Goal: Task Accomplishment & Management: Use online tool/utility

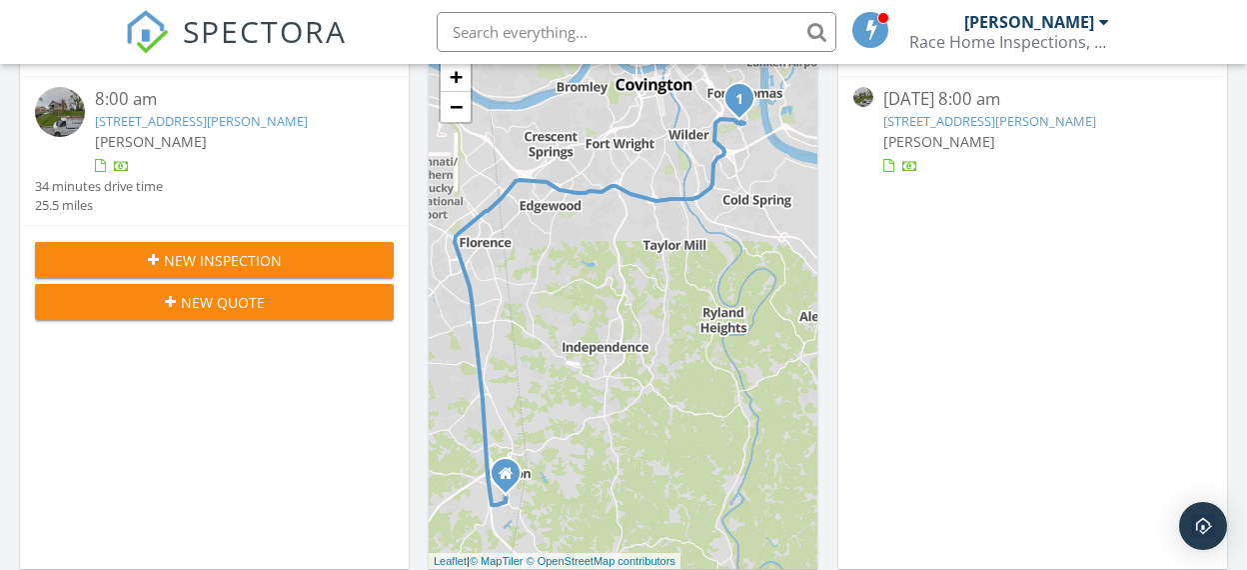
scroll to position [473, 0]
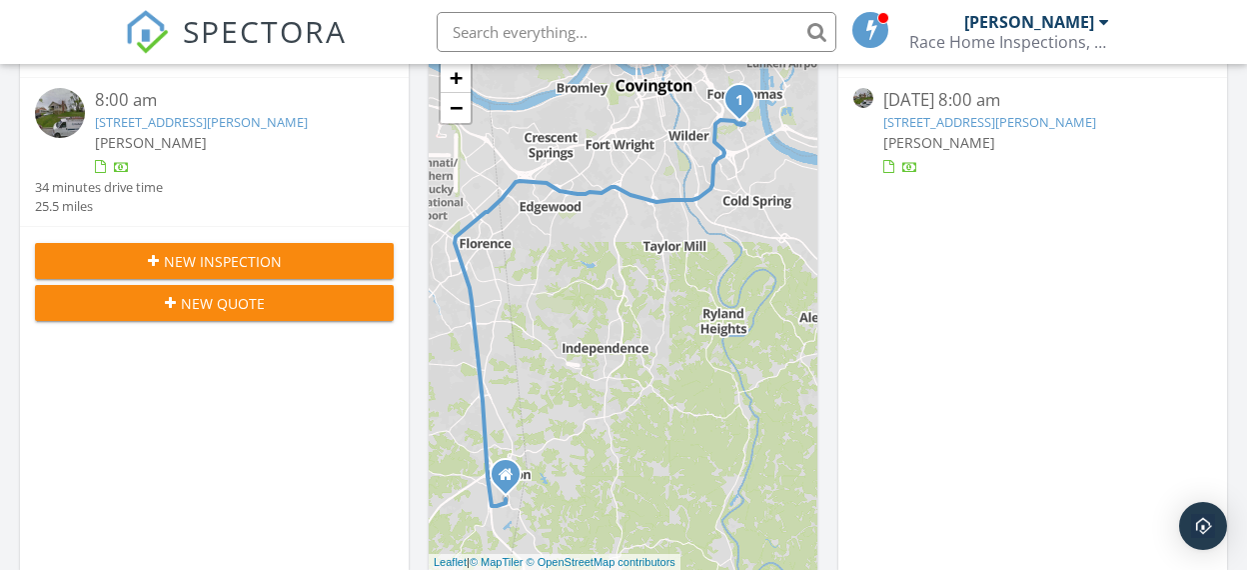
click at [59, 104] on img at bounding box center [60, 113] width 50 height 50
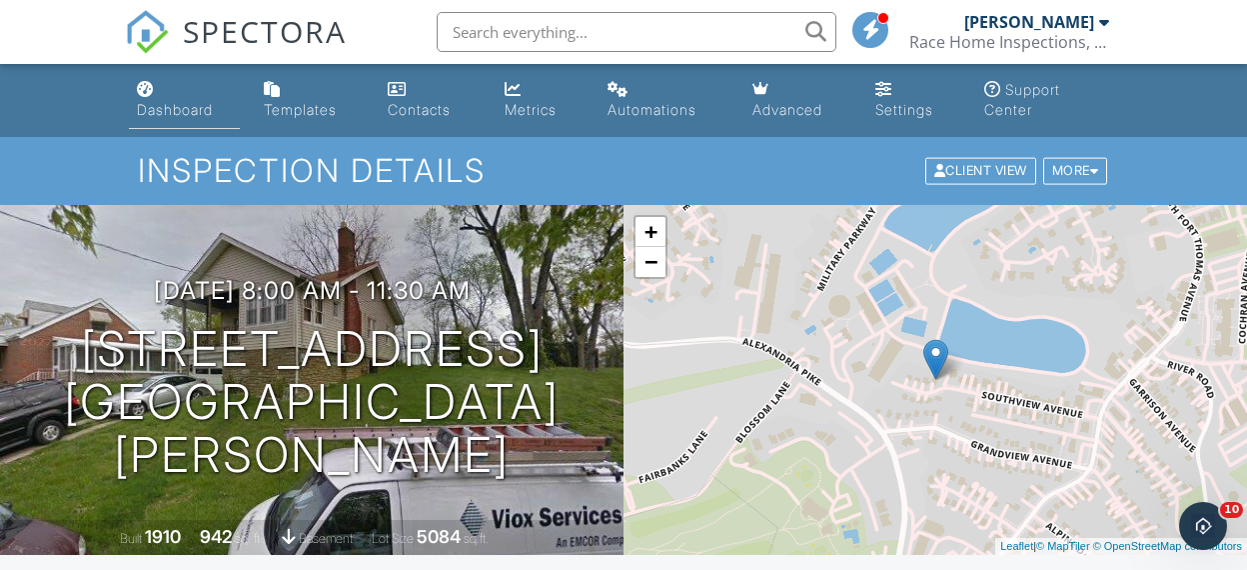
click at [174, 113] on div "Dashboard" at bounding box center [175, 109] width 76 height 17
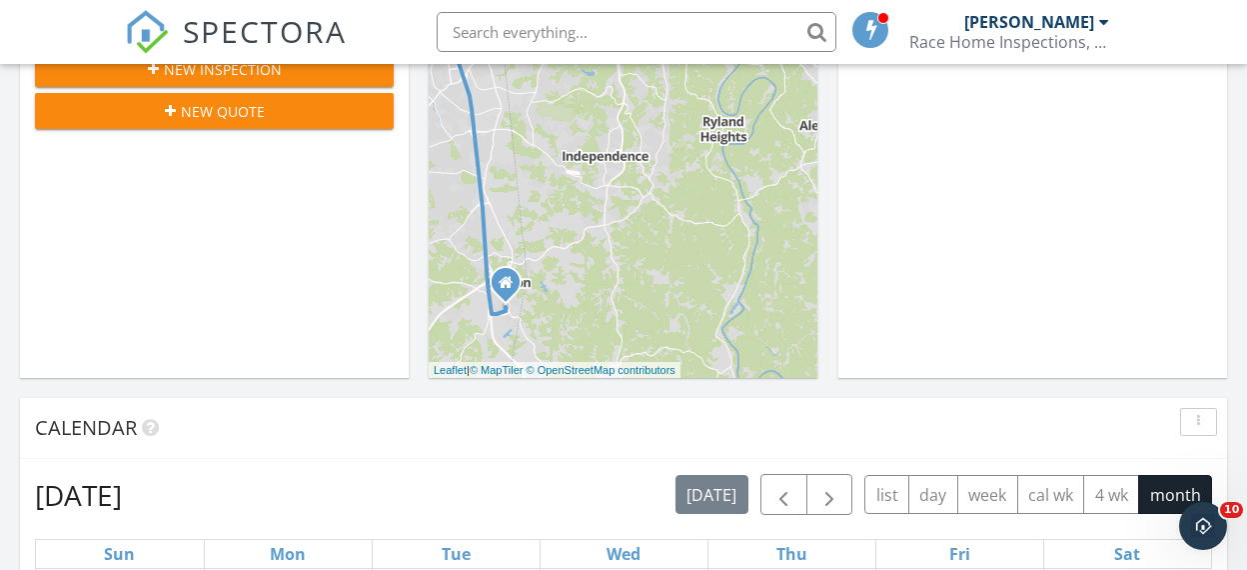
scroll to position [514, 0]
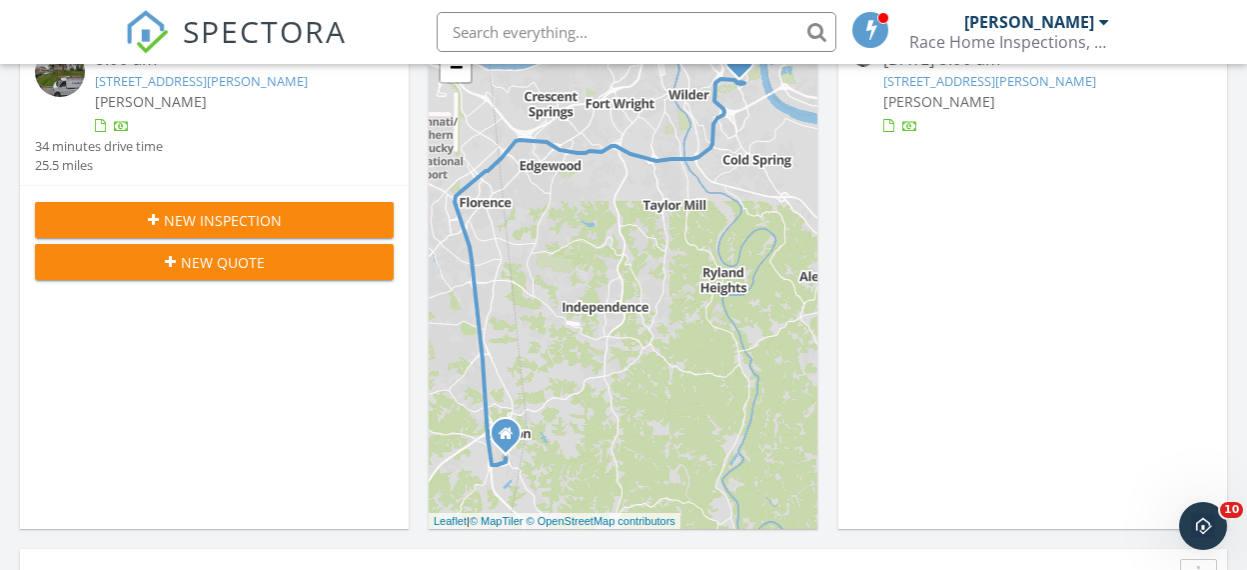
click at [220, 223] on span "New Inspection" at bounding box center [223, 220] width 118 height 21
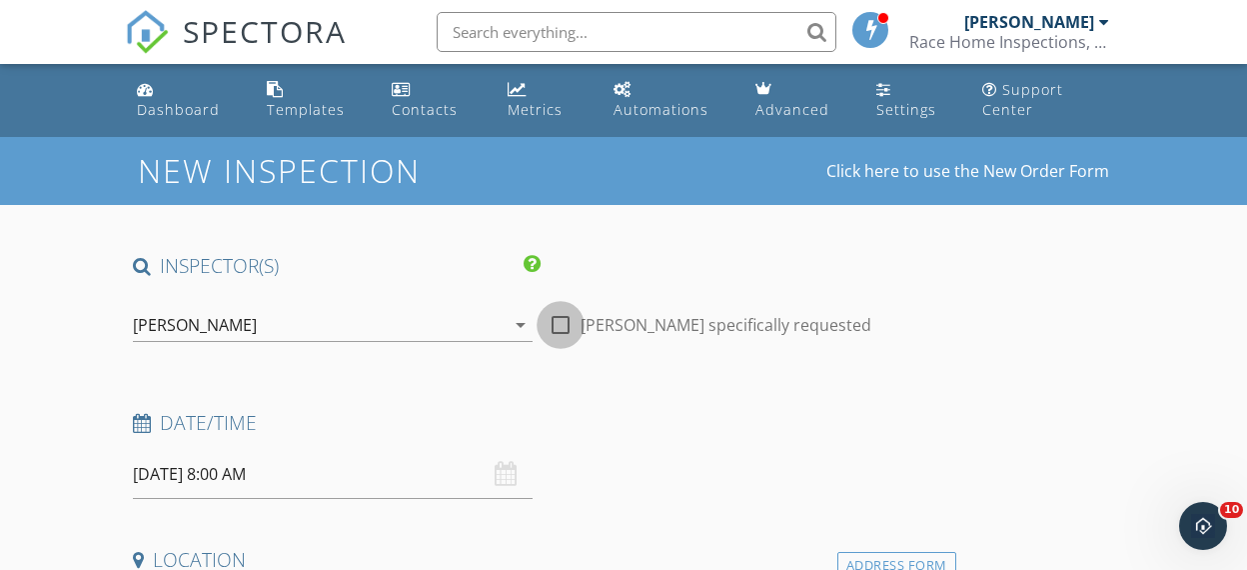
click at [562, 327] on div at bounding box center [561, 325] width 34 height 34
checkbox input "true"
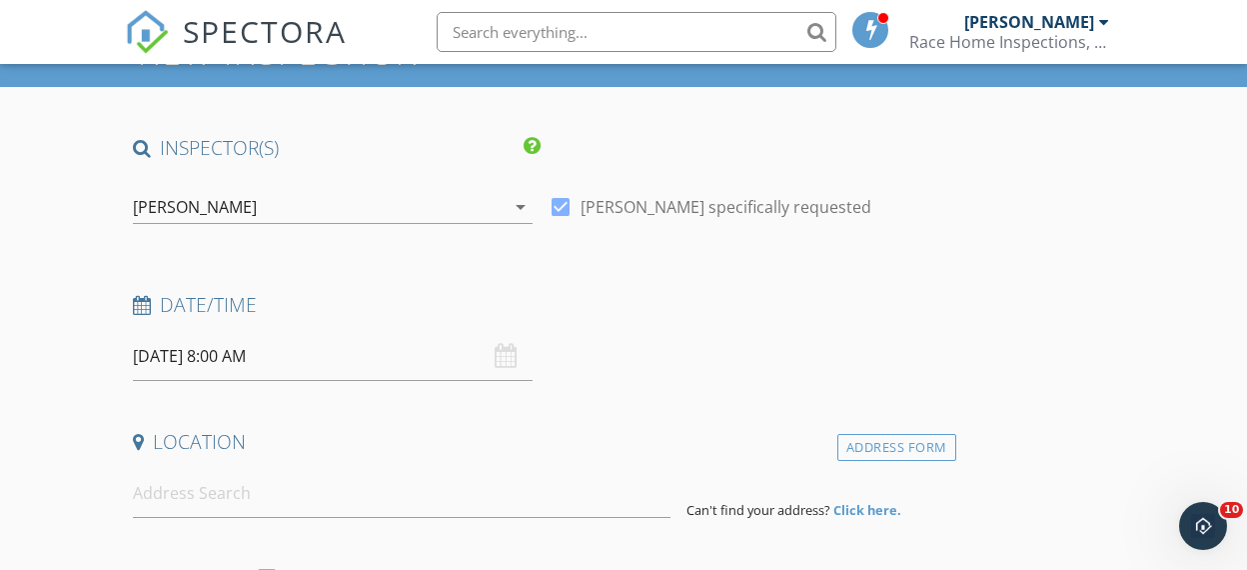
scroll to position [317, 0]
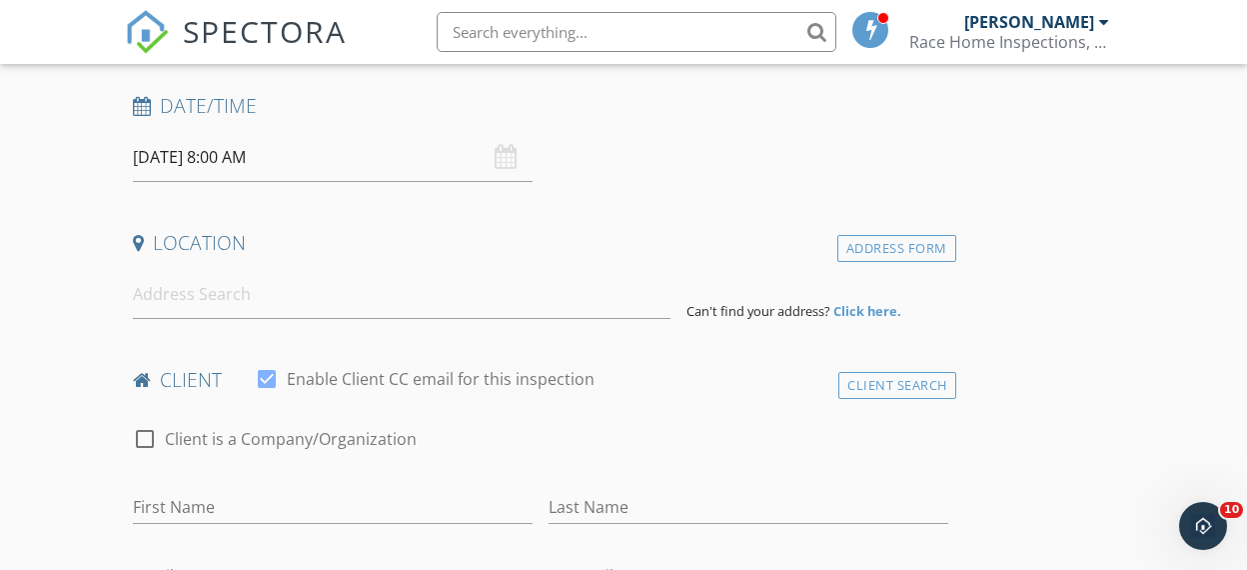
click at [363, 162] on input "09/30/2025 8:00 AM" at bounding box center [333, 157] width 400 height 49
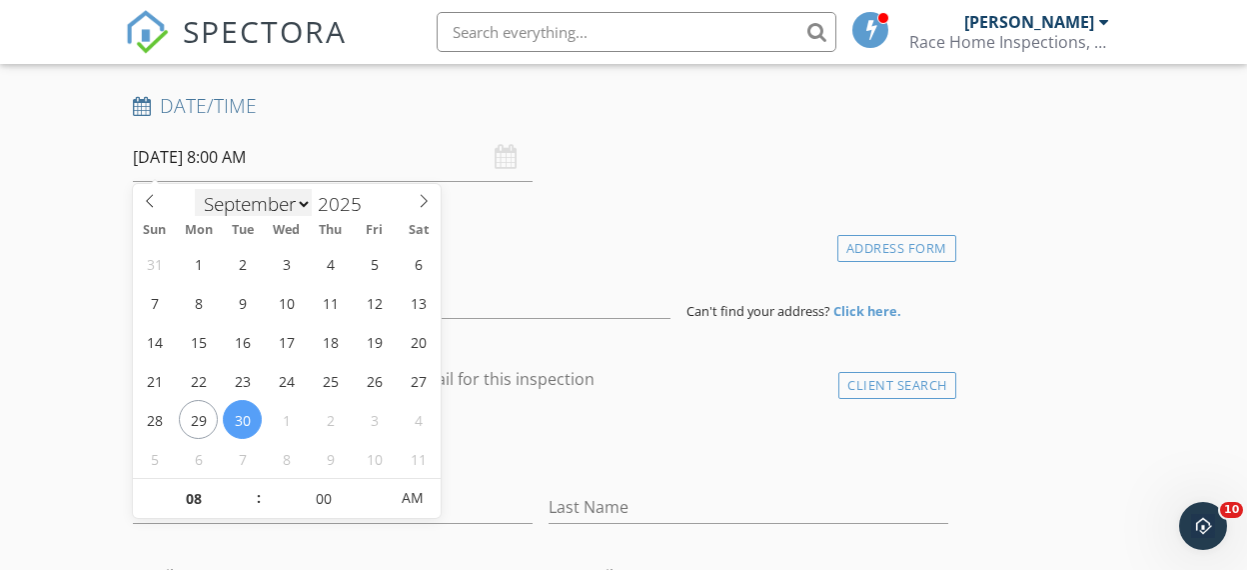
click at [308, 202] on select "January February March April May June July August September October November De…" at bounding box center [254, 204] width 118 height 30
select select "9"
click at [195, 186] on select "January February March April May June July August September October November De…" at bounding box center [254, 201] width 118 height 30
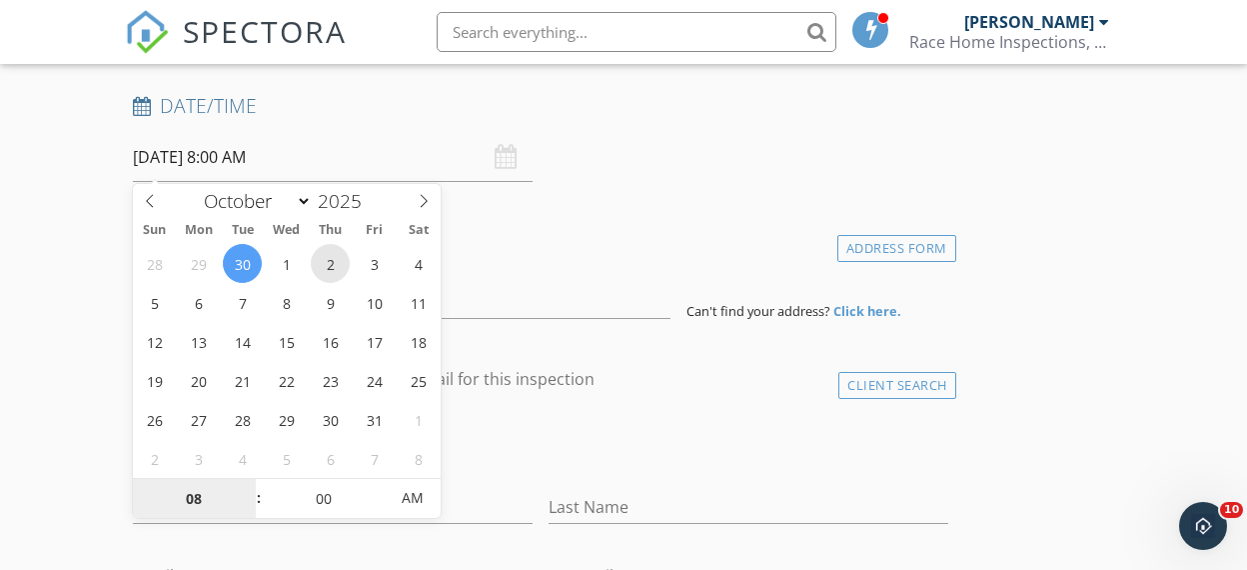
type input "10/02/2025 8:00 AM"
type input "09"
type input "10/02/2025 9:00 AM"
click at [252, 483] on span at bounding box center [249, 489] width 14 height 20
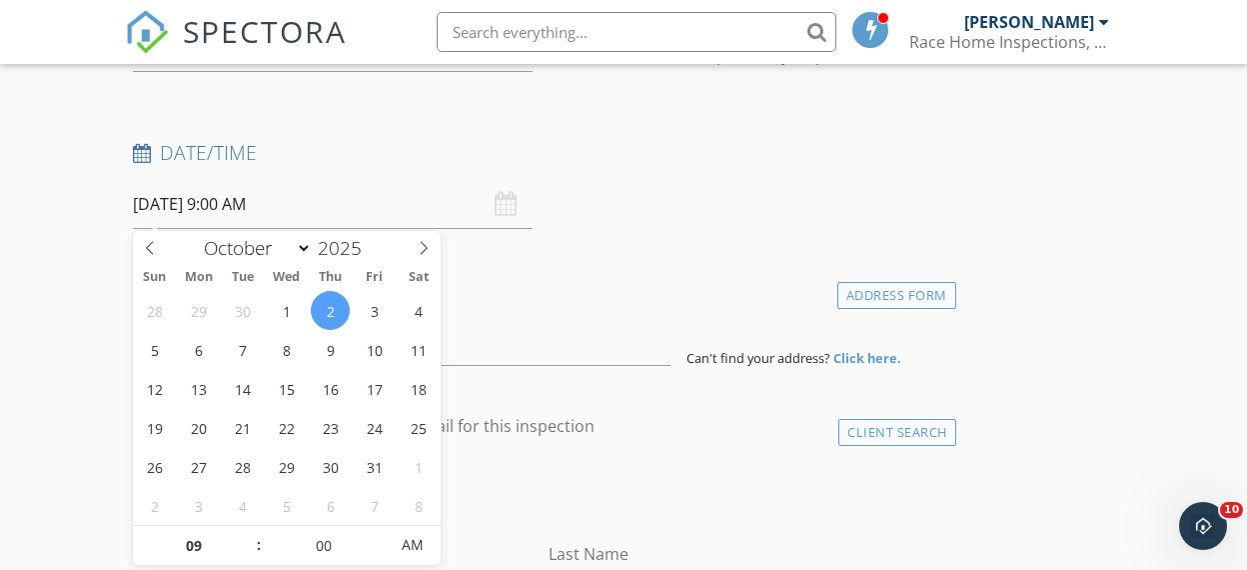
scroll to position [262, 0]
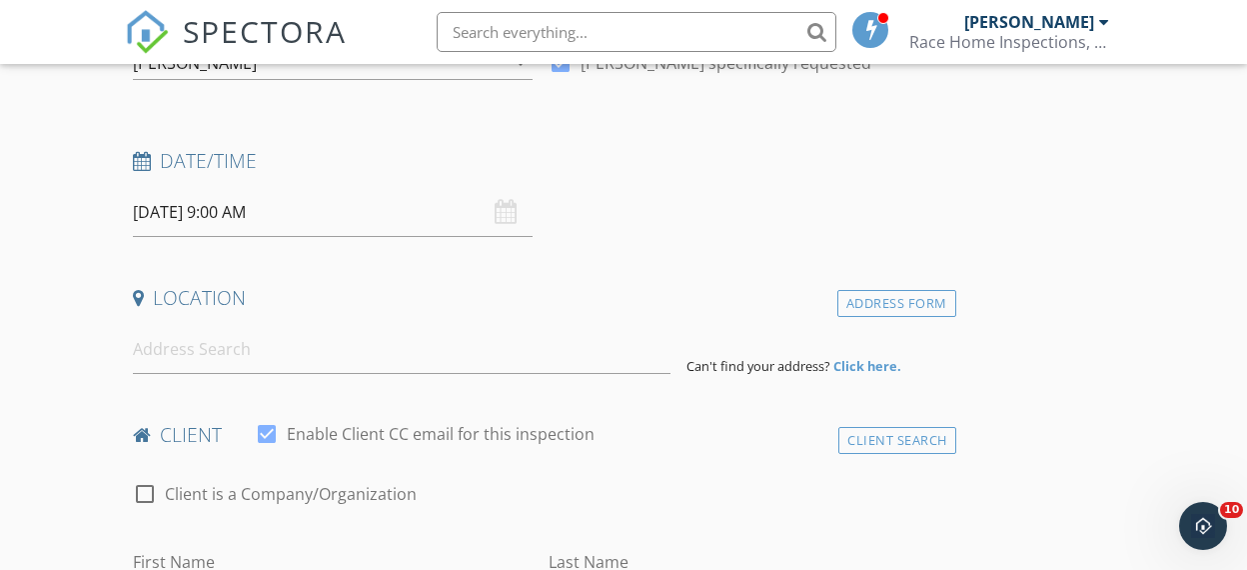
click at [768, 186] on div "Date/Time" at bounding box center [541, 168] width 832 height 40
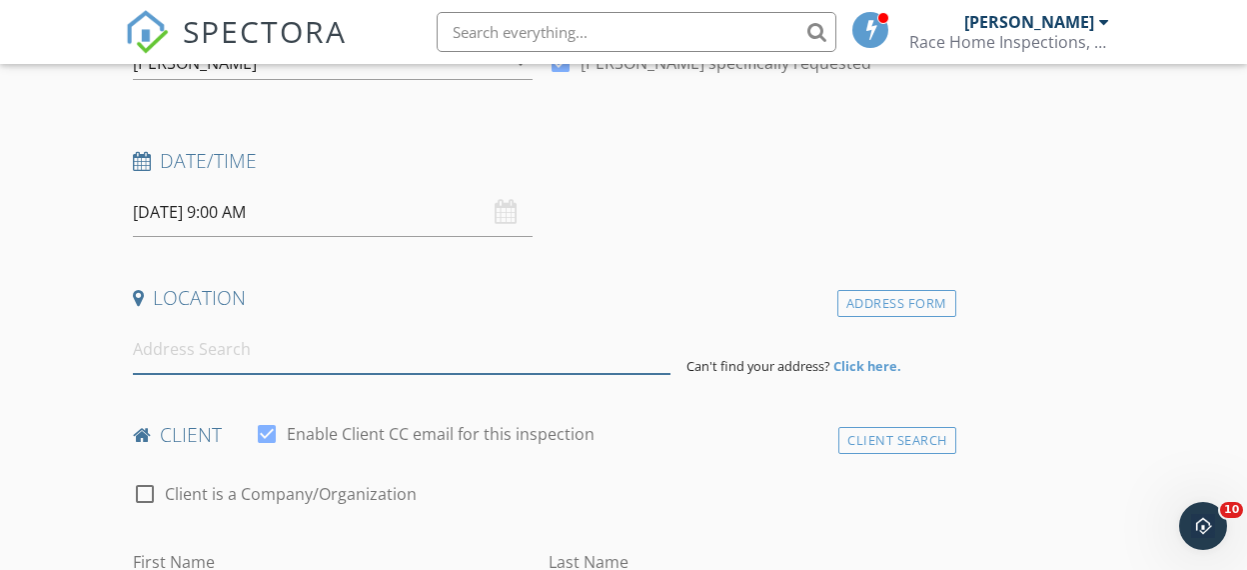
click at [214, 346] on input at bounding box center [402, 349] width 539 height 49
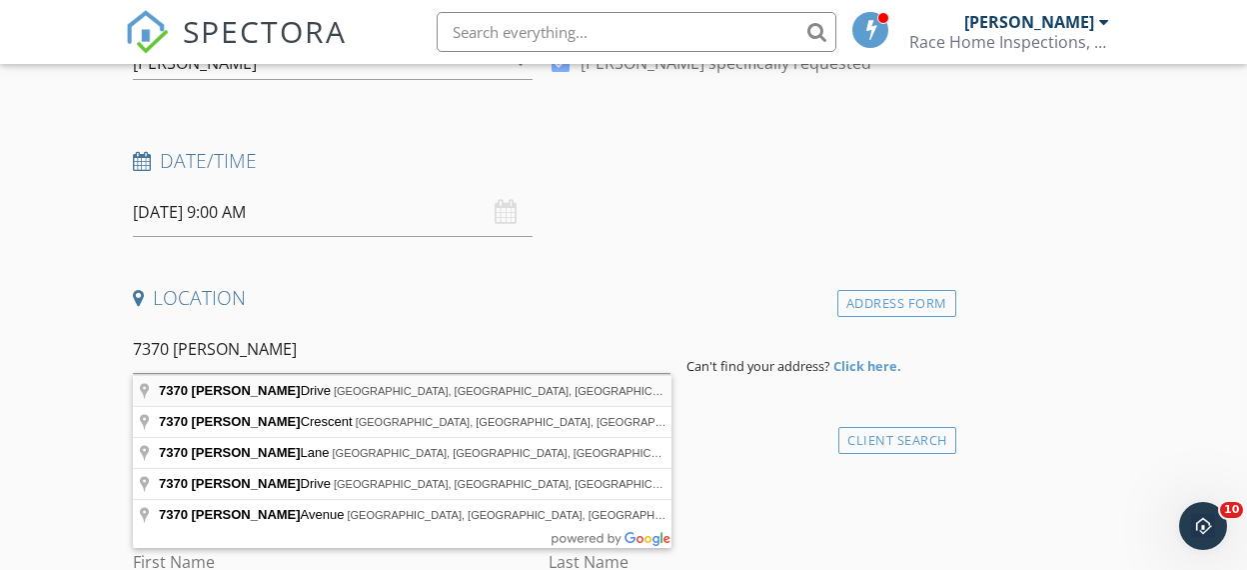
type input "7370 Kirby Drive, Burlington, KY, USA"
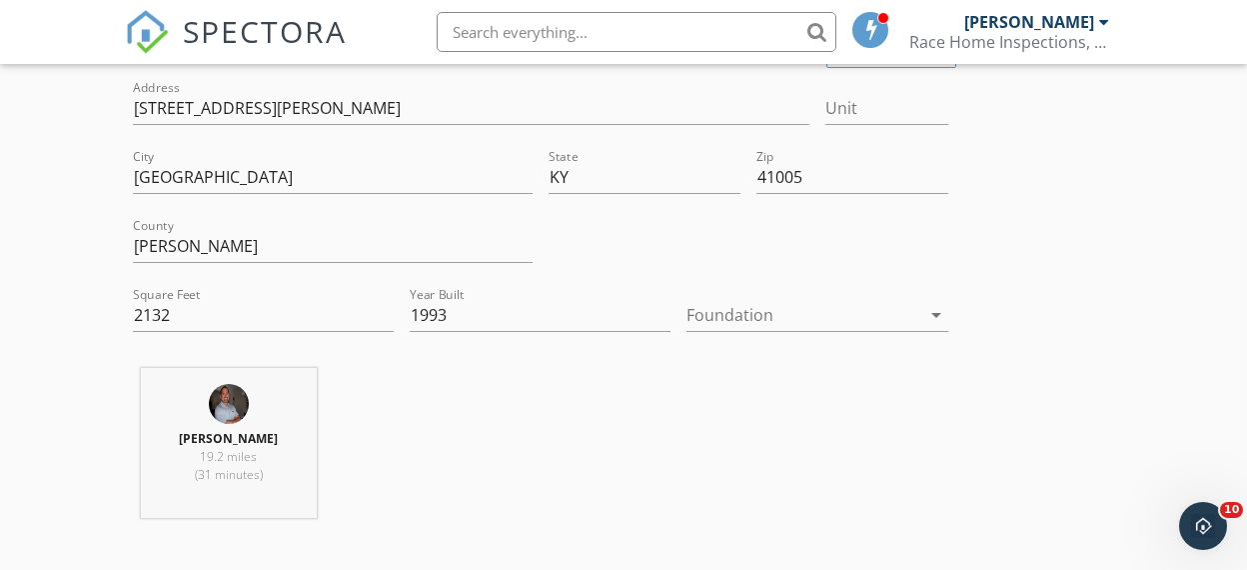
scroll to position [517, 0]
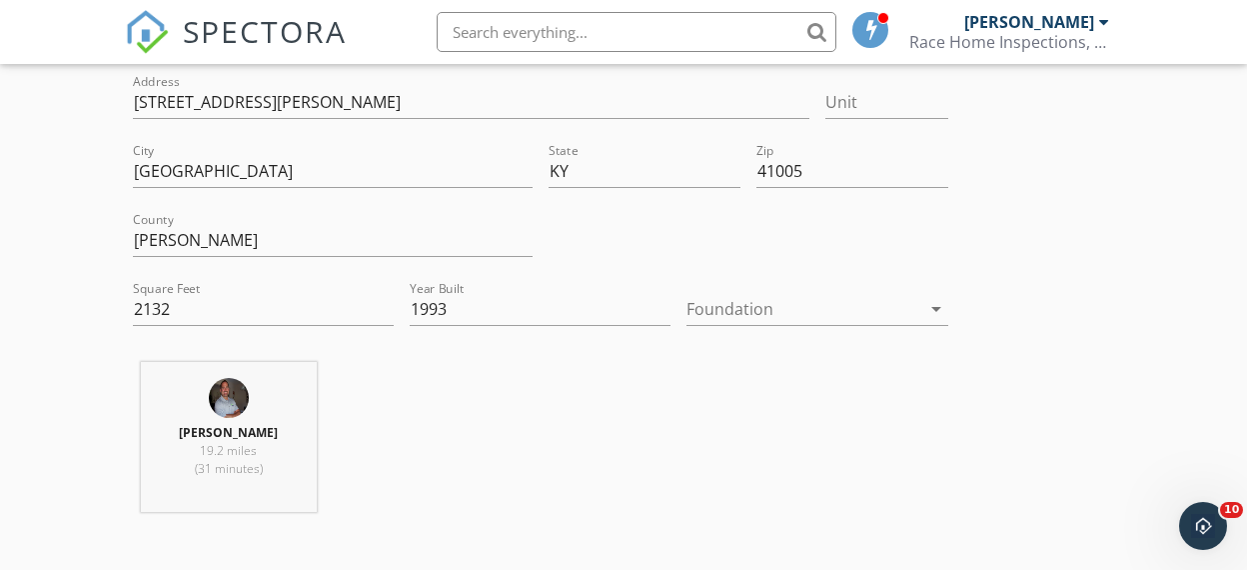
click at [820, 310] on div at bounding box center [803, 309] width 233 height 32
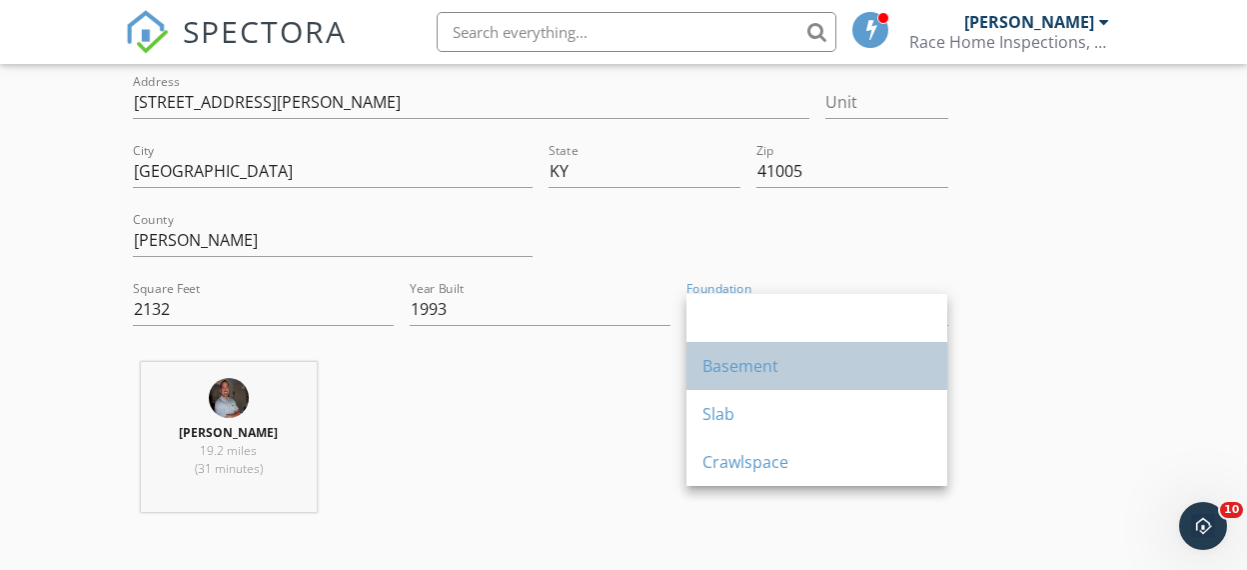
click at [748, 361] on div "Basement" at bounding box center [817, 366] width 229 height 24
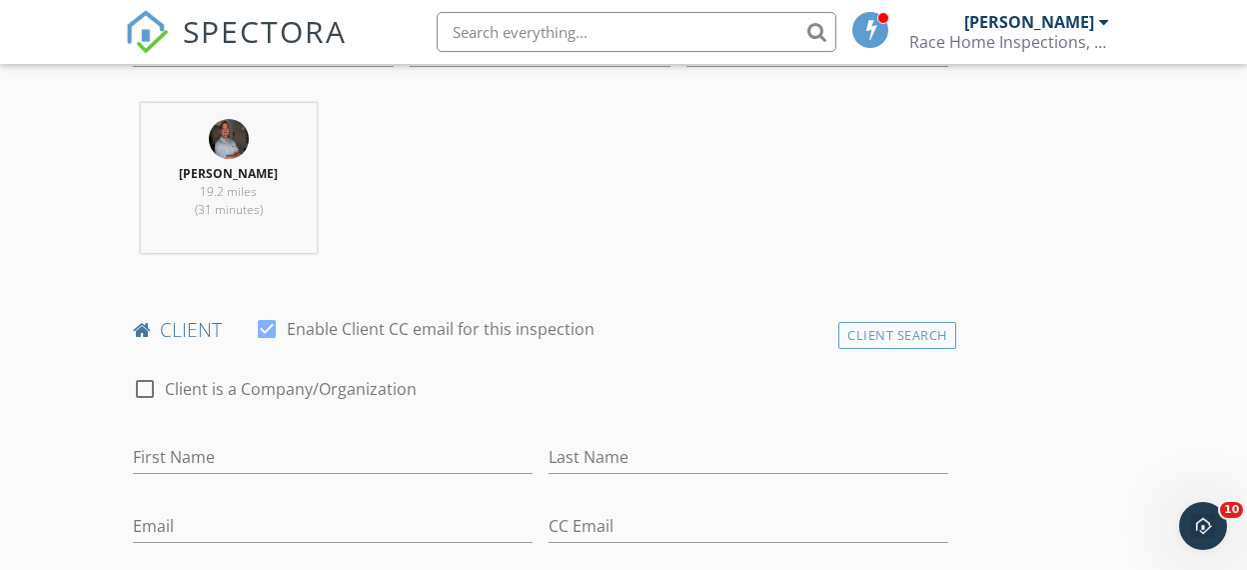
scroll to position [946, 0]
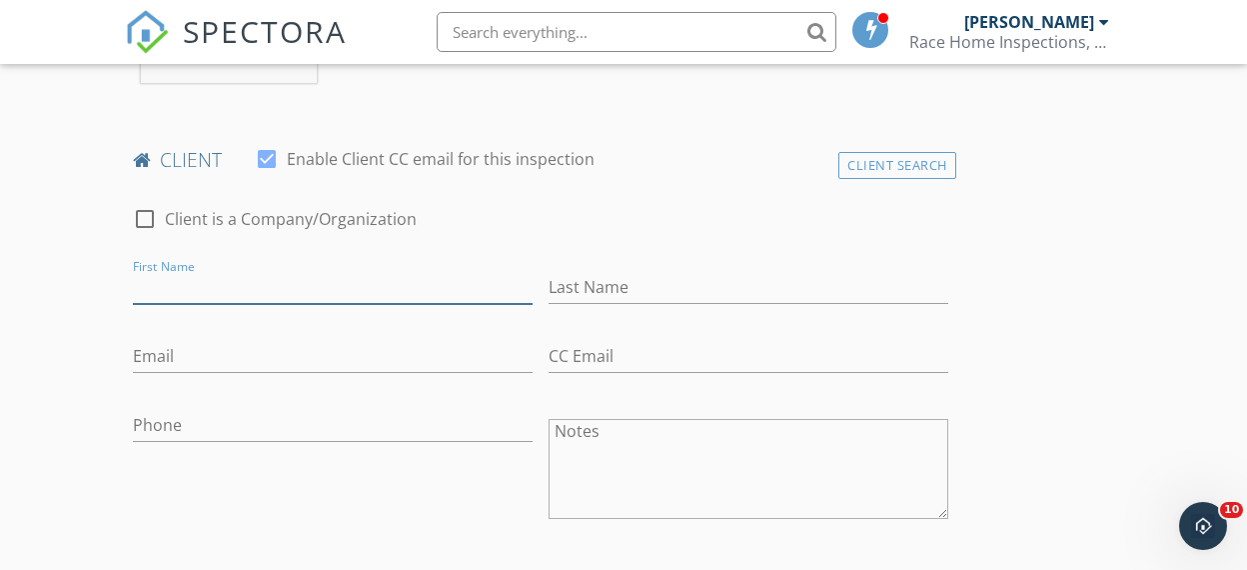
click at [256, 287] on input "First Name" at bounding box center [333, 287] width 400 height 33
type input "Kevin"
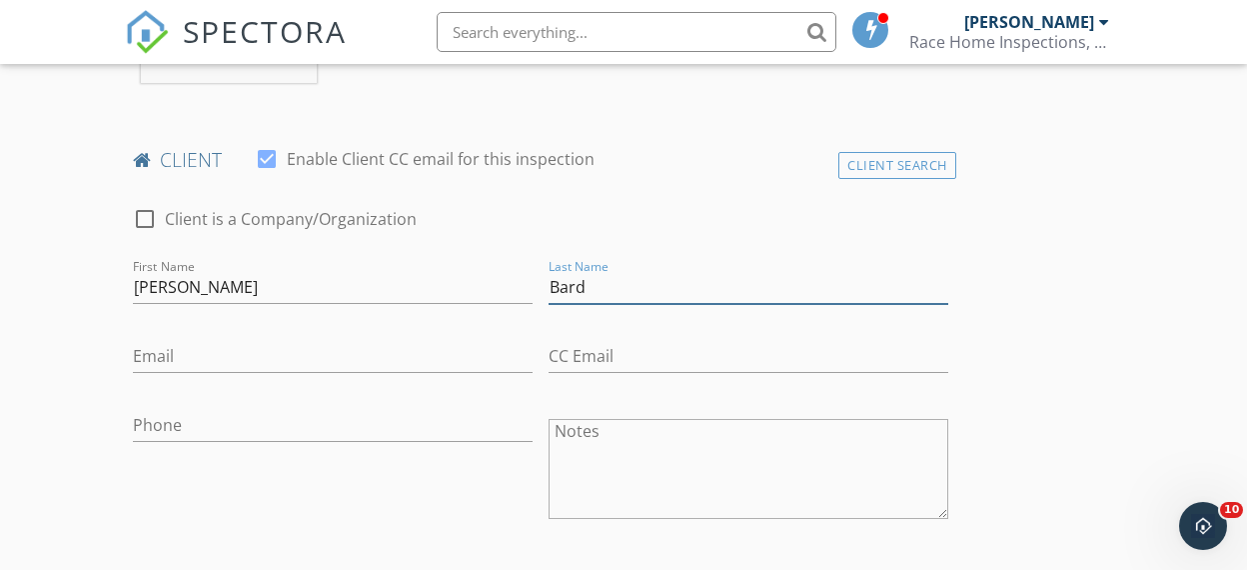
type input "Bard"
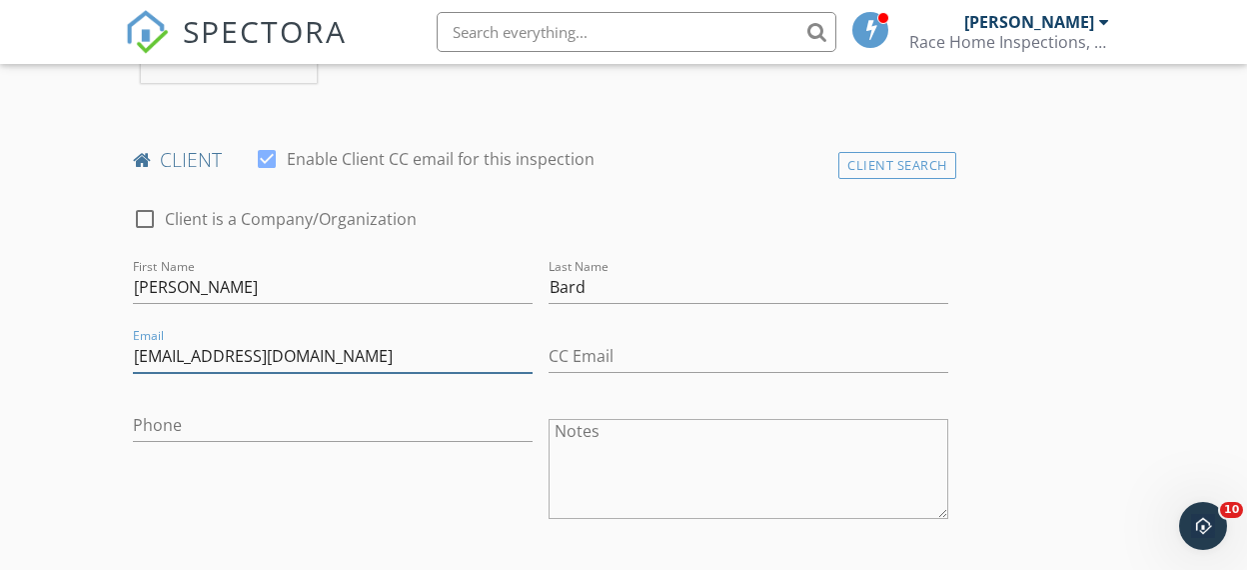
type input "kbard.cas@gmail.com"
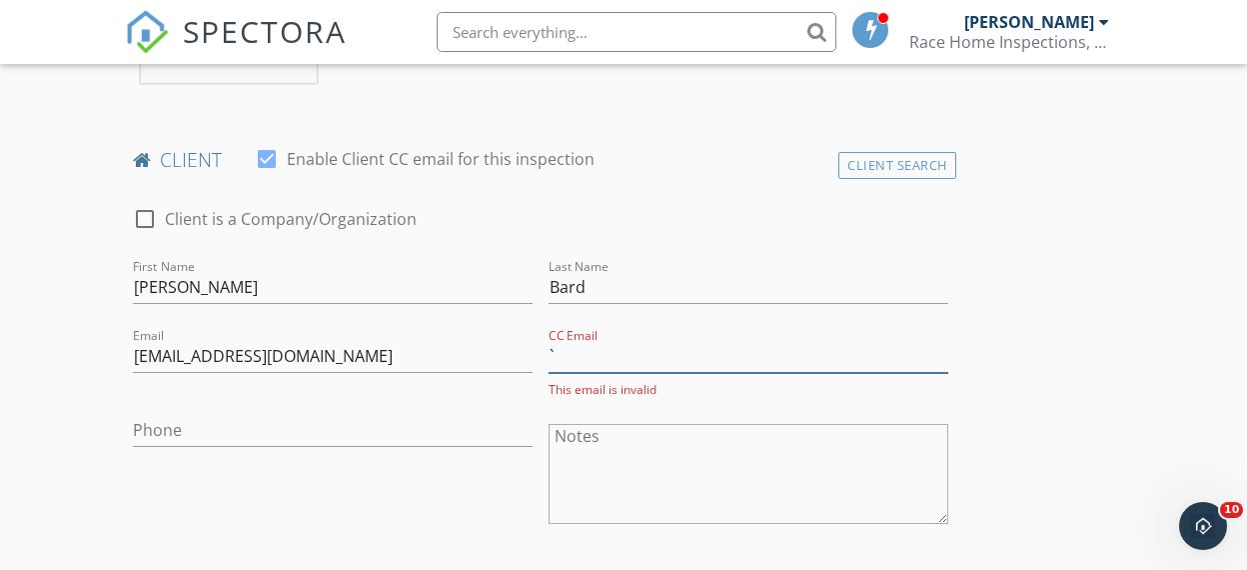
type input "`"
click at [569, 355] on input "`" at bounding box center [749, 356] width 400 height 33
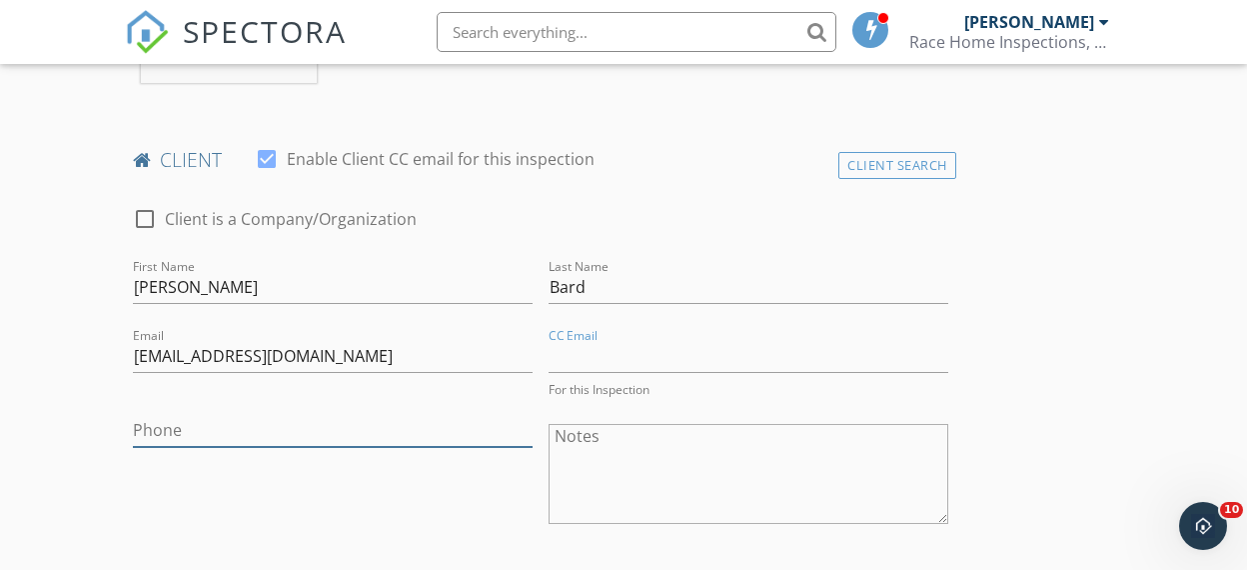
click at [252, 414] on input "Phone" at bounding box center [333, 430] width 400 height 33
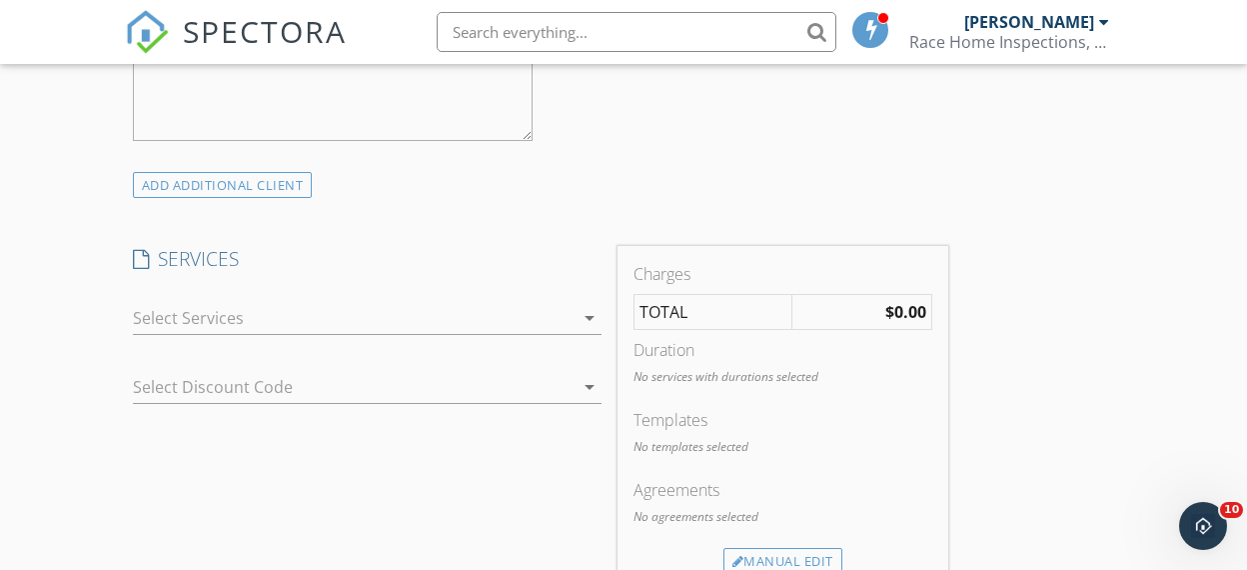
scroll to position [1480, 0]
type input "859-640-2782"
click at [586, 313] on icon "arrow_drop_down" at bounding box center [590, 317] width 24 height 24
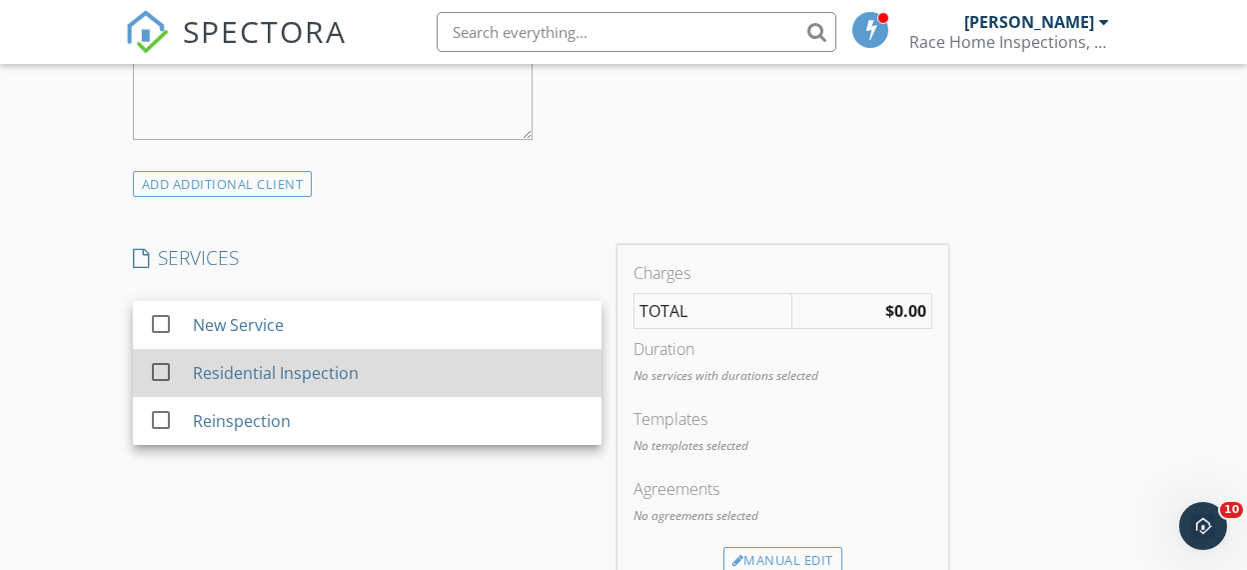
click at [162, 369] on div at bounding box center [161, 372] width 34 height 34
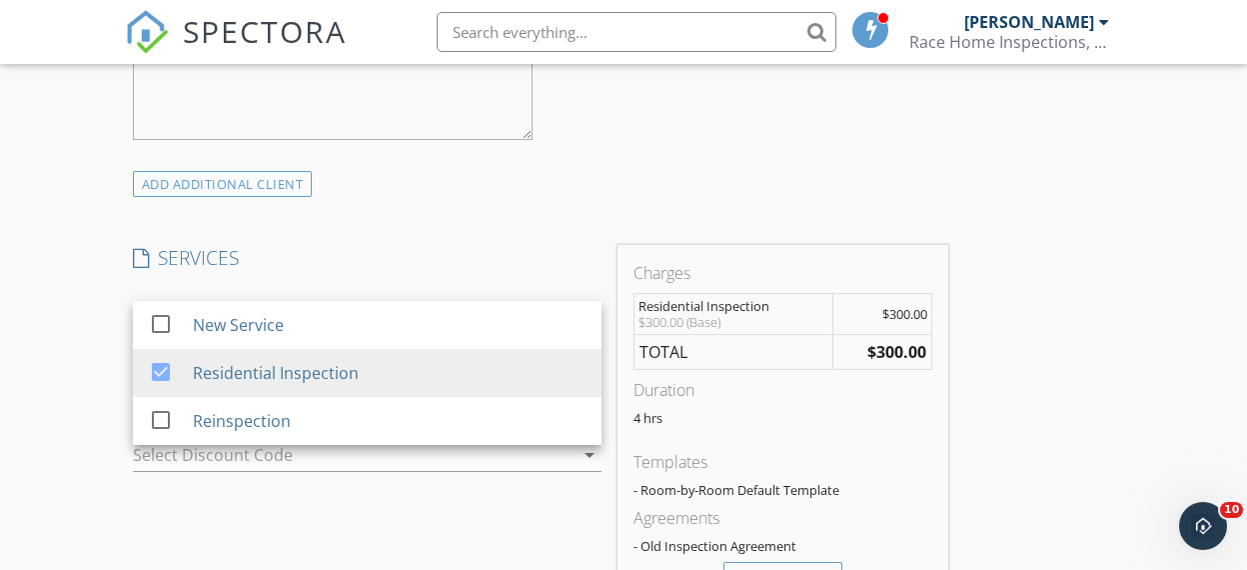
click at [1163, 346] on div "New Inspection Click here to use the New Order Form INSPECTOR(S) check_box Mich…" at bounding box center [623, 418] width 1247 height 3522
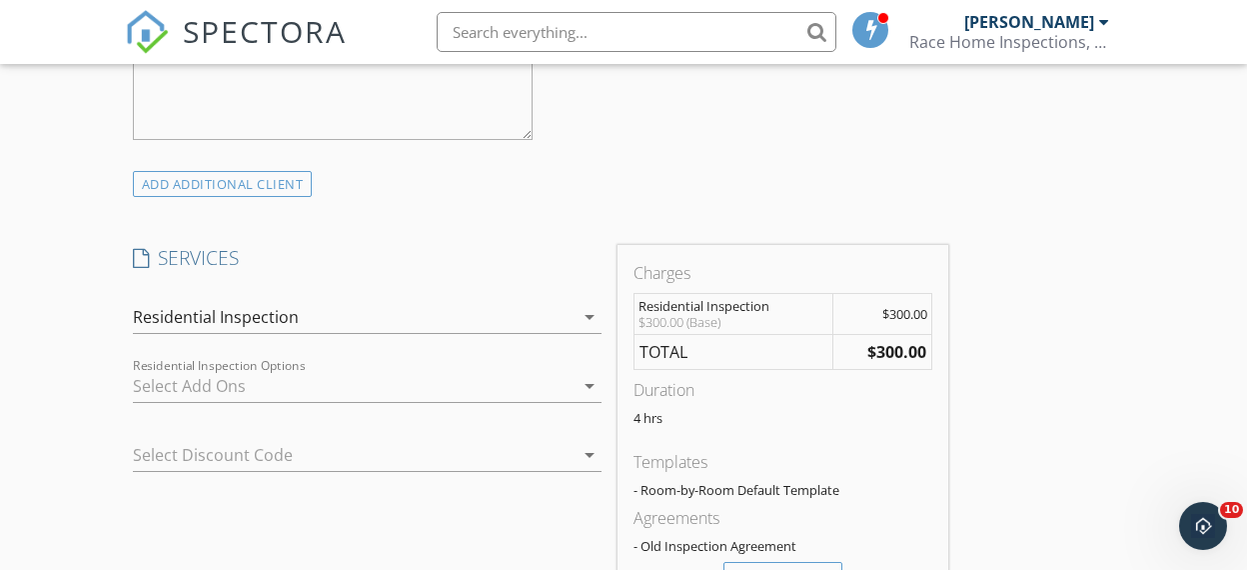
click at [582, 314] on icon "arrow_drop_down" at bounding box center [590, 317] width 24 height 24
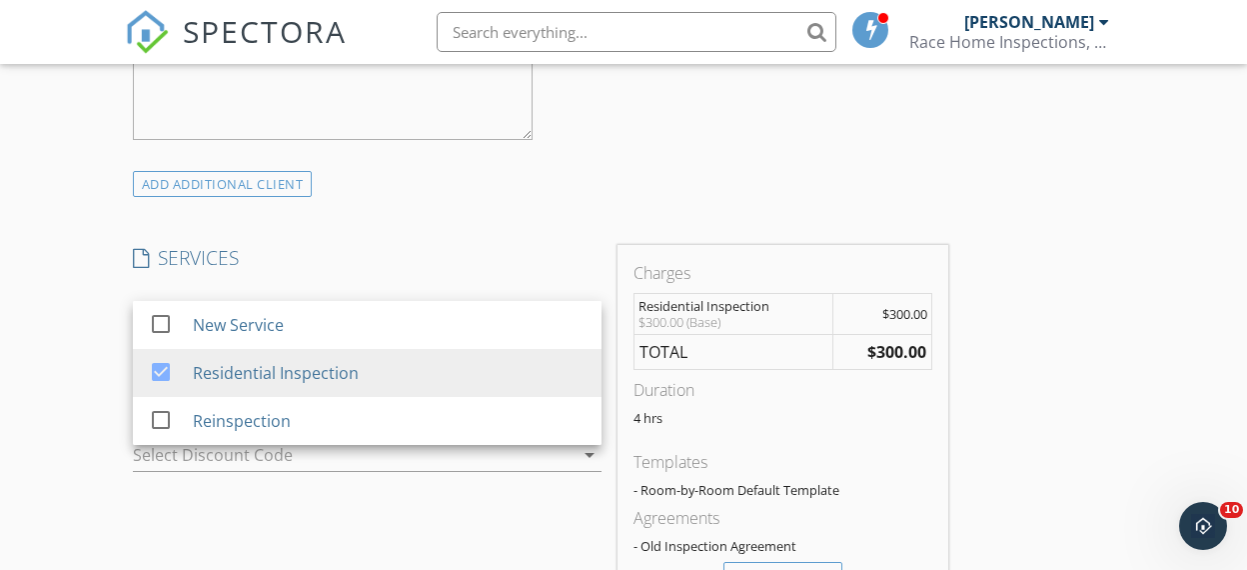
click at [1064, 285] on div "INSPECTOR(S) check_box Michael Race PRIMARY Michael Race arrow_drop_down check_…" at bounding box center [624, 452] width 998 height 3359
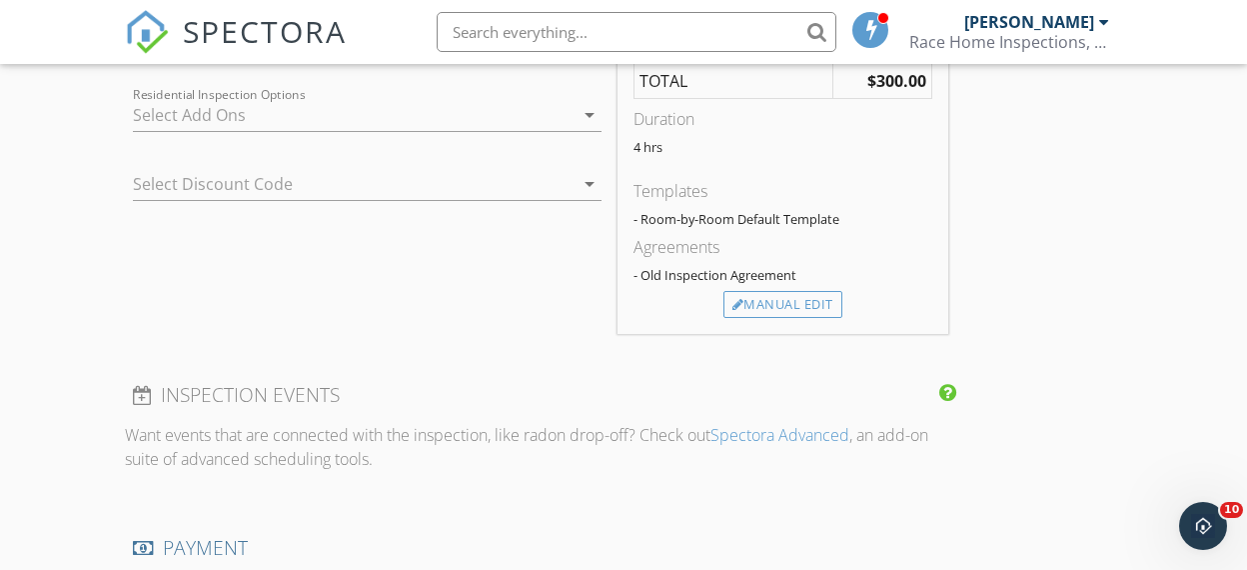
scroll to position [1769, 0]
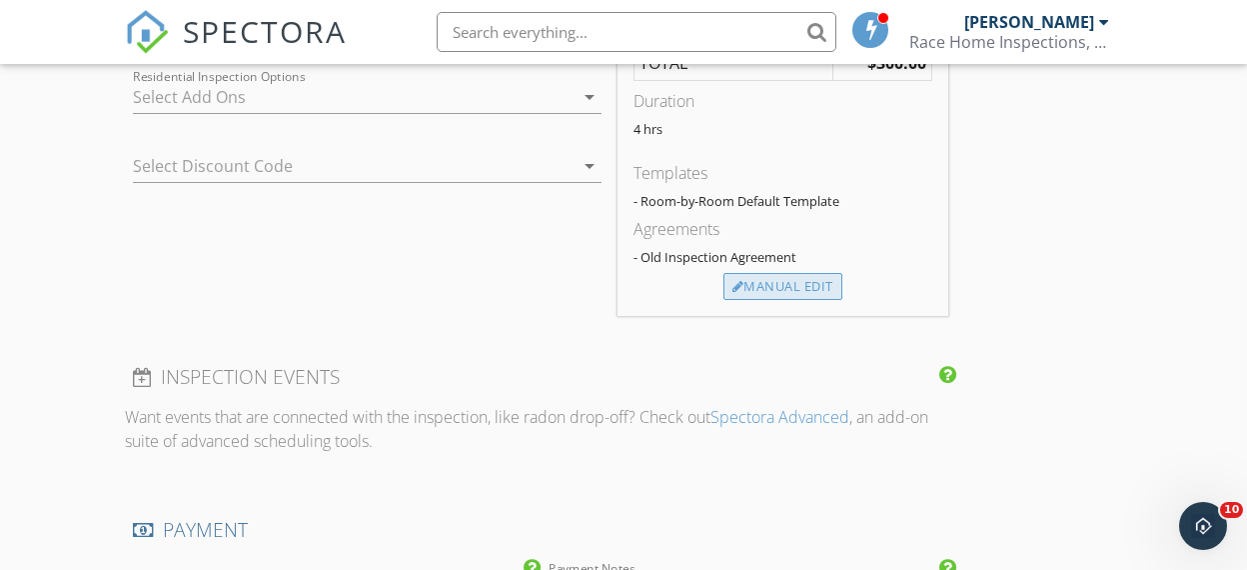
click at [801, 280] on div "Manual Edit" at bounding box center [783, 287] width 119 height 28
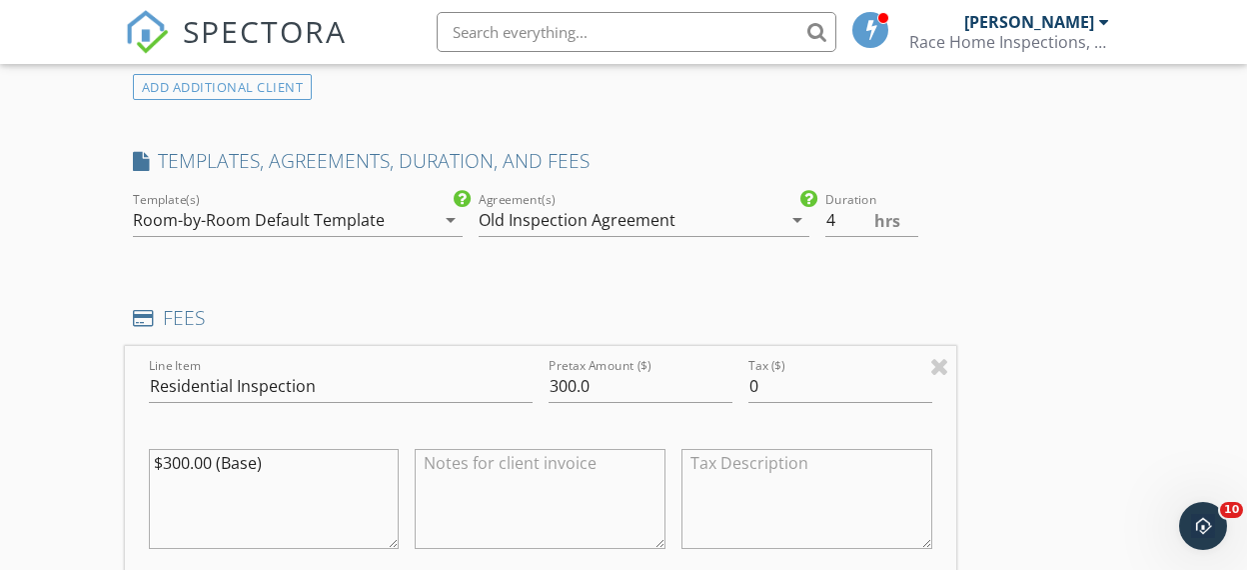
scroll to position [1573, 0]
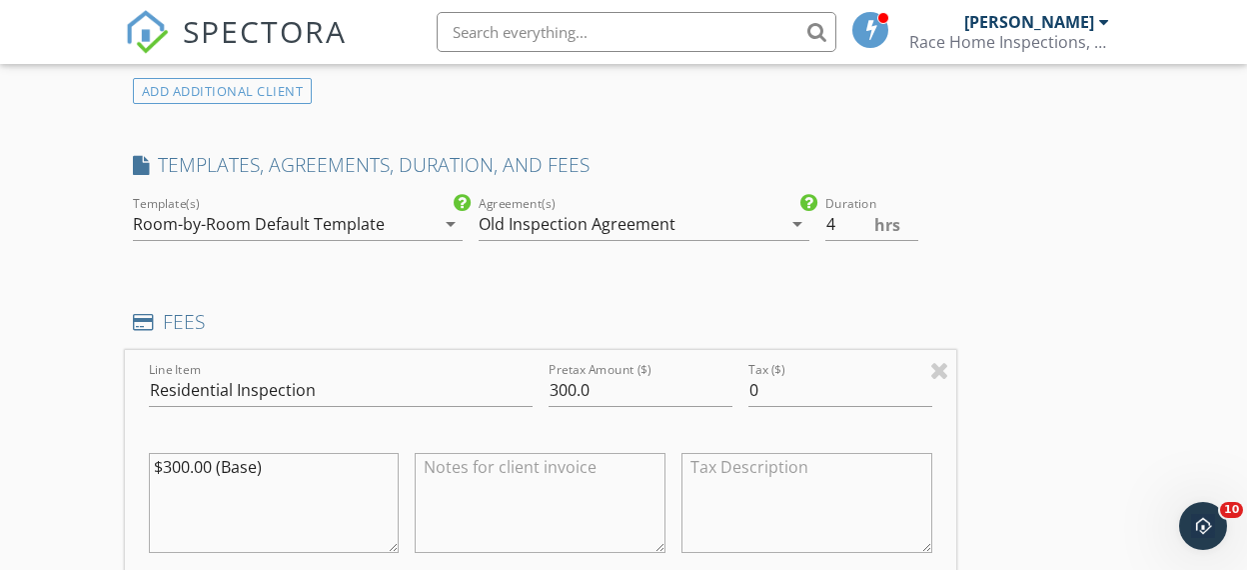
click at [691, 222] on div "Old Inspection Agreement" at bounding box center [630, 224] width 303 height 32
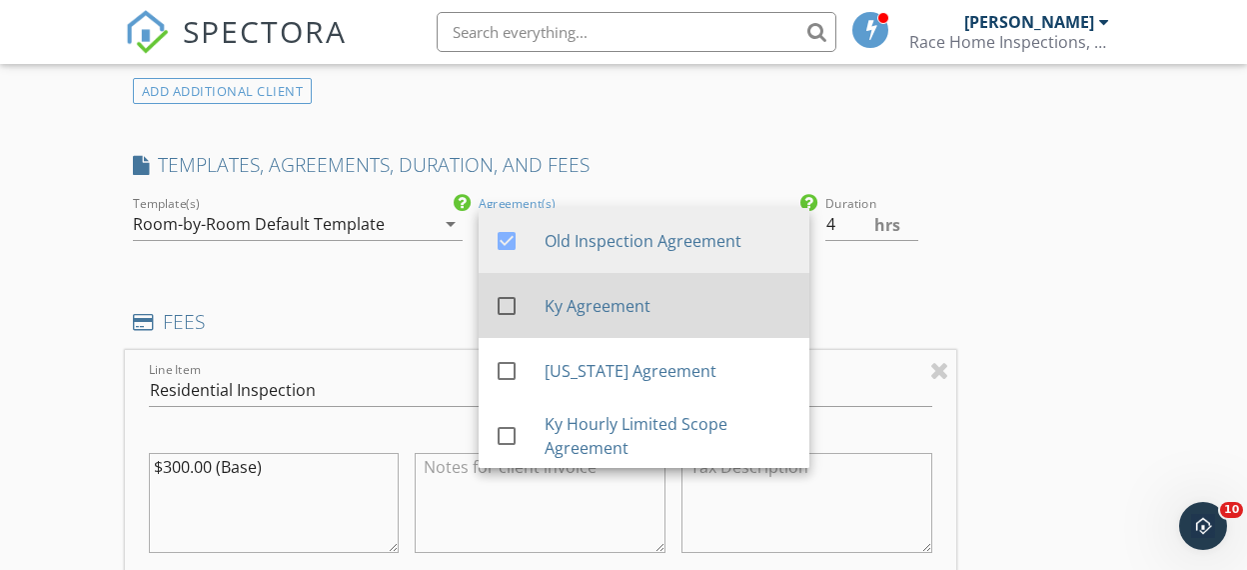
click at [505, 306] on div at bounding box center [507, 306] width 34 height 34
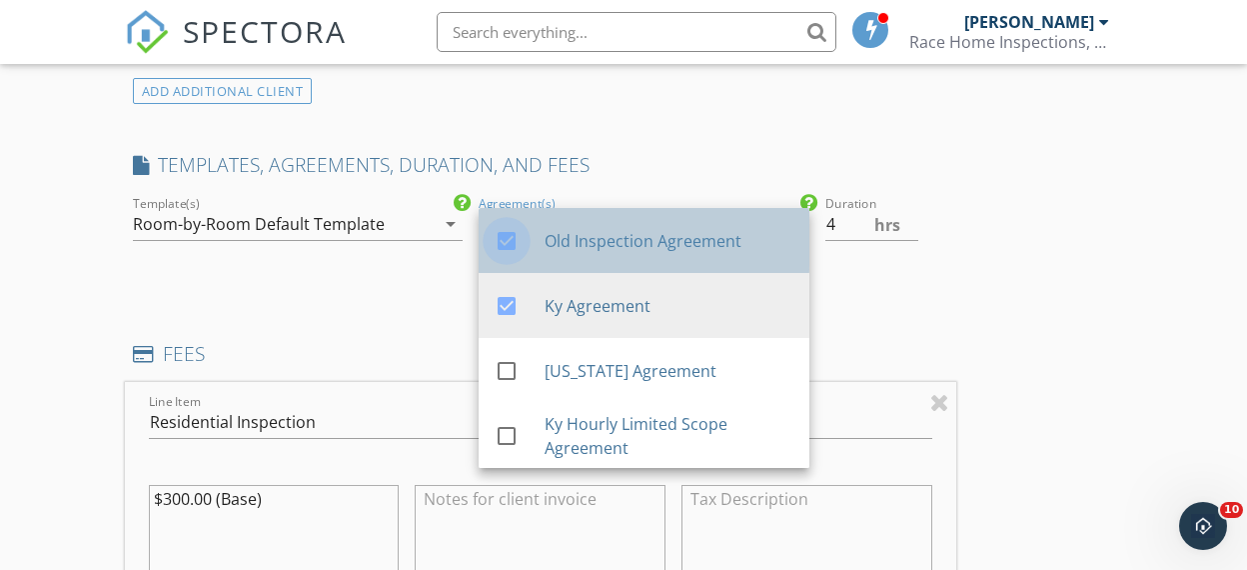
click at [508, 240] on div at bounding box center [507, 241] width 34 height 34
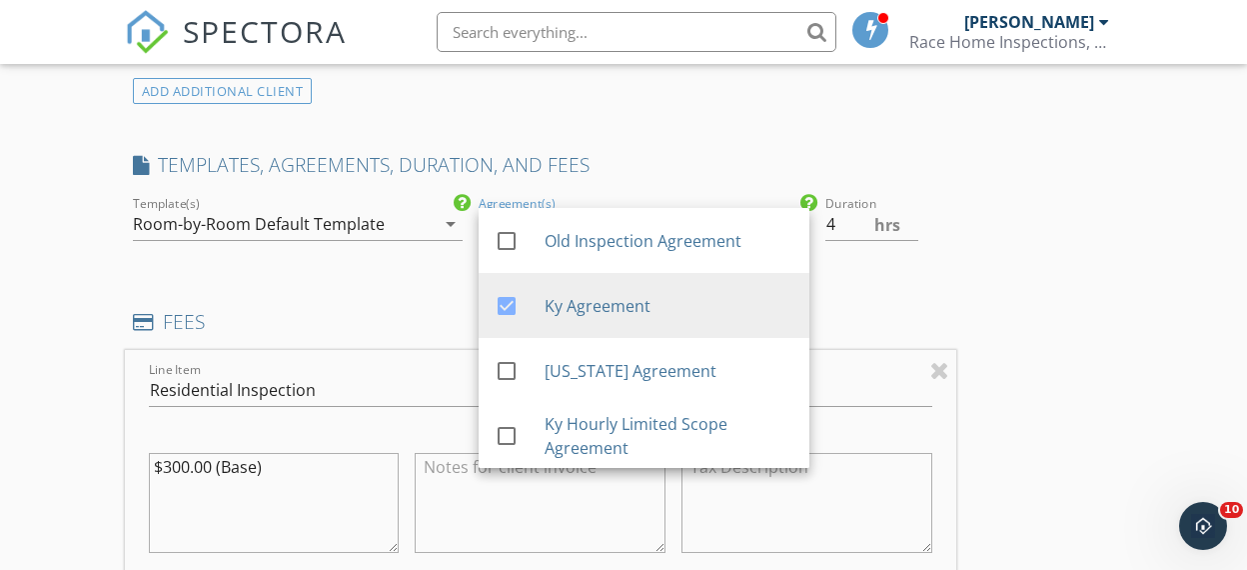
click at [394, 221] on div "Room-by-Room Default Template" at bounding box center [284, 224] width 303 height 32
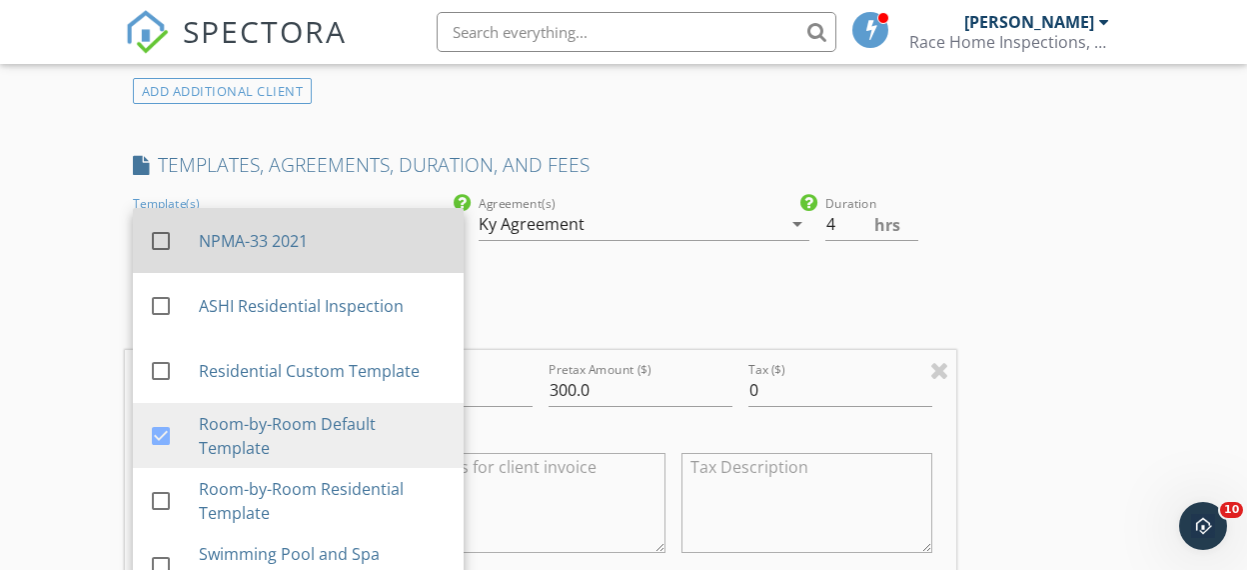
click at [156, 242] on div at bounding box center [161, 241] width 34 height 34
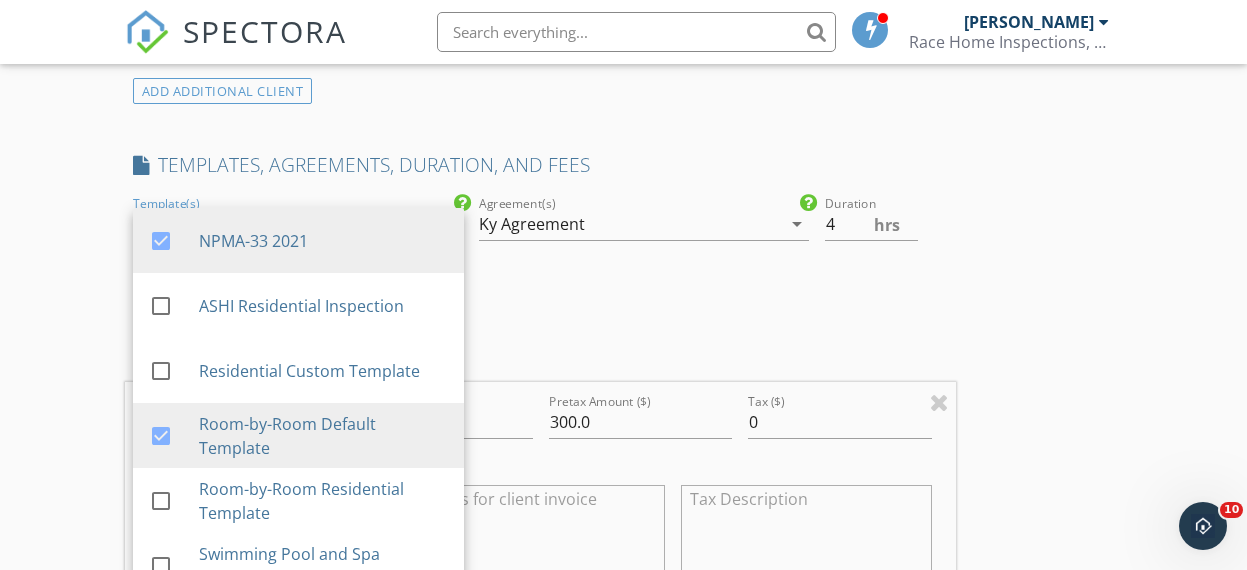
click at [1104, 240] on div "INSPECTOR(S) check_box Michael Race PRIMARY Michael Race arrow_drop_down check_…" at bounding box center [624, 477] width 998 height 3595
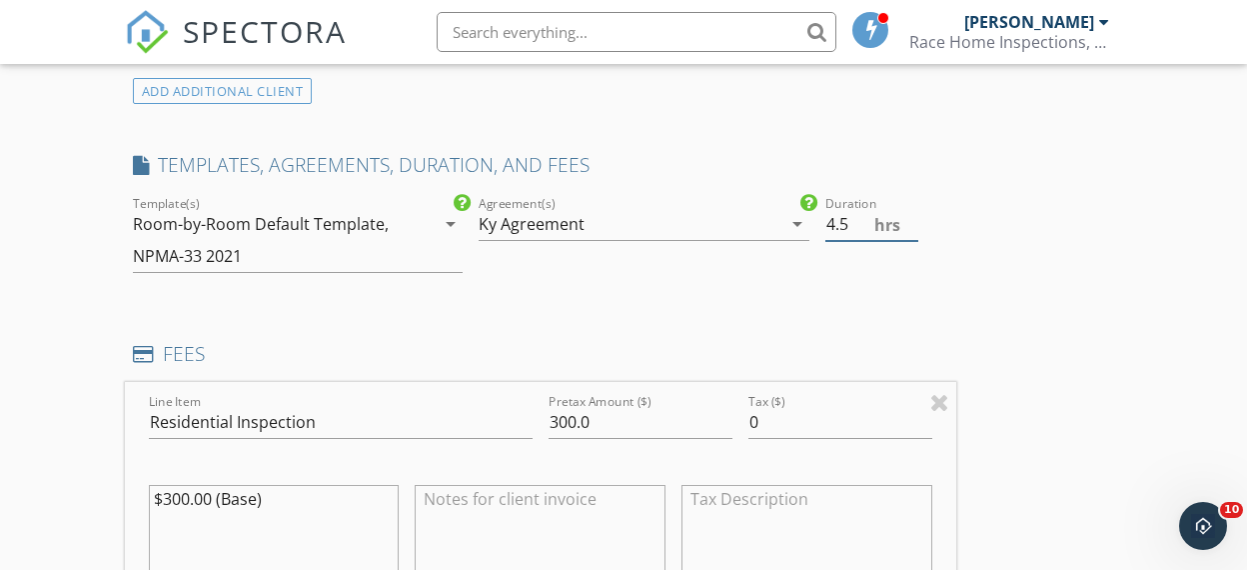
type input "4.5"
click at [913, 218] on input "4.5" at bounding box center [872, 224] width 93 height 33
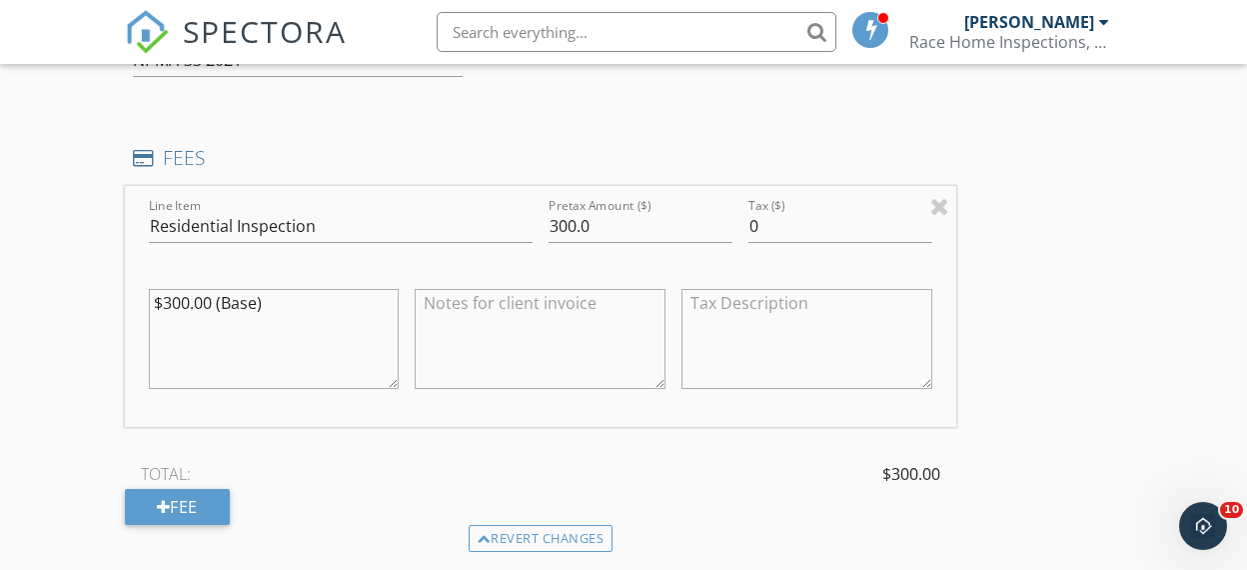
scroll to position [1809, 0]
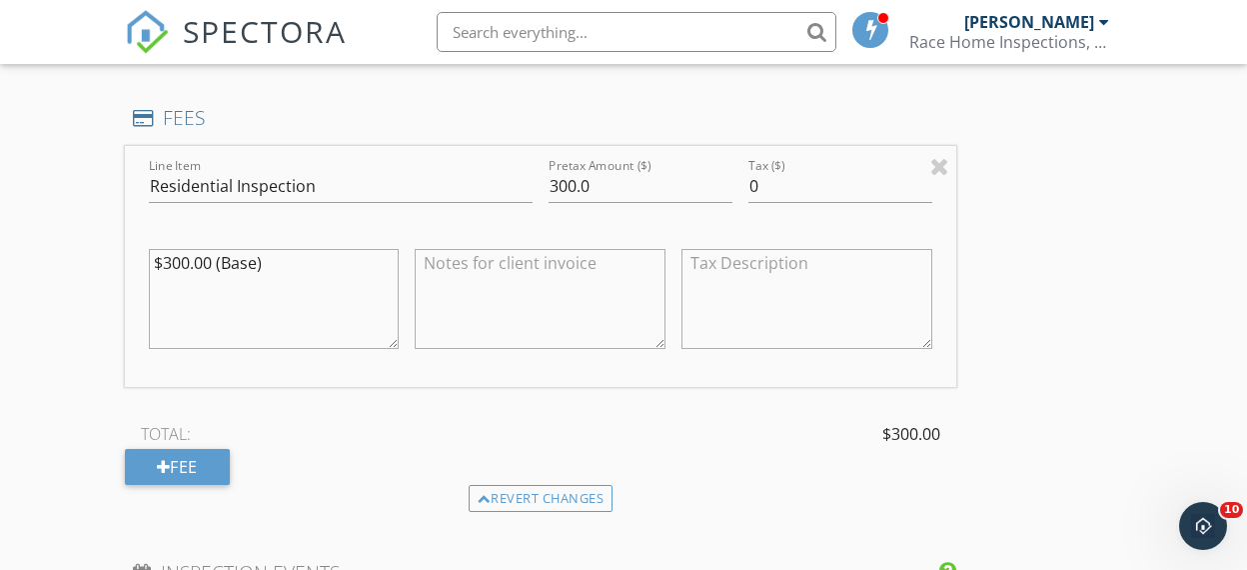
click at [306, 271] on textarea "$300.00 (Base)" at bounding box center [274, 299] width 251 height 100
type textarea "$"
drag, startPoint x: 605, startPoint y: 187, endPoint x: 519, endPoint y: 141, distance: 97.5
click at [498, 179] on div "Line Item Residential Inspection Pretax Amount ($) 300.0 Tax ($) 0" at bounding box center [541, 266] width 832 height 241
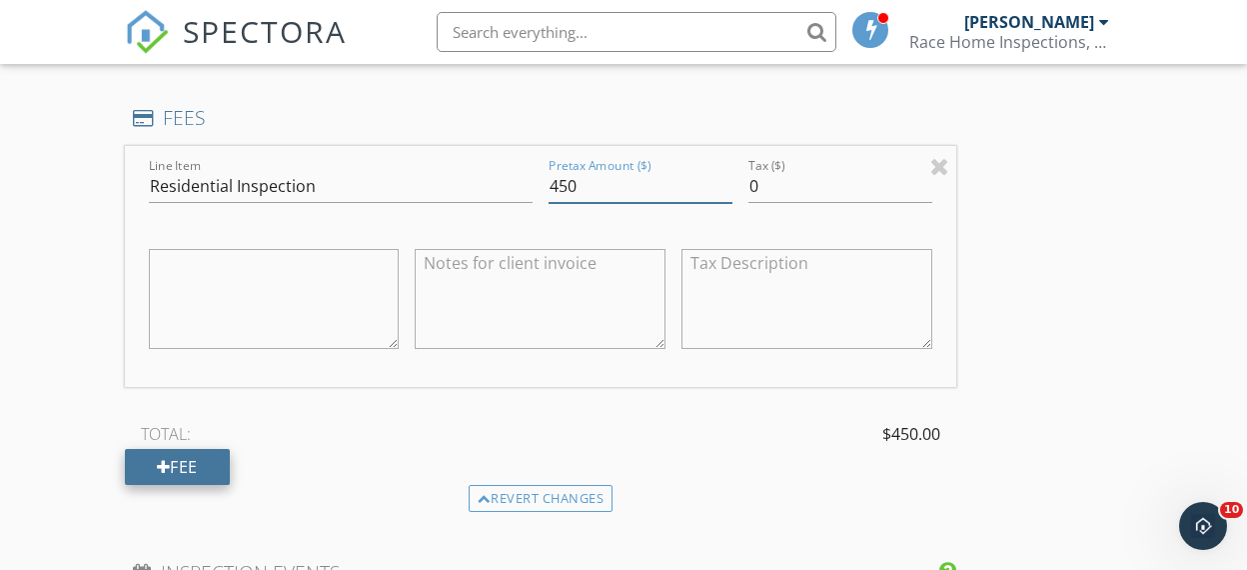
type input "450"
click at [212, 467] on div "Fee" at bounding box center [177, 467] width 105 height 36
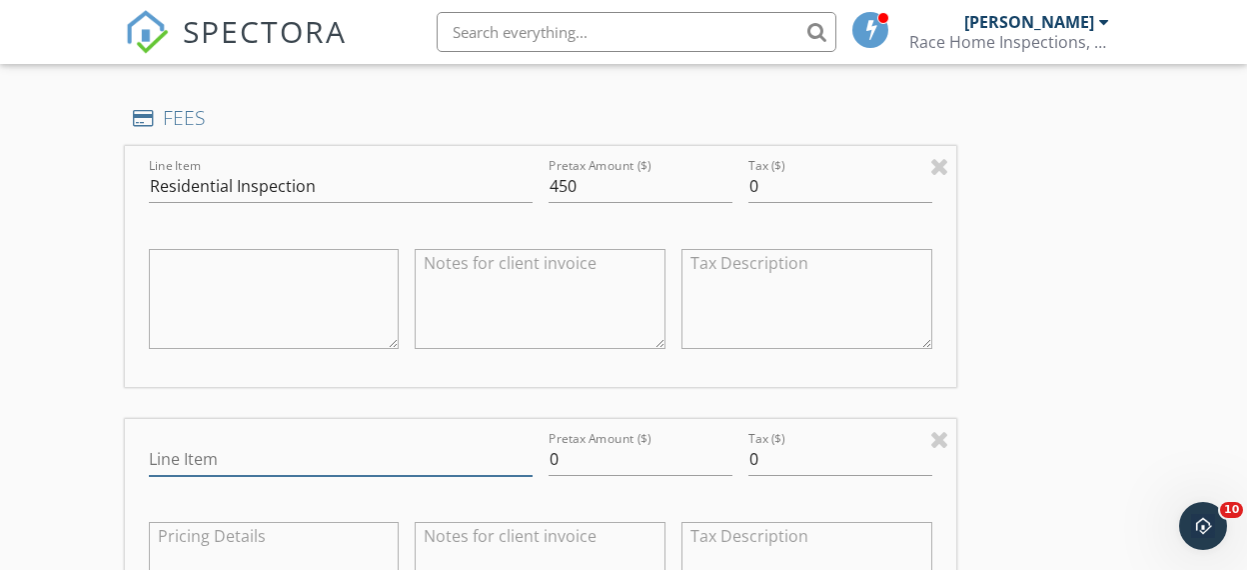
click at [244, 454] on input "Line Item" at bounding box center [341, 459] width 384 height 33
type input "Radon"
click at [552, 456] on input "0" at bounding box center [641, 459] width 184 height 33
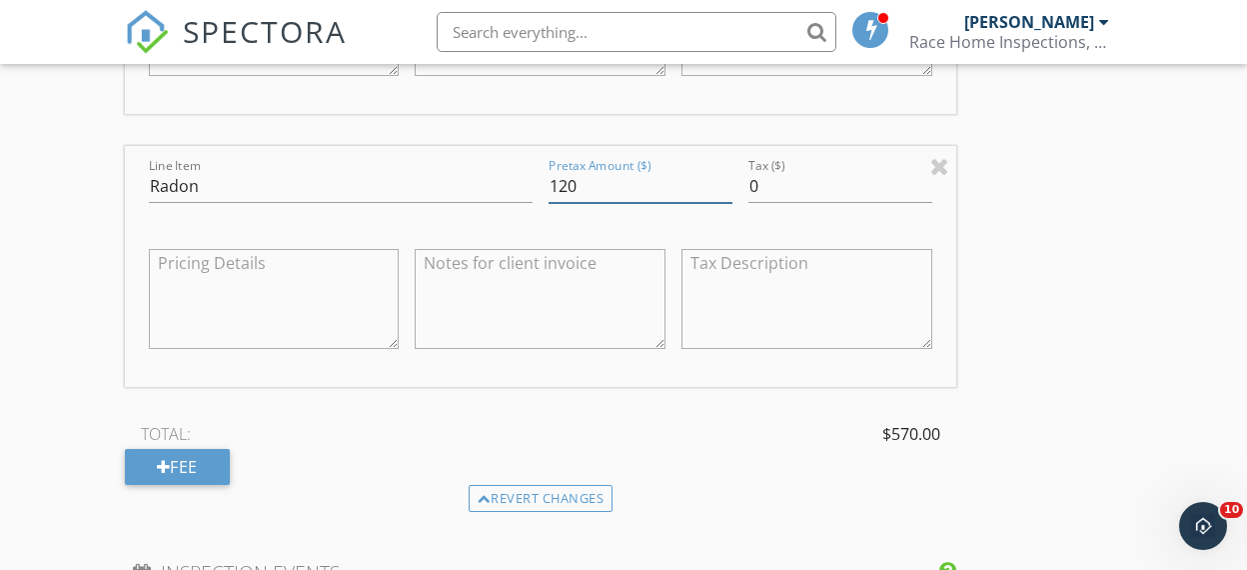
scroll to position [2092, 0]
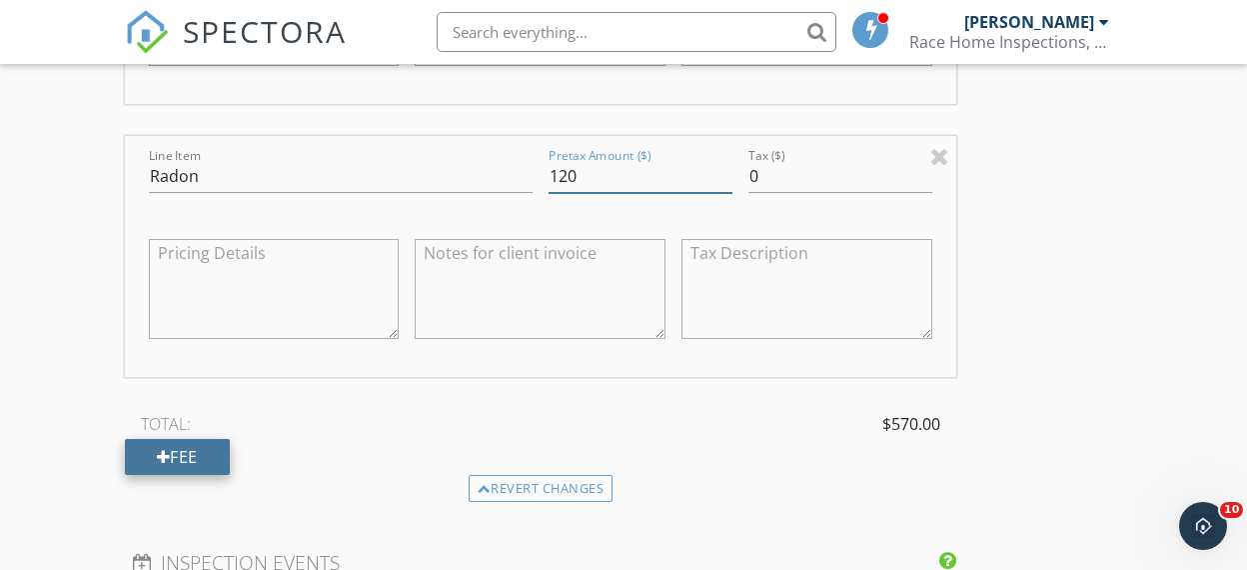
type input "120"
click at [201, 460] on div "Fee" at bounding box center [177, 457] width 105 height 36
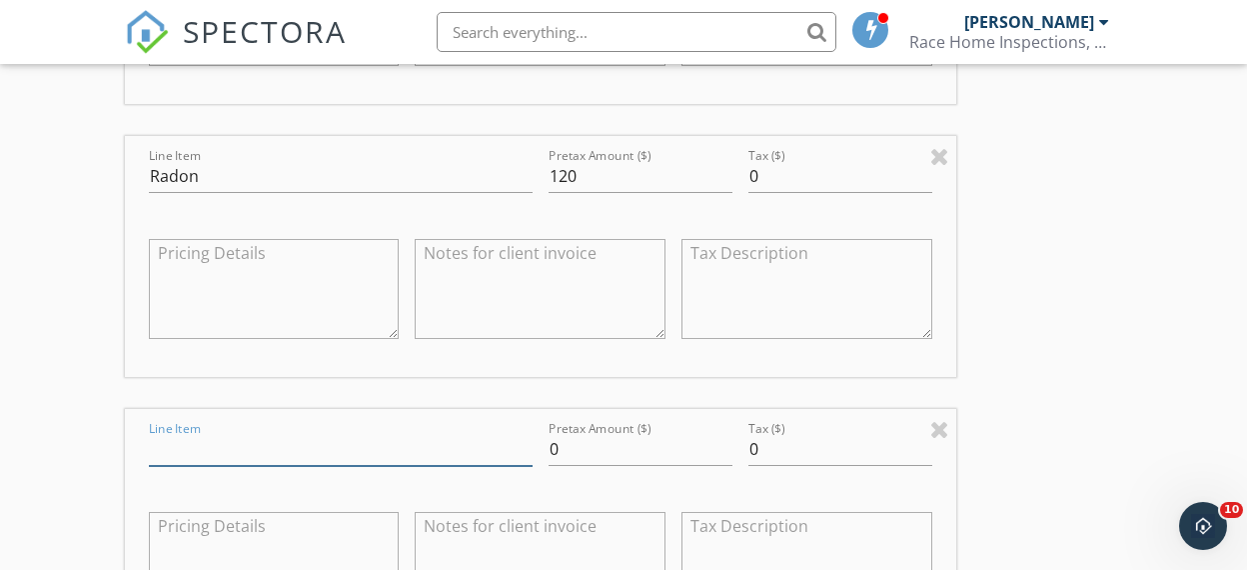
click at [207, 447] on input "Line Item" at bounding box center [341, 449] width 384 height 33
type input "Termite"
click at [550, 444] on input "0" at bounding box center [641, 449] width 184 height 33
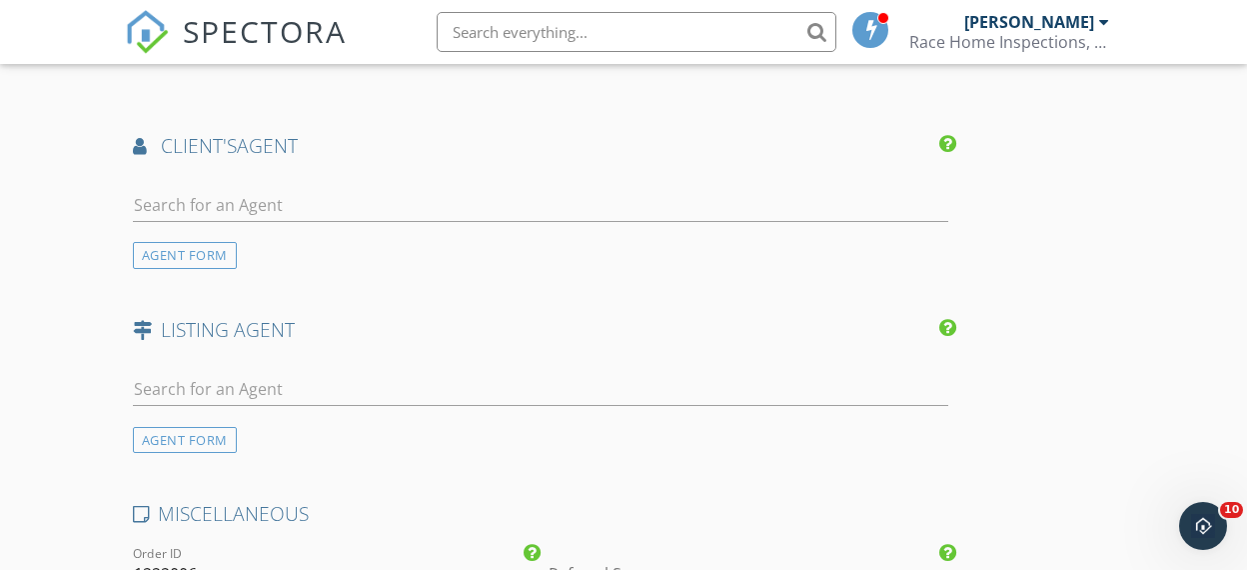
scroll to position [3180, 0]
type input "60"
click at [261, 188] on input "text" at bounding box center [541, 204] width 816 height 33
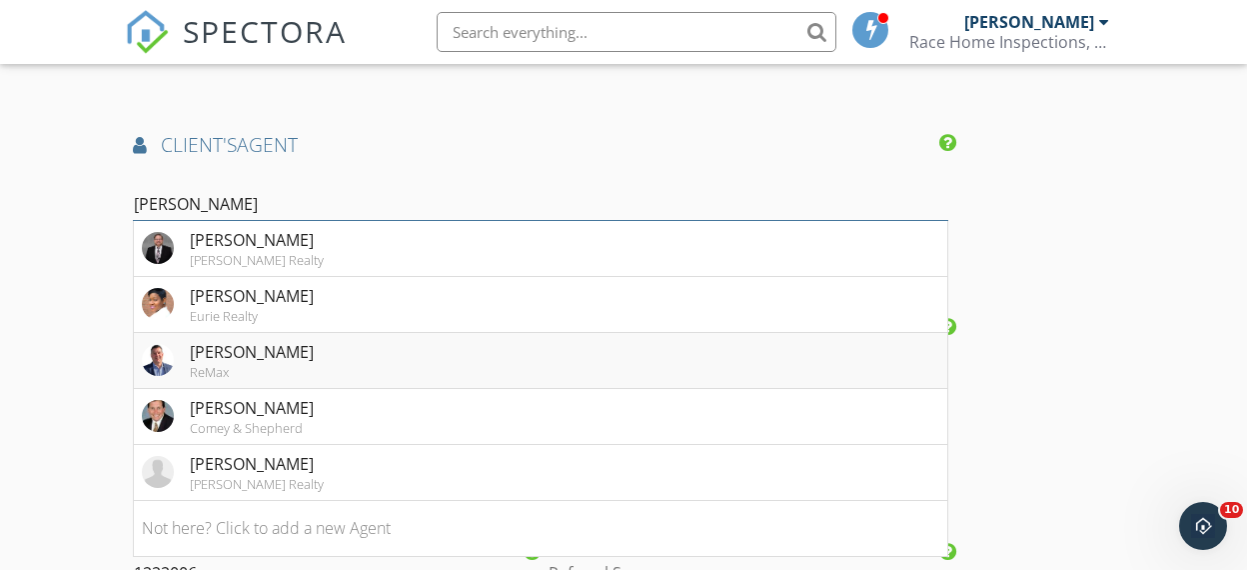
type input "Bob"
click at [300, 356] on li "Bob Hahn ReMax" at bounding box center [541, 361] width 814 height 56
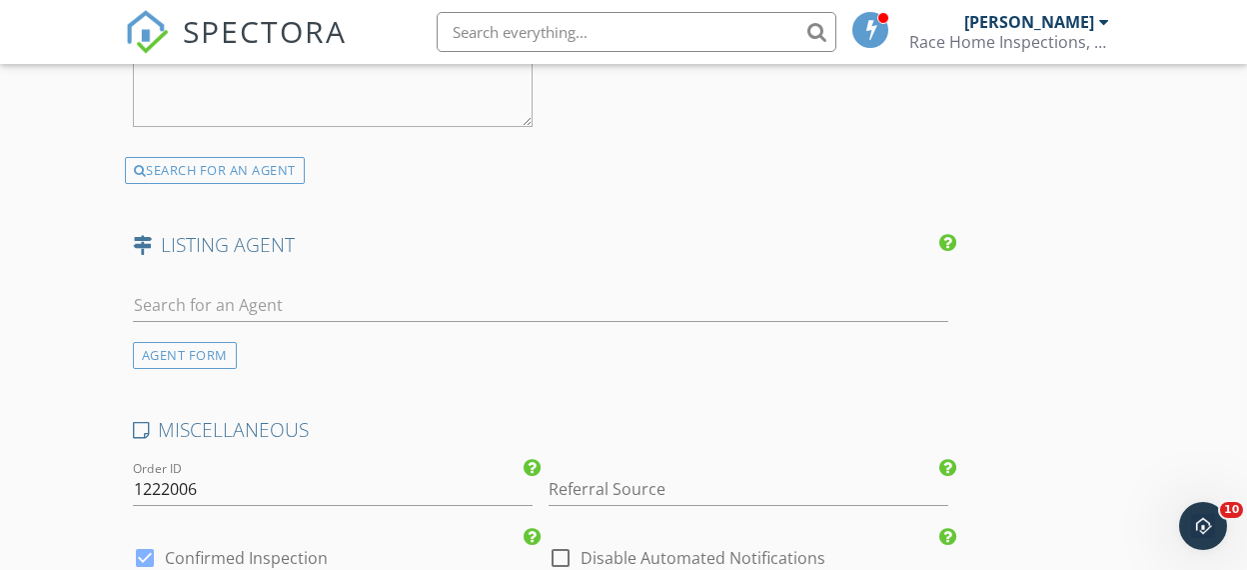
scroll to position [3767, 0]
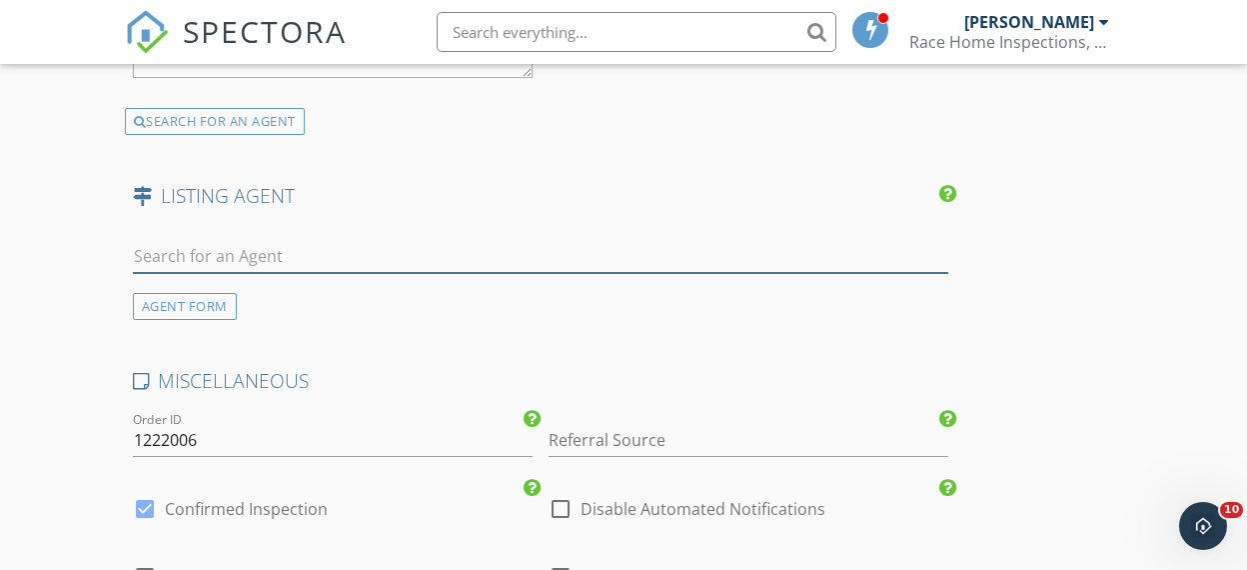
click at [266, 242] on input "text" at bounding box center [541, 256] width 816 height 33
type input "D"
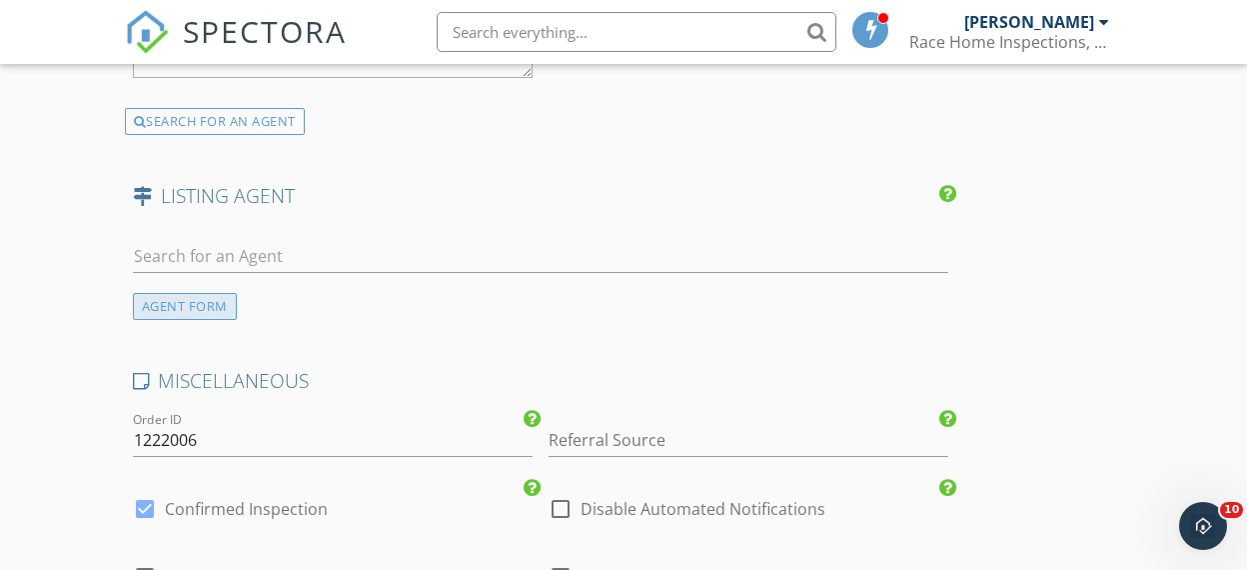
click at [195, 308] on div "AGENT FORM" at bounding box center [185, 306] width 104 height 27
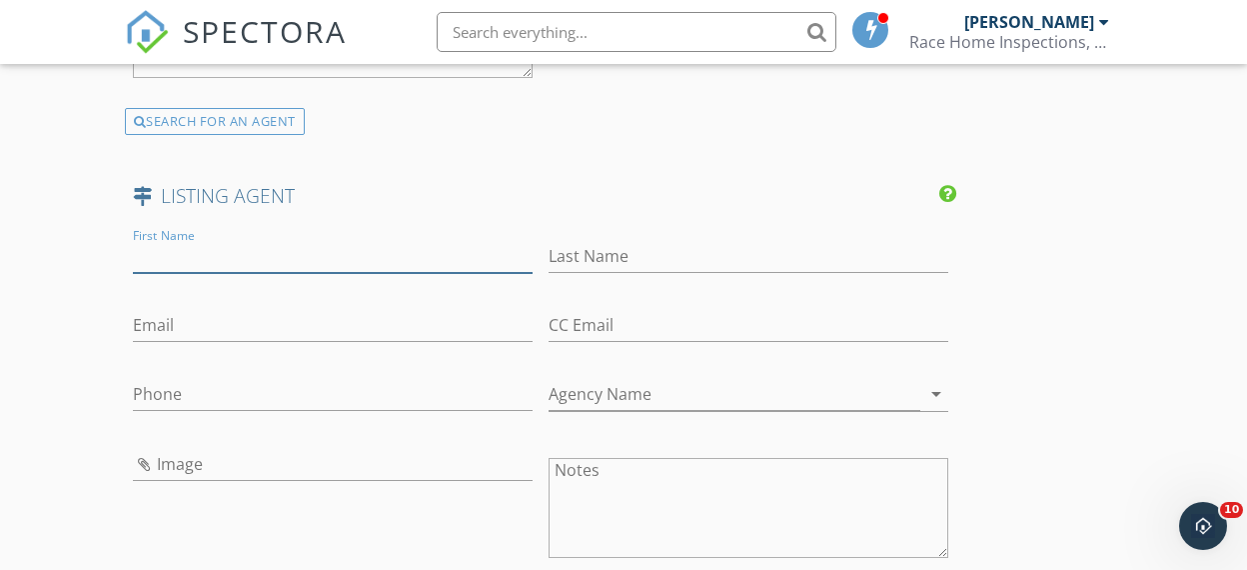
click at [207, 253] on input "First Name" at bounding box center [333, 256] width 400 height 33
type input "Darrell"
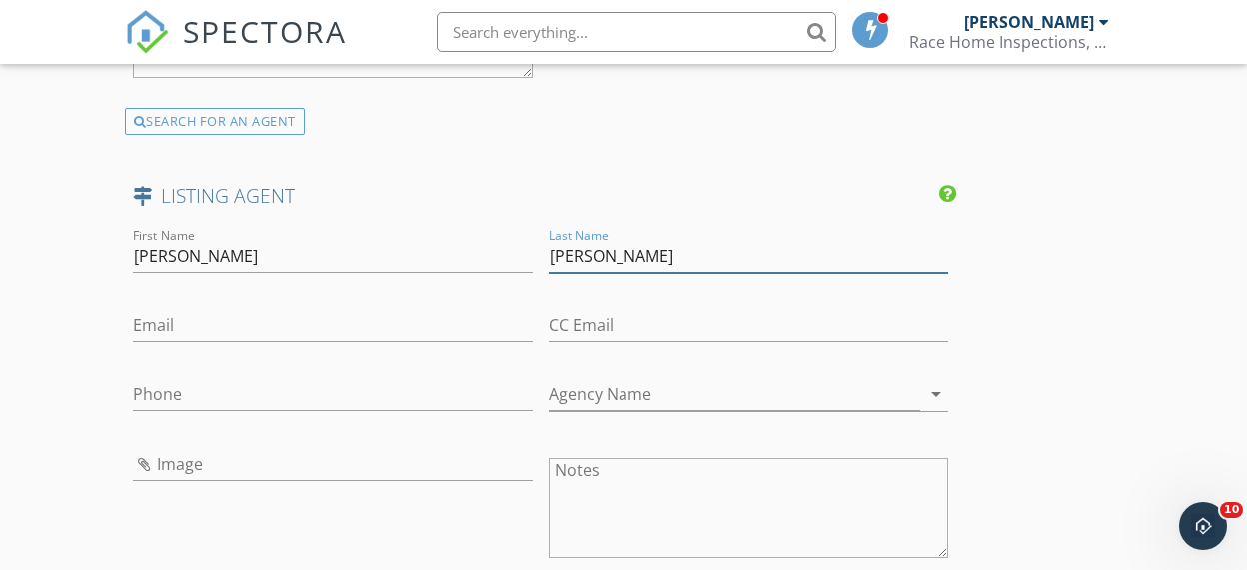
type input "Lewis"
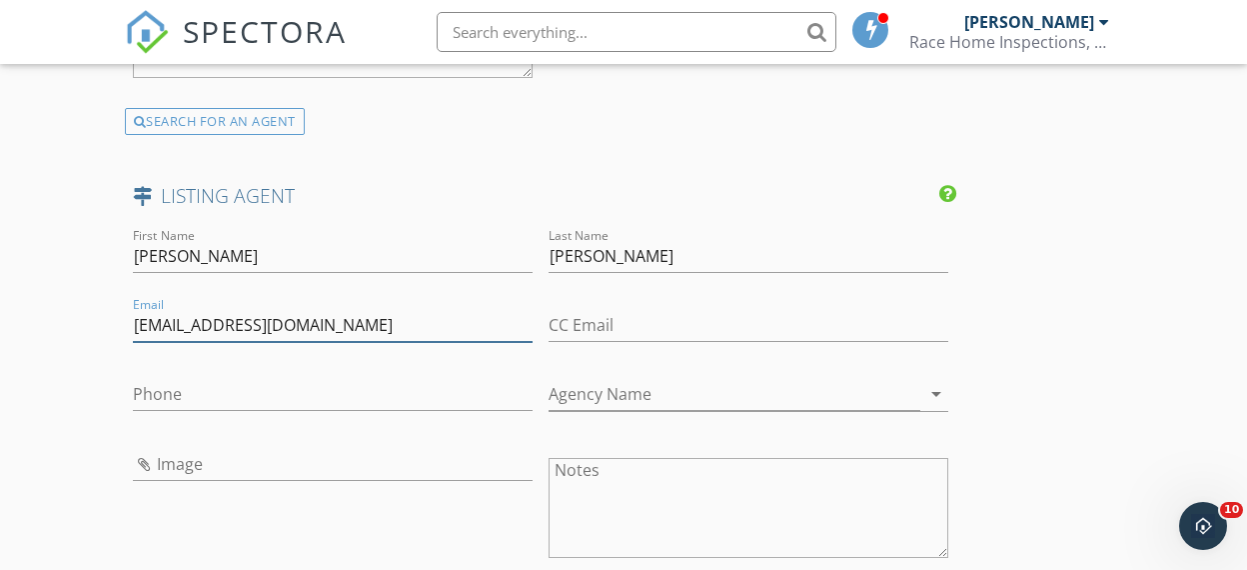
type input "dlewis@diyflatfee.com"
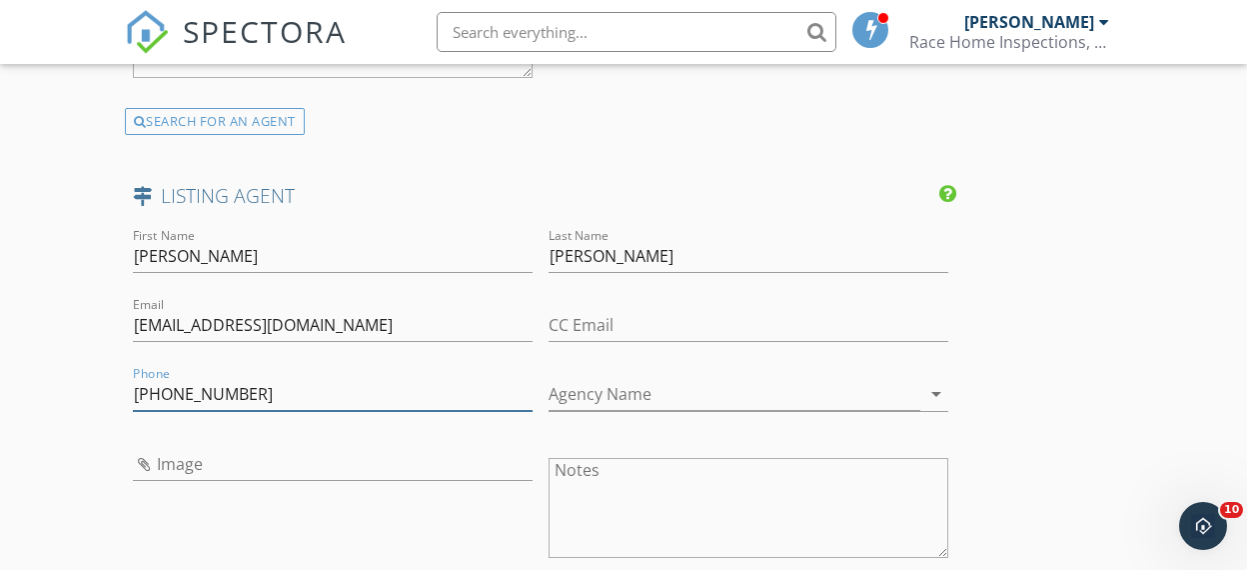
type input "888-601-3771"
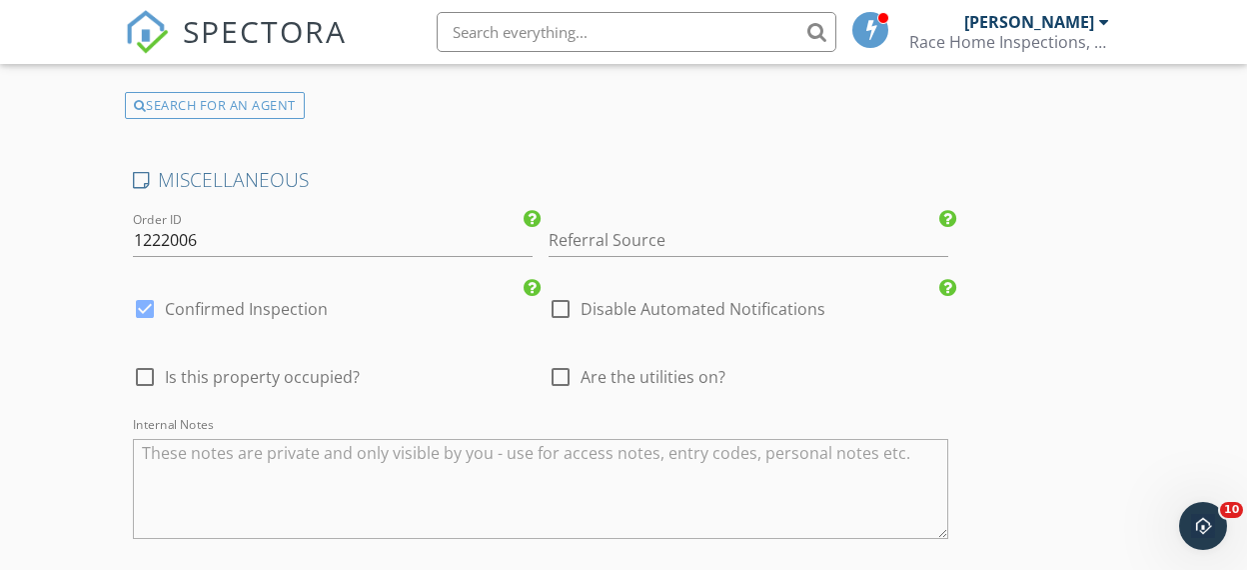
scroll to position [4421, 0]
type input "DIY Flat Fee"
click at [144, 368] on div at bounding box center [145, 375] width 34 height 34
checkbox input "true"
click at [647, 234] on input "Referral Source" at bounding box center [749, 238] width 400 height 33
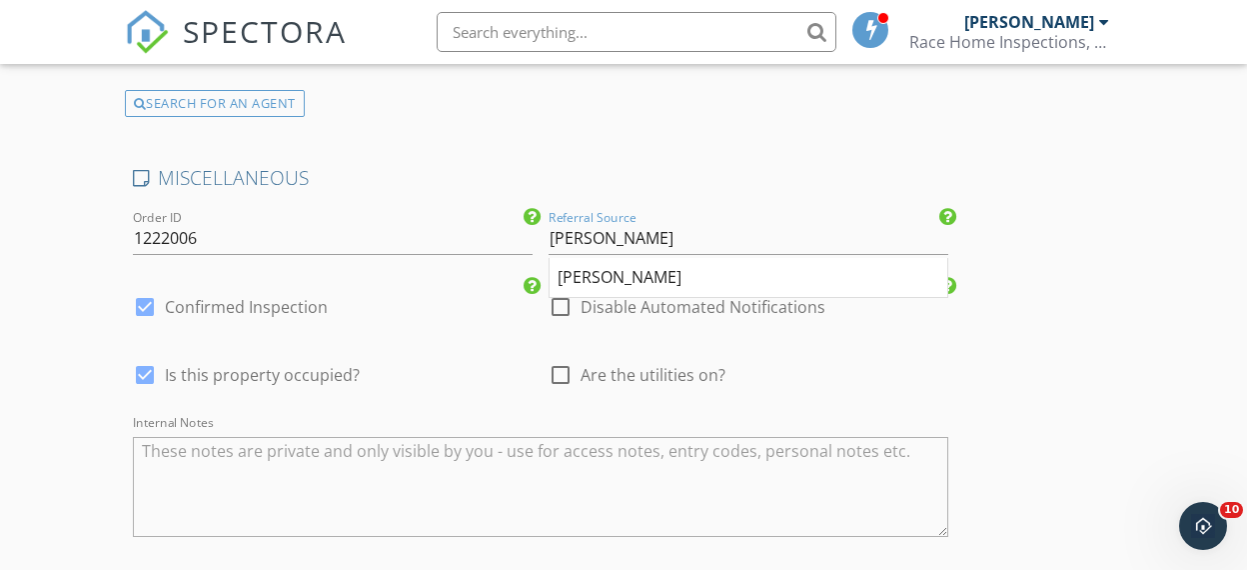
click at [670, 258] on div "Bob Hahn" at bounding box center [749, 278] width 398 height 40
type input "Bob Hahn"
click at [560, 369] on div at bounding box center [561, 375] width 34 height 34
checkbox input "true"
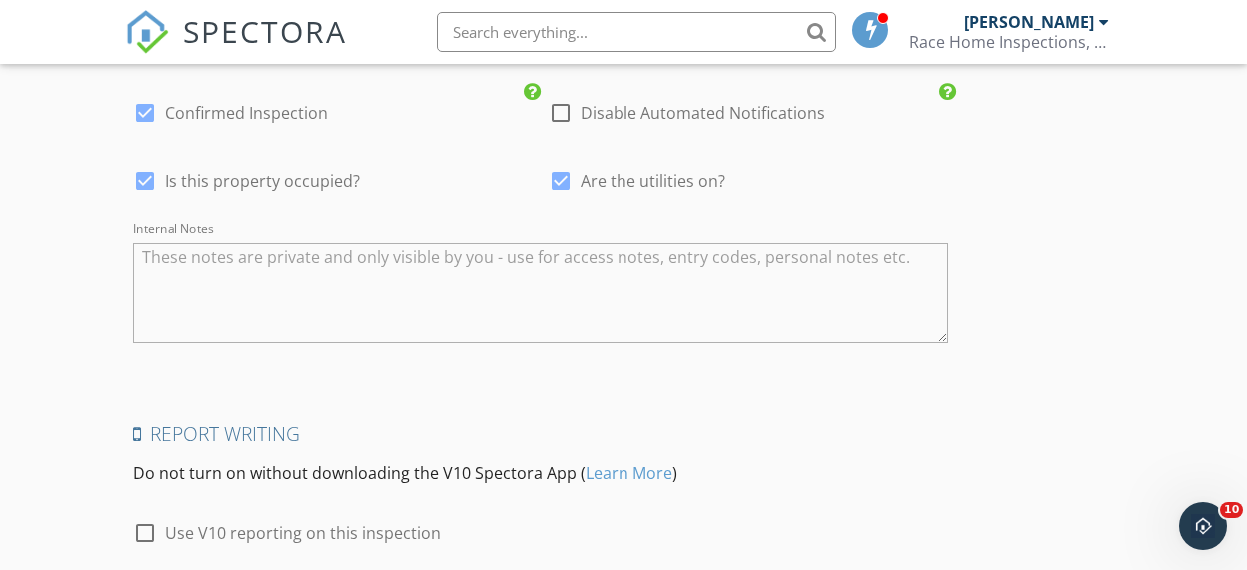
scroll to position [4777, 0]
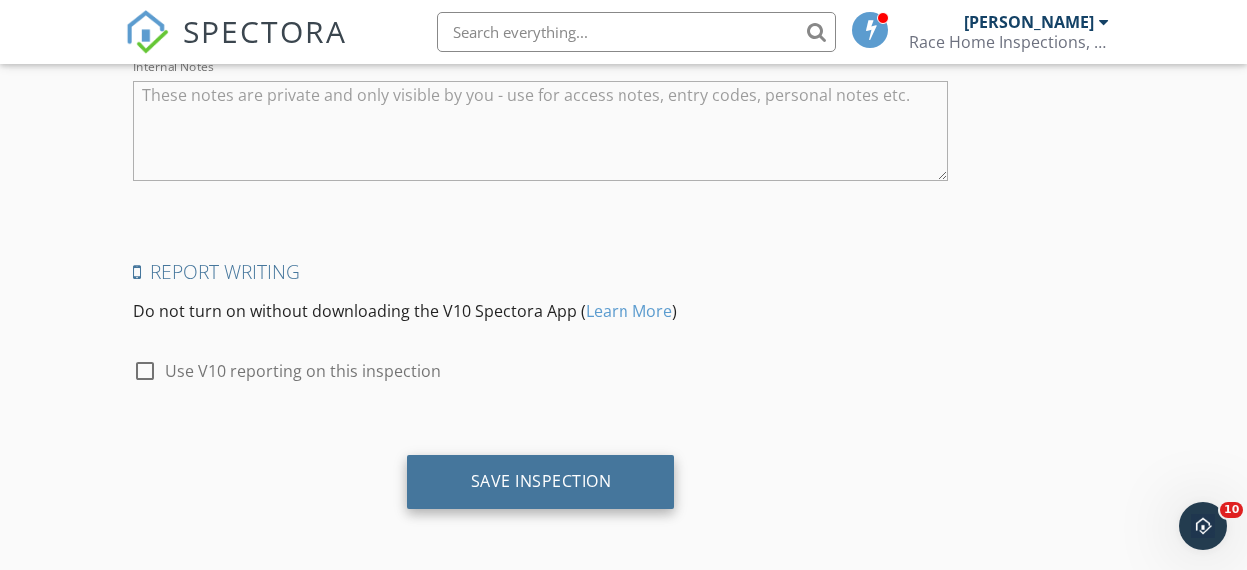
click at [588, 481] on div "Save Inspection" at bounding box center [541, 481] width 141 height 20
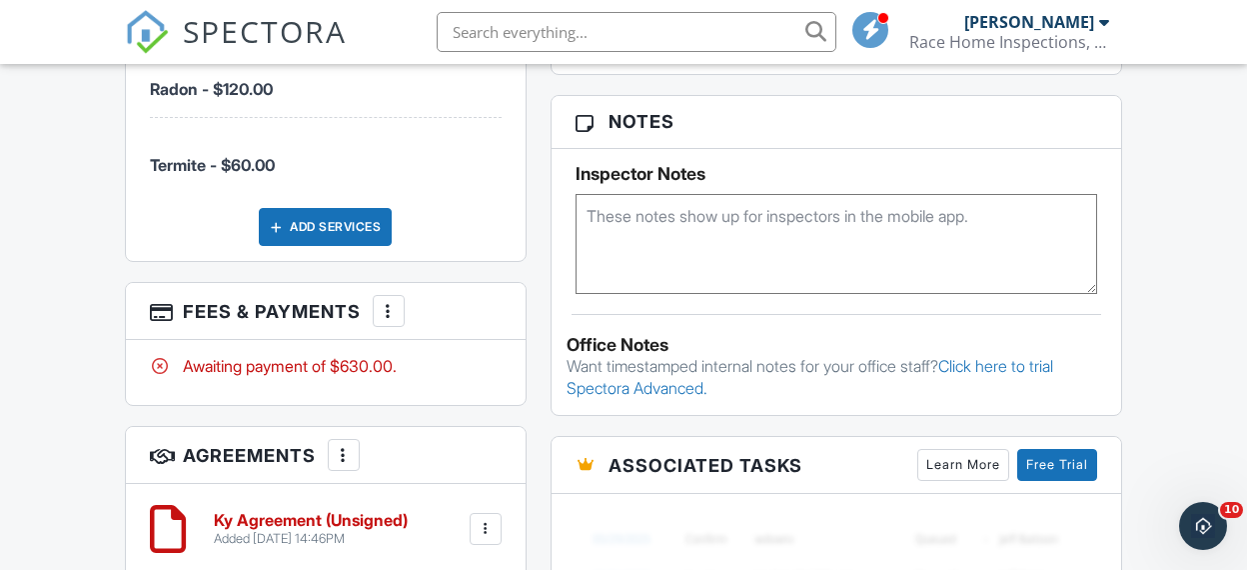
scroll to position [1458, 0]
click at [400, 315] on div "More" at bounding box center [389, 310] width 32 height 32
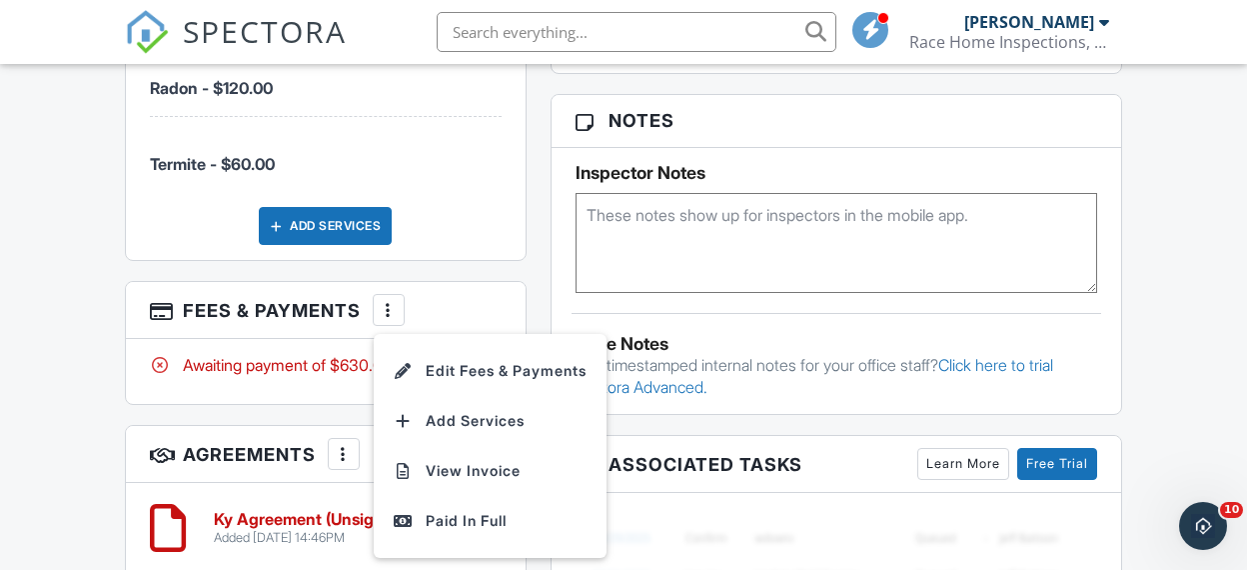
click at [80, 171] on div "Dashboard Templates Contacts Metrics Automations Advanced Settings Support Cent…" at bounding box center [623, 65] width 1247 height 2919
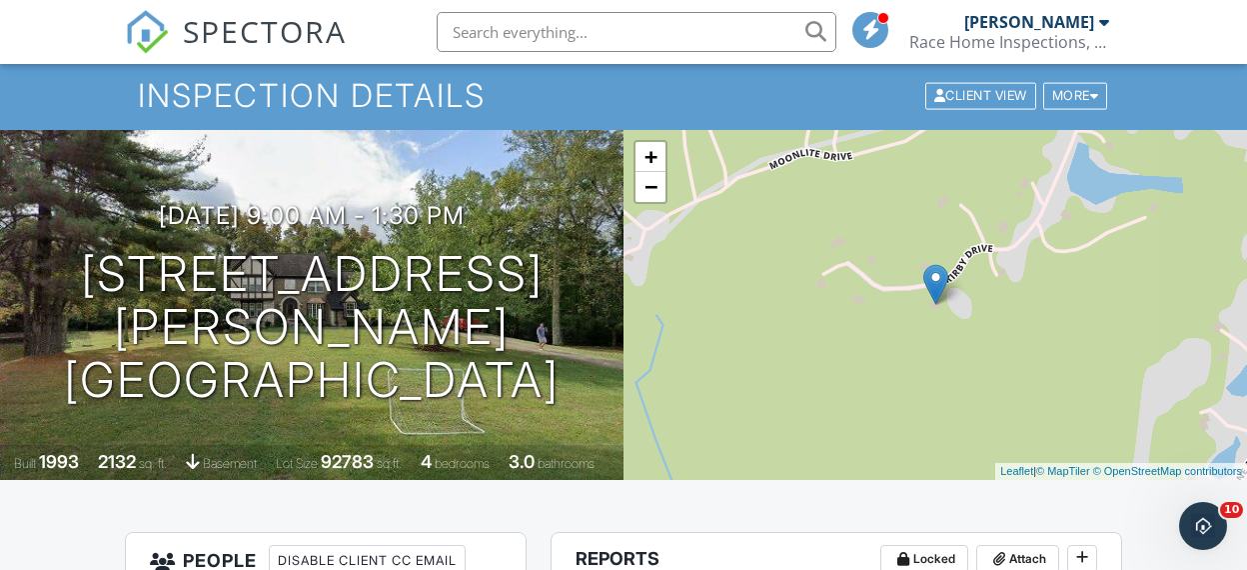
scroll to position [0, 0]
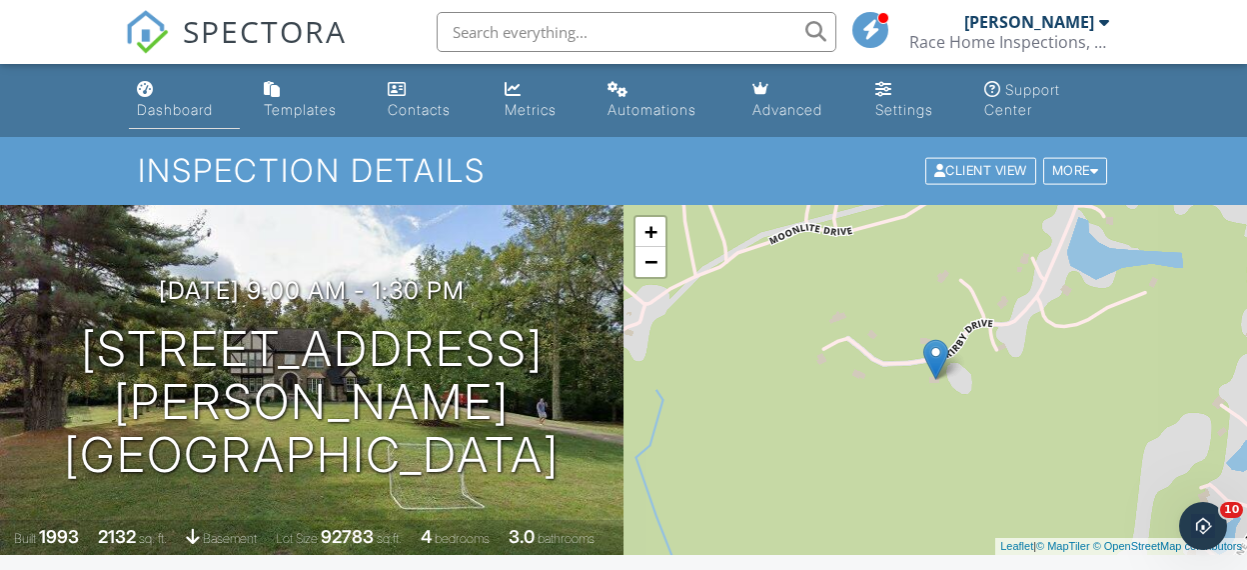
click at [170, 109] on div "Dashboard" at bounding box center [175, 109] width 76 height 17
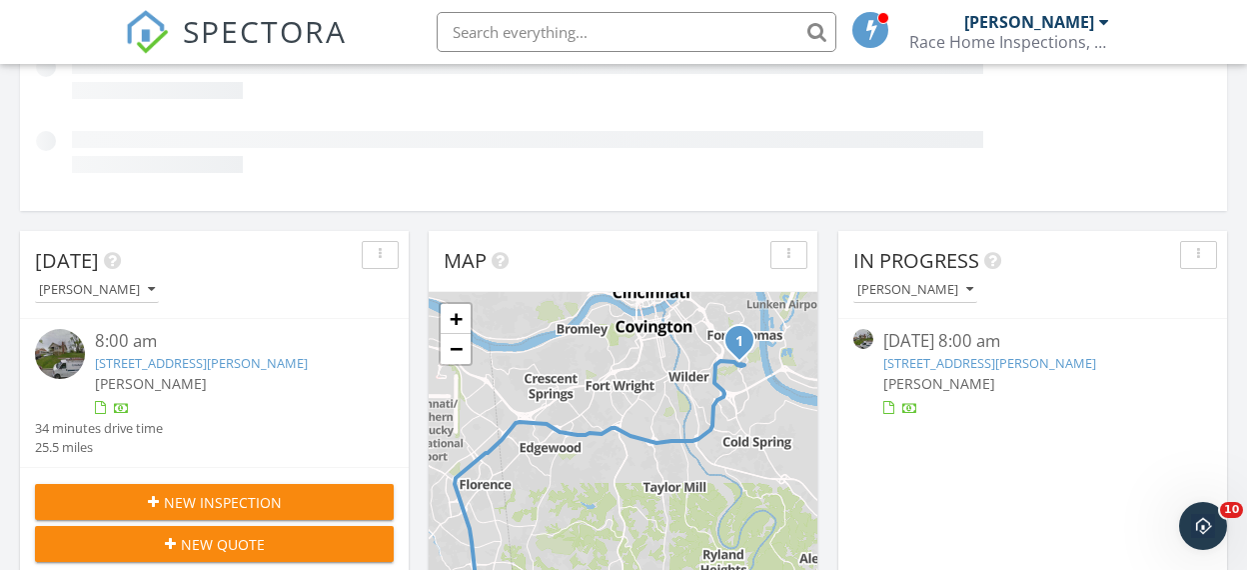
scroll to position [412, 0]
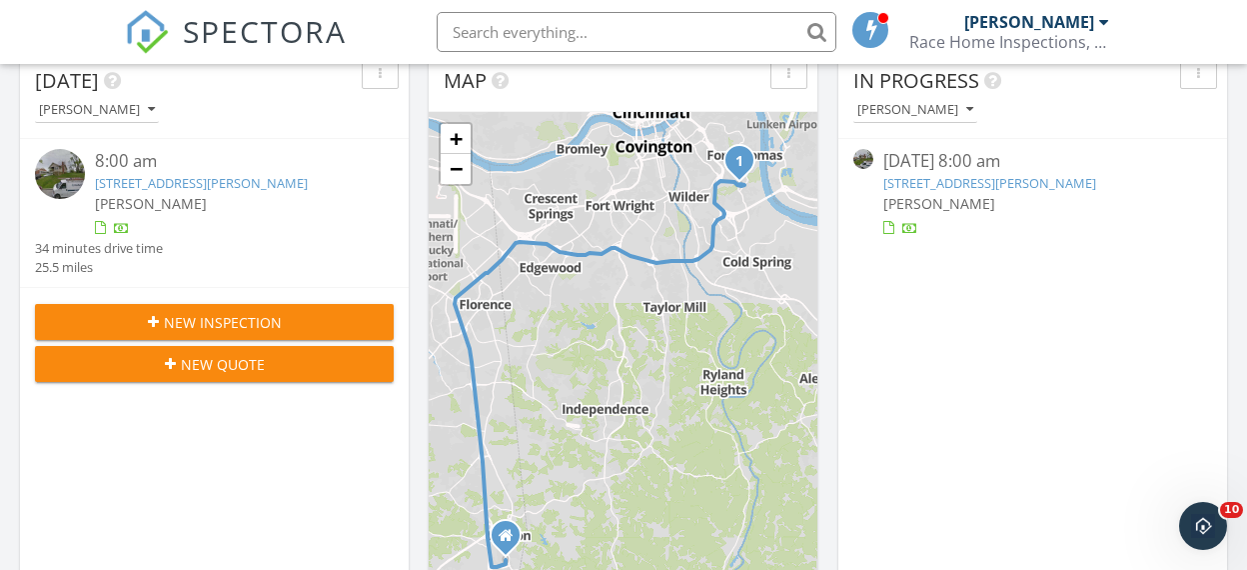
click at [66, 168] on img at bounding box center [60, 174] width 50 height 50
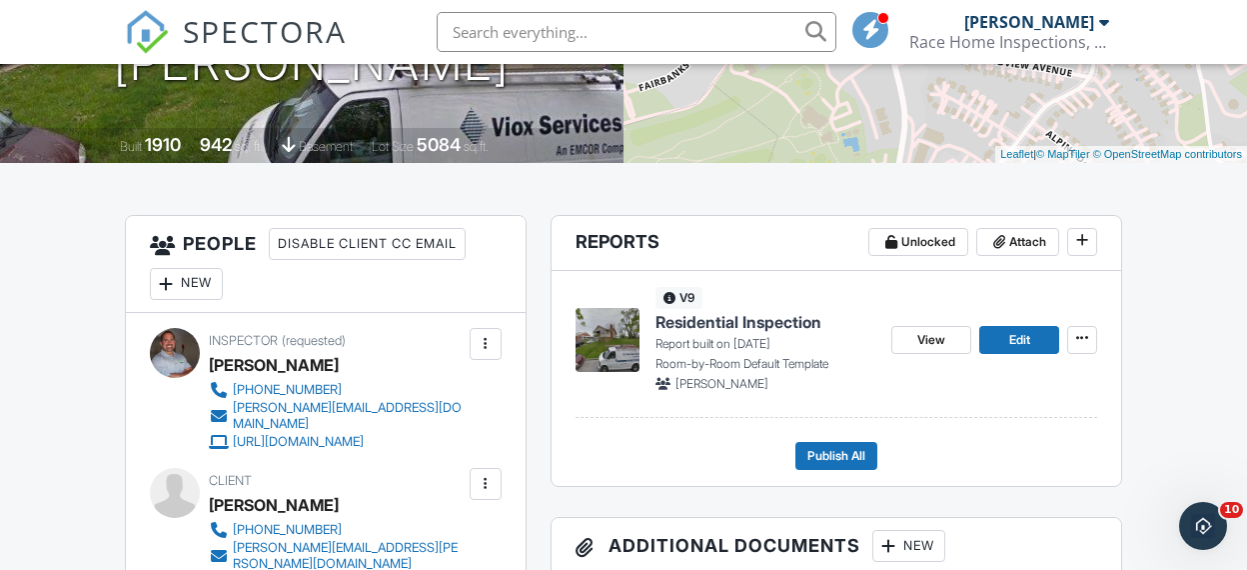
scroll to position [394, 0]
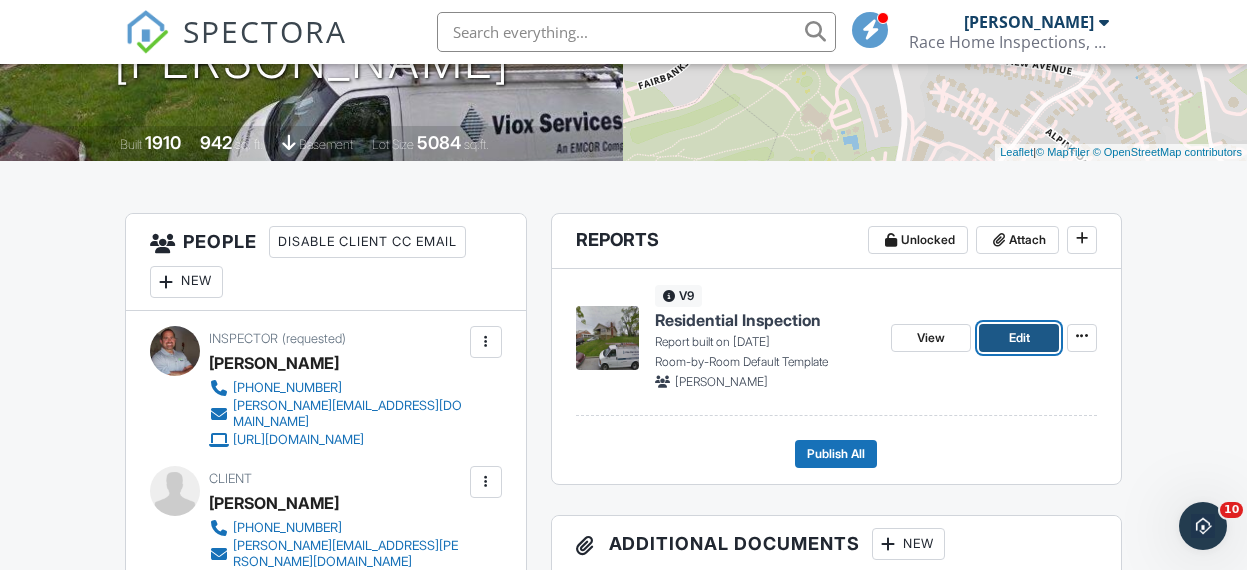
click at [1028, 336] on span "Edit" at bounding box center [1020, 338] width 21 height 20
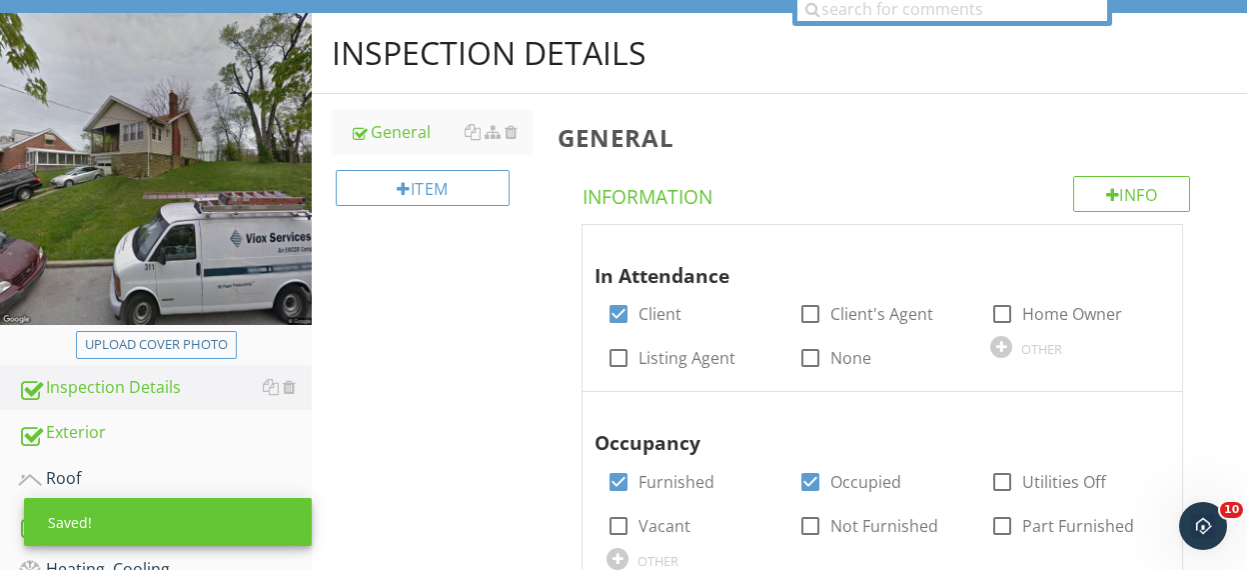
scroll to position [210, 0]
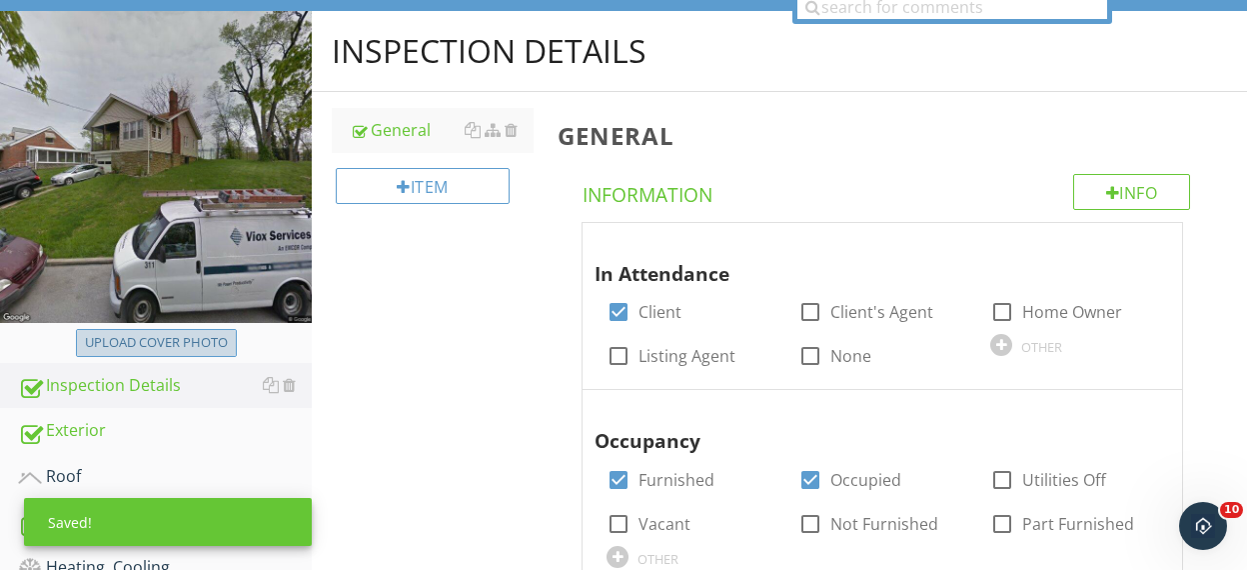
click at [171, 337] on div "Upload cover photo" at bounding box center [156, 343] width 143 height 20
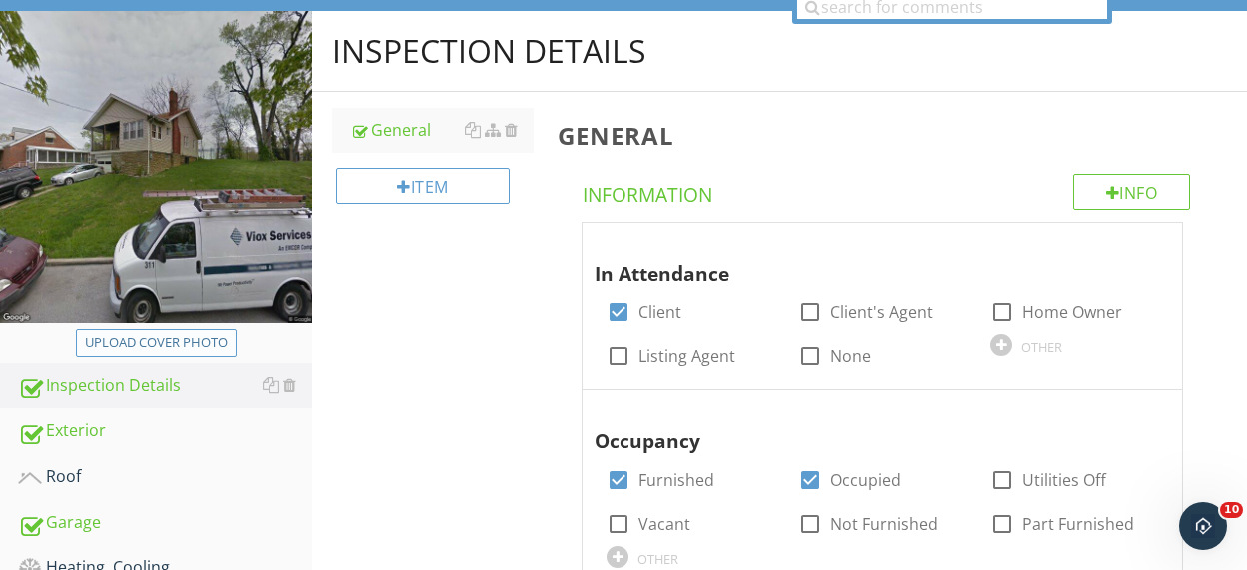
type input "C:\fakepath\IMG_0785.JPG"
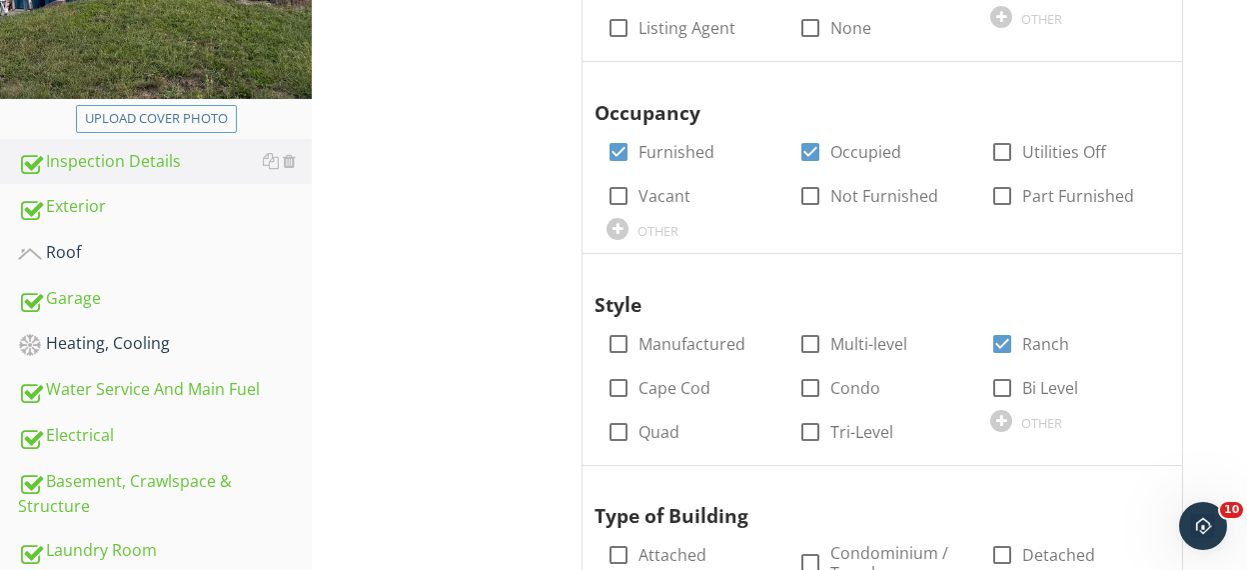
scroll to position [557, 0]
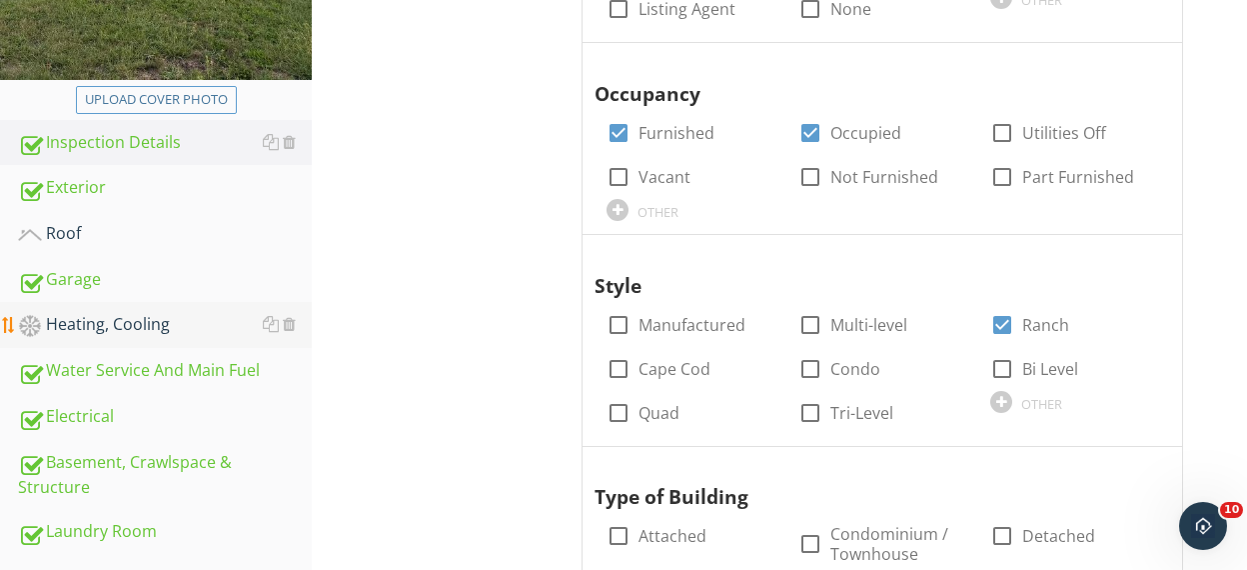
click at [138, 317] on div "Heating, Cooling" at bounding box center [165, 325] width 294 height 26
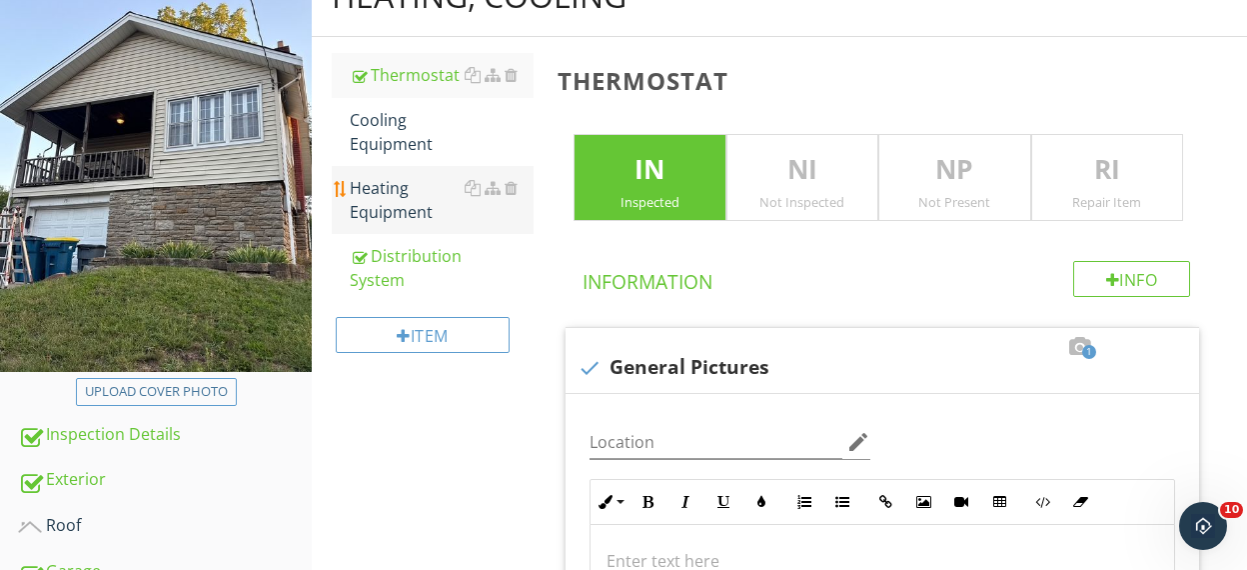
scroll to position [264, 0]
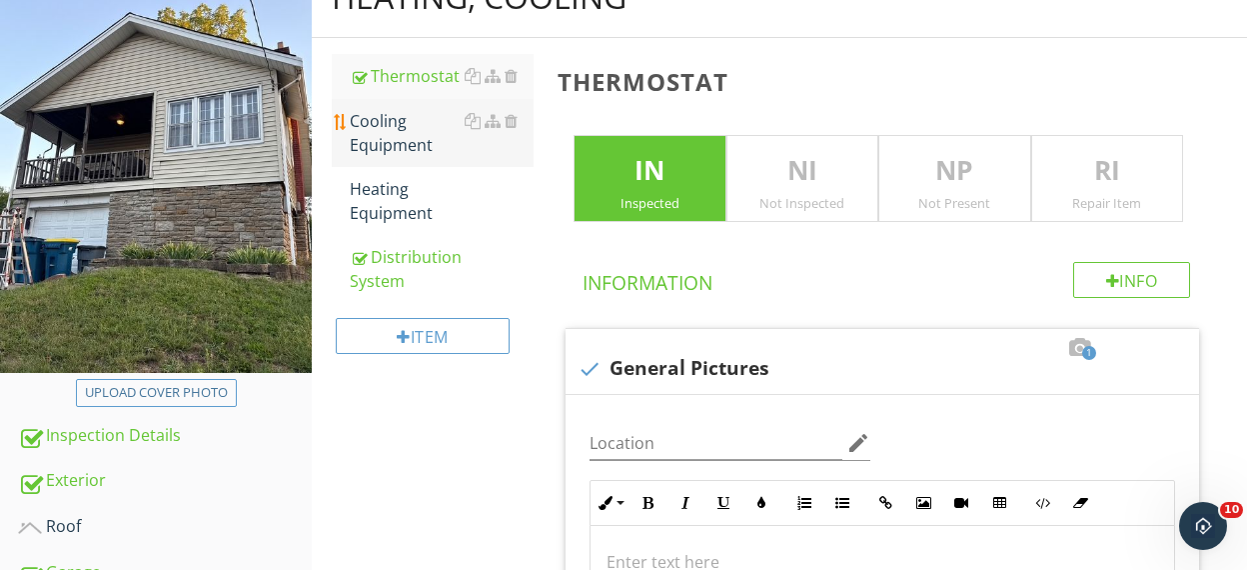
click at [389, 139] on div "Cooling Equipment" at bounding box center [442, 133] width 184 height 48
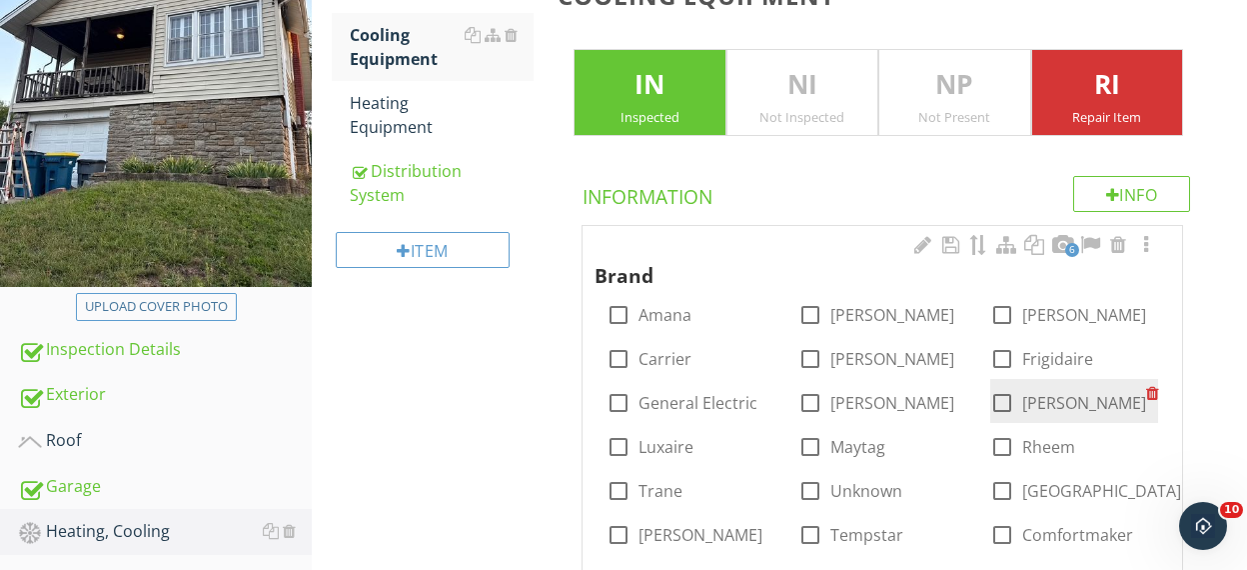
scroll to position [349, 0]
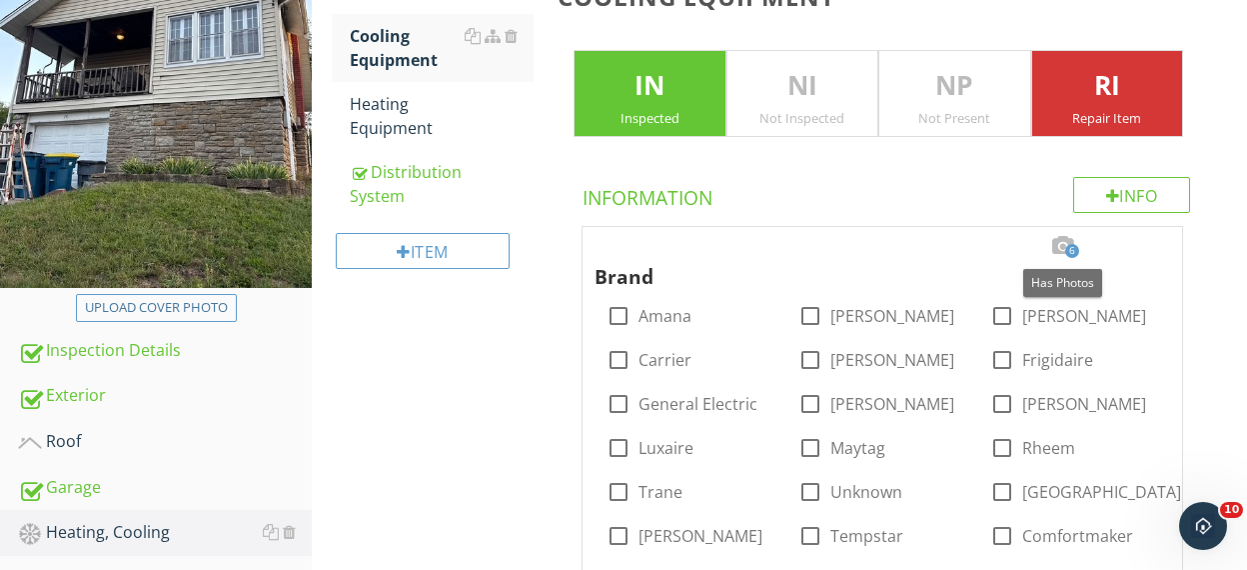
click at [1066, 241] on div at bounding box center [1063, 246] width 24 height 20
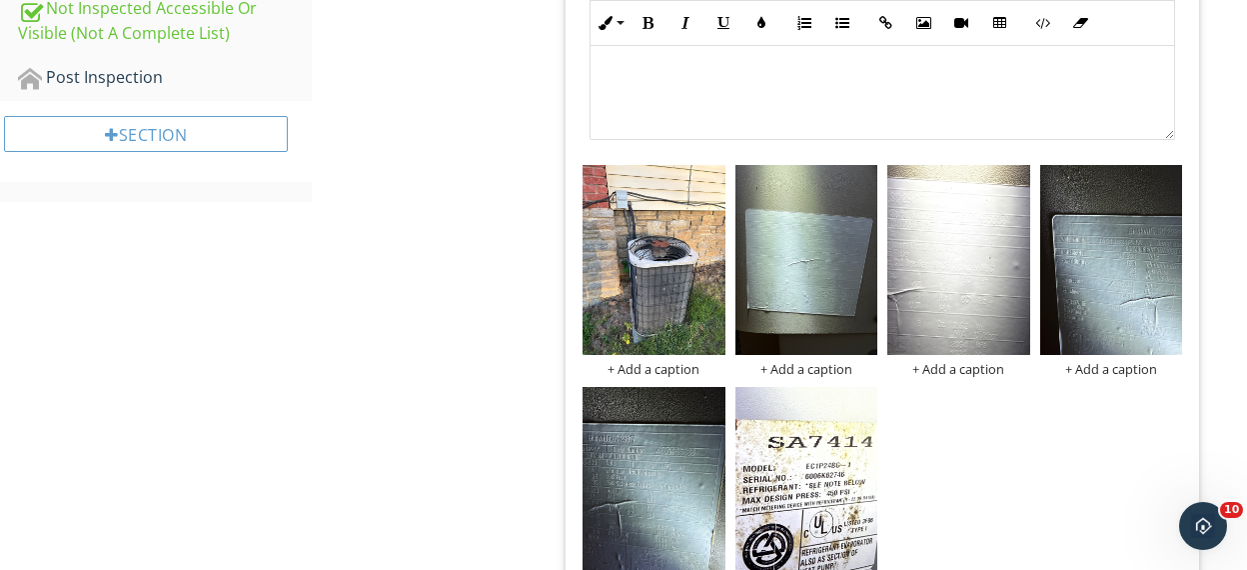
scroll to position [1516, 0]
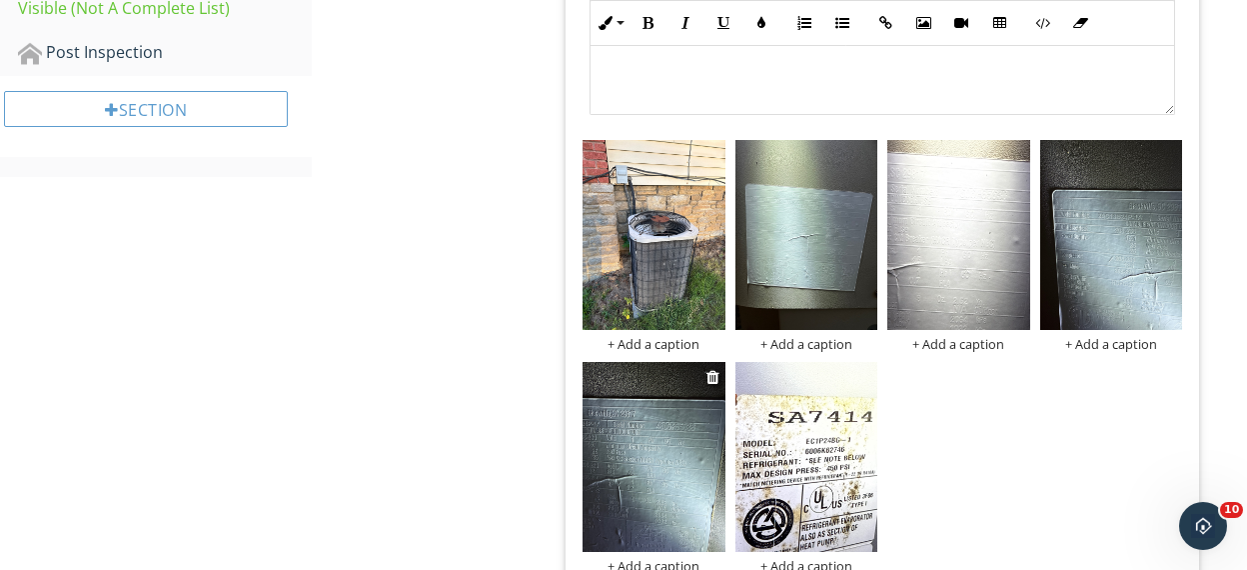
click at [660, 442] on img at bounding box center [654, 457] width 143 height 190
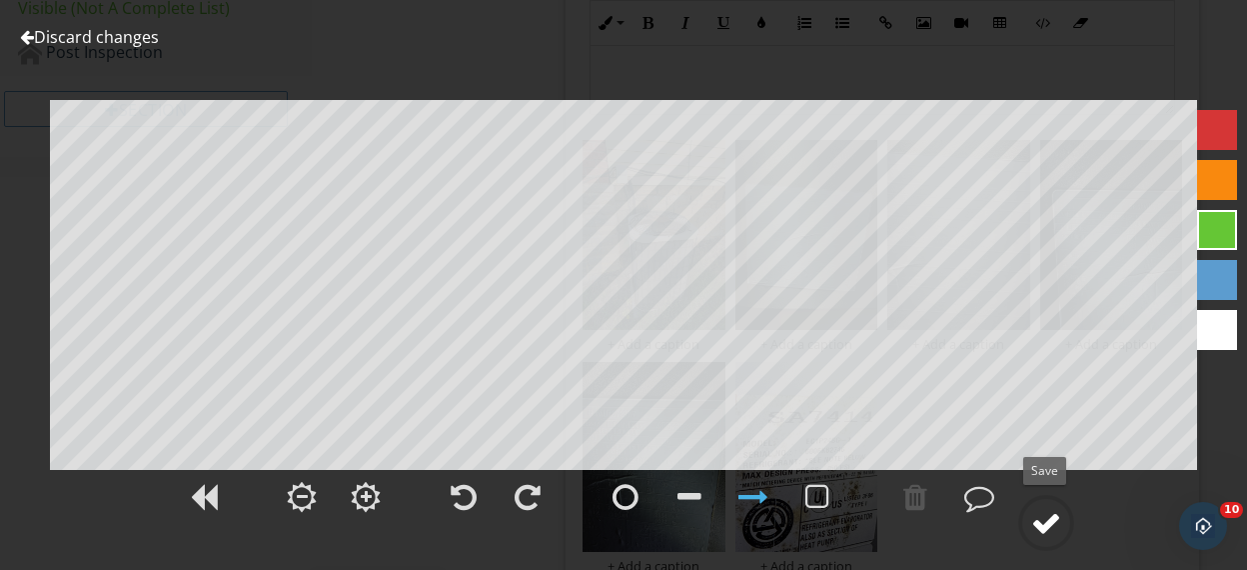
click at [1047, 515] on div at bounding box center [1047, 523] width 30 height 30
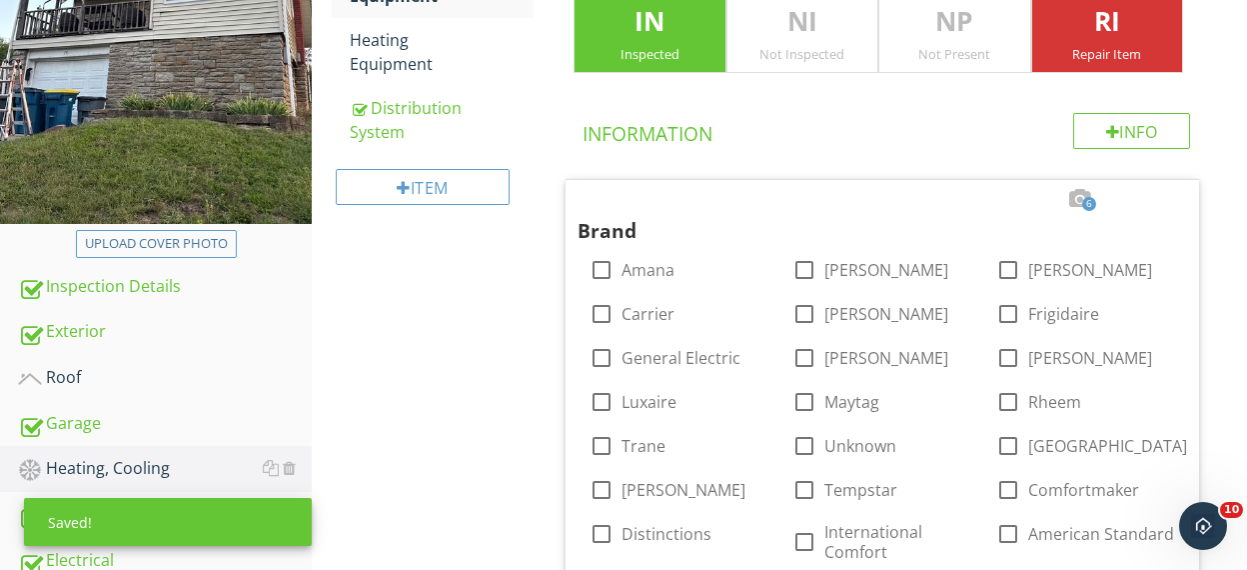
scroll to position [97, 0]
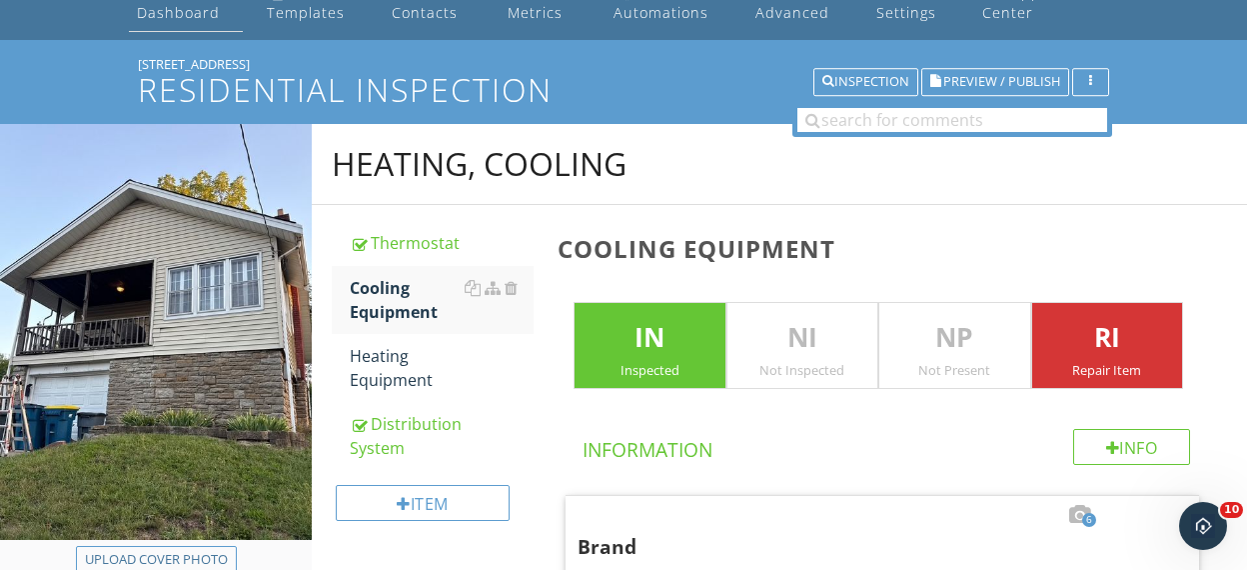
click at [167, 18] on div "Dashboard" at bounding box center [178, 12] width 83 height 19
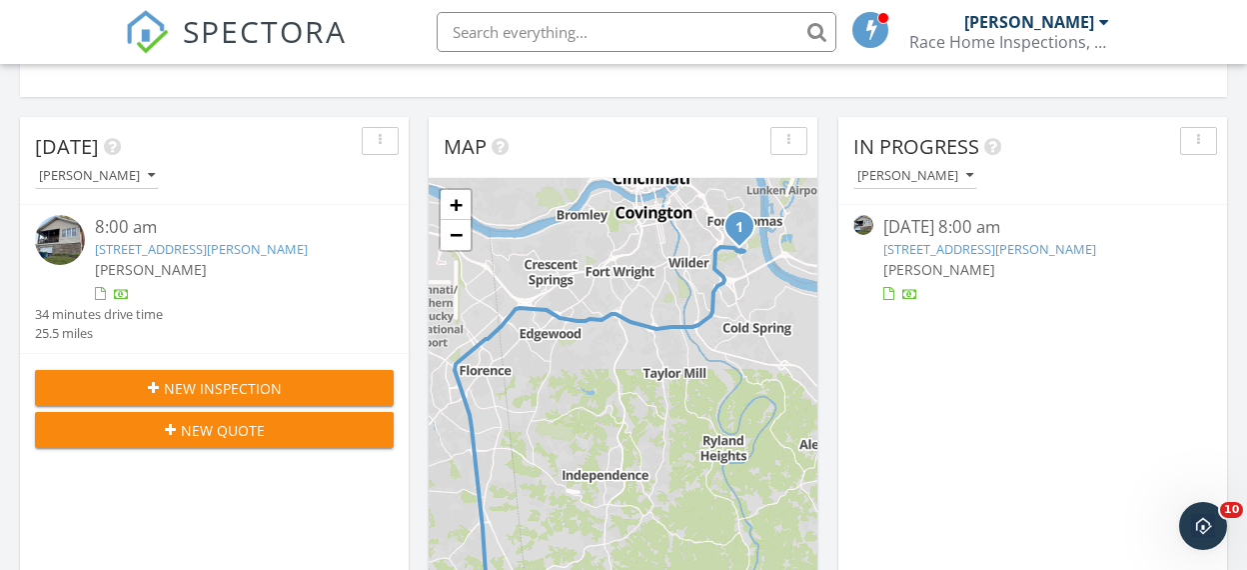
scroll to position [352, 0]
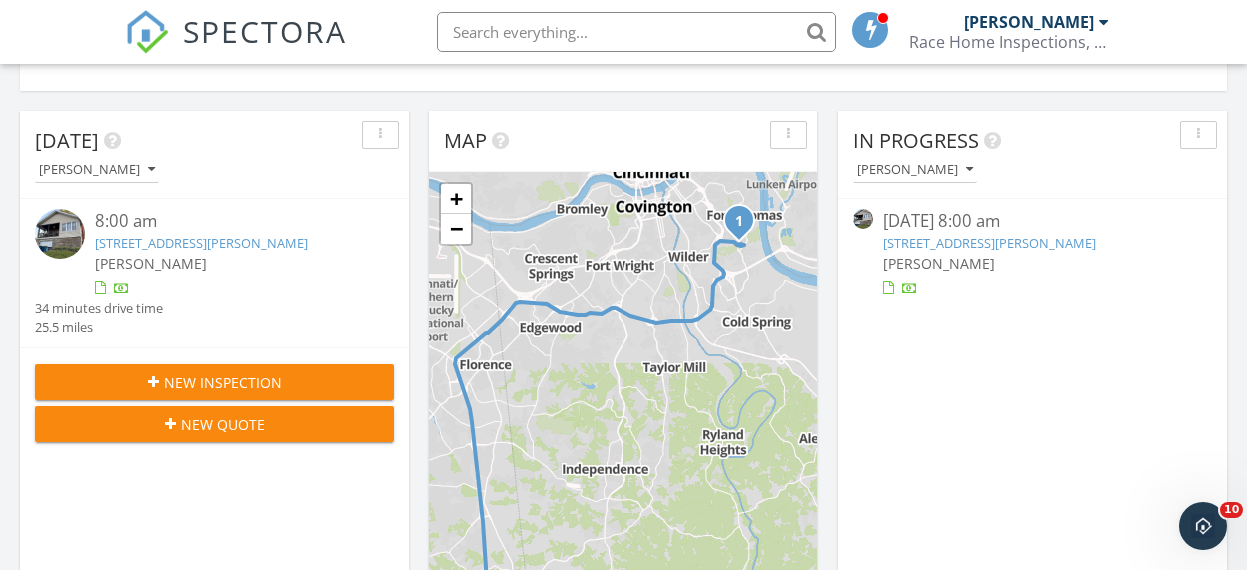
click at [61, 231] on img at bounding box center [60, 234] width 50 height 50
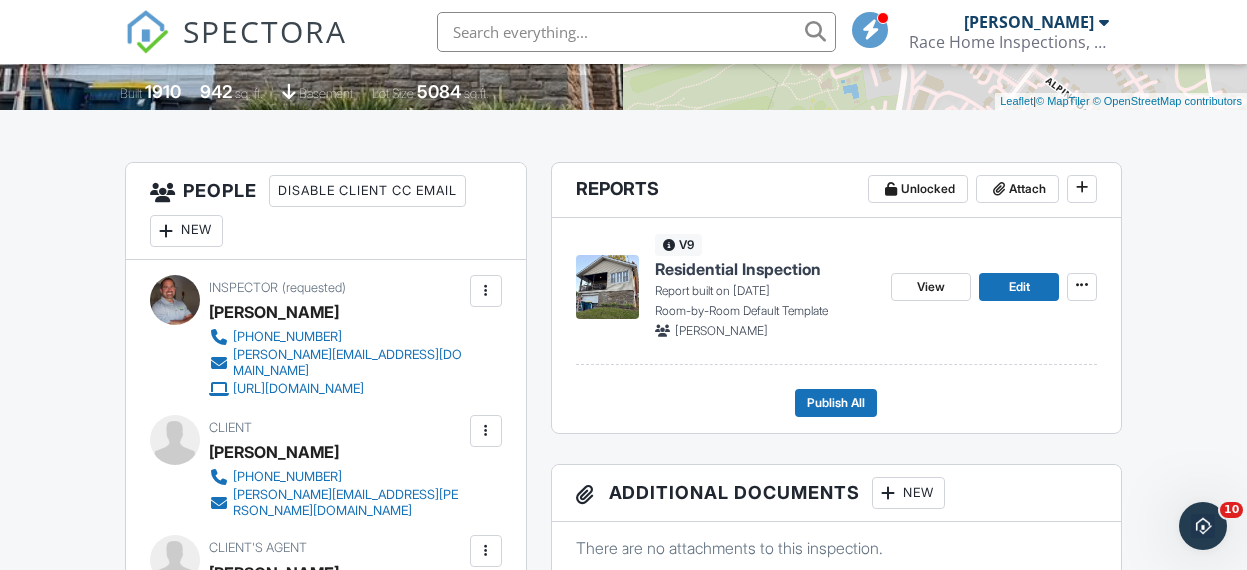
scroll to position [419, 0]
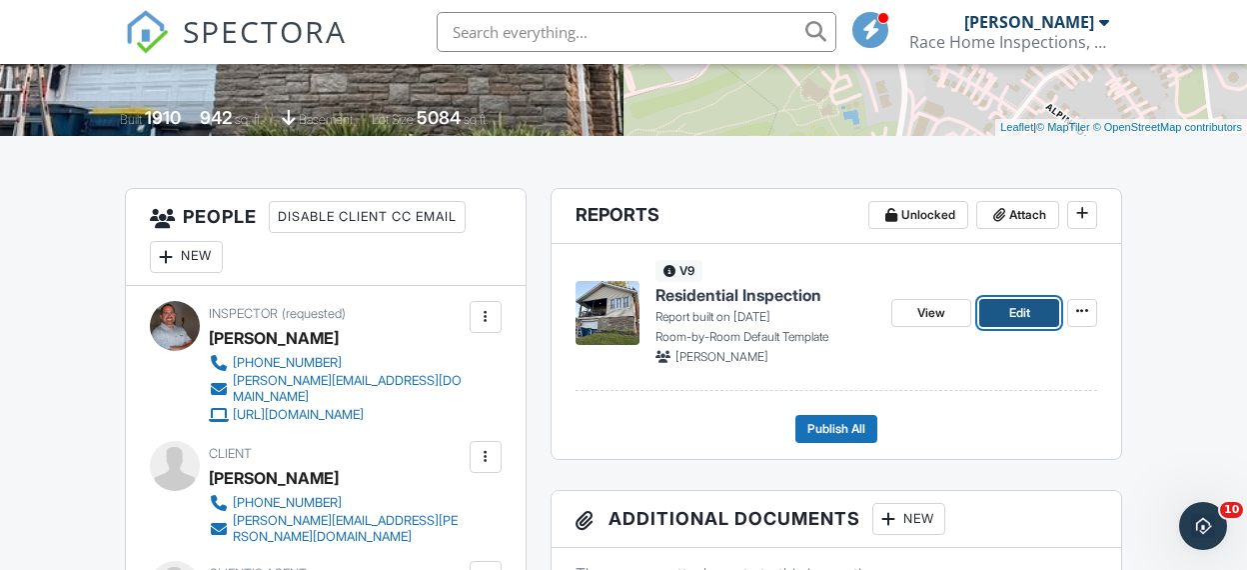
click at [1026, 309] on span "Edit" at bounding box center [1020, 313] width 21 height 20
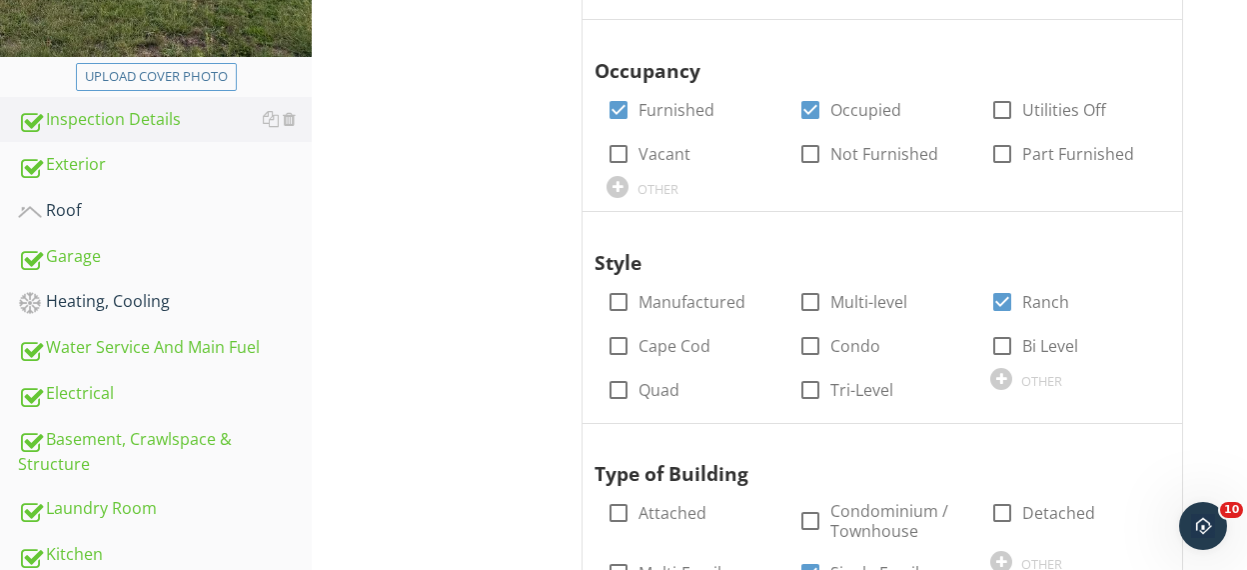
scroll to position [635, 0]
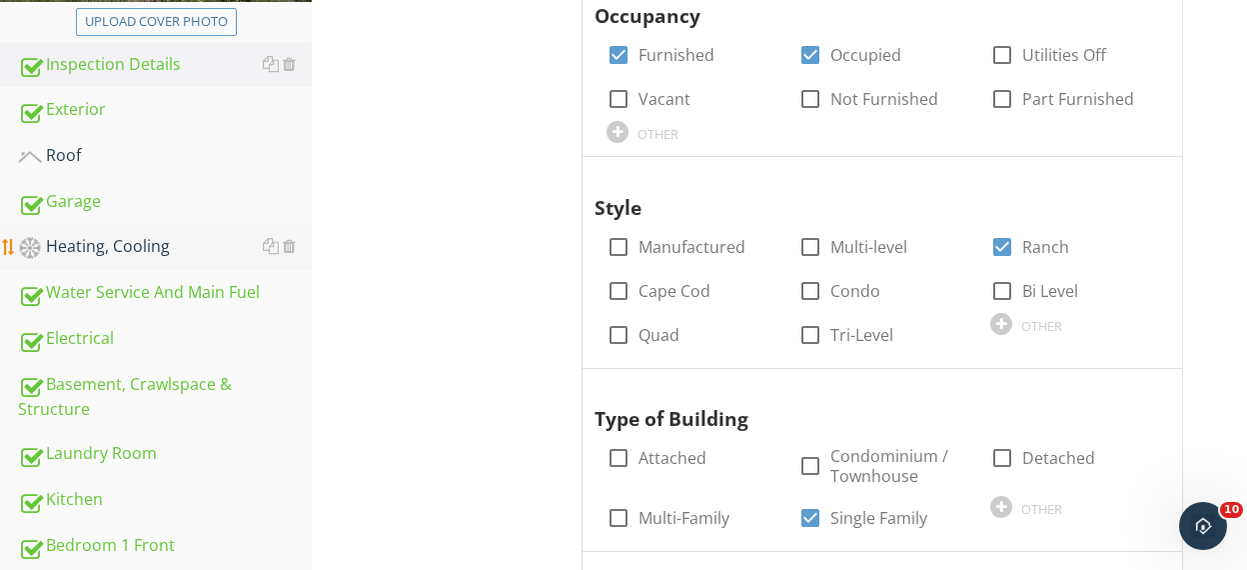
click at [88, 246] on div "Heating, Cooling" at bounding box center [165, 247] width 294 height 26
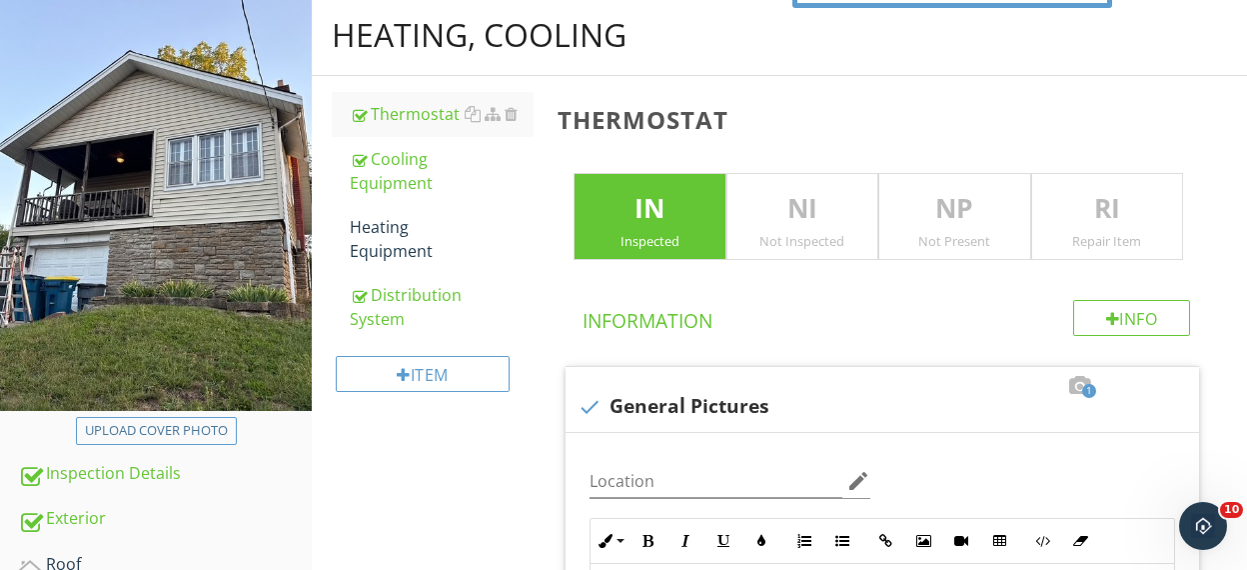
scroll to position [212, 0]
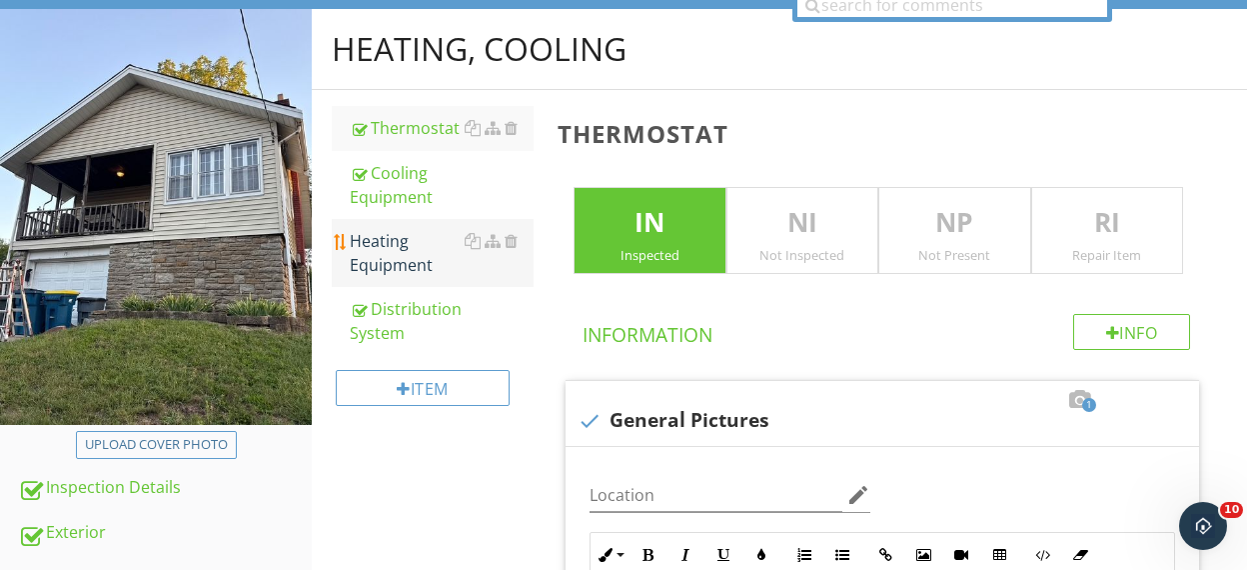
click at [418, 258] on div "Heating Equipment" at bounding box center [442, 253] width 184 height 48
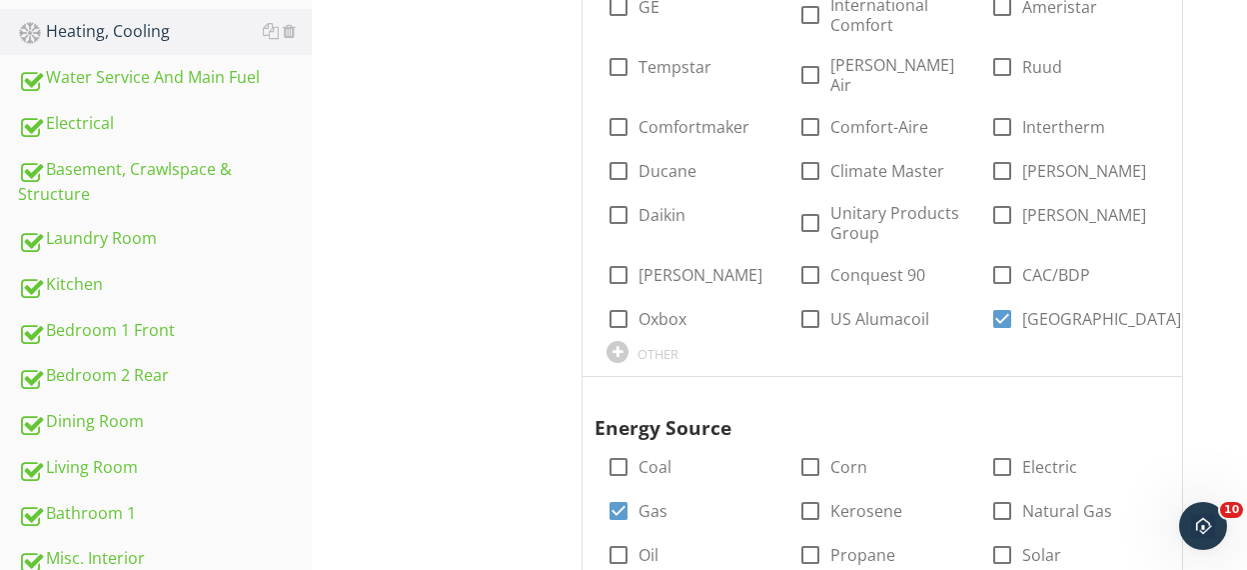
scroll to position [514, 0]
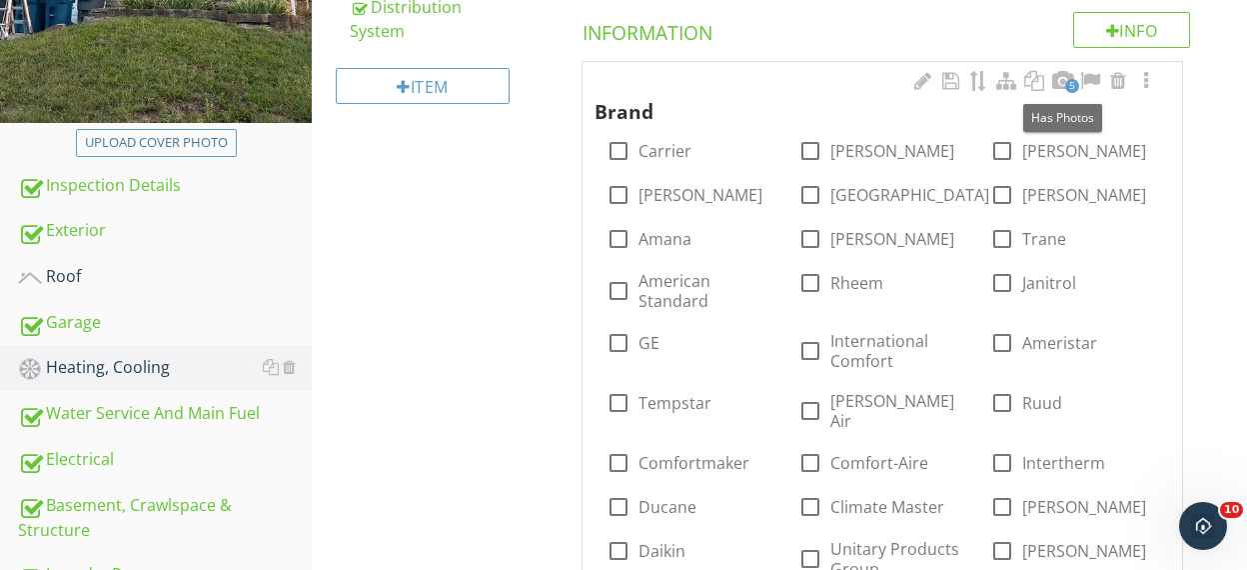
click at [1066, 85] on span "5" at bounding box center [1073, 86] width 14 height 14
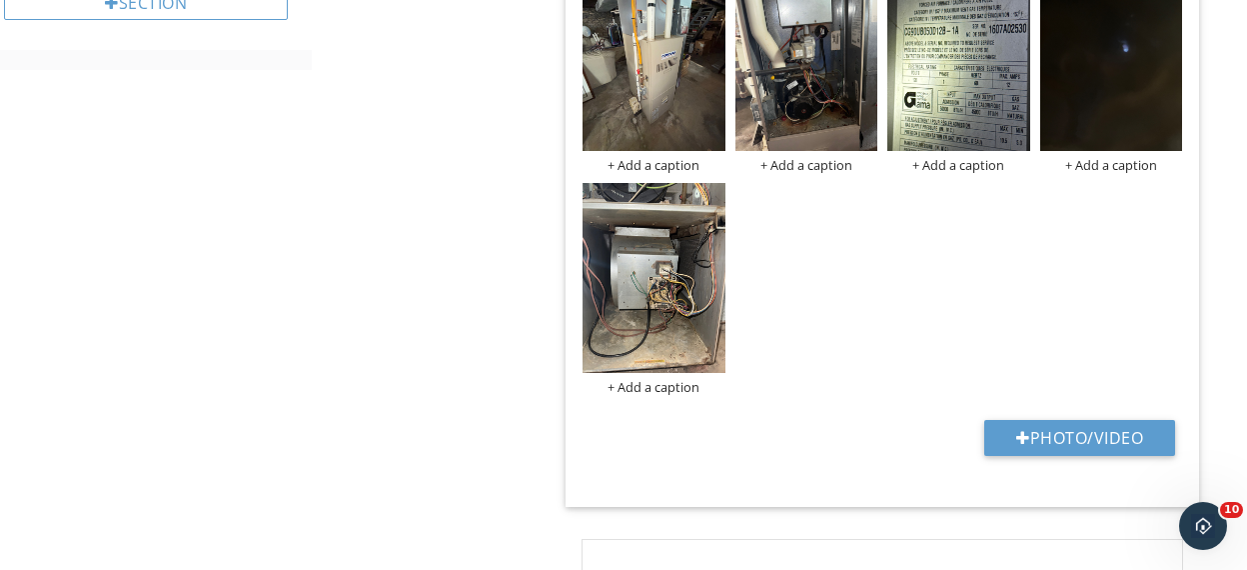
scroll to position [1428, 0]
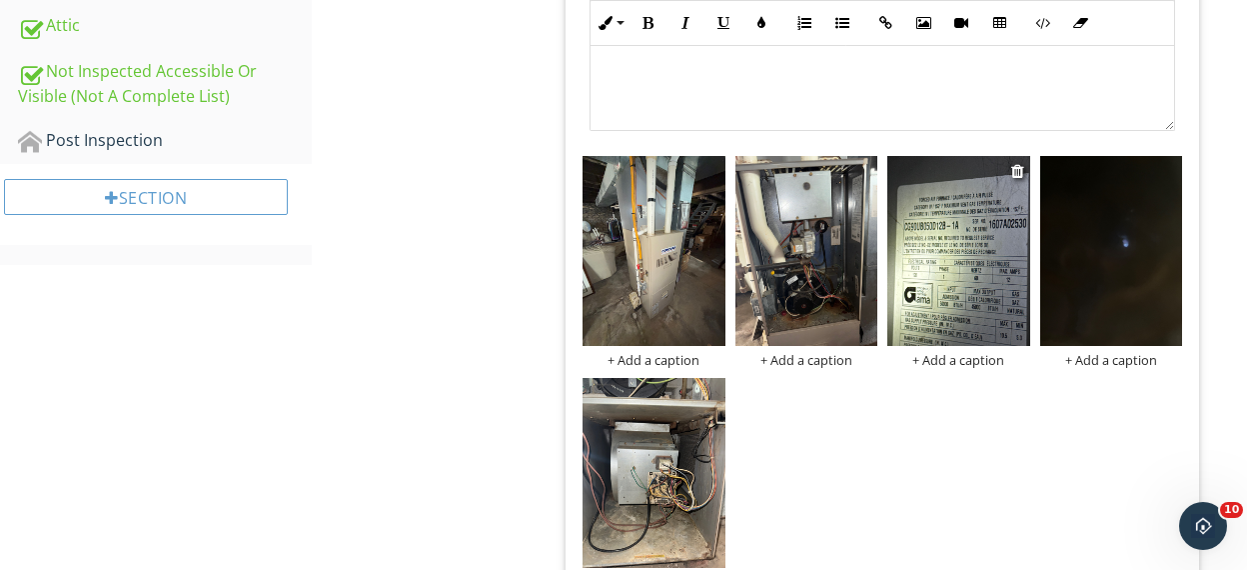
click at [963, 219] on img at bounding box center [959, 251] width 143 height 190
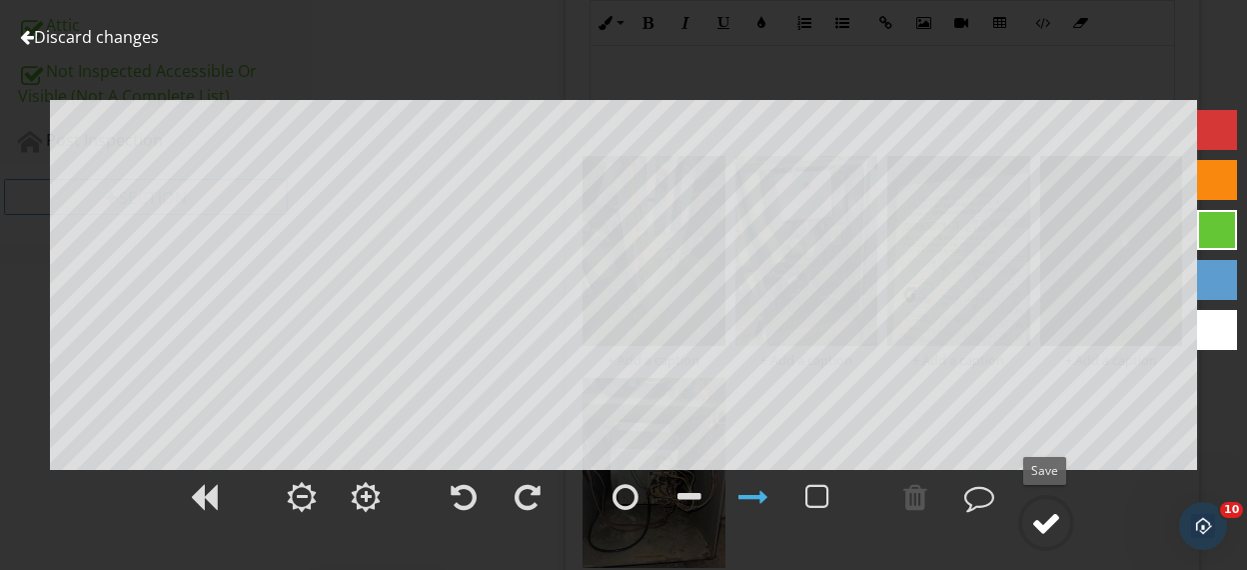
click at [1049, 518] on div at bounding box center [1047, 523] width 30 height 30
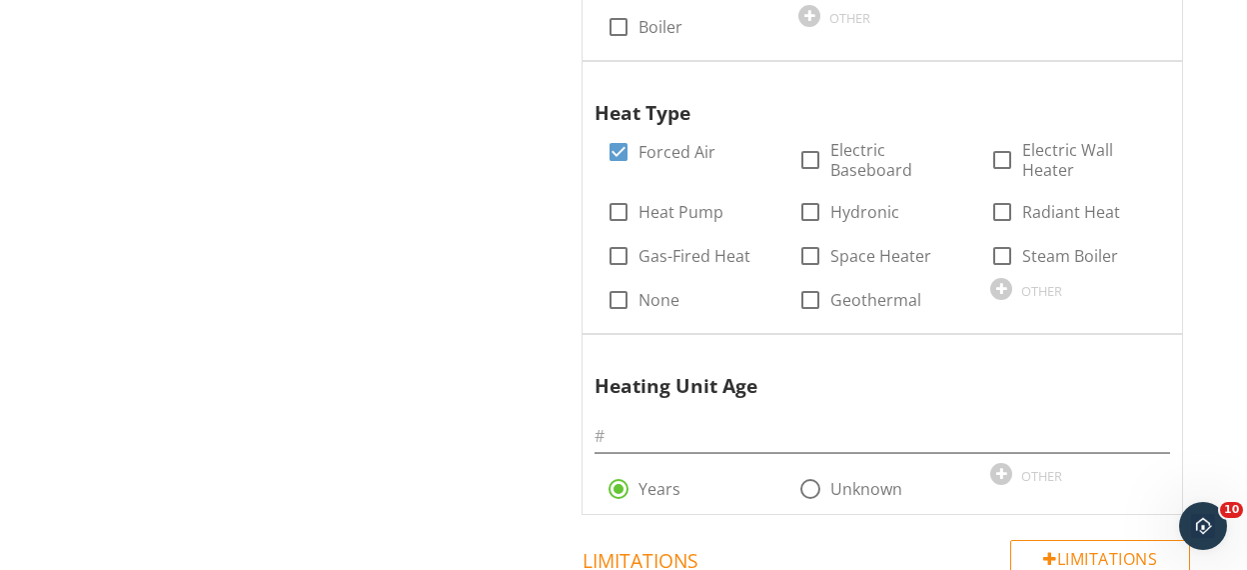
scroll to position [2531, 0]
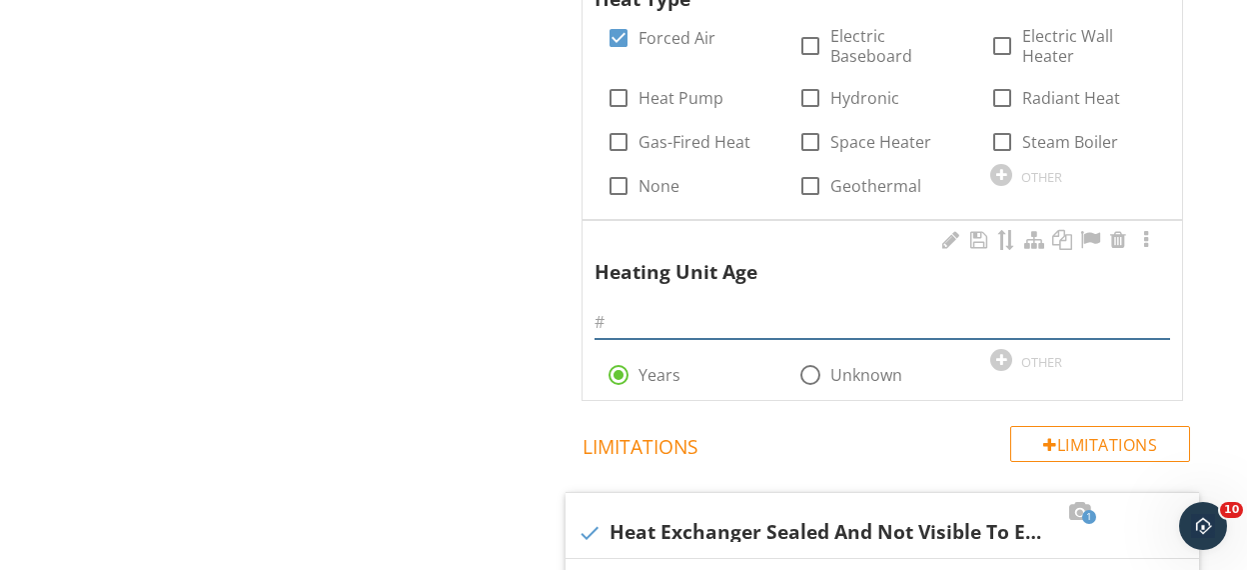
click at [623, 306] on input "text" at bounding box center [883, 322] width 576 height 33
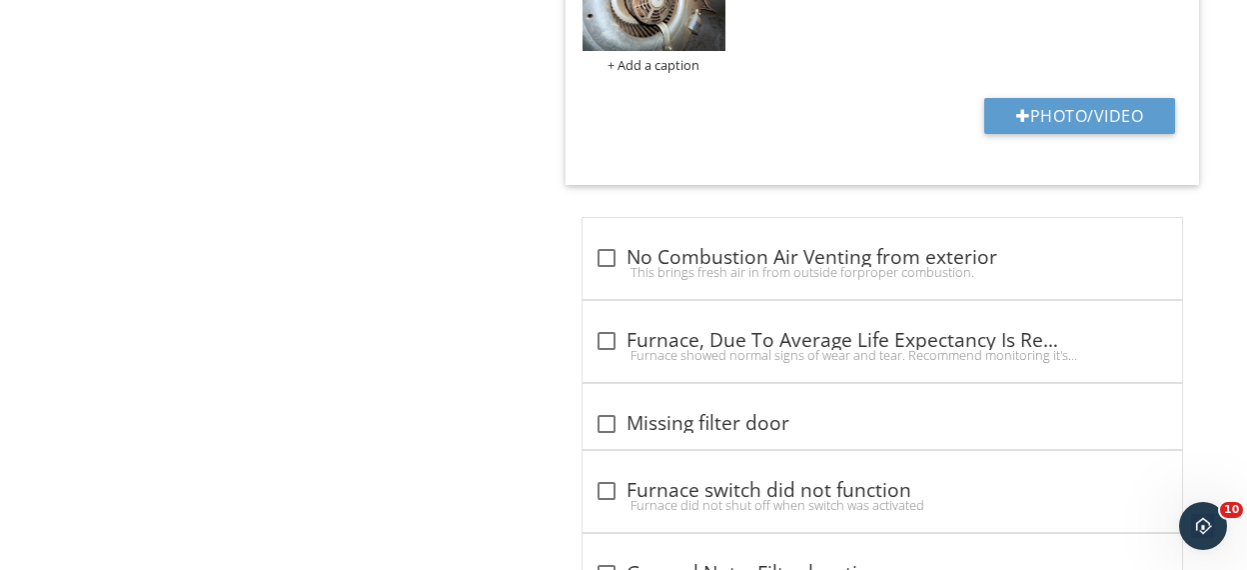
scroll to position [7045, 0]
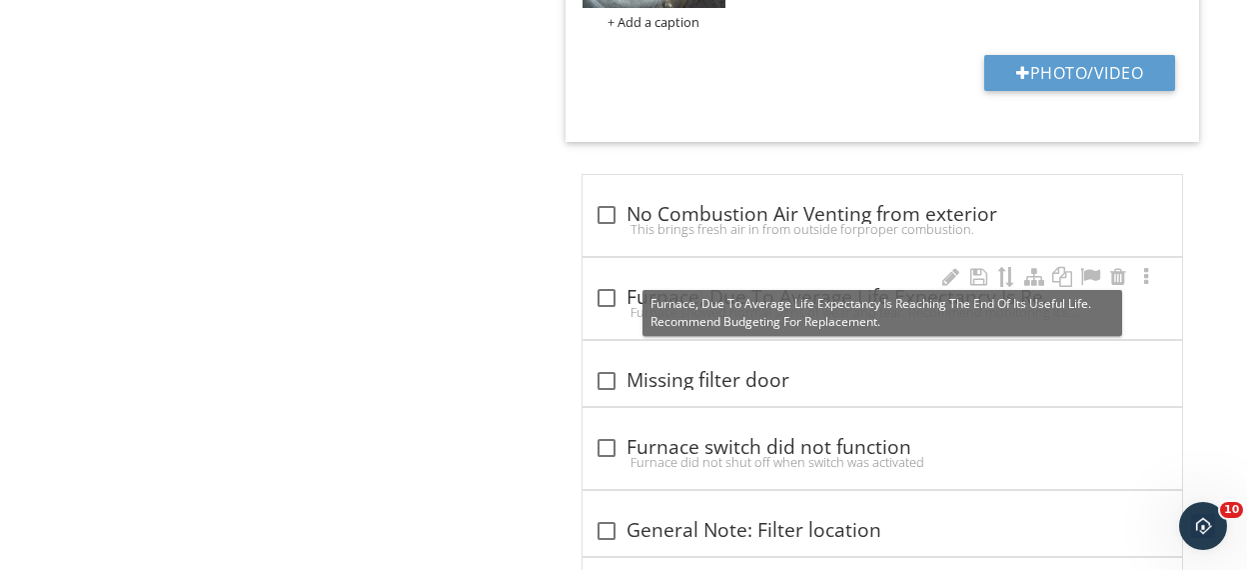
type input "18"
click at [606, 282] on div at bounding box center [607, 298] width 34 height 34
checkbox input "true"
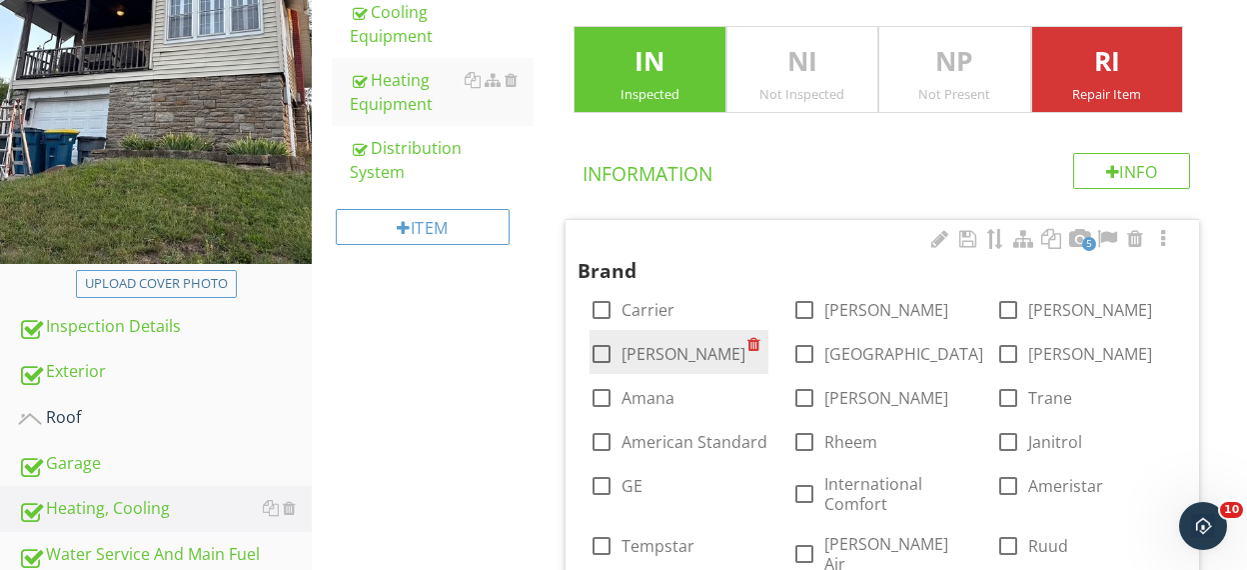
scroll to position [489, 0]
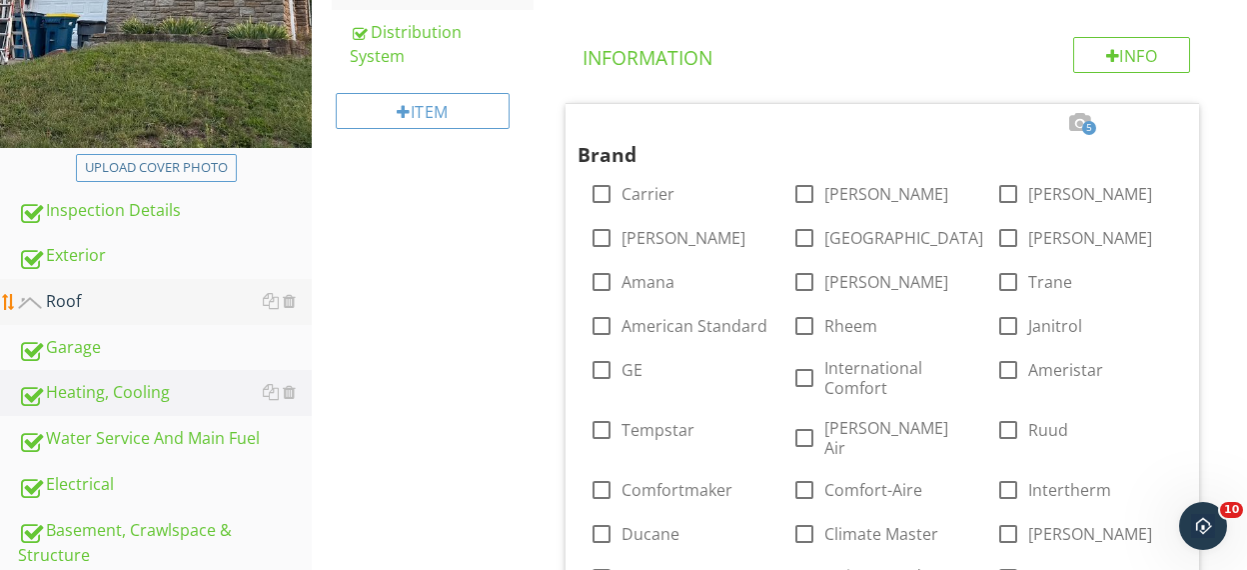
click at [108, 307] on div "Roof" at bounding box center [165, 302] width 294 height 26
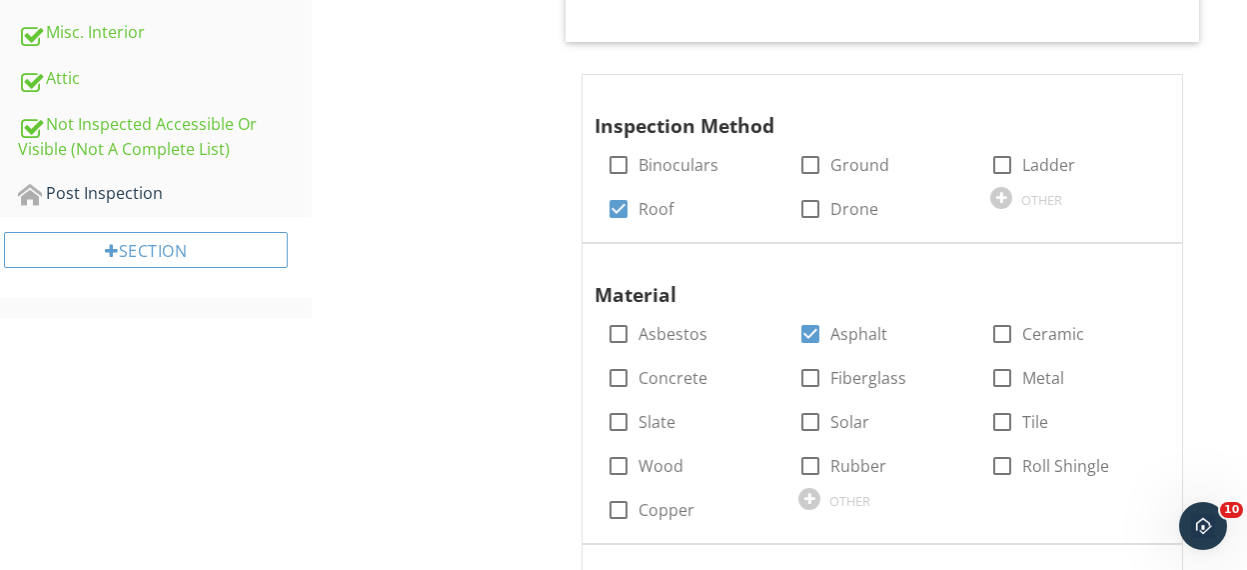
scroll to position [1383, 0]
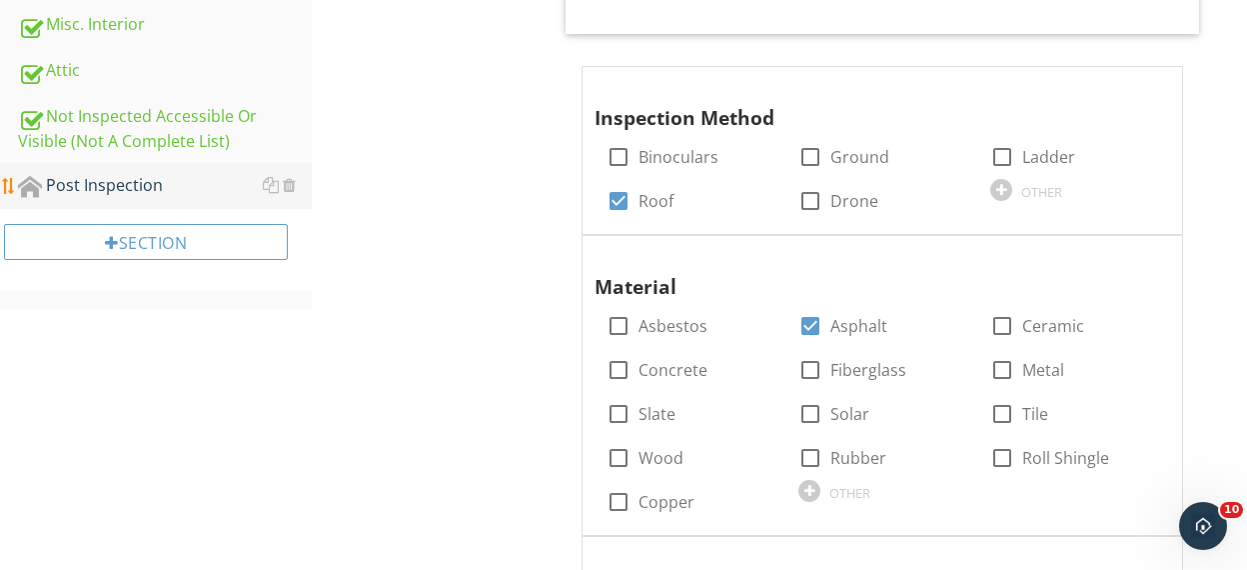
click at [122, 192] on div "Post Inspection" at bounding box center [165, 186] width 294 height 26
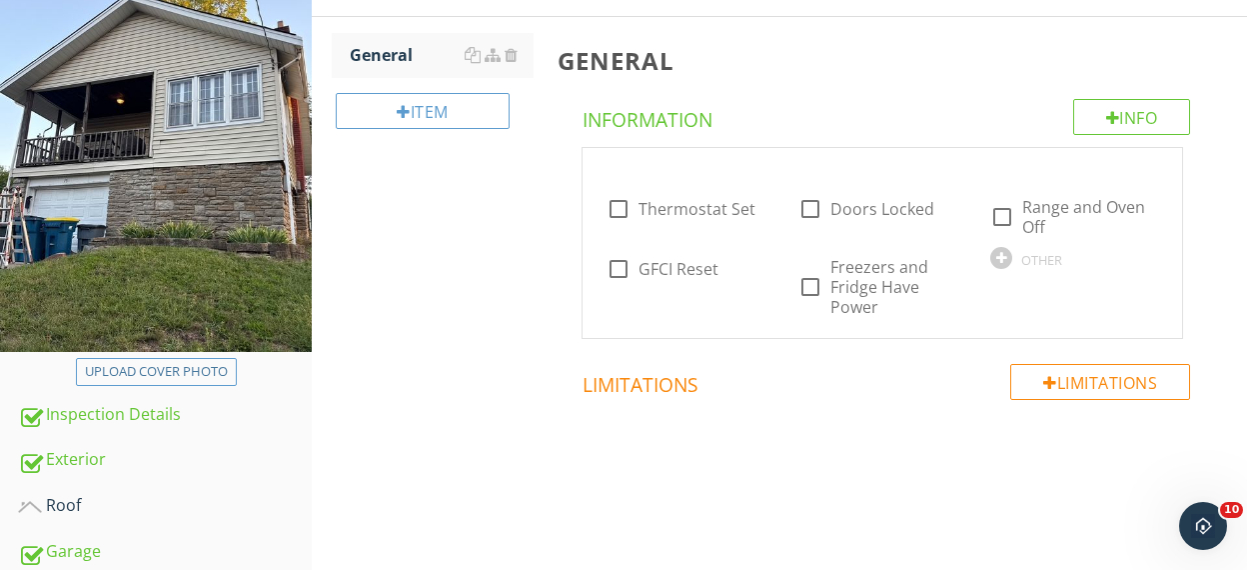
scroll to position [264, 0]
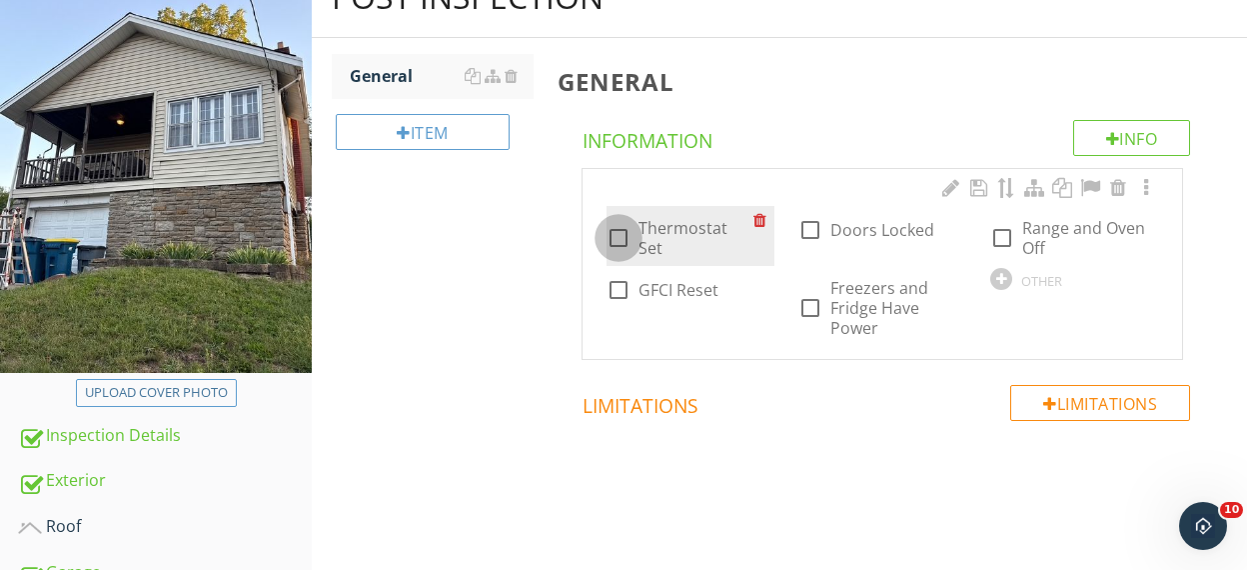
click at [622, 227] on div at bounding box center [619, 238] width 34 height 34
checkbox input "true"
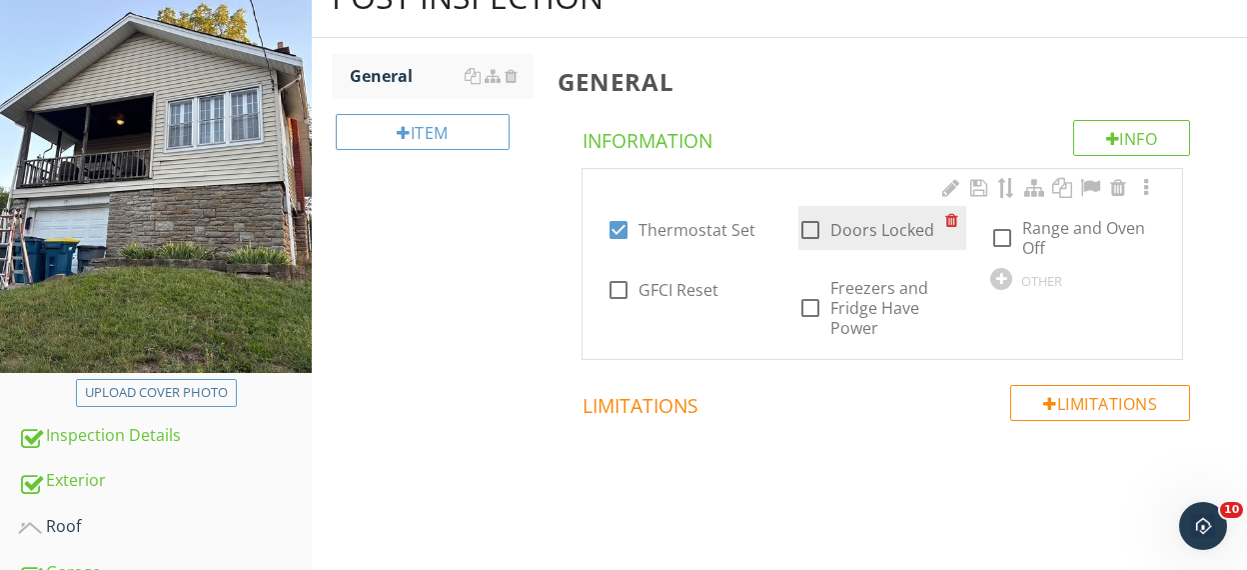
click at [802, 223] on div at bounding box center [811, 230] width 34 height 34
checkbox input "true"
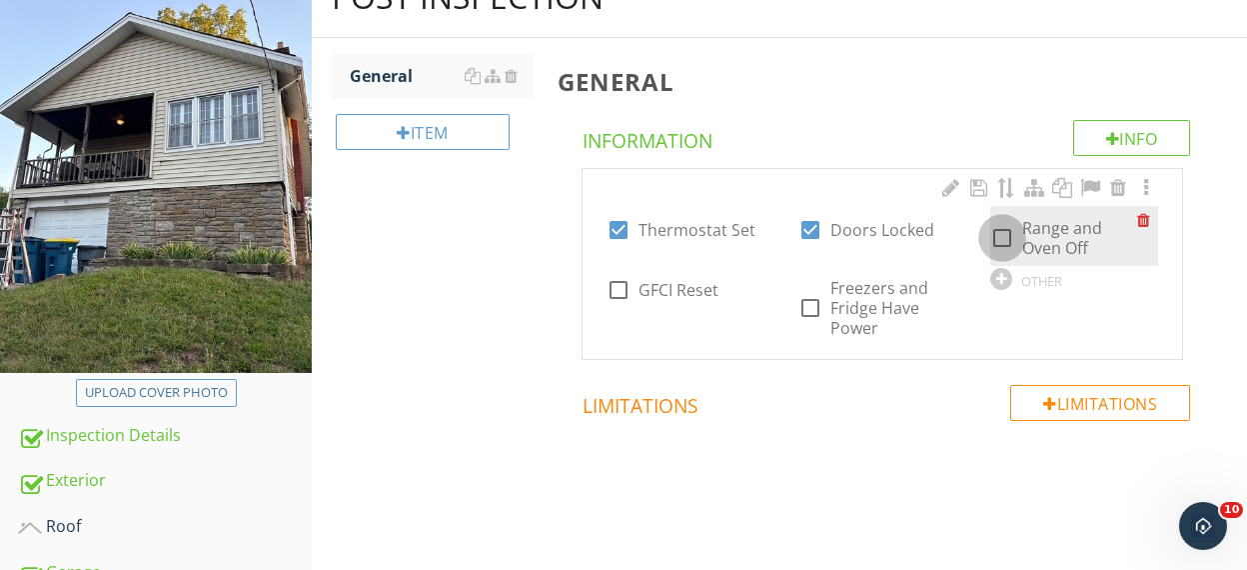
drag, startPoint x: 1003, startPoint y: 235, endPoint x: 990, endPoint y: 238, distance: 13.3
click at [1003, 235] on div at bounding box center [1003, 238] width 34 height 34
checkbox input "true"
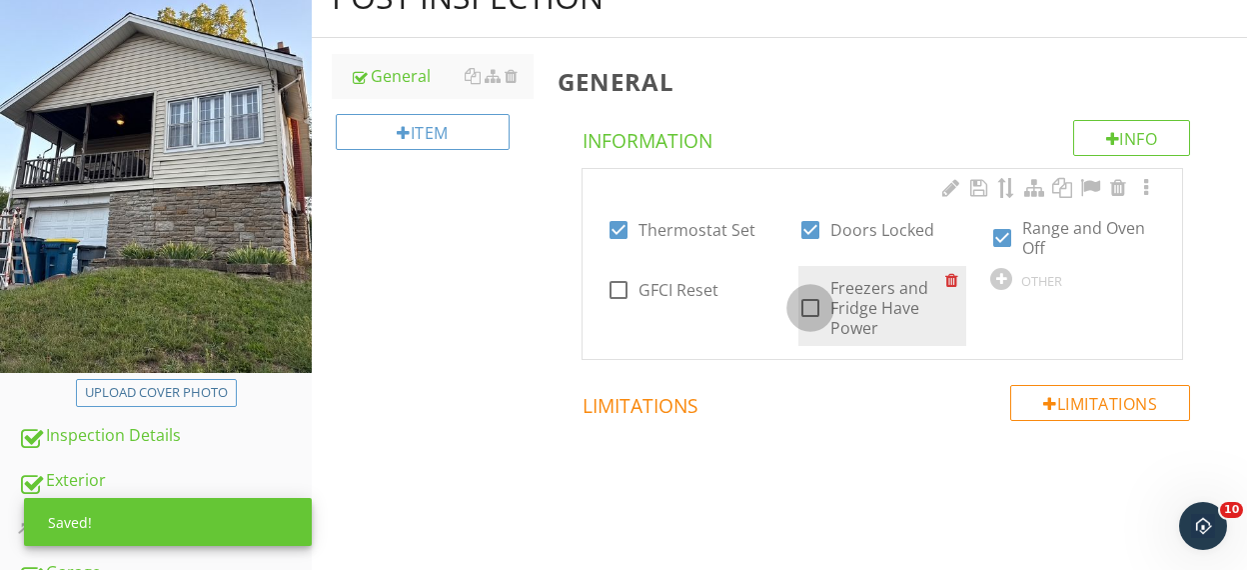
click at [815, 307] on div at bounding box center [811, 308] width 34 height 34
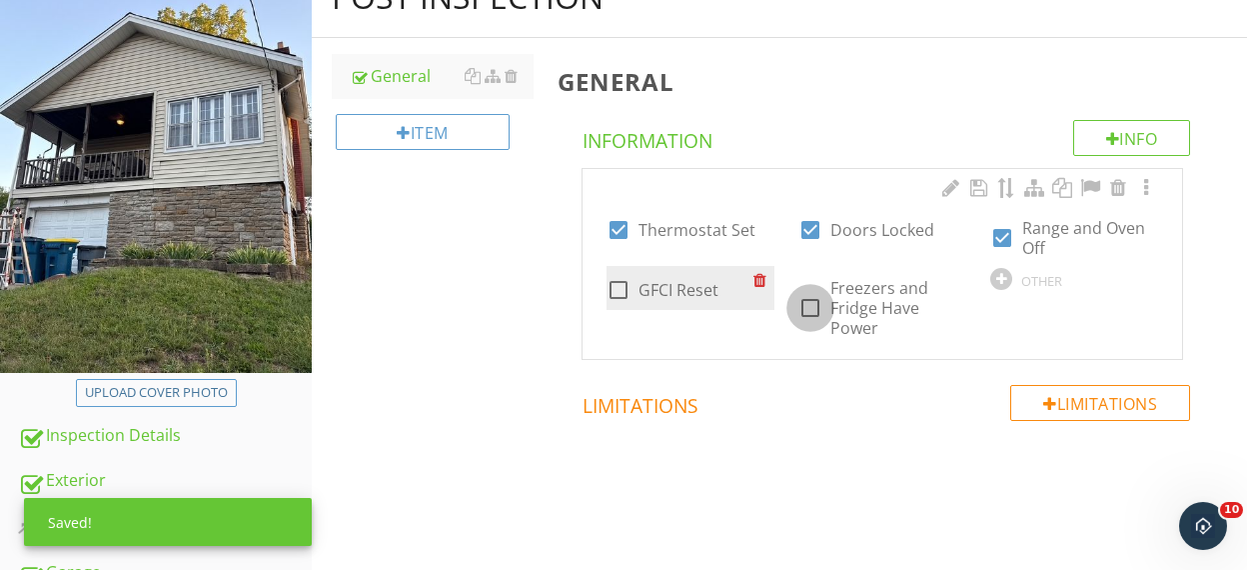
checkbox input "true"
click at [621, 290] on div at bounding box center [619, 290] width 34 height 34
checkbox input "true"
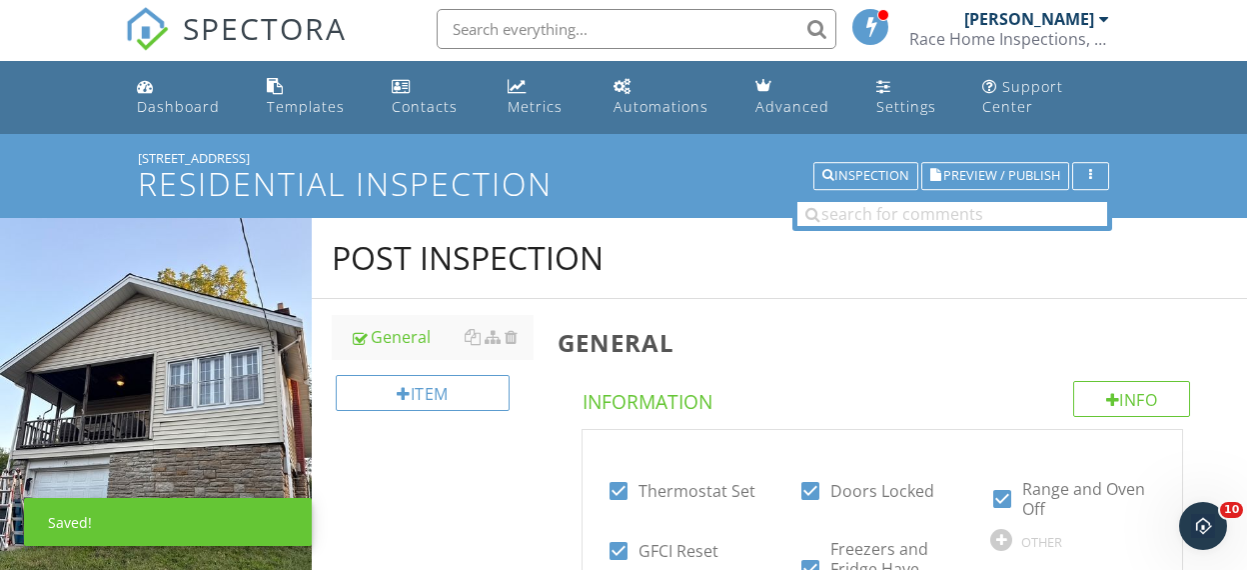
scroll to position [0, 0]
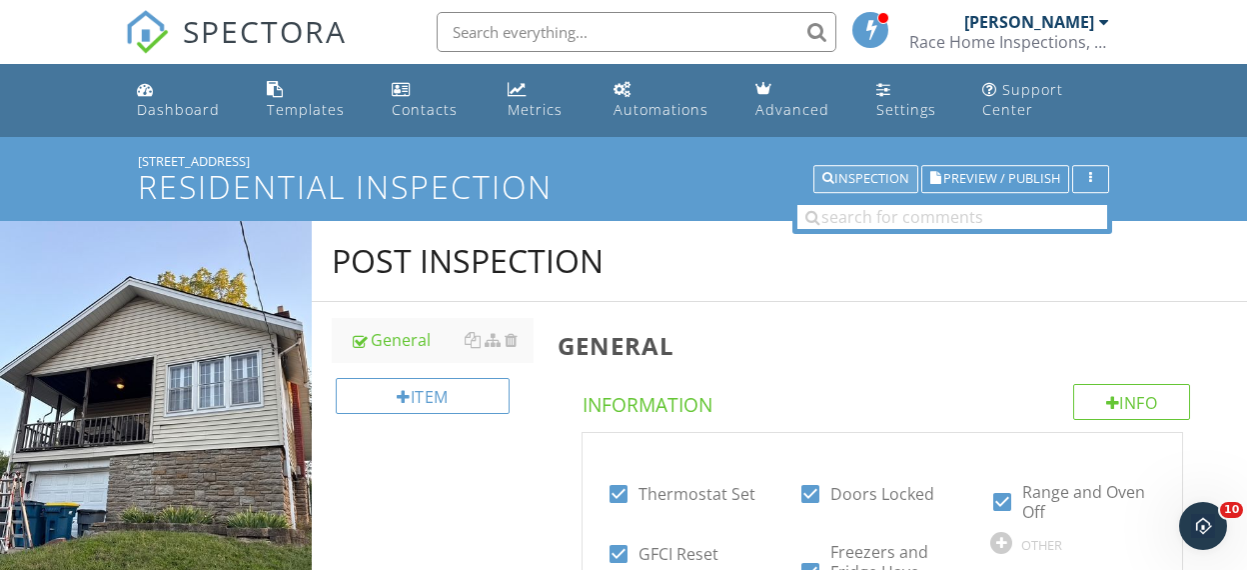
click at [855, 180] on div "Inspection" at bounding box center [866, 179] width 87 height 14
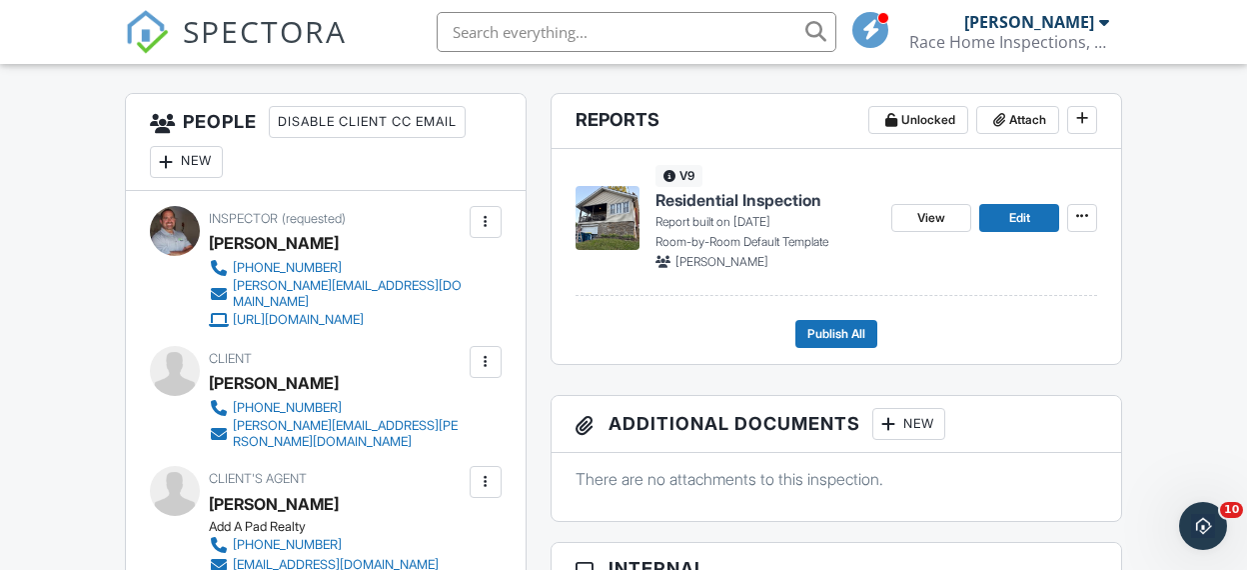
scroll to position [513, 0]
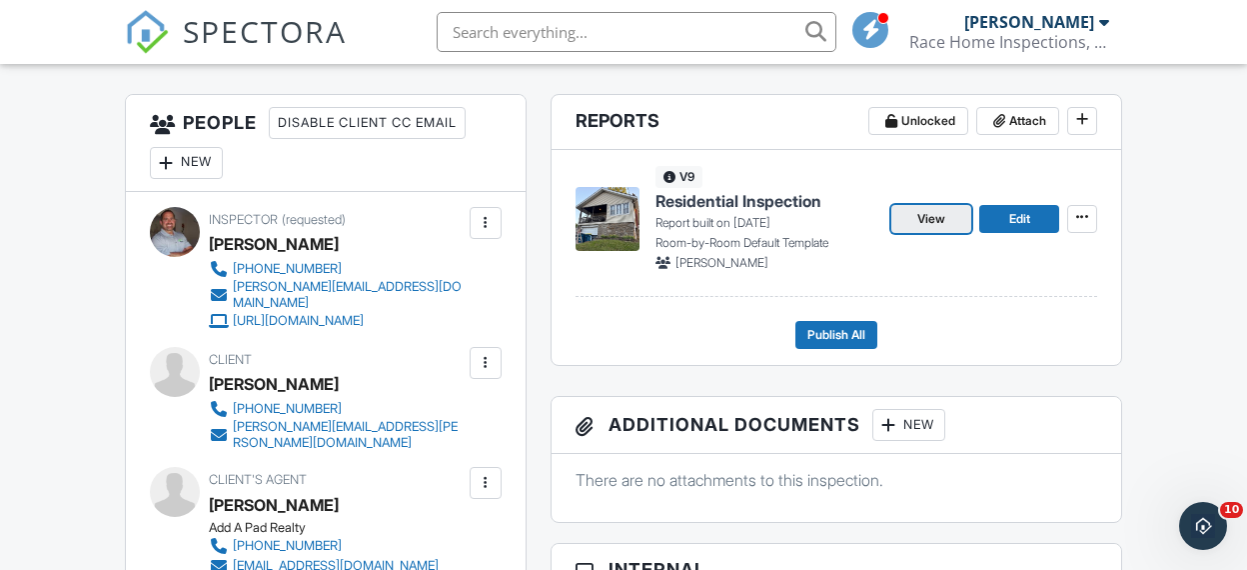
click at [933, 218] on span "View" at bounding box center [932, 219] width 28 height 20
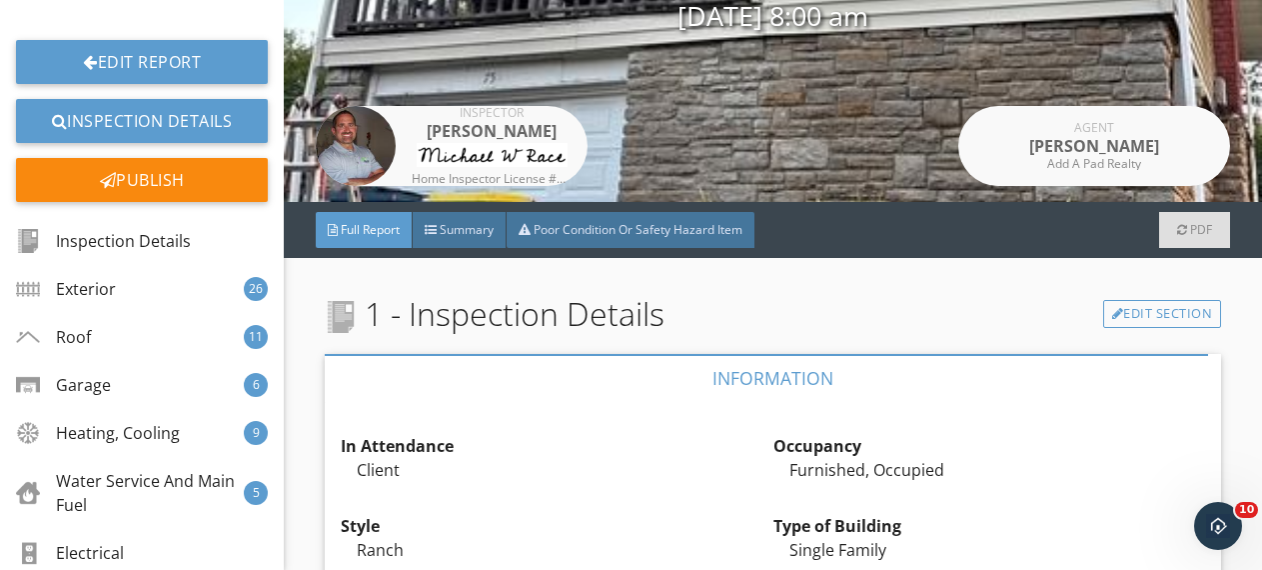
scroll to position [287, 0]
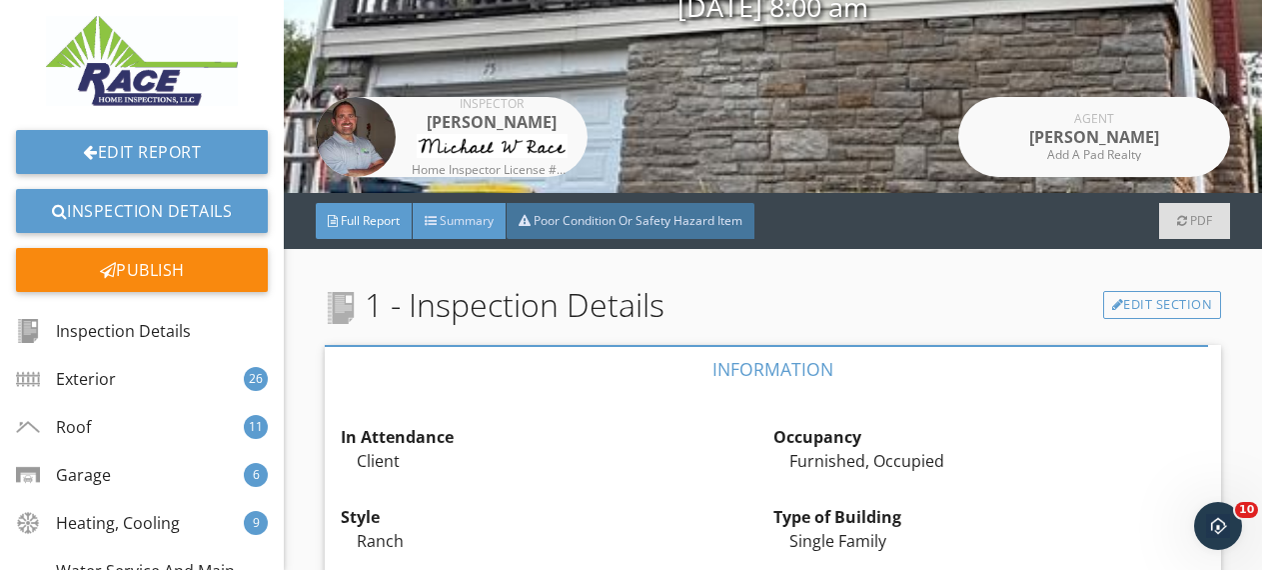
click at [461, 221] on span "Summary" at bounding box center [467, 220] width 54 height 17
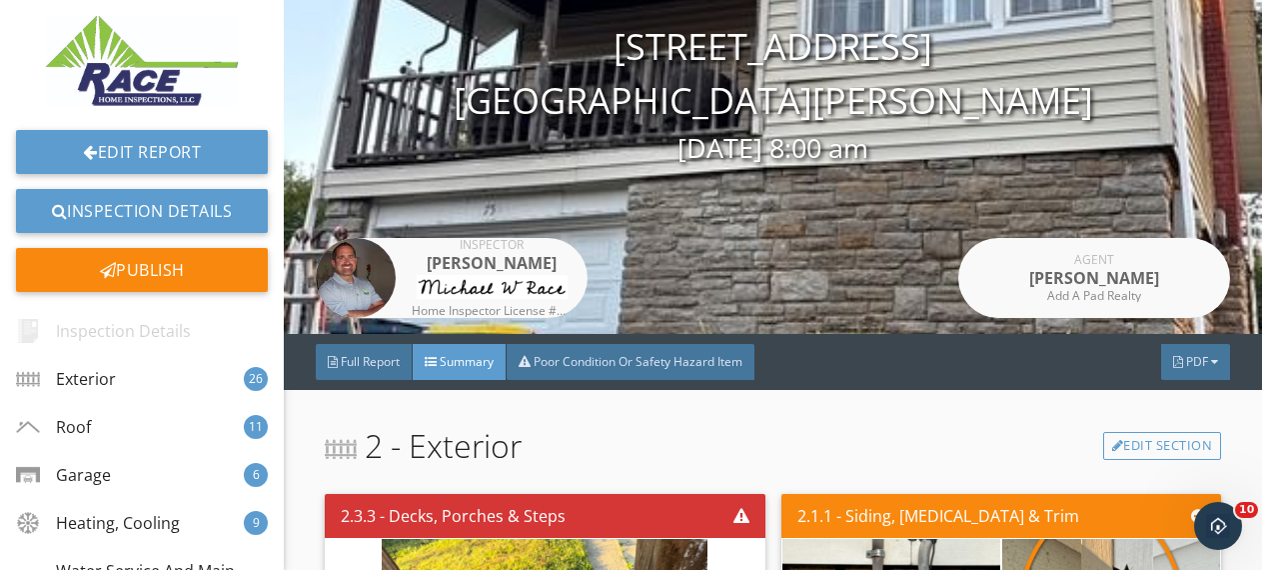
scroll to position [0, 0]
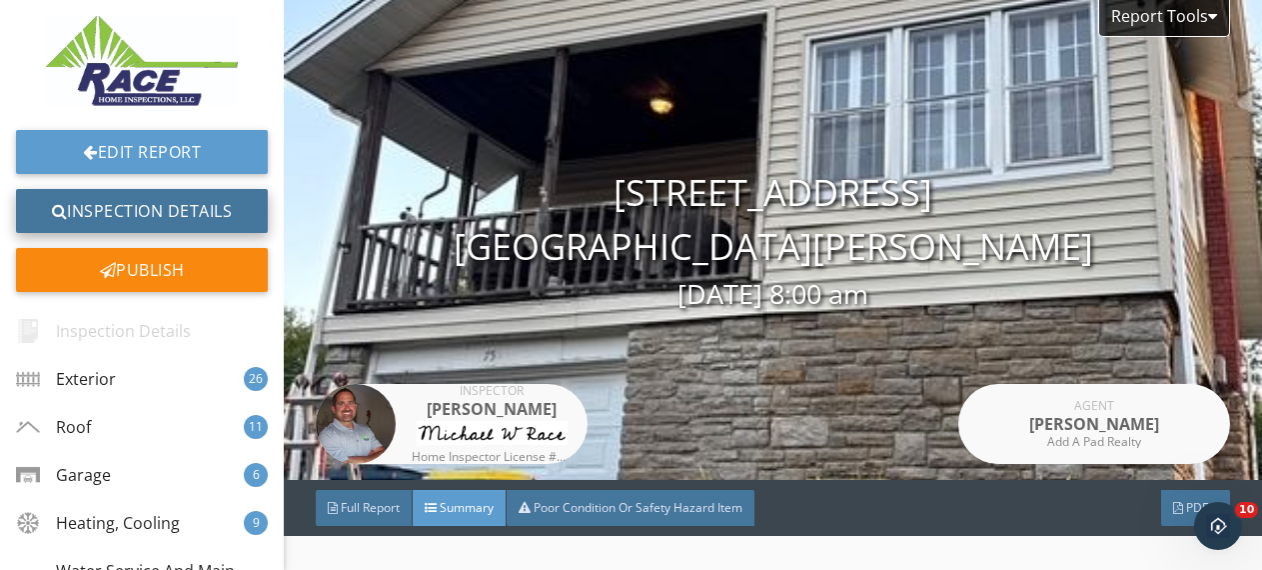
click at [142, 207] on link "Inspection Details" at bounding box center [142, 211] width 252 height 44
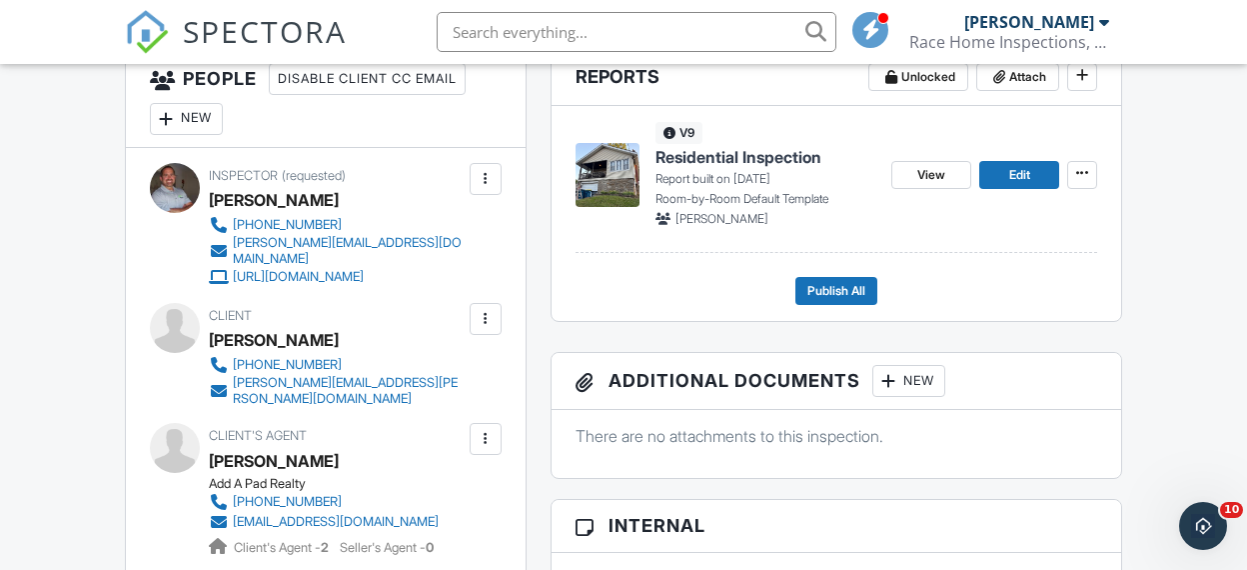
scroll to position [516, 0]
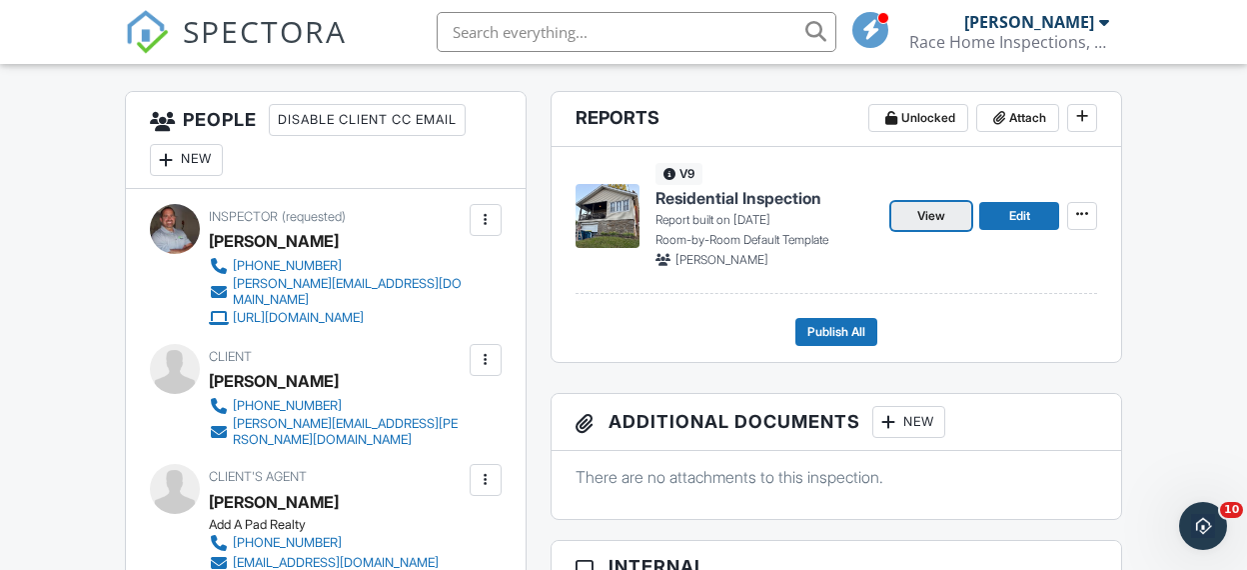
click at [929, 215] on span "View" at bounding box center [932, 216] width 28 height 20
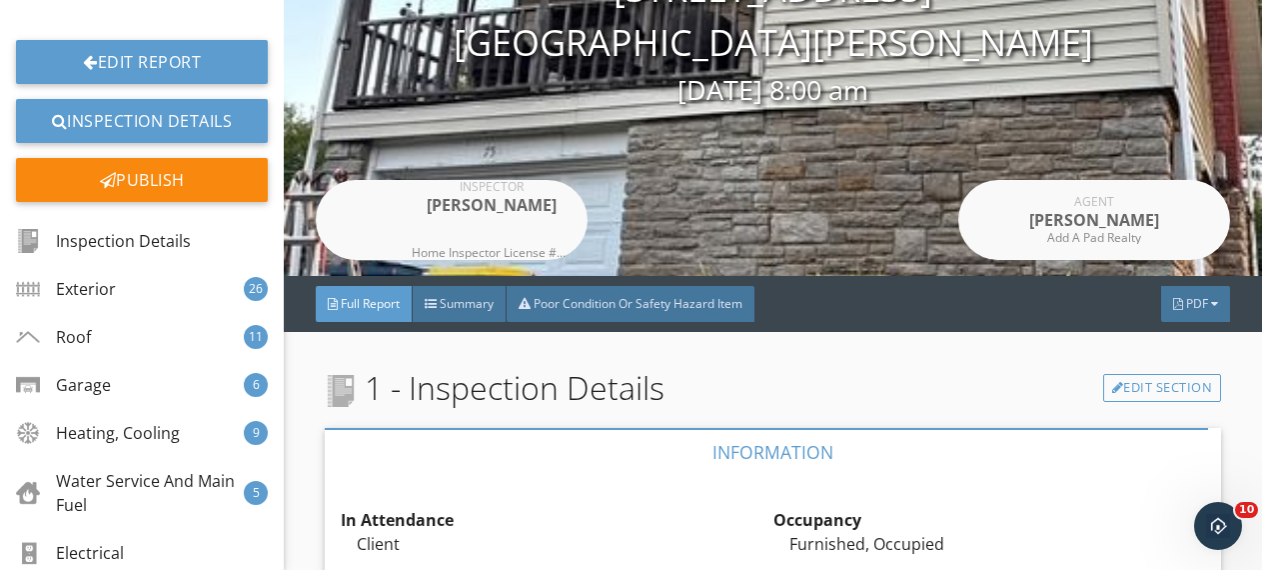
scroll to position [213, 0]
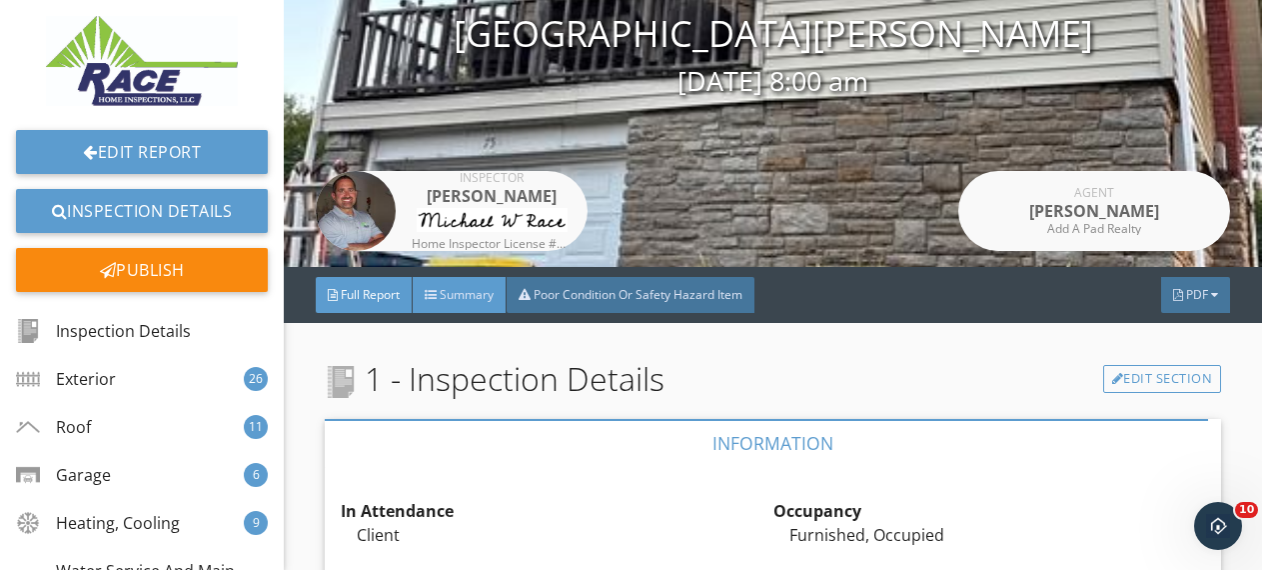
click at [465, 290] on span "Summary" at bounding box center [467, 294] width 54 height 17
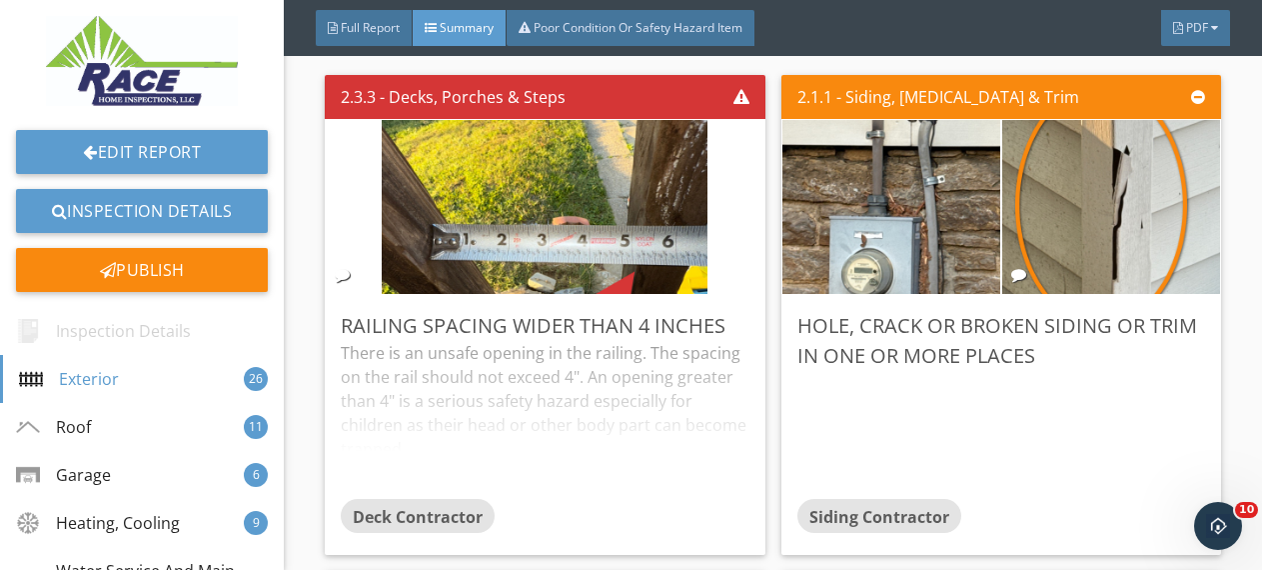
scroll to position [513, 0]
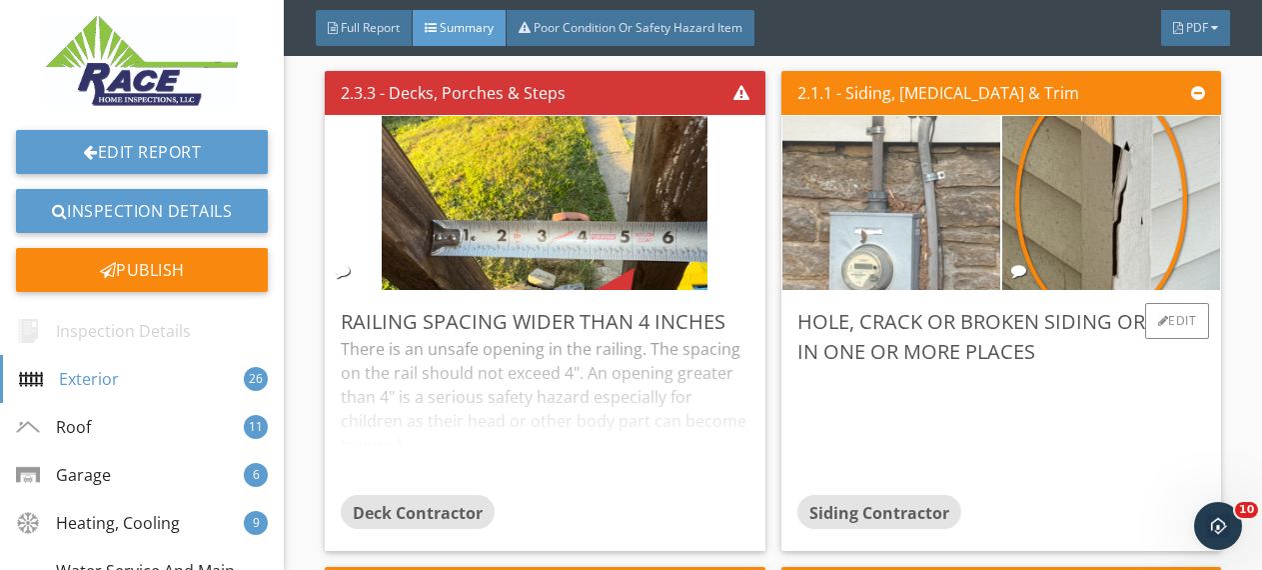
click at [879, 207] on img at bounding box center [892, 203] width 326 height 435
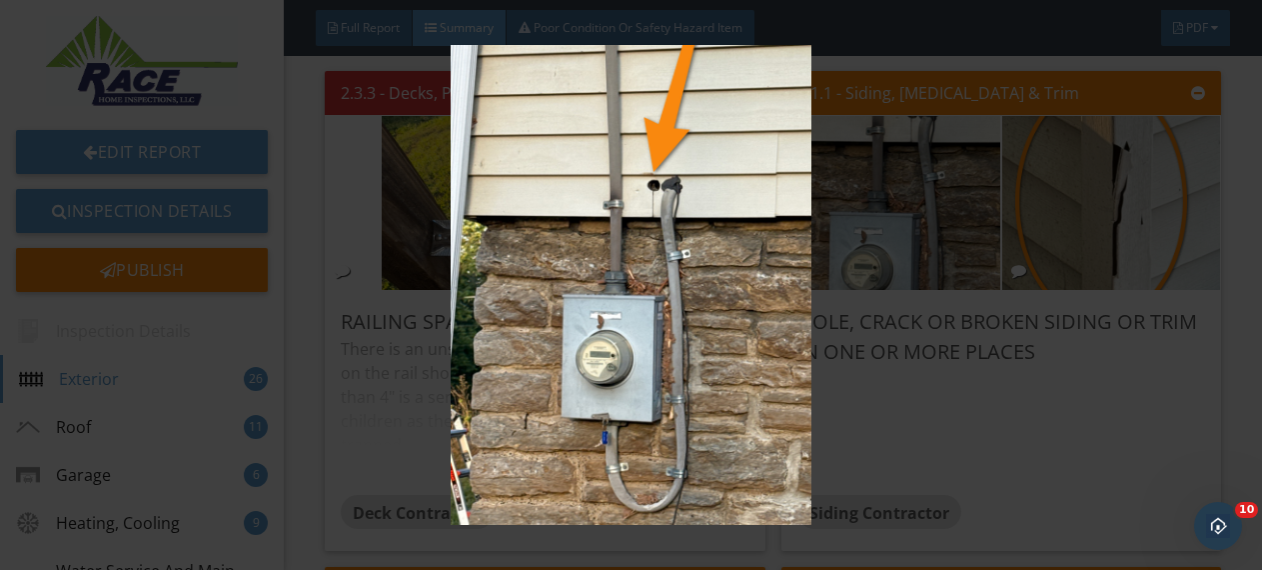
click at [1239, 282] on div at bounding box center [631, 285] width 1262 height 570
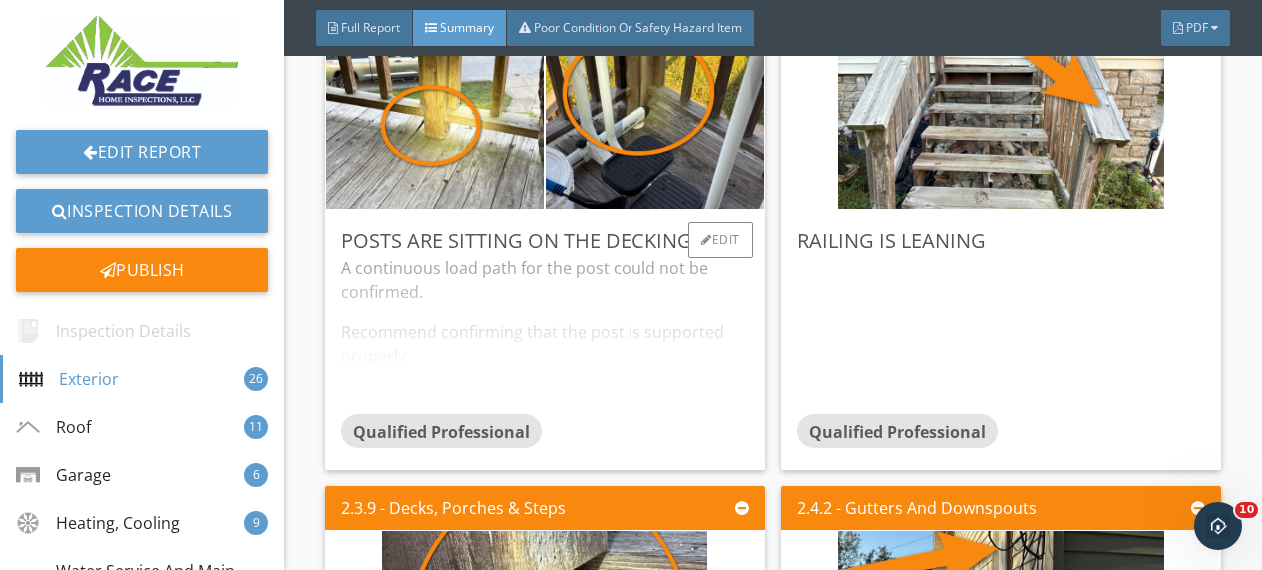
scroll to position [3075, 0]
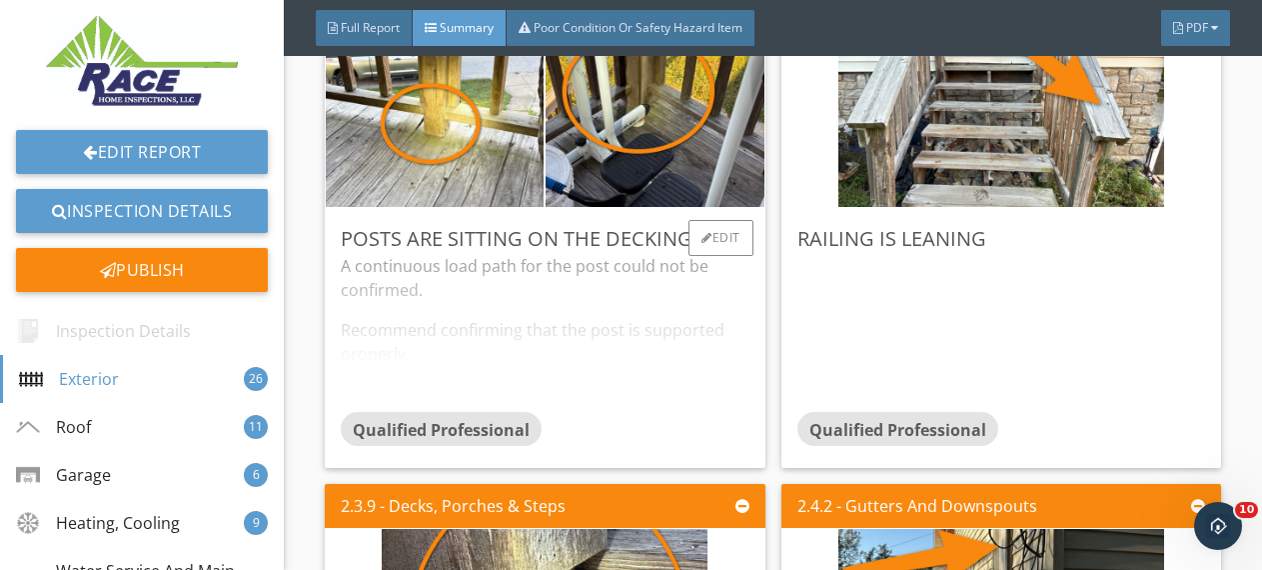
click at [653, 357] on div "A continuous load path for the post could not be confirmed. Recommend confirmin…" at bounding box center [545, 333] width 409 height 158
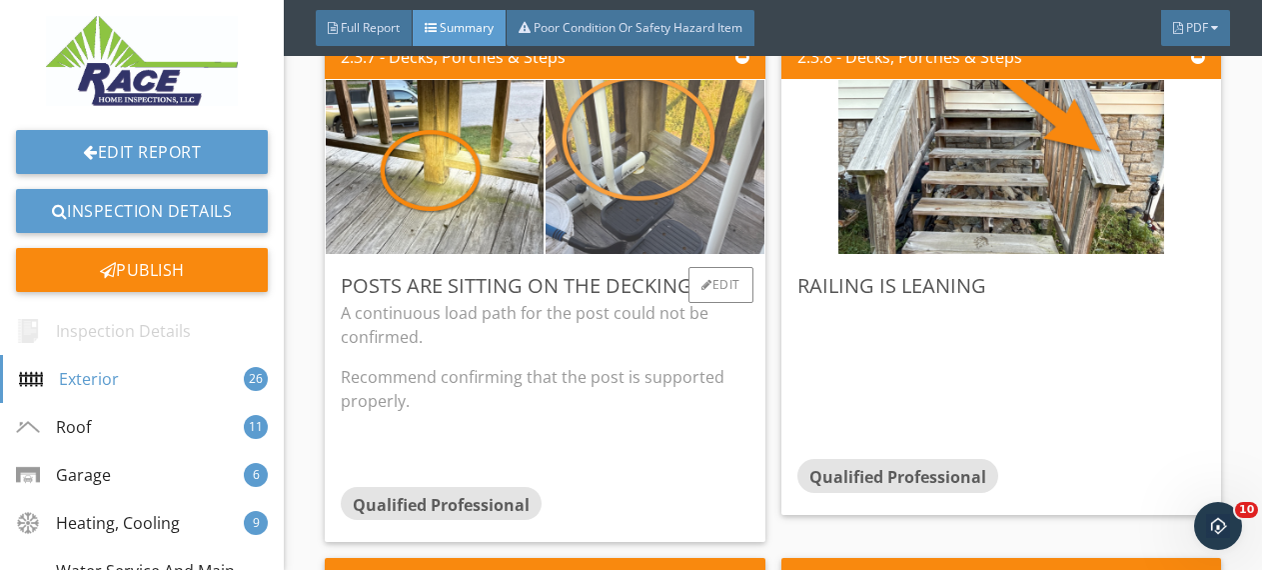
scroll to position [3162, 0]
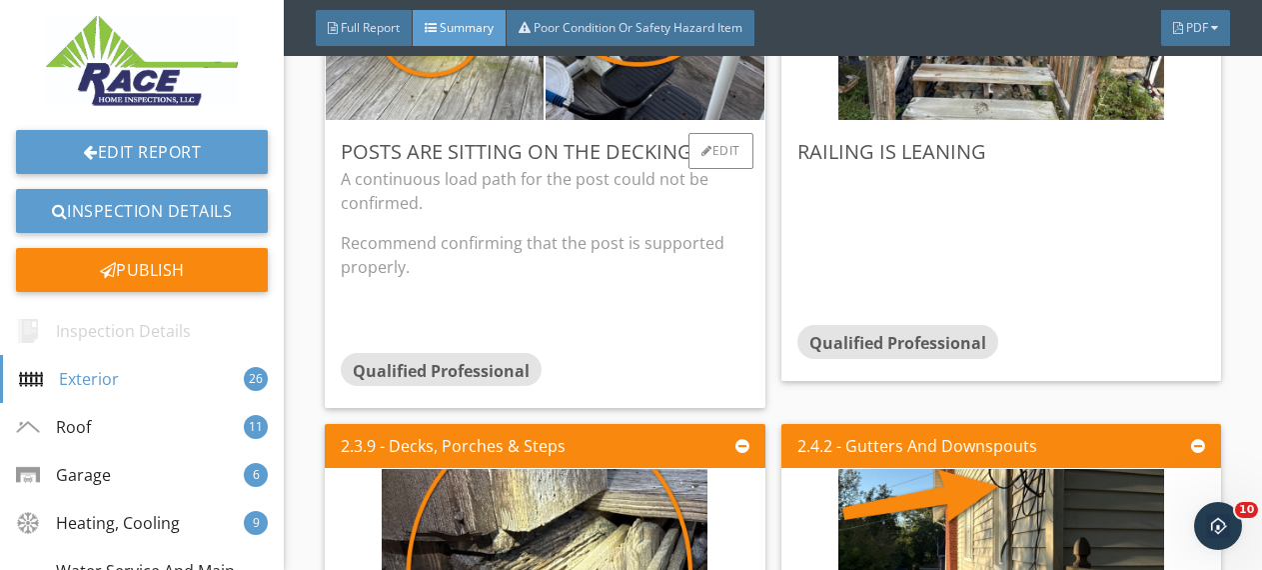
click at [683, 204] on p "A continuous load path for the post could not be confirmed." at bounding box center [545, 191] width 409 height 48
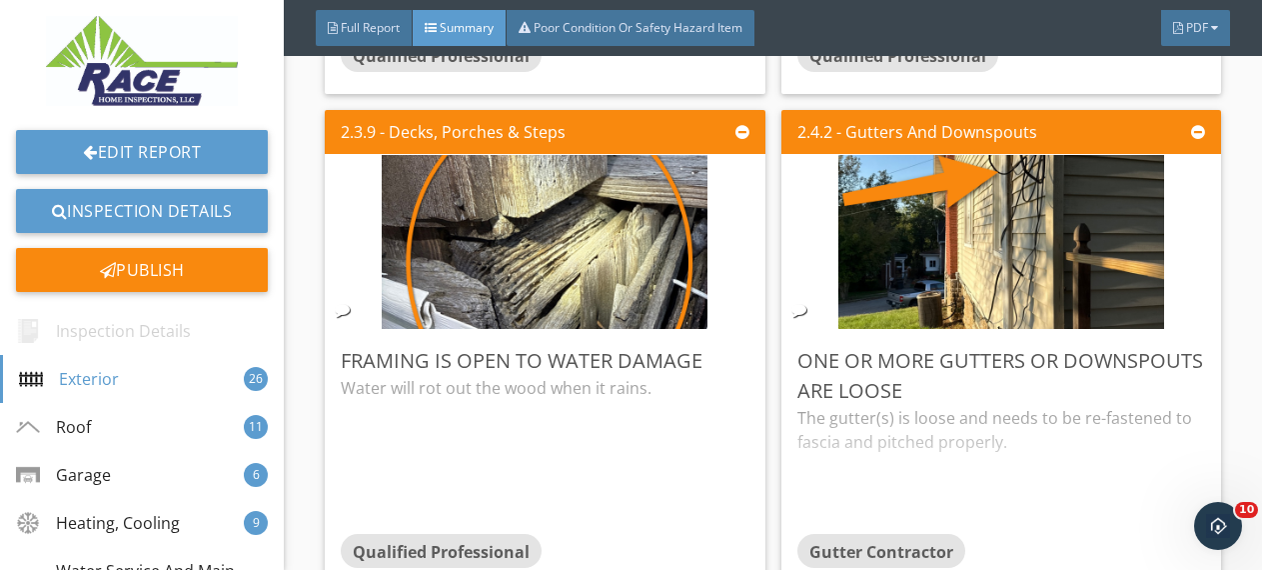
scroll to position [3435, 0]
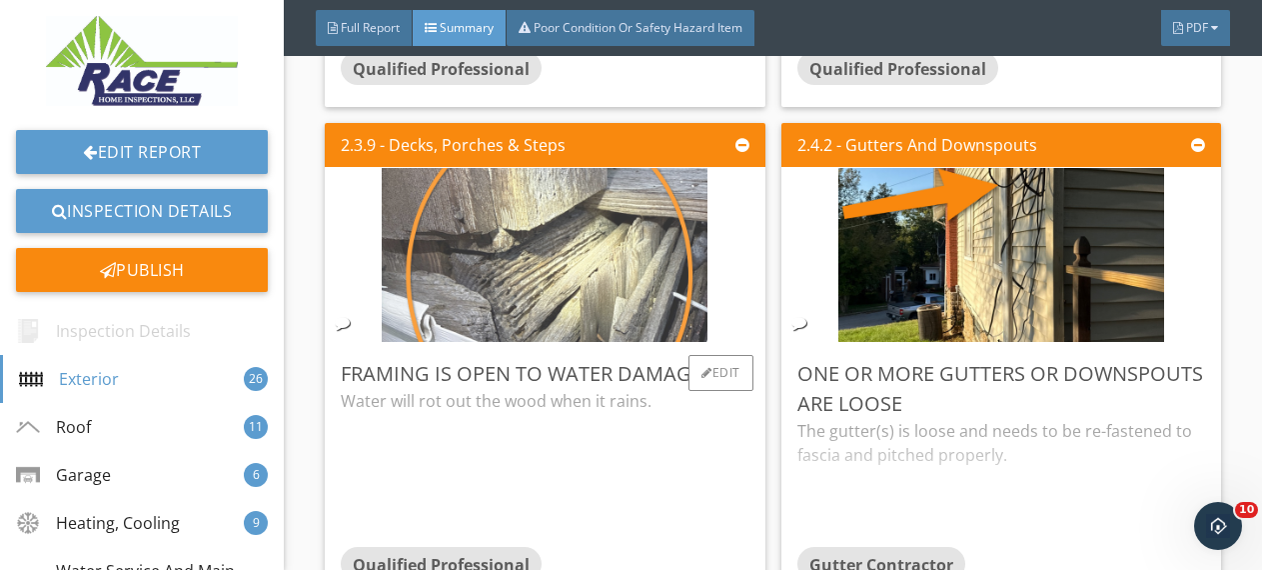
click at [534, 270] on img at bounding box center [545, 255] width 326 height 435
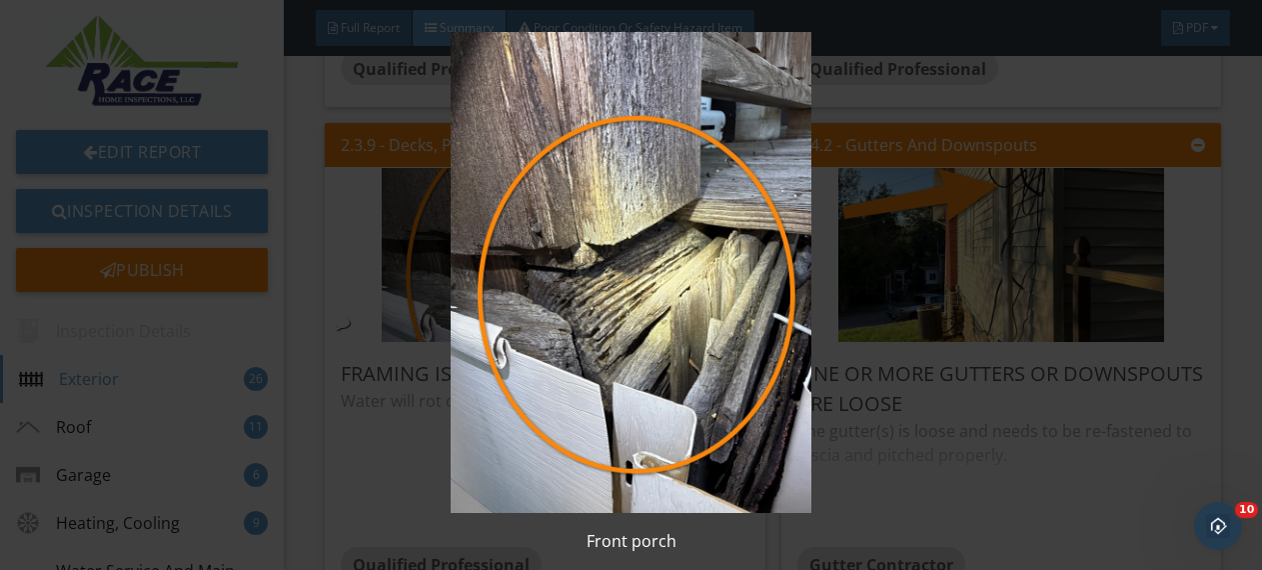
click at [1233, 291] on div "Front porch" at bounding box center [631, 285] width 1262 height 570
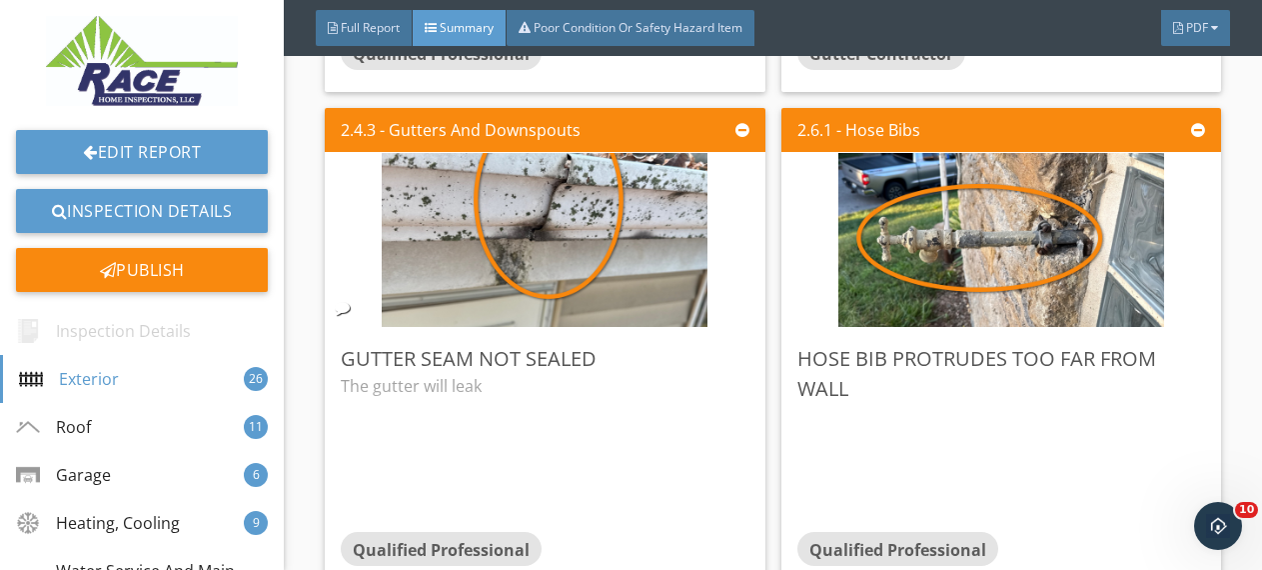
scroll to position [3941, 0]
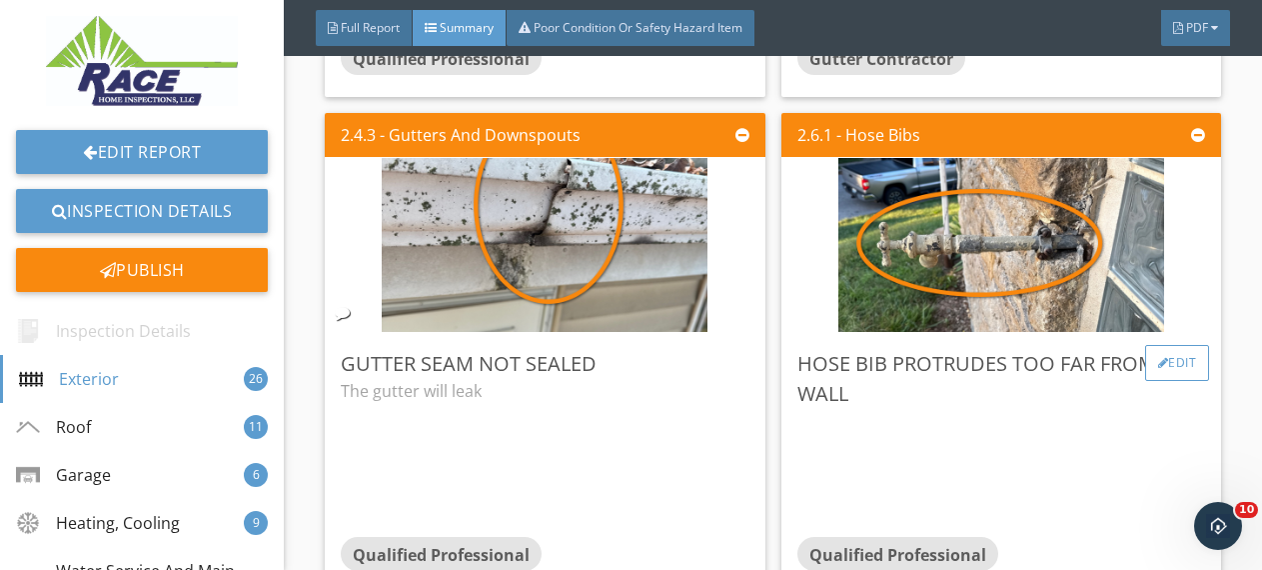
click at [1169, 360] on div "Edit" at bounding box center [1177, 363] width 65 height 36
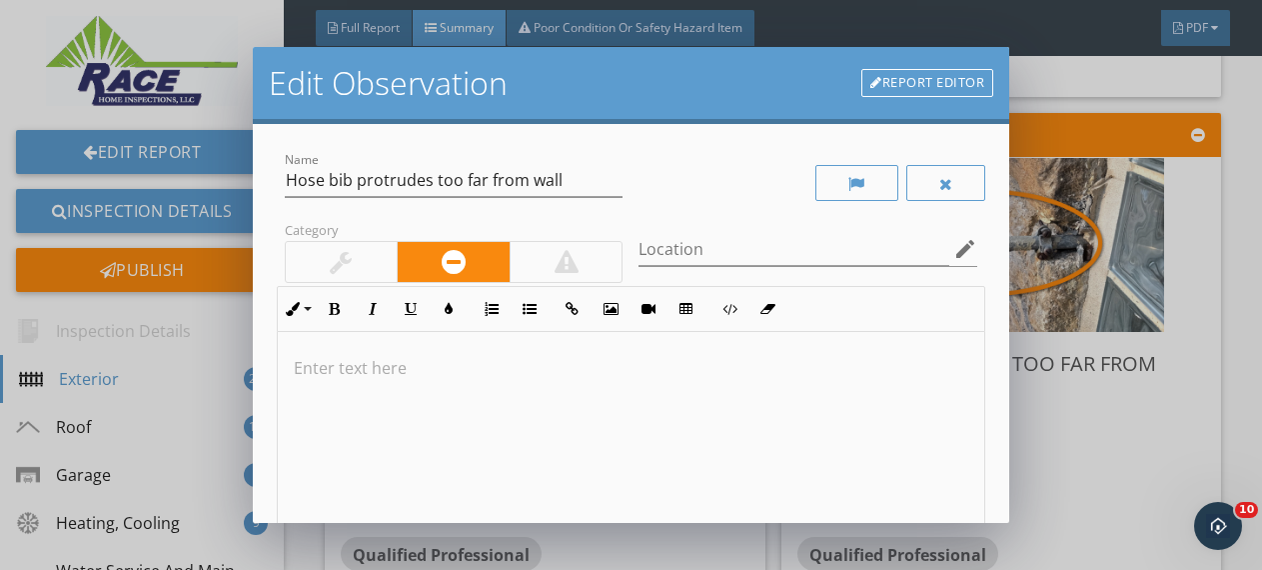
click at [636, 364] on p at bounding box center [632, 368] width 676 height 24
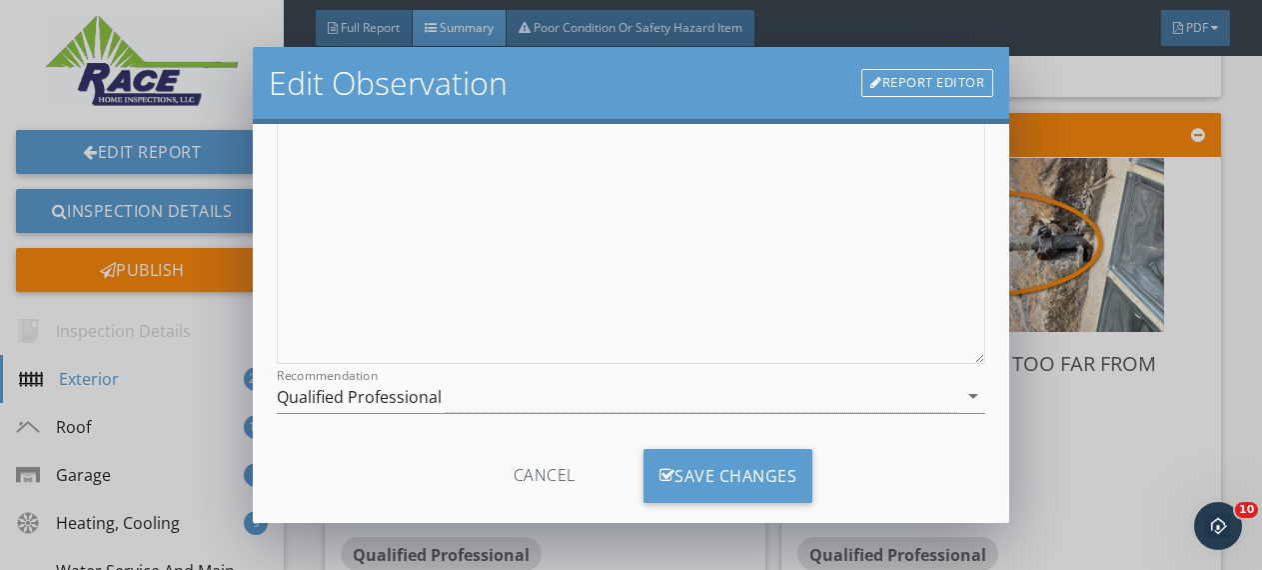
scroll to position [304, 0]
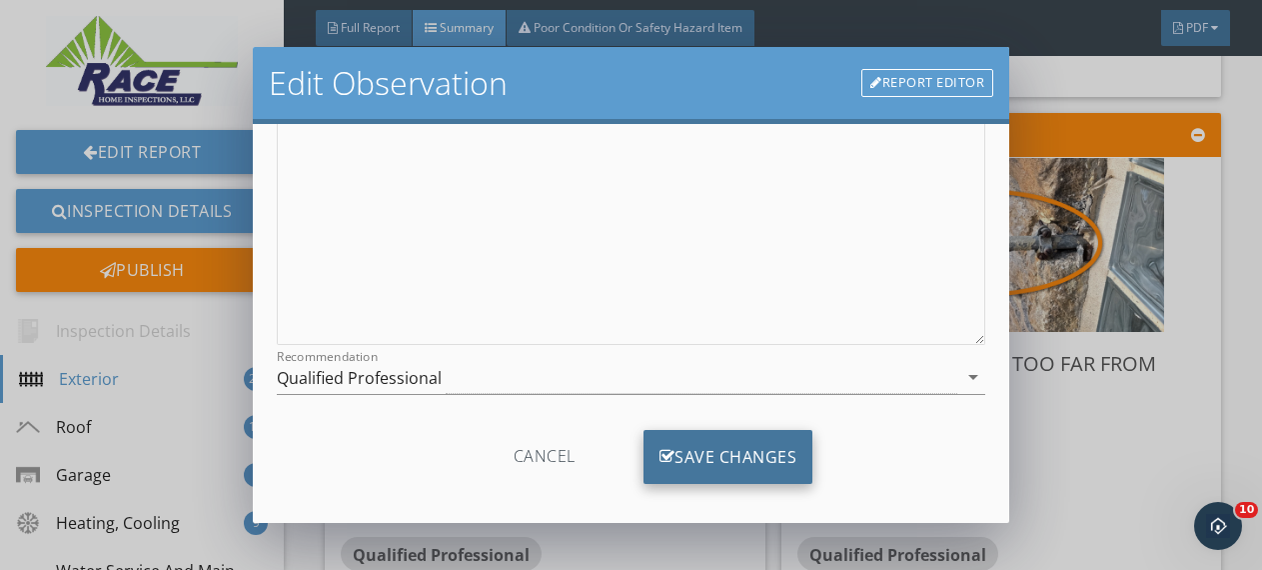
click at [760, 444] on div "Save Changes" at bounding box center [729, 457] width 170 height 54
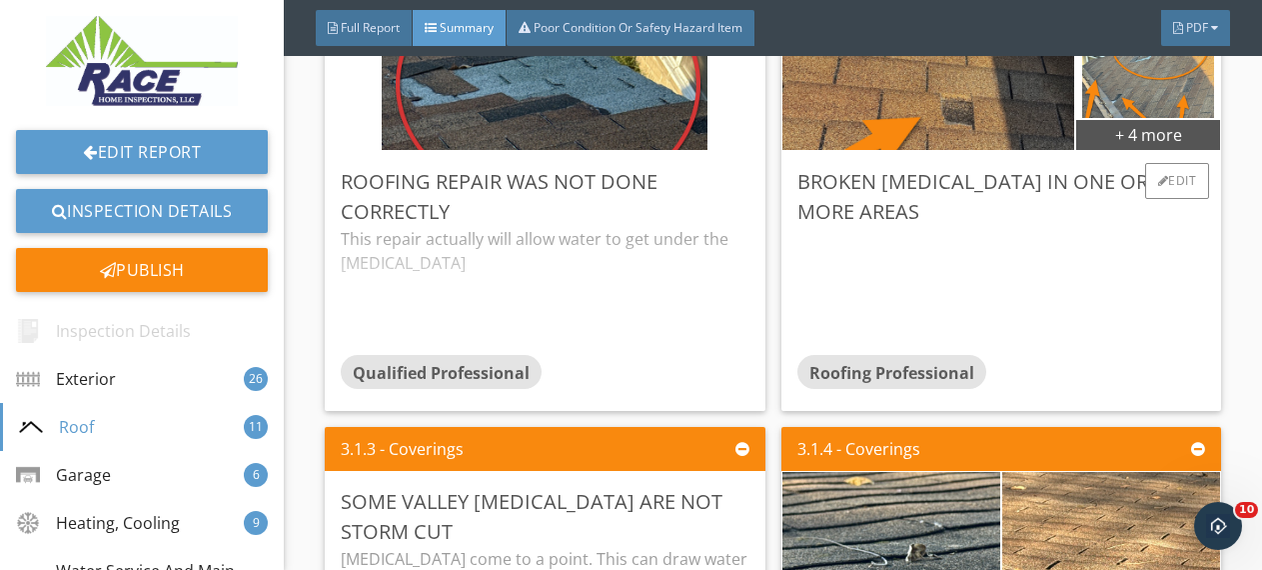
scroll to position [7180, 0]
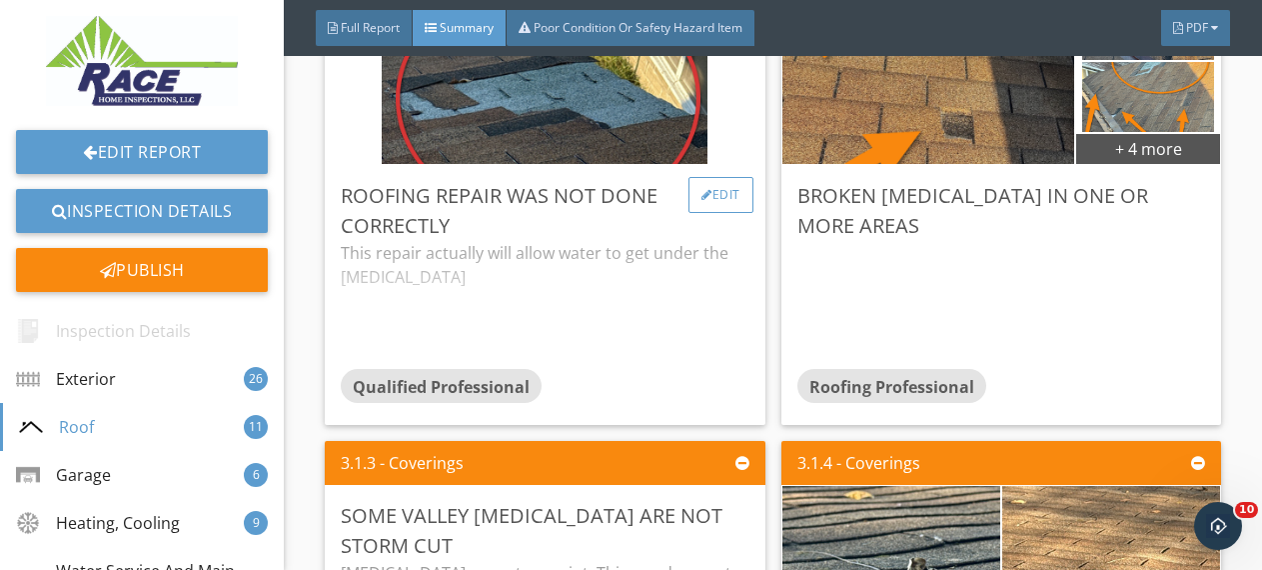
click at [710, 189] on div "Edit" at bounding box center [721, 195] width 65 height 36
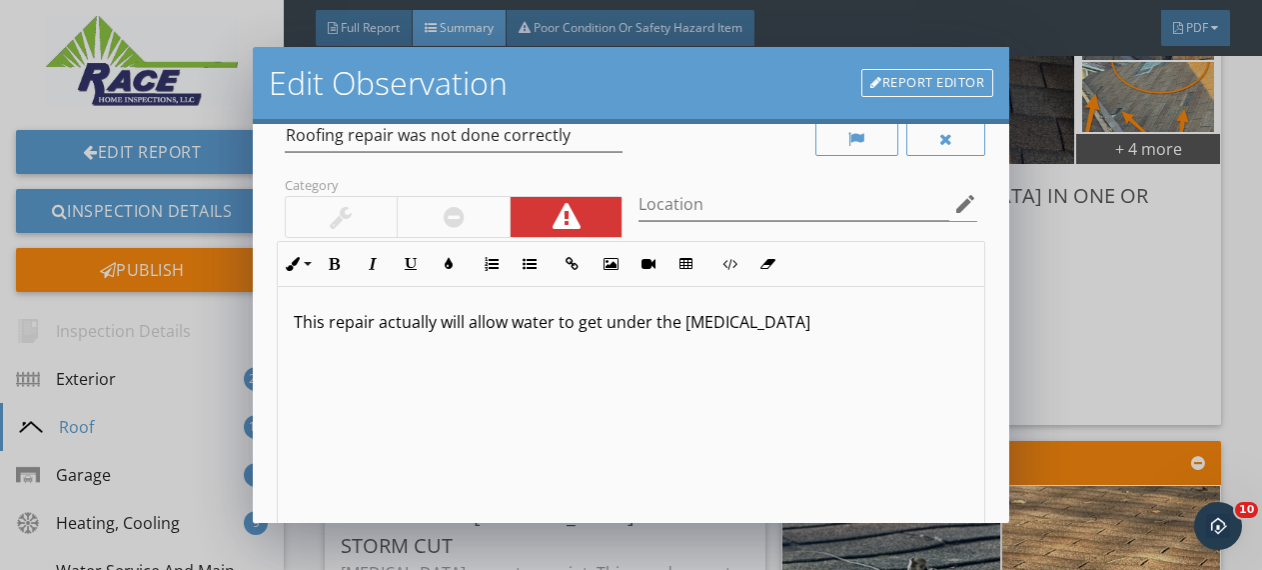
scroll to position [320, 0]
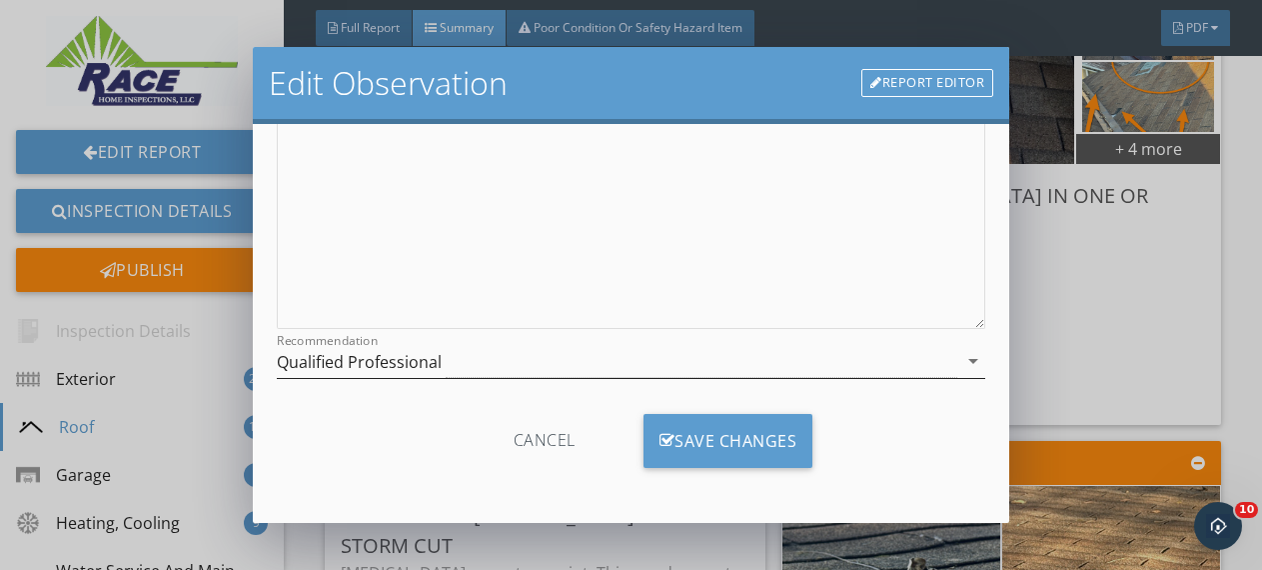
click at [817, 358] on div "Qualified Professional" at bounding box center [618, 361] width 682 height 33
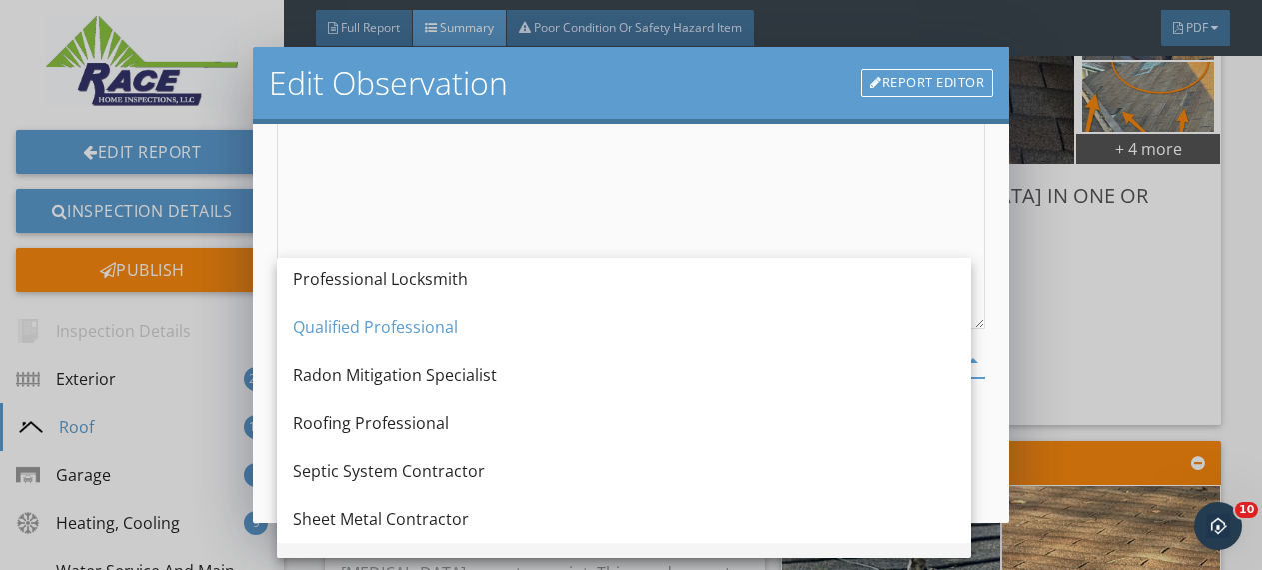
scroll to position [2201, 0]
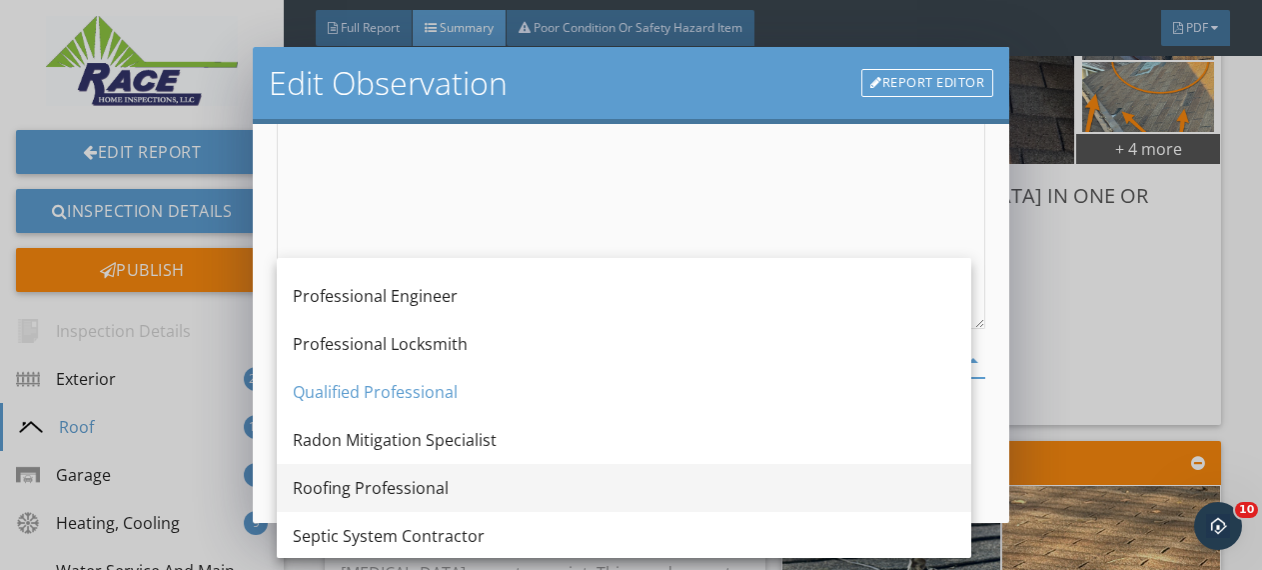
click at [370, 479] on div "Roofing Professional" at bounding box center [624, 488] width 663 height 24
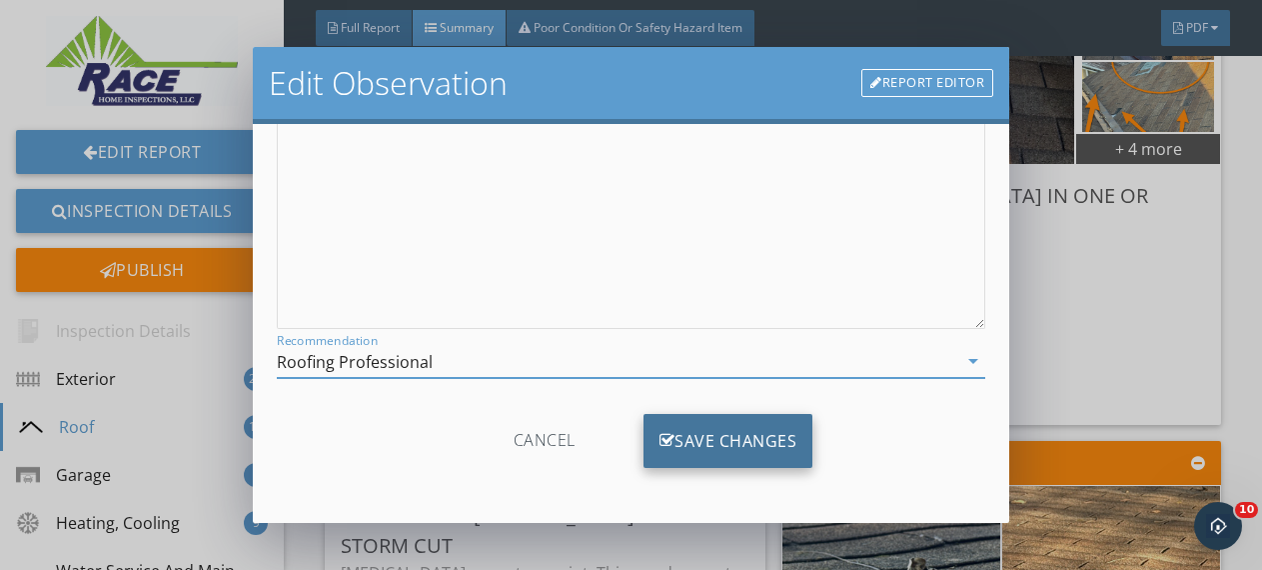
click at [744, 434] on div "Save Changes" at bounding box center [729, 441] width 170 height 54
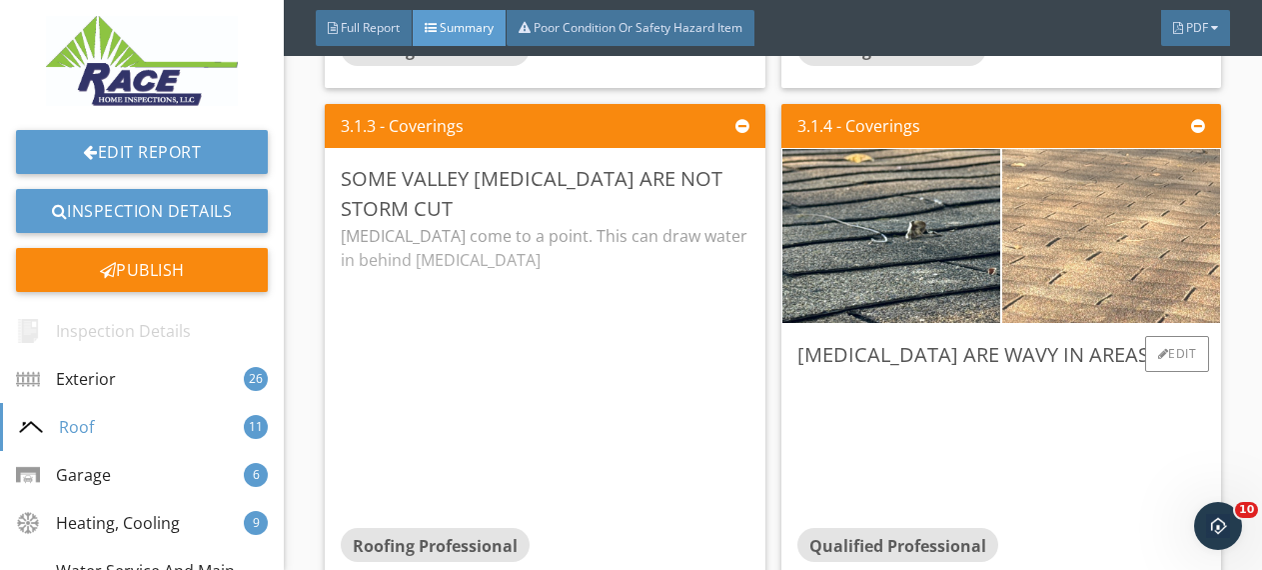
scroll to position [7550, 0]
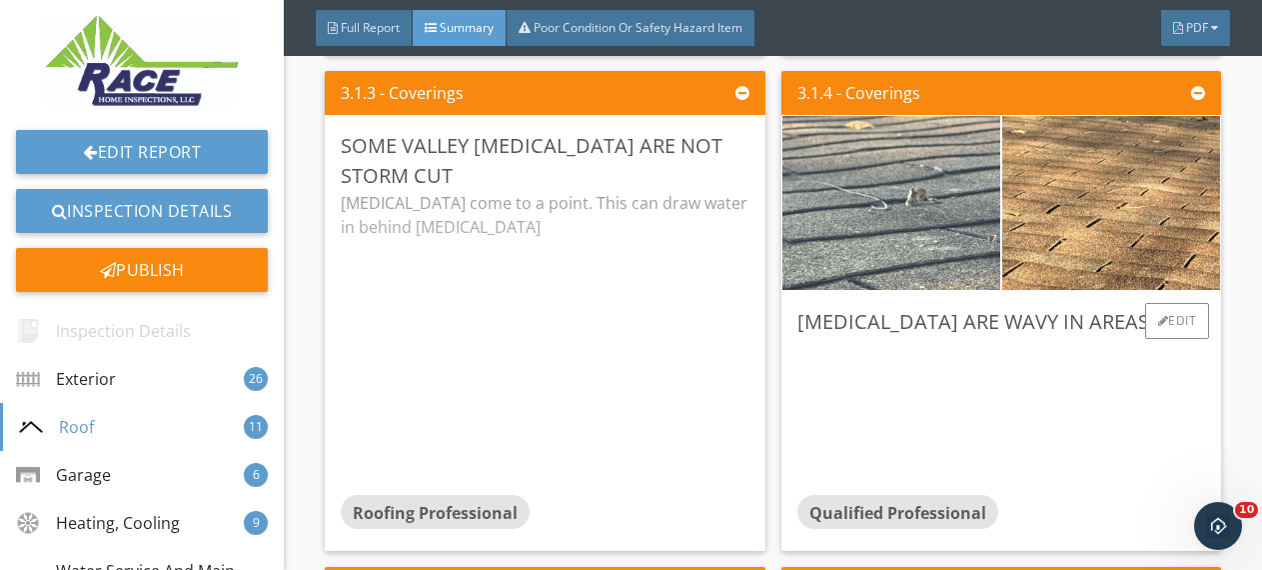
click at [909, 209] on img at bounding box center [892, 202] width 546 height 409
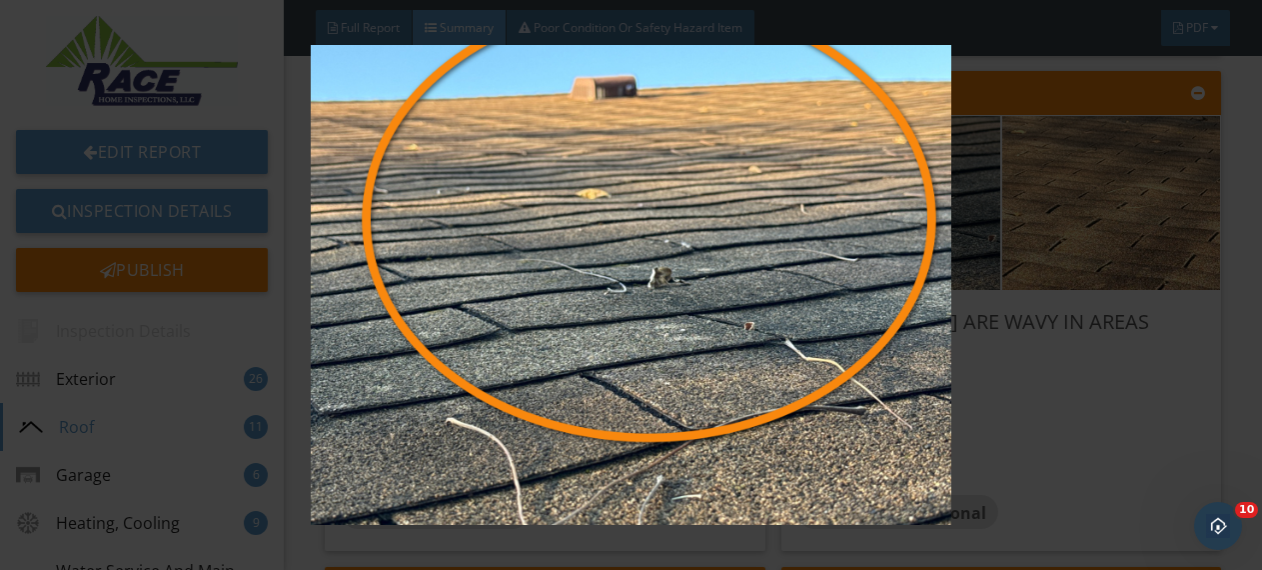
click at [1220, 256] on div at bounding box center [631, 285] width 1262 height 570
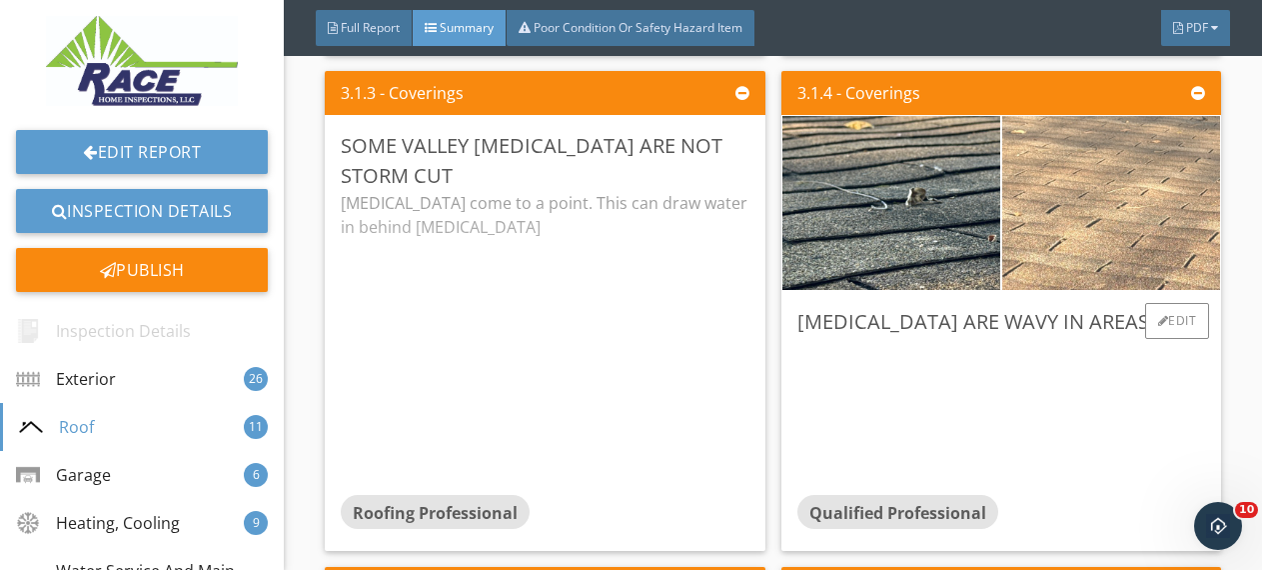
click at [1112, 206] on img at bounding box center [1112, 202] width 546 height 409
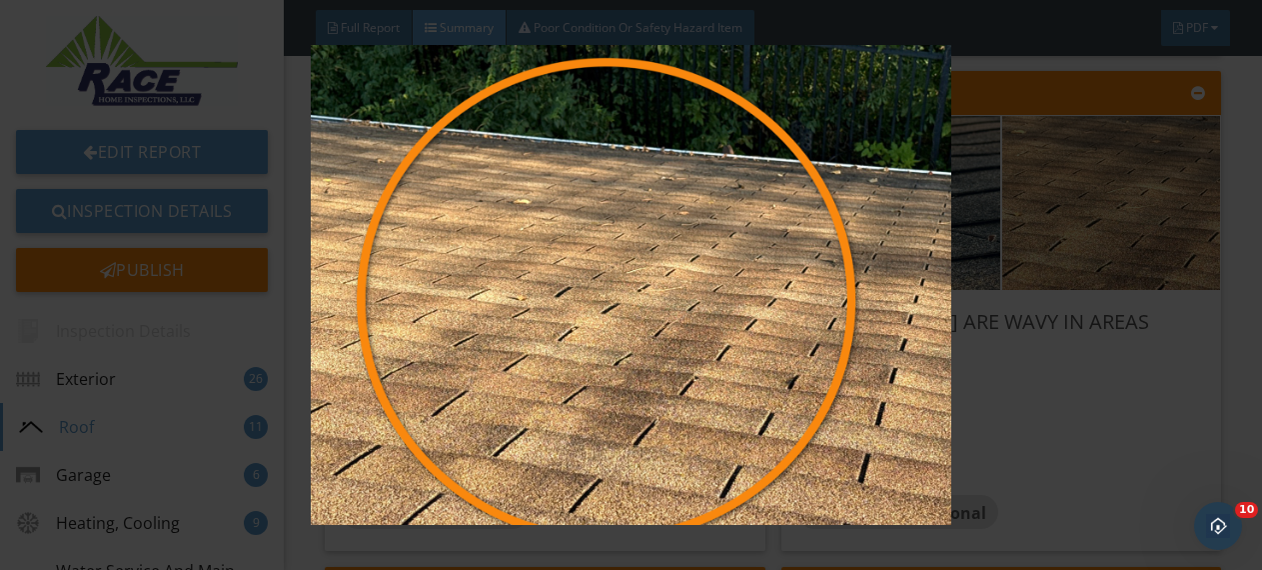
click at [1240, 261] on div at bounding box center [631, 285] width 1262 height 570
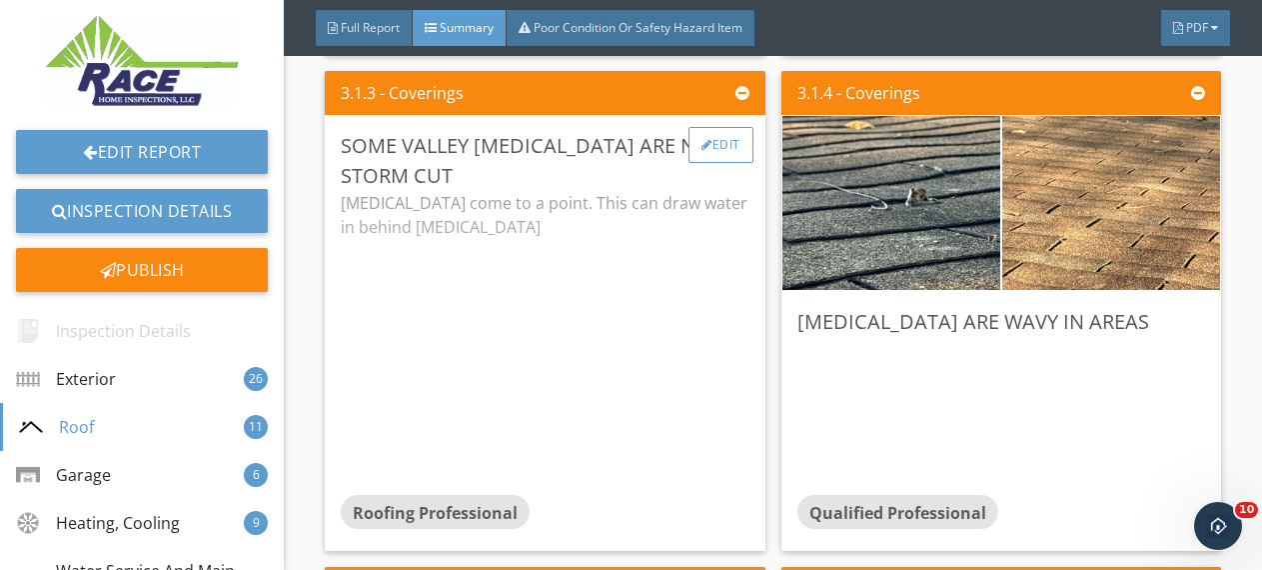
click at [718, 135] on div "Edit" at bounding box center [721, 145] width 65 height 36
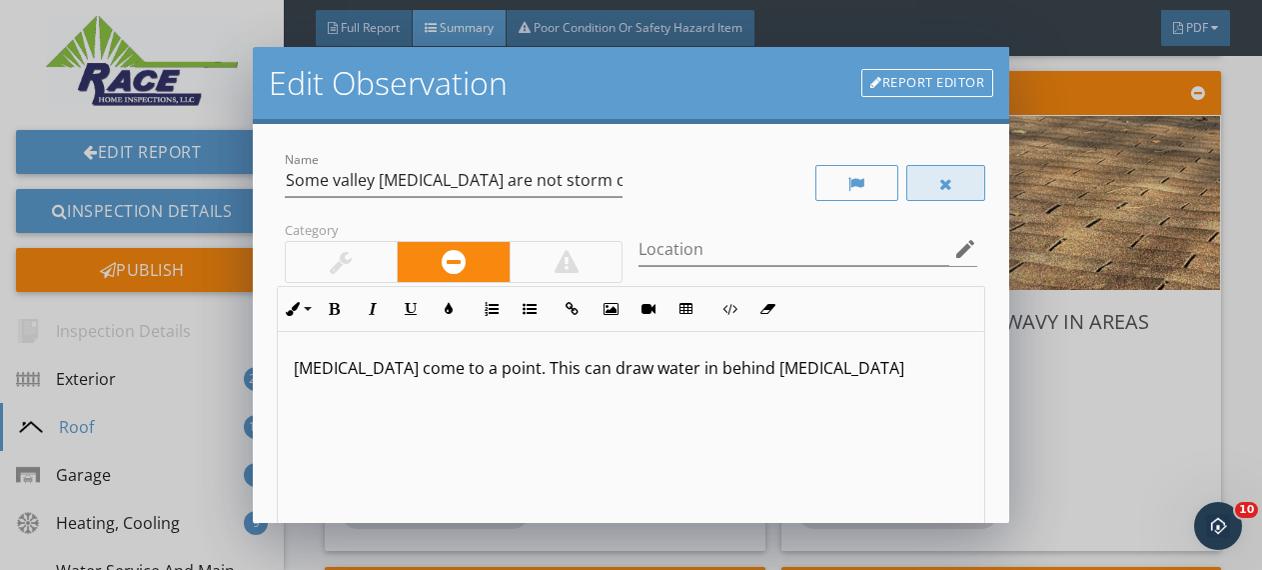
drag, startPoint x: 934, startPoint y: 183, endPoint x: 946, endPoint y: 190, distance: 13.9
click at [940, 183] on div at bounding box center [947, 184] width 14 height 16
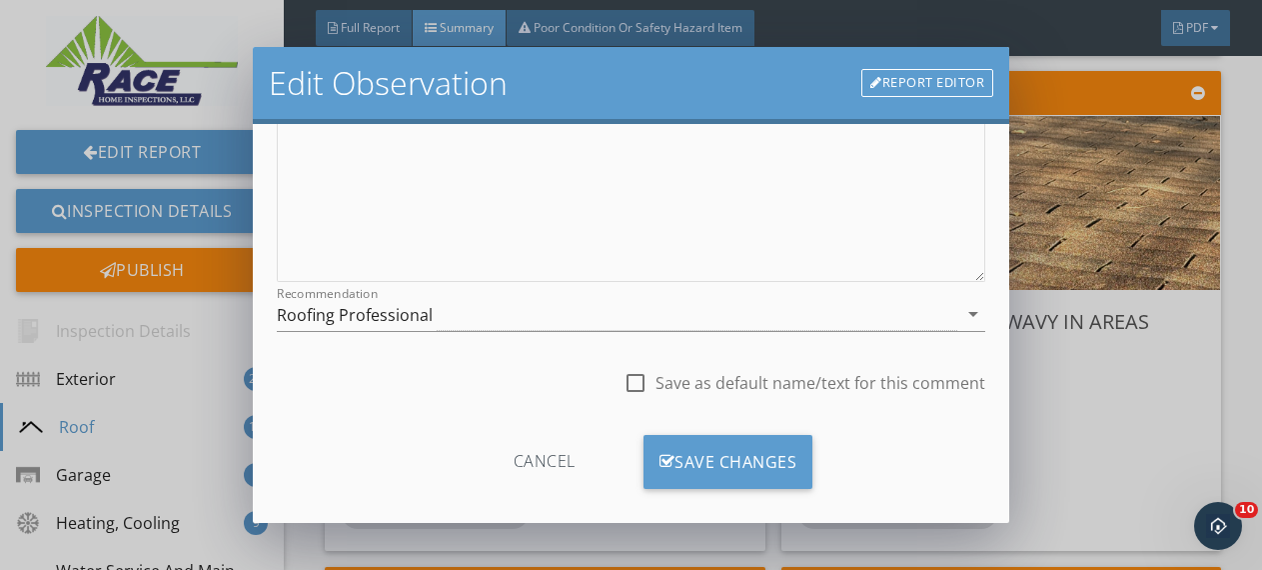
scroll to position [388, 0]
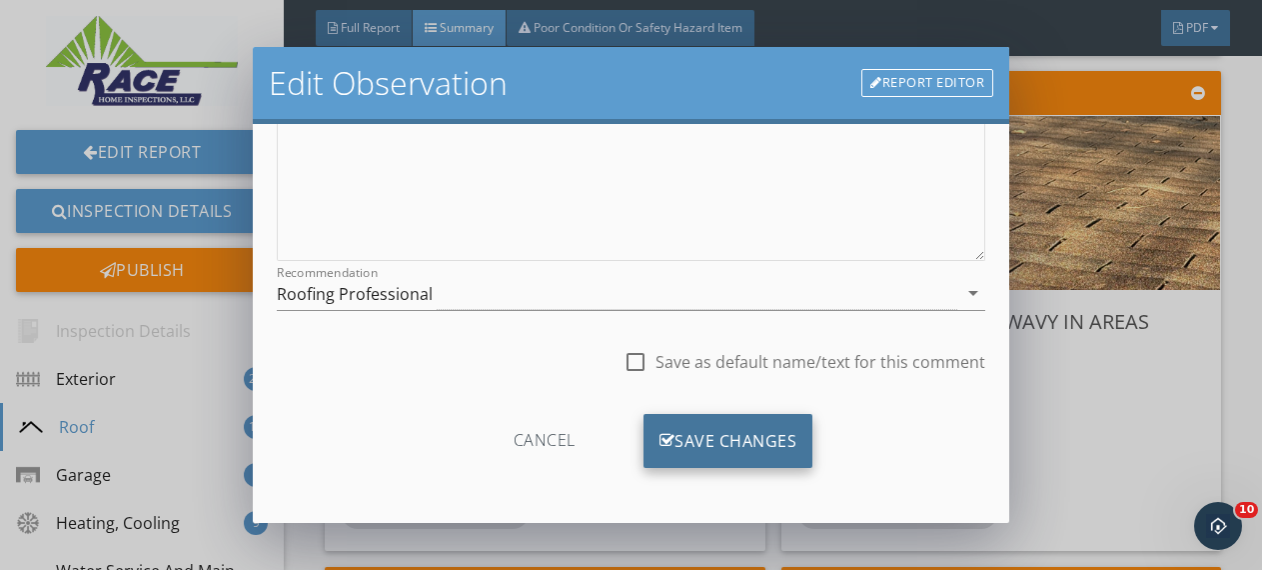
click at [701, 430] on div "Save Changes" at bounding box center [729, 441] width 170 height 54
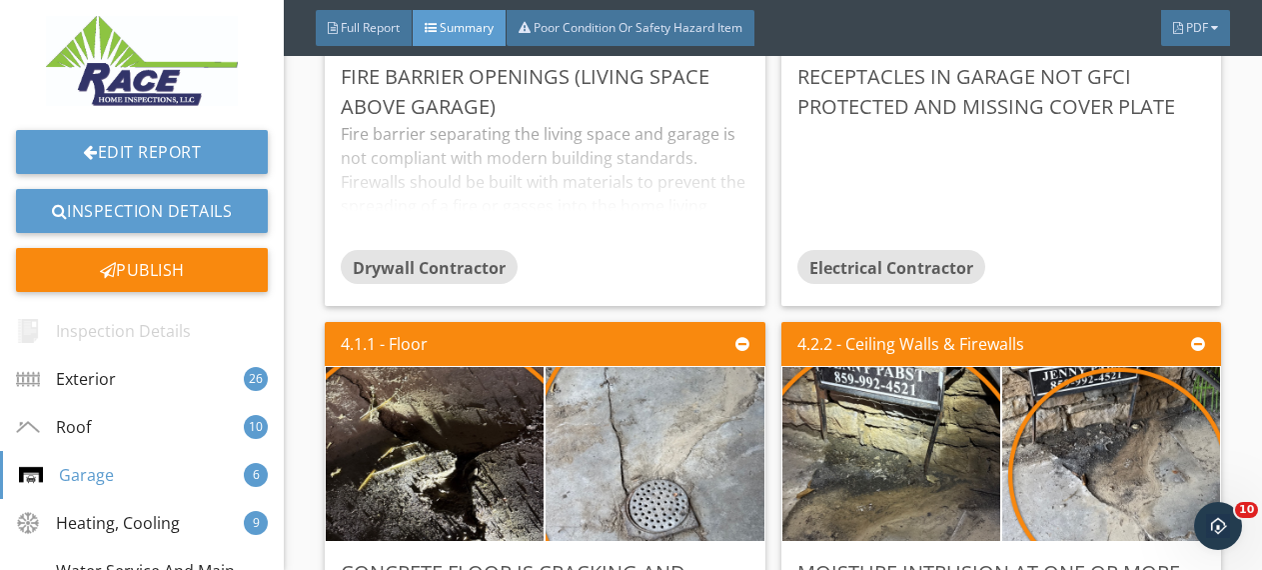
scroll to position [9845, 0]
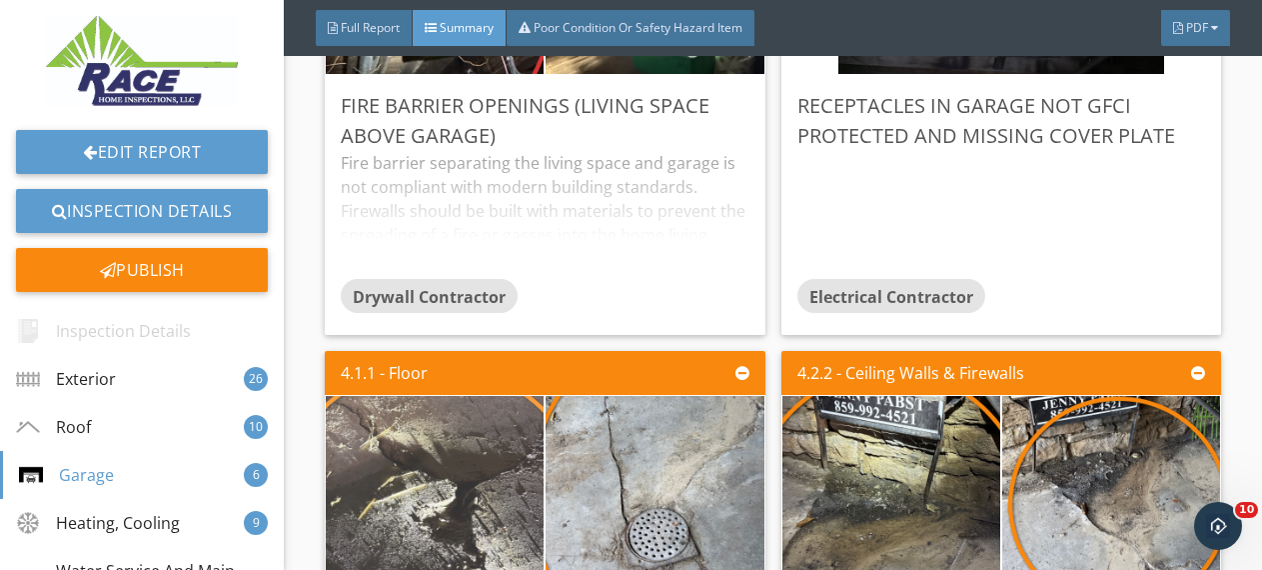
click at [491, 475] on img at bounding box center [435, 483] width 326 height 435
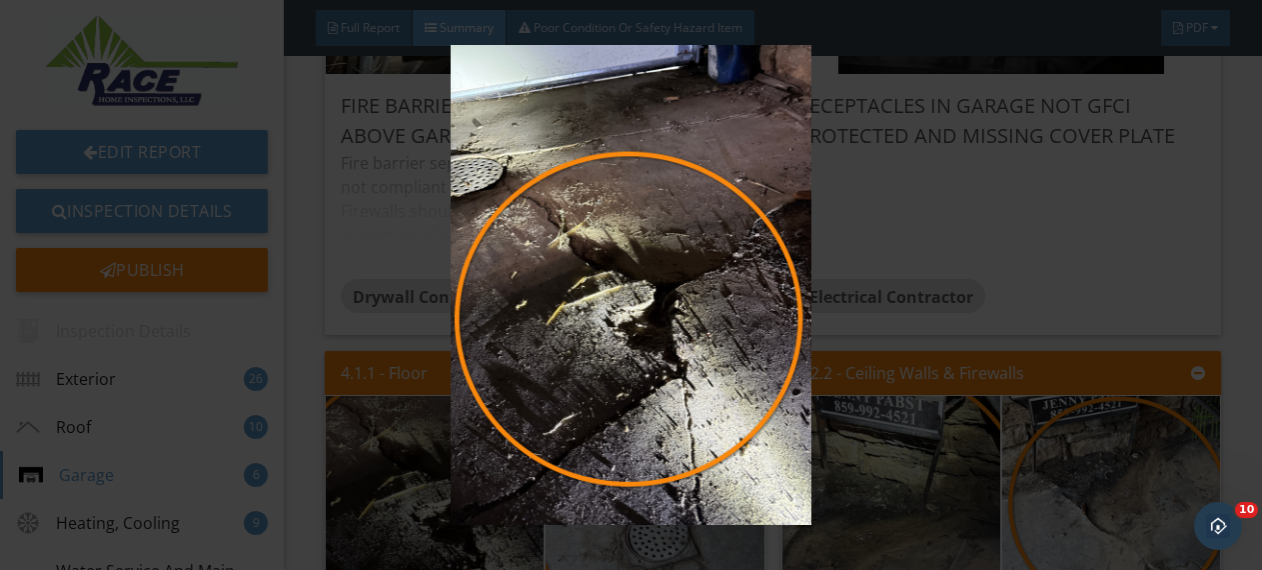
click at [1235, 235] on div at bounding box center [631, 285] width 1262 height 570
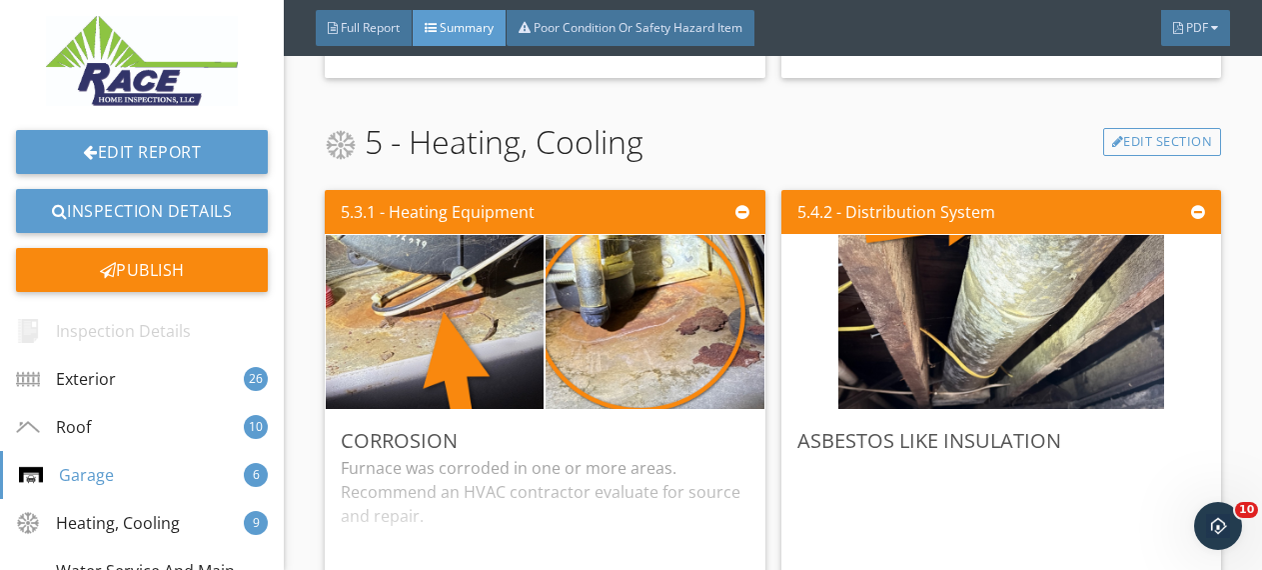
scroll to position [11201, 0]
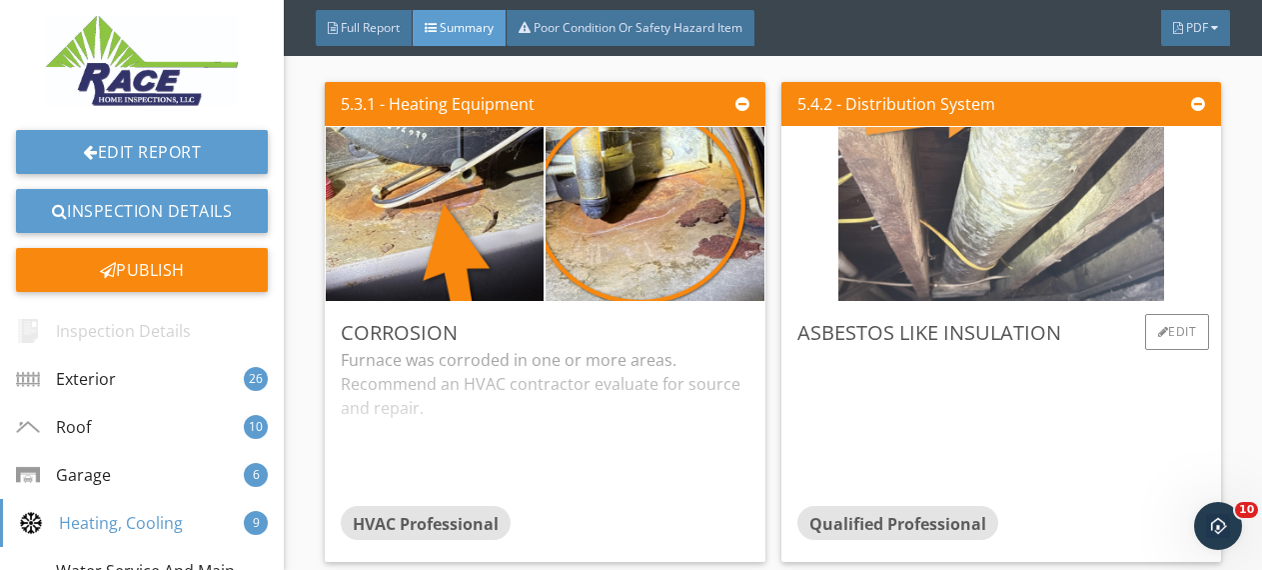
click at [1052, 192] on img at bounding box center [1002, 214] width 326 height 435
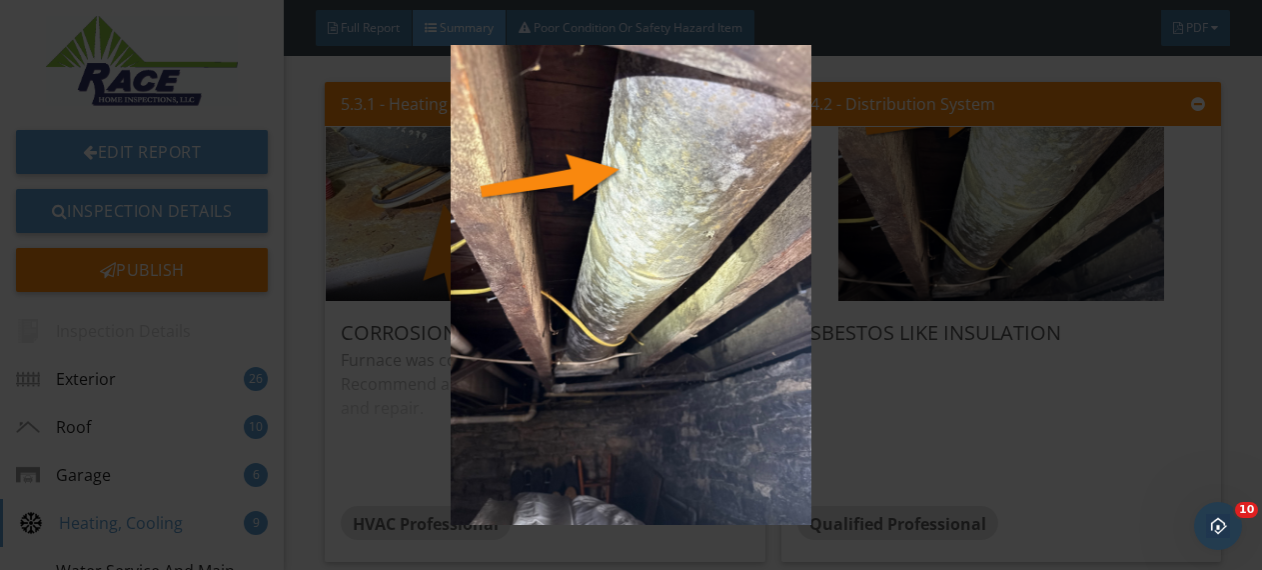
click at [1235, 229] on div at bounding box center [631, 285] width 1262 height 570
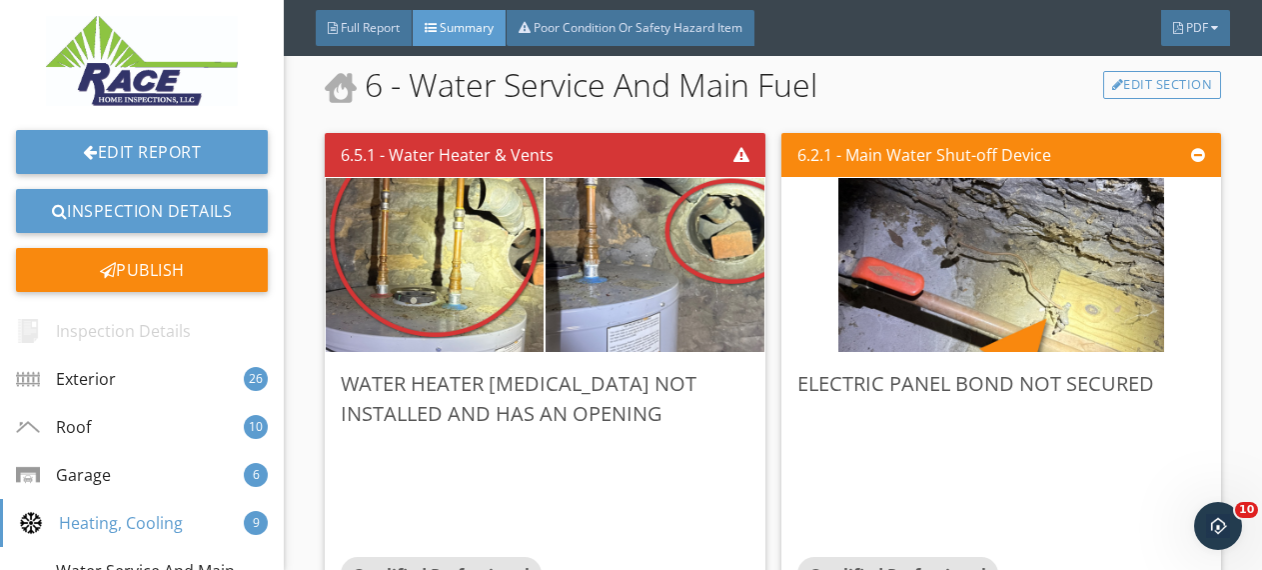
scroll to position [13768, 0]
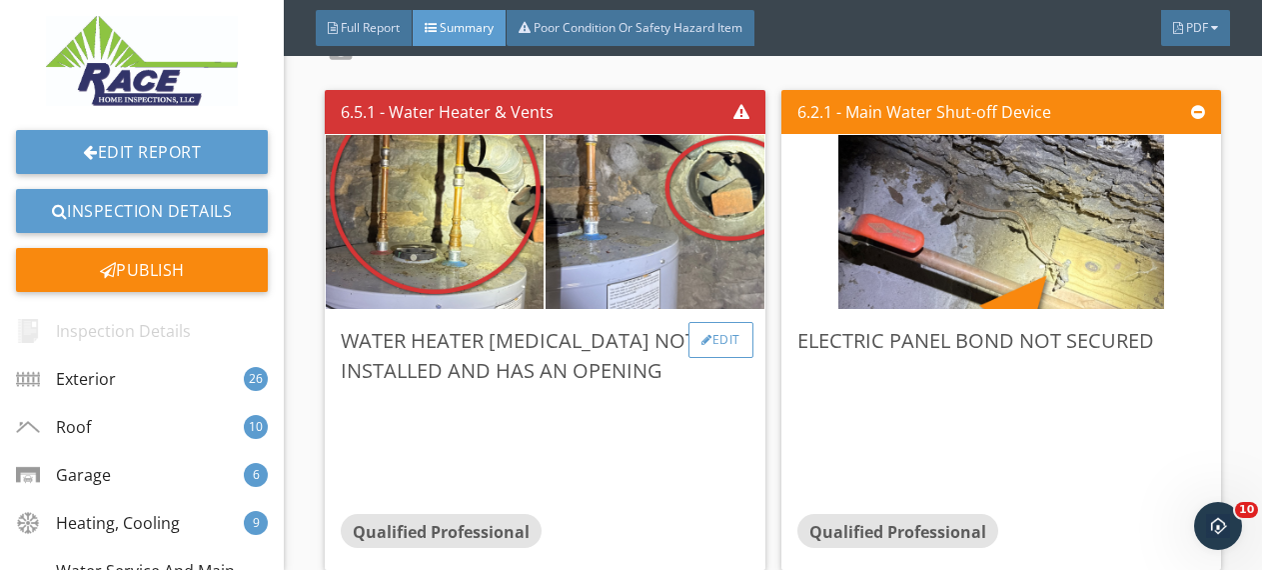
click at [728, 336] on div "Edit" at bounding box center [721, 340] width 65 height 36
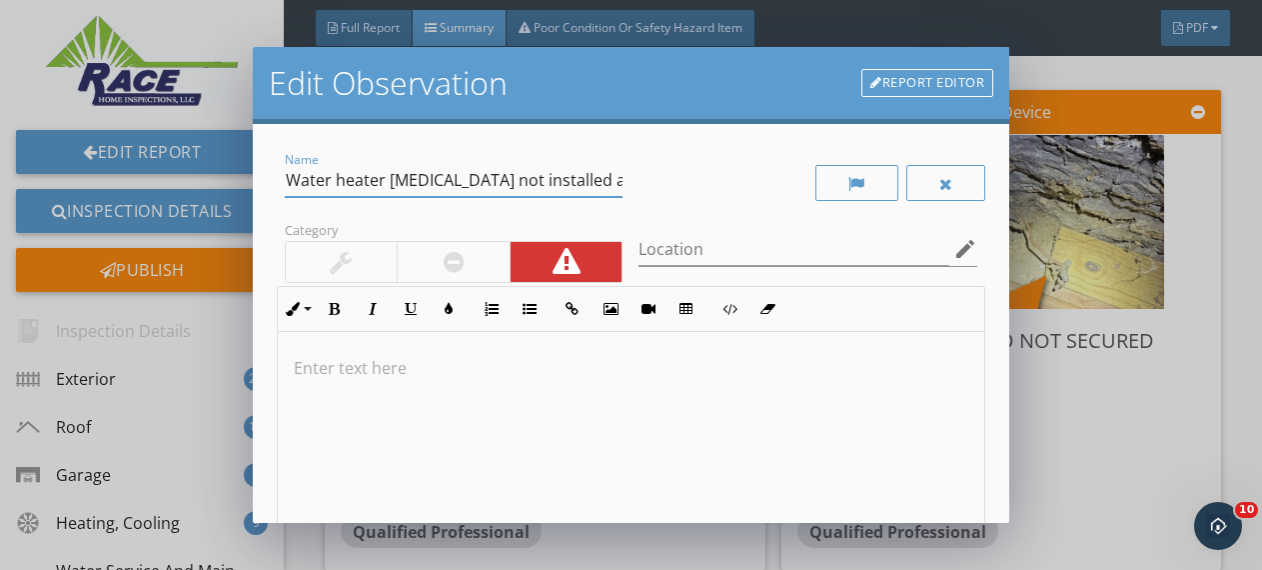
click at [509, 183] on input "Water heater flu not installed and has an opening" at bounding box center [454, 180] width 339 height 33
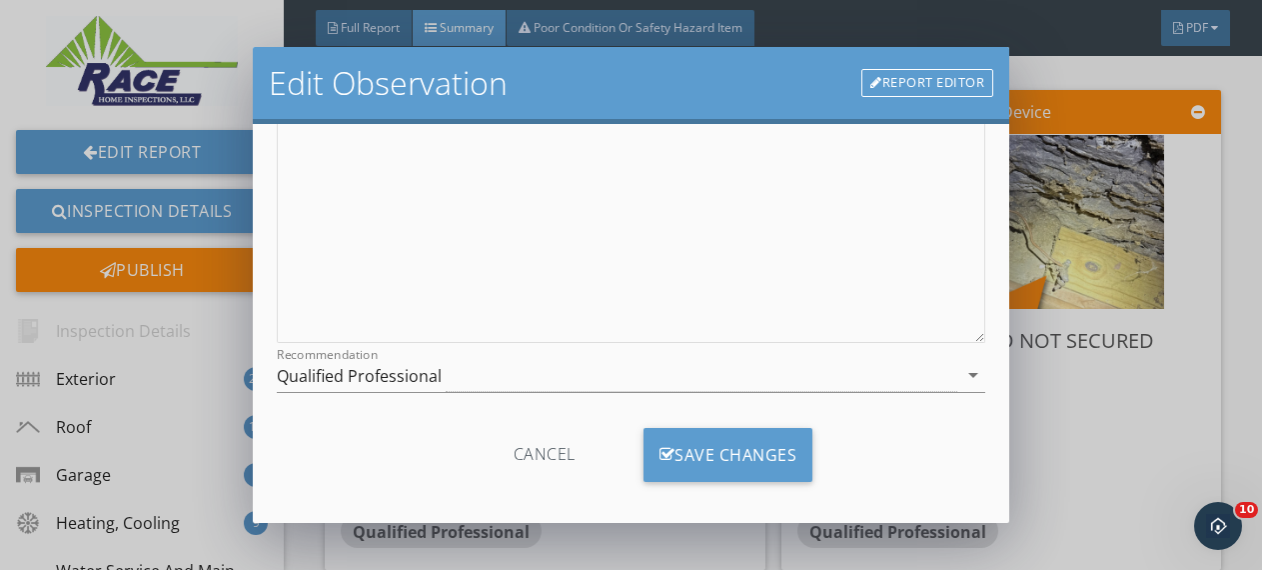
scroll to position [320, 0]
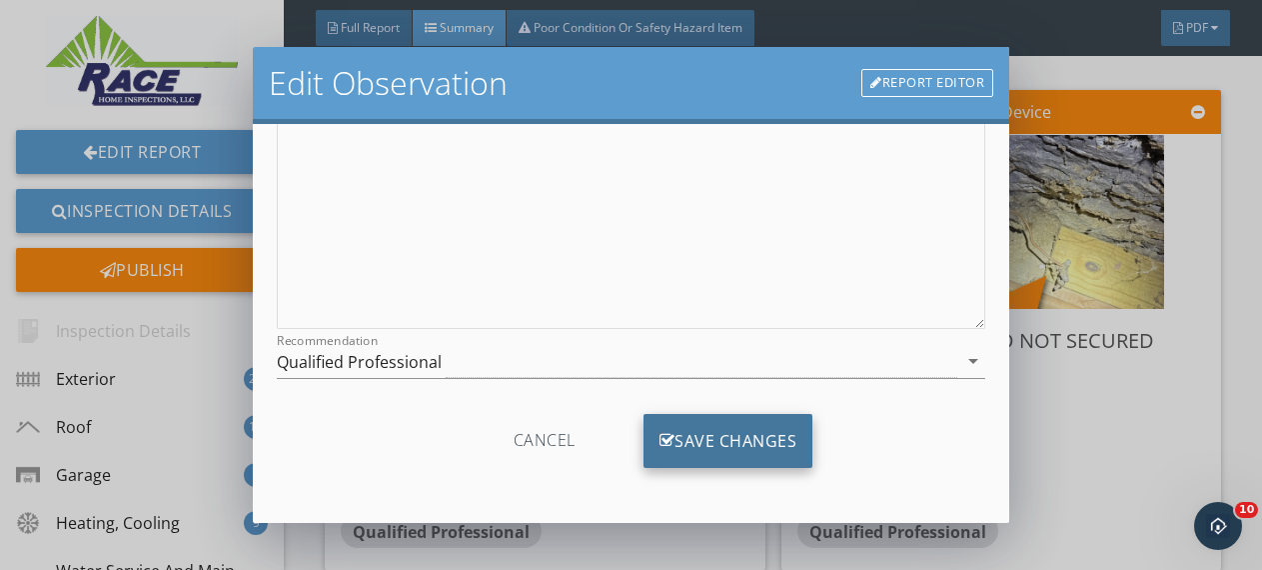
type input "Water heater flu is missing and has an opening"
click at [753, 442] on div "Save Changes" at bounding box center [729, 441] width 170 height 54
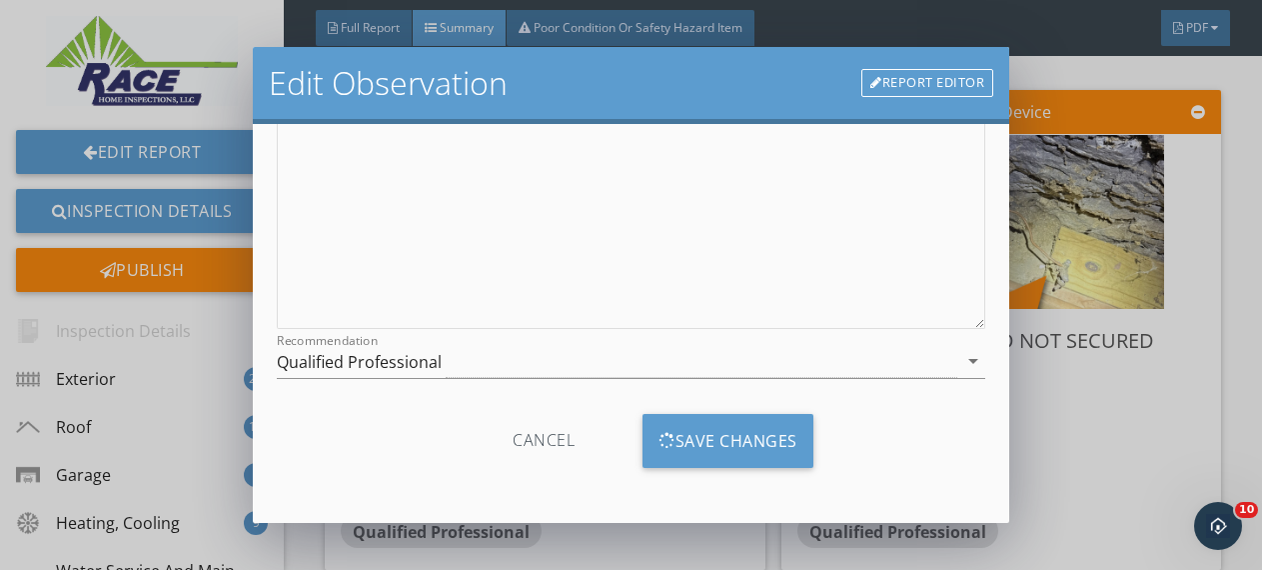
scroll to position [83, 0]
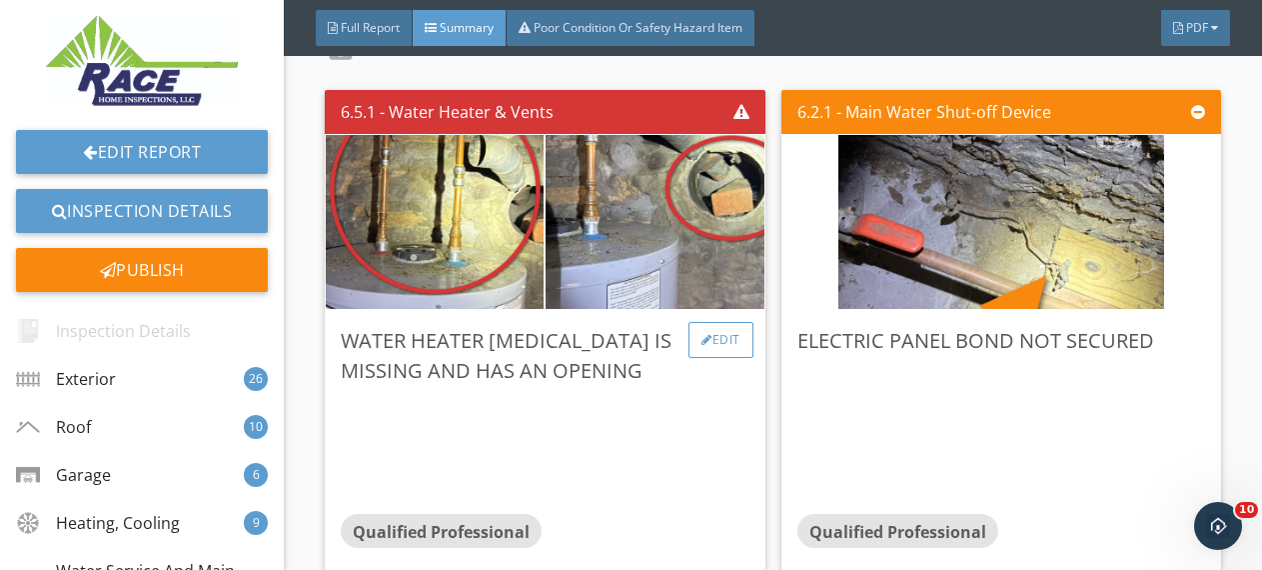
click at [711, 339] on div "Edit" at bounding box center [721, 340] width 65 height 36
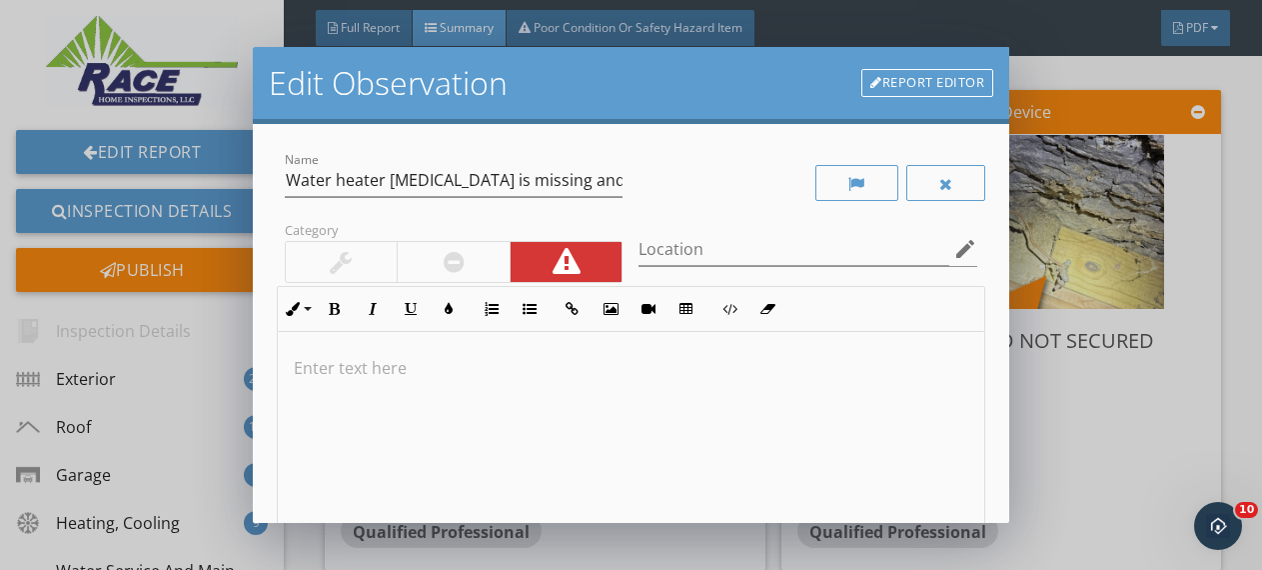
click at [461, 358] on p at bounding box center [632, 368] width 676 height 24
type textarea "<p>The opening wil</p>"
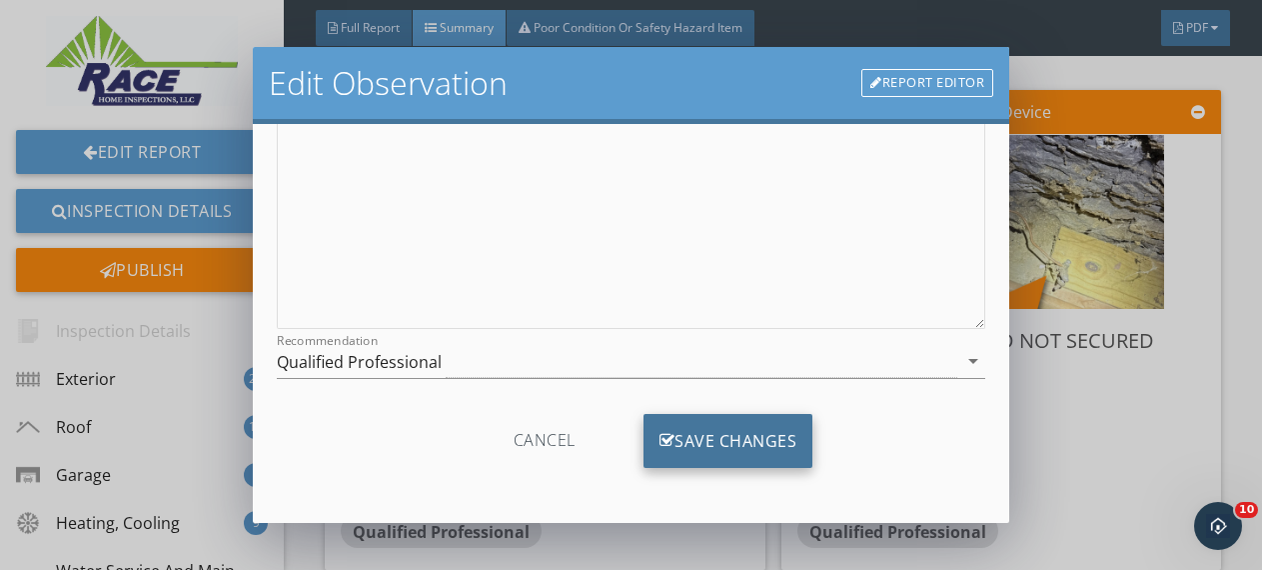
click at [737, 438] on div "Save Changes" at bounding box center [729, 441] width 170 height 54
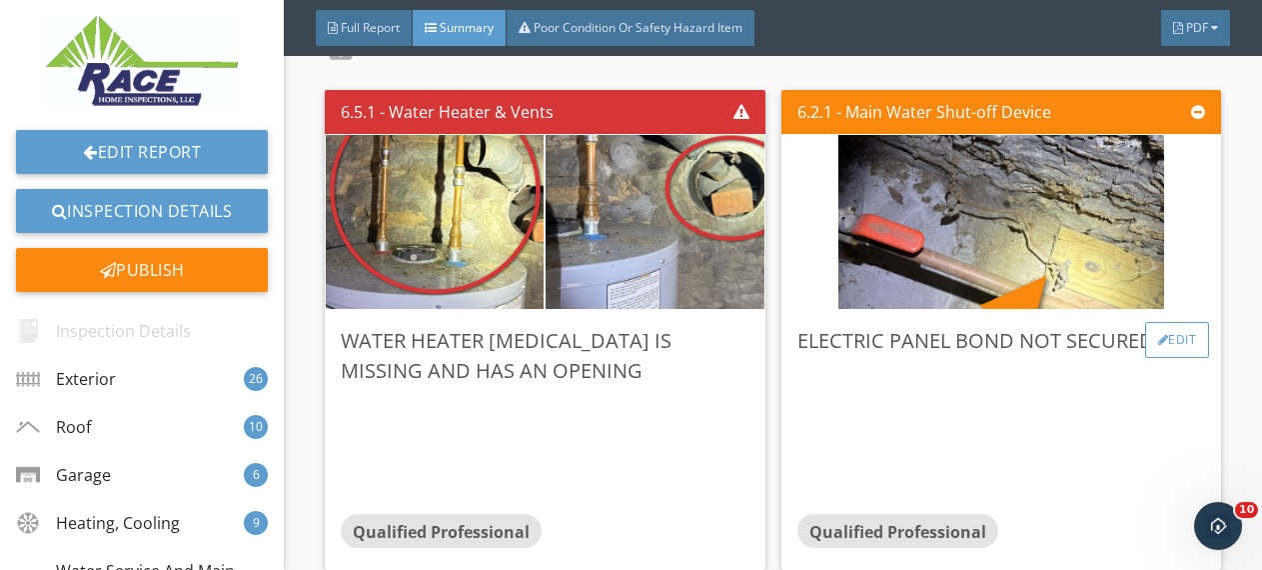
click at [1165, 337] on div "Edit" at bounding box center [1177, 340] width 65 height 36
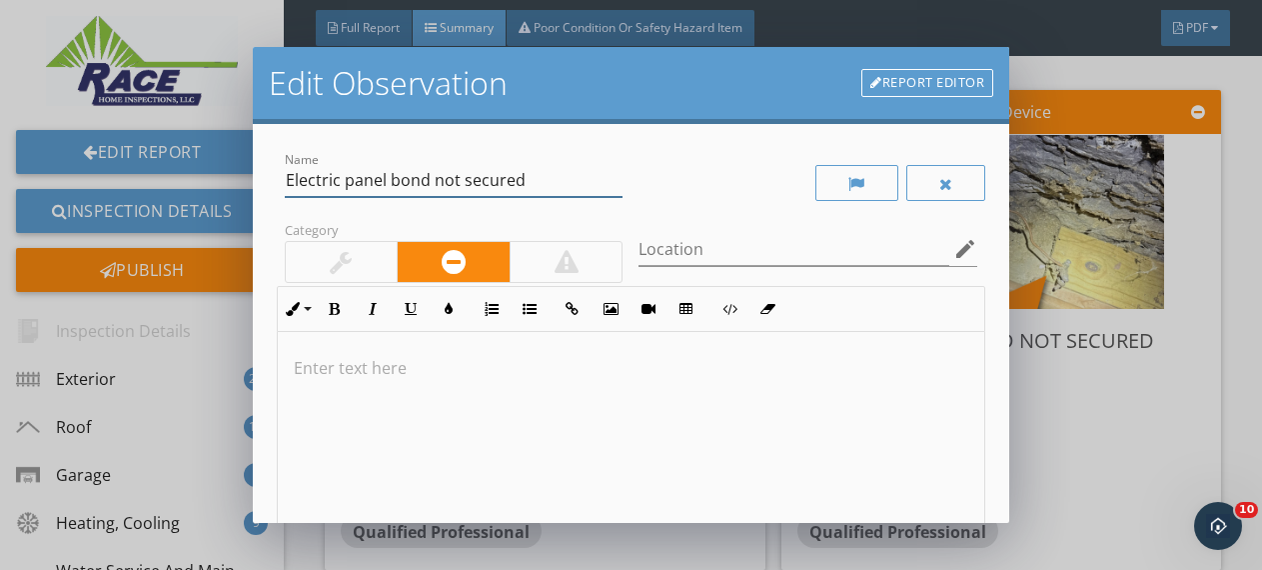
click at [566, 177] on input "Electric panel bond not secured" at bounding box center [454, 180] width 339 height 33
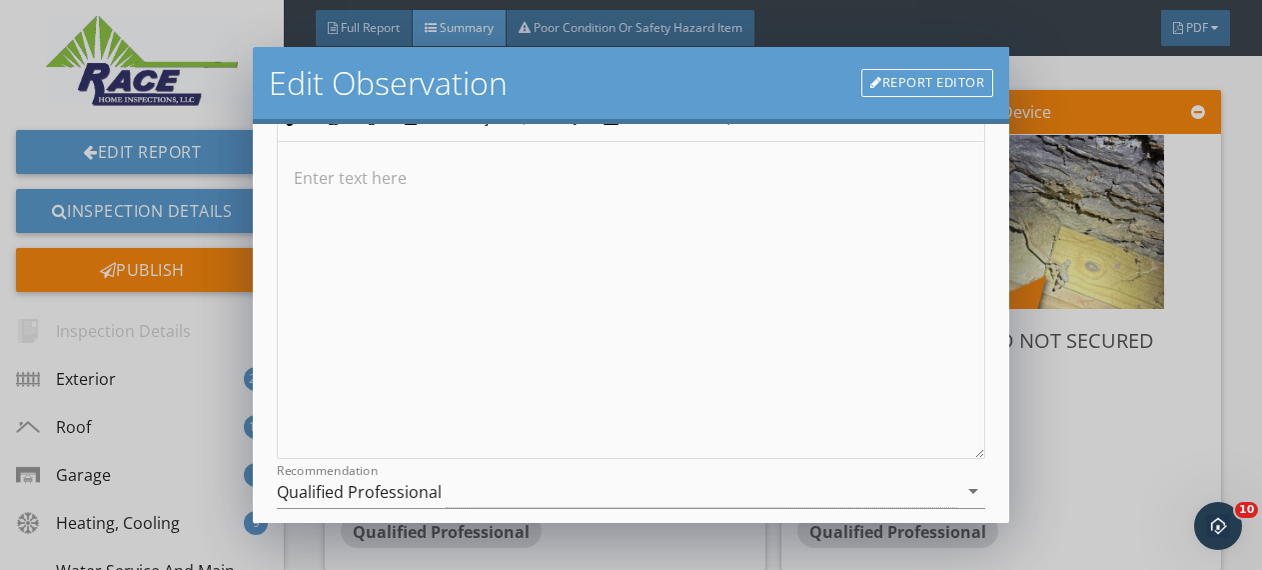
scroll to position [320, 0]
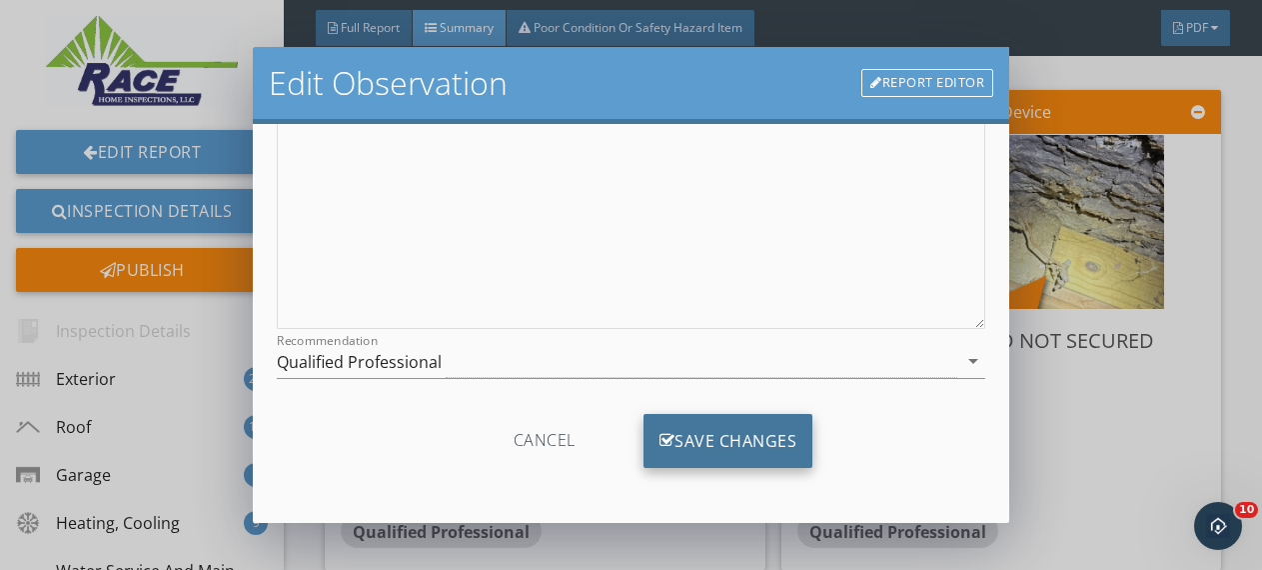
type input "Electric panel bond not secured to water line"
click at [709, 438] on div "Save Changes" at bounding box center [729, 441] width 170 height 54
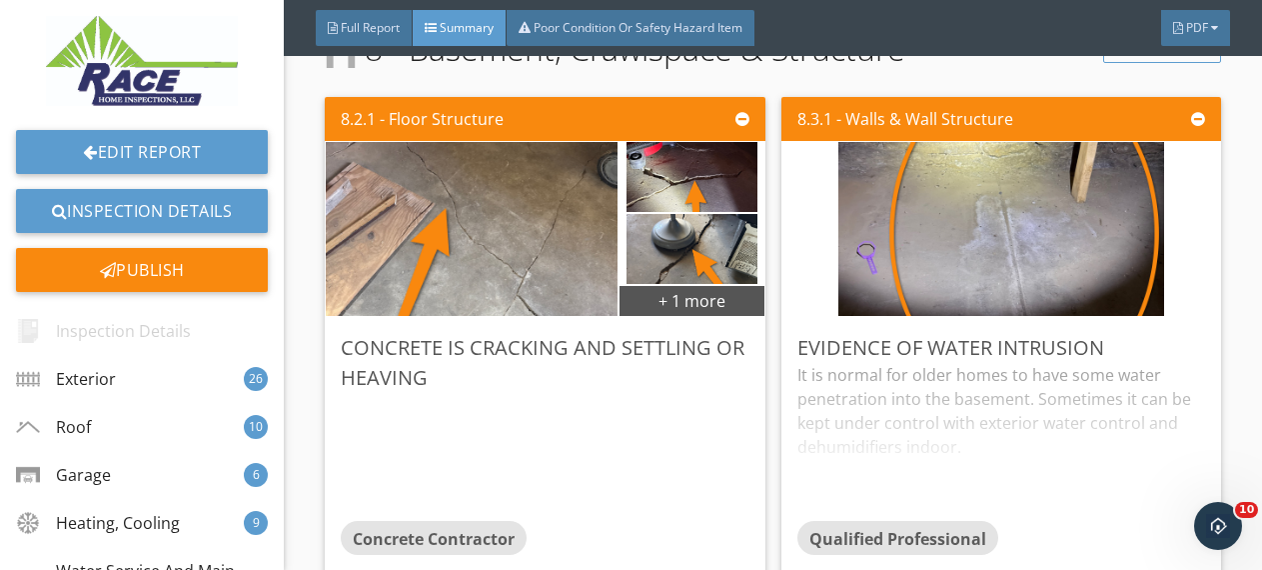
scroll to position [15345, 0]
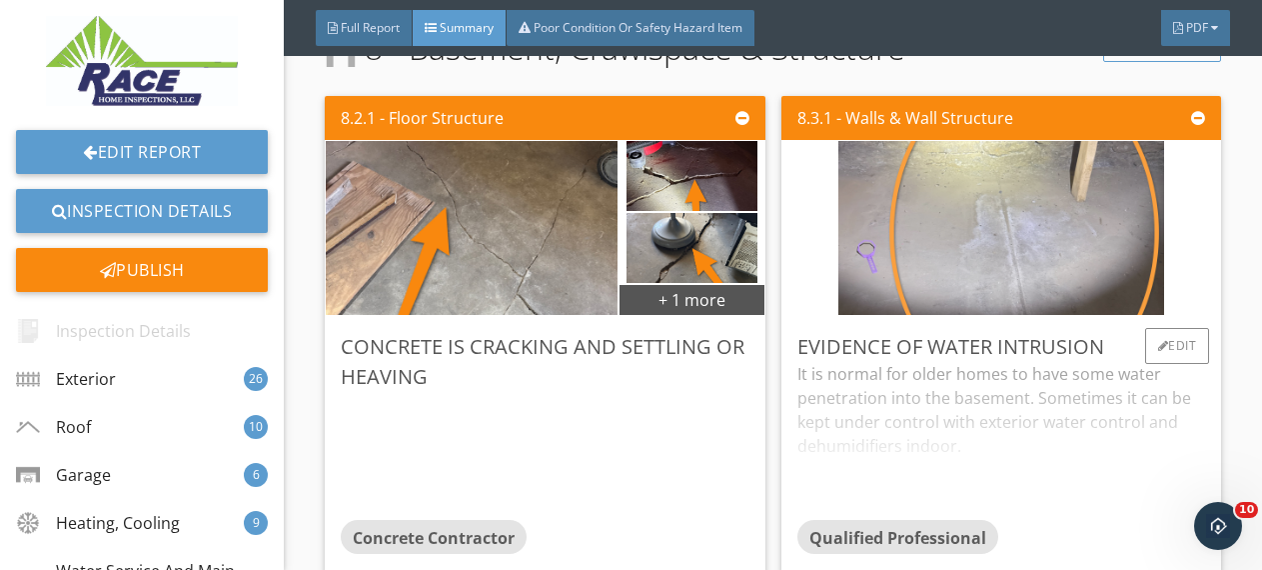
click at [1036, 289] on img at bounding box center [1002, 228] width 326 height 435
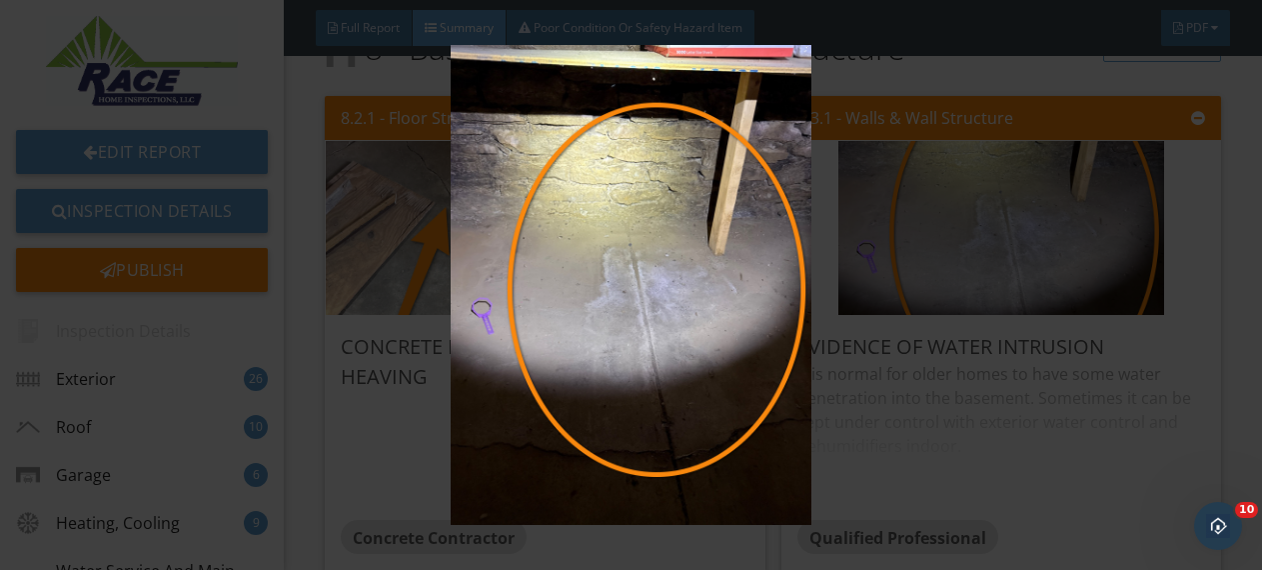
click at [1209, 269] on div at bounding box center [631, 285] width 1262 height 570
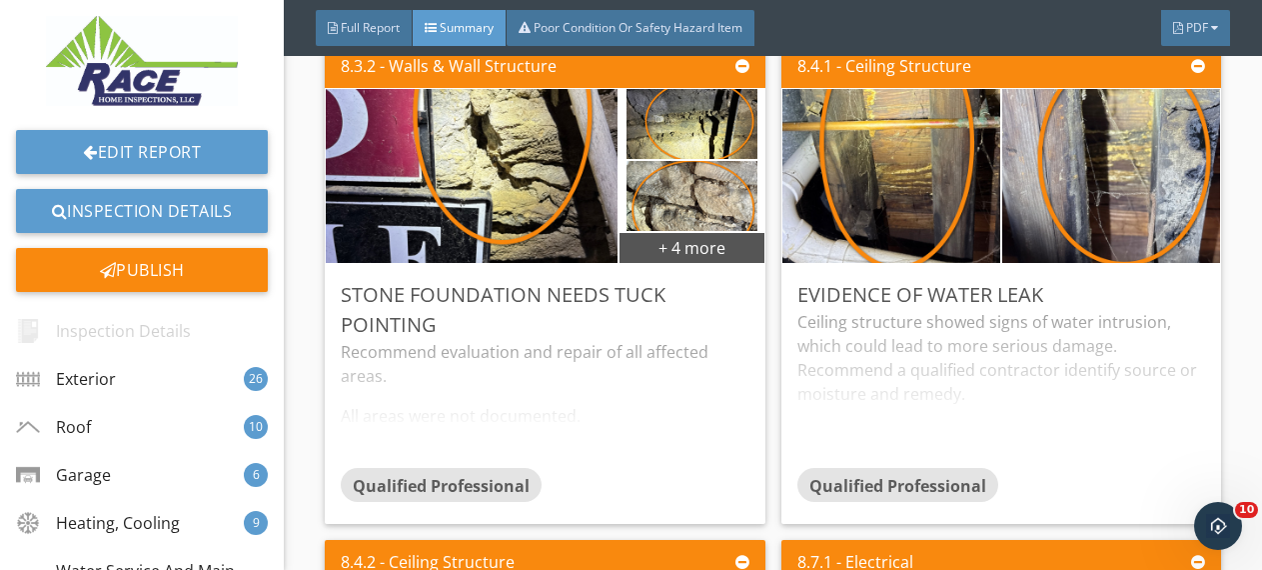
scroll to position [15897, 0]
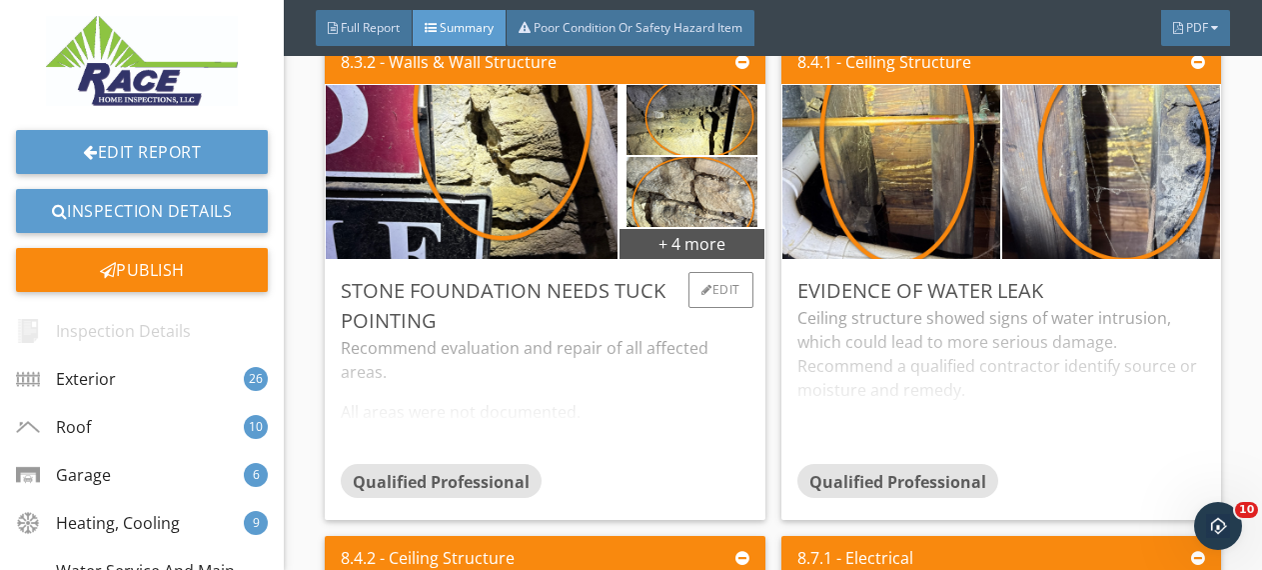
click at [724, 379] on div "Recommend evaluation and repair of all affected areas. All areas were not docum…" at bounding box center [545, 400] width 409 height 128
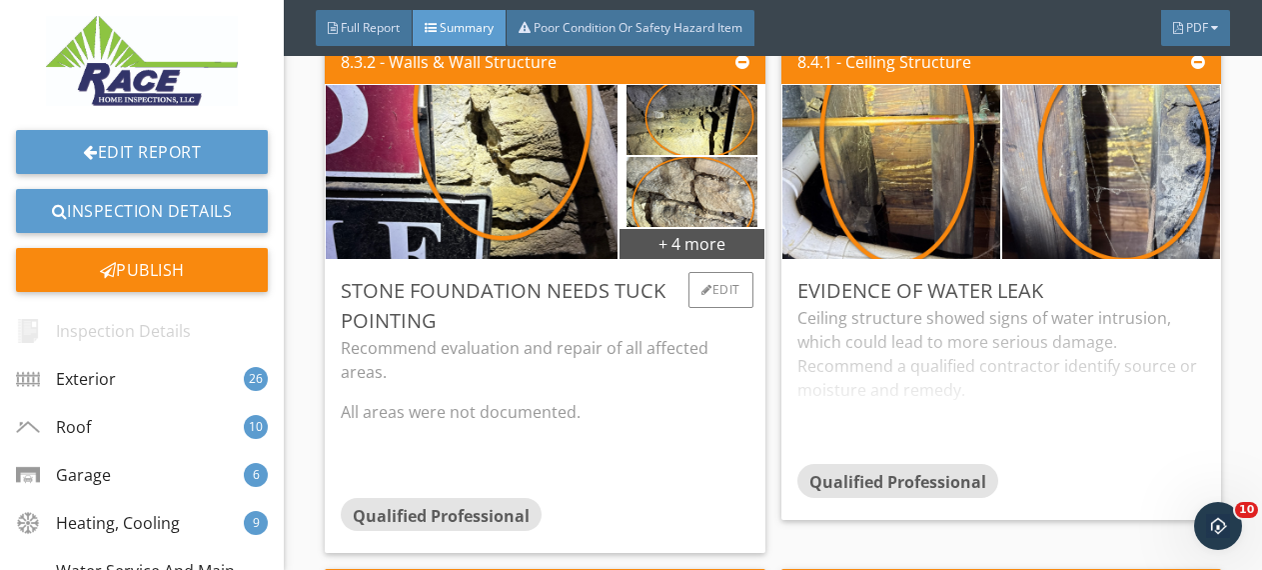
click at [713, 369] on p "Recommend evaluation and repair of all affected areas." at bounding box center [545, 360] width 409 height 48
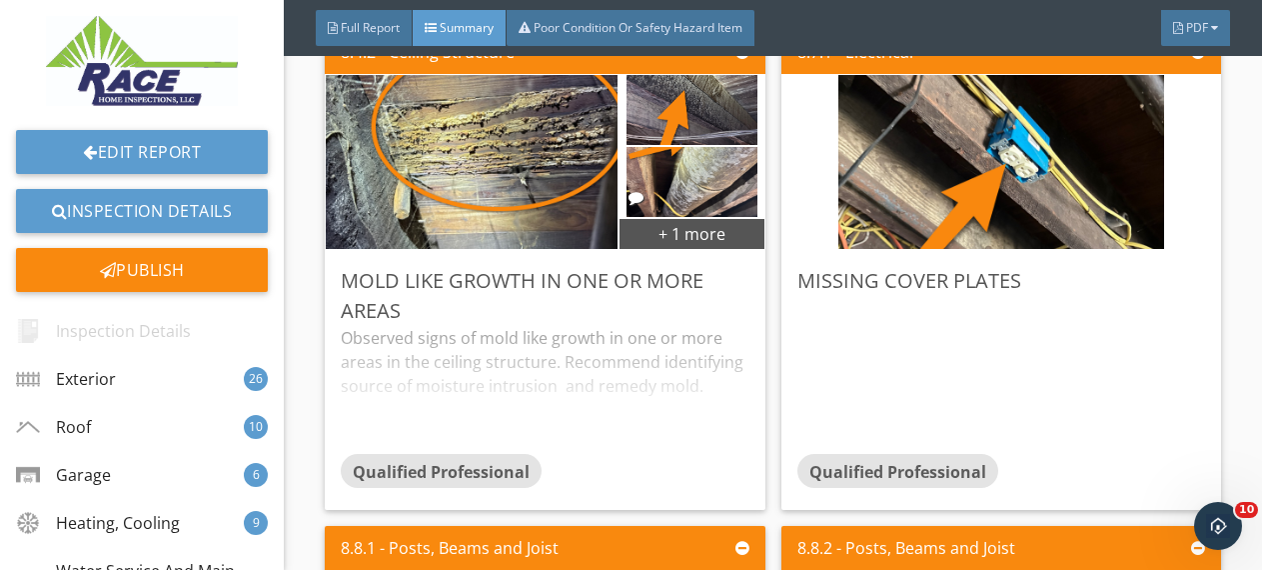
scroll to position [16406, 0]
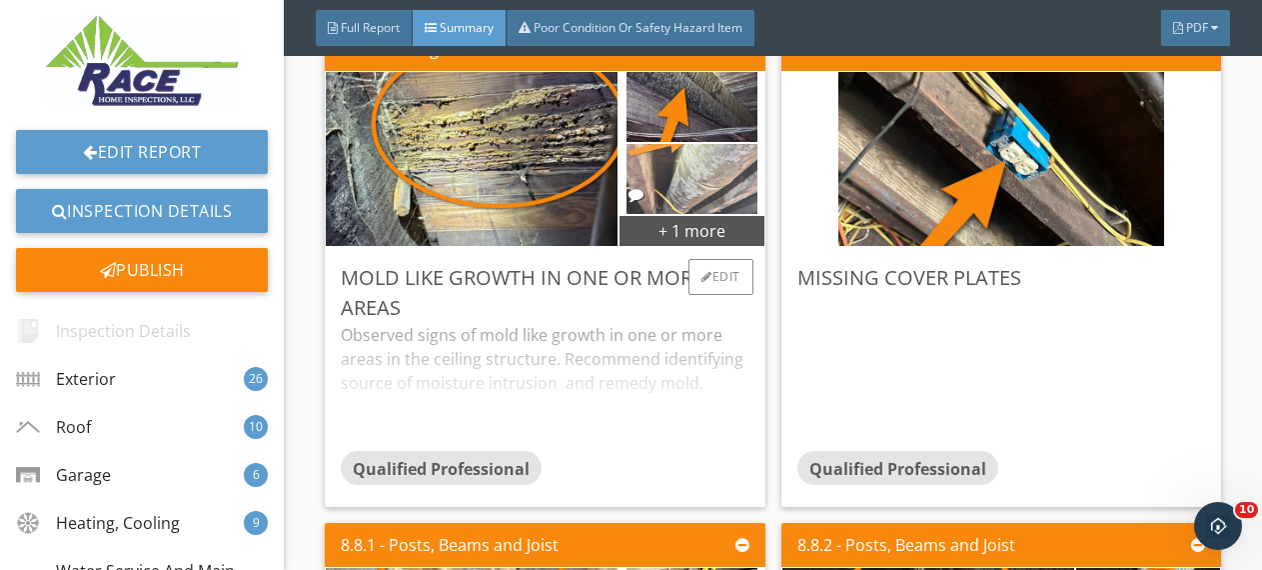
click at [698, 181] on img at bounding box center [692, 179] width 131 height 175
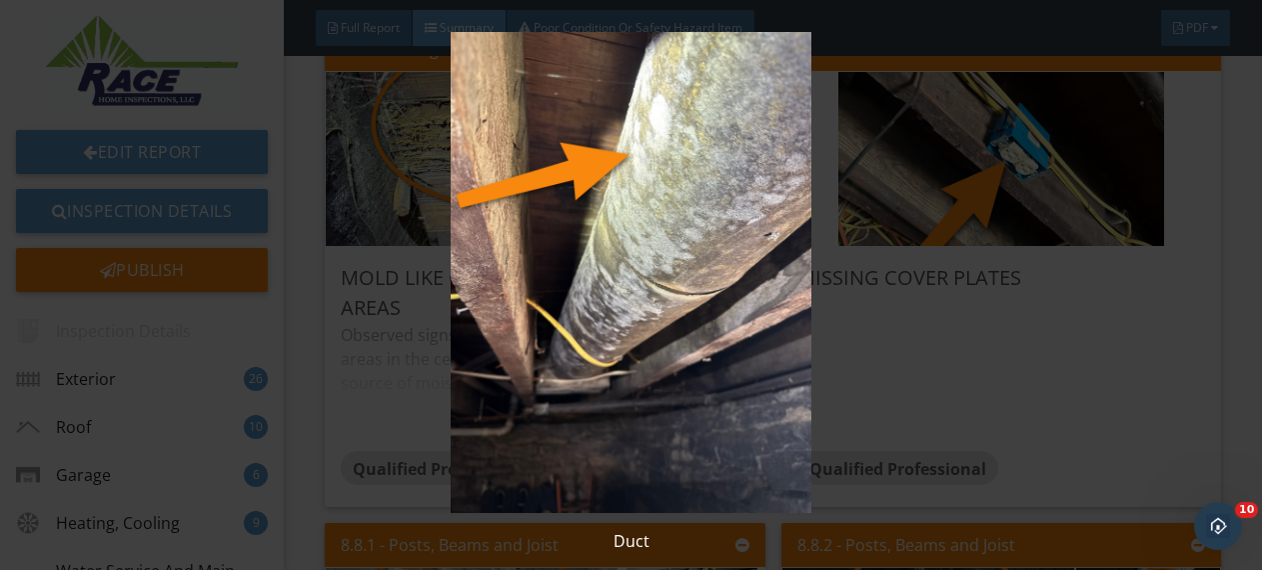
click at [1226, 187] on div "Duct" at bounding box center [631, 285] width 1262 height 570
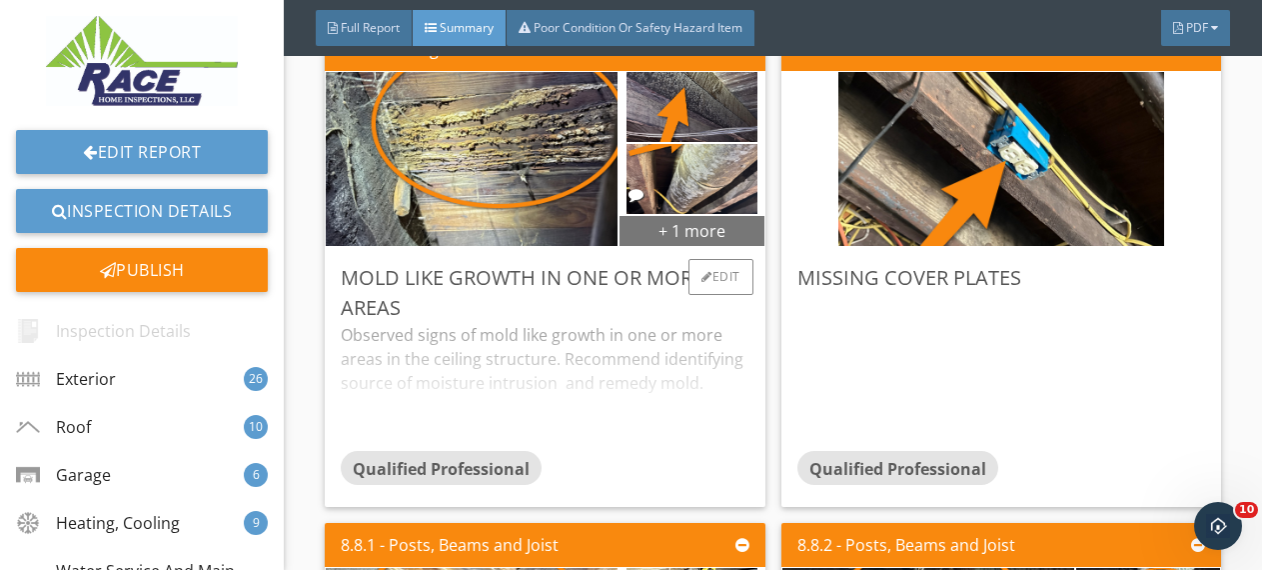
click at [702, 229] on div "+ 1 more" at bounding box center [692, 230] width 144 height 32
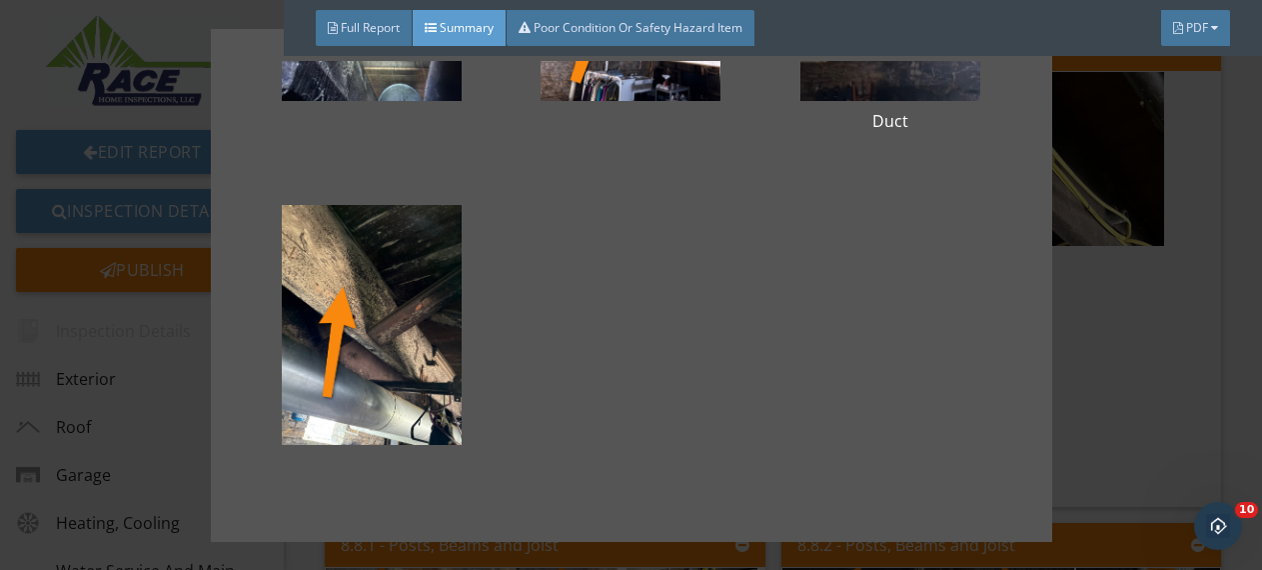
scroll to position [239, 0]
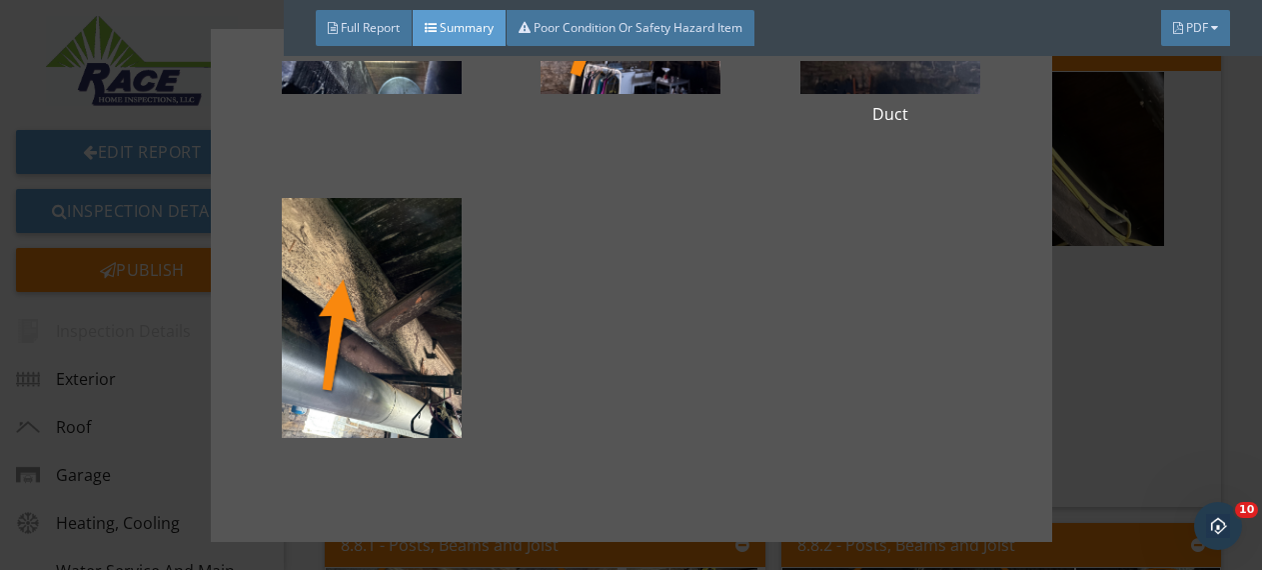
click at [1224, 136] on div "Duct" at bounding box center [631, 285] width 1262 height 570
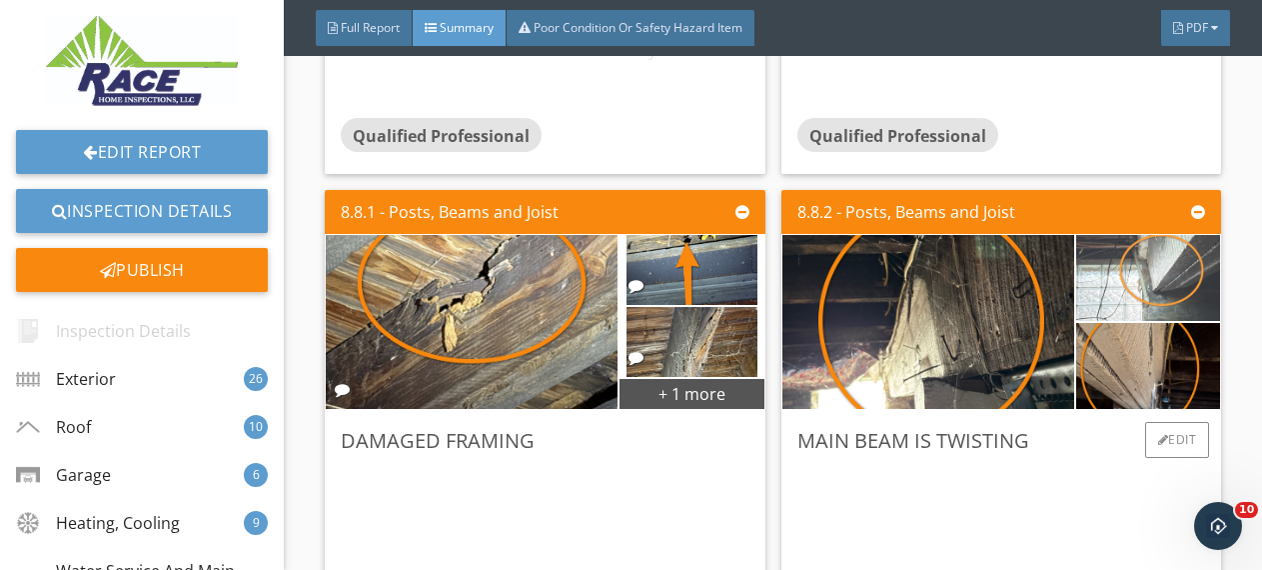
scroll to position [16739, 0]
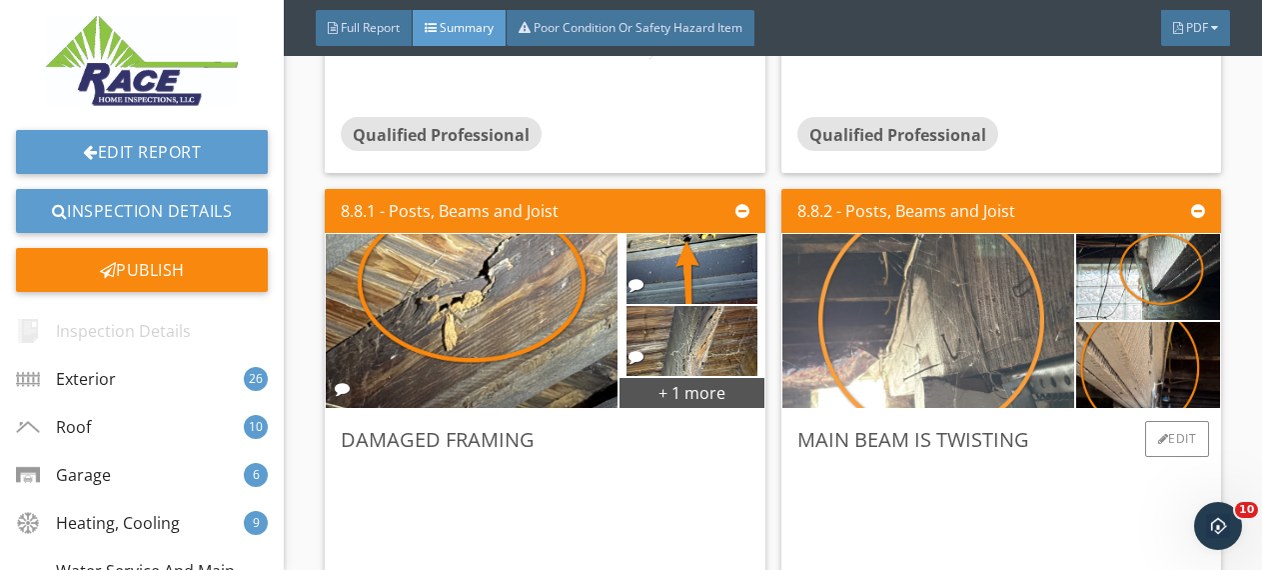
click at [908, 318] on img at bounding box center [929, 321] width 326 height 435
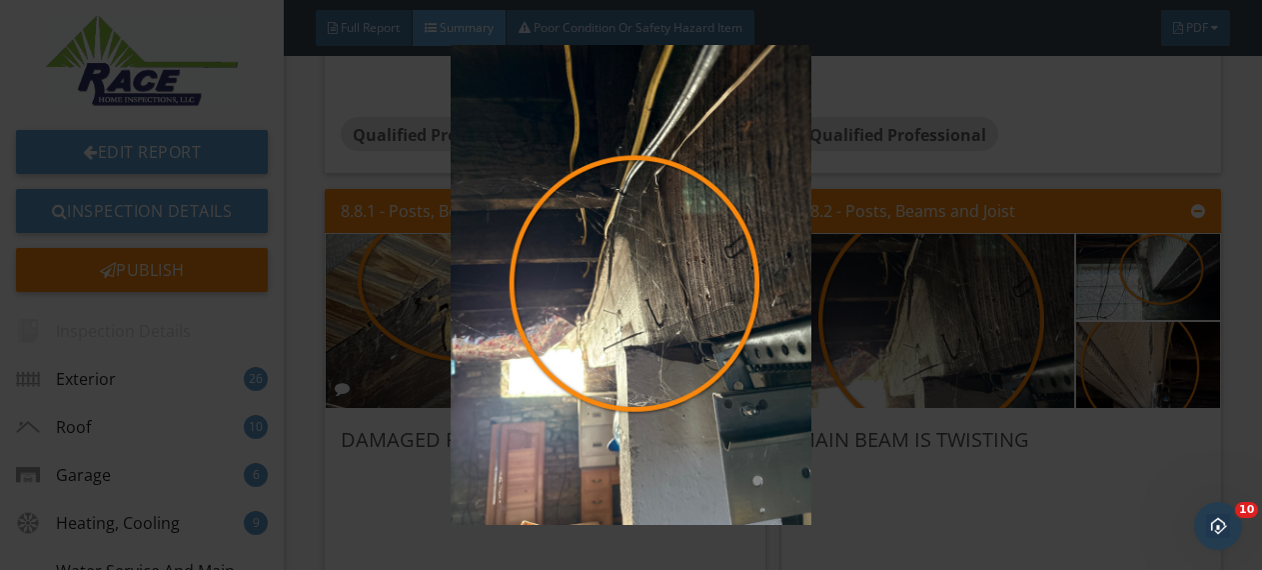
click at [1231, 324] on div at bounding box center [631, 285] width 1262 height 570
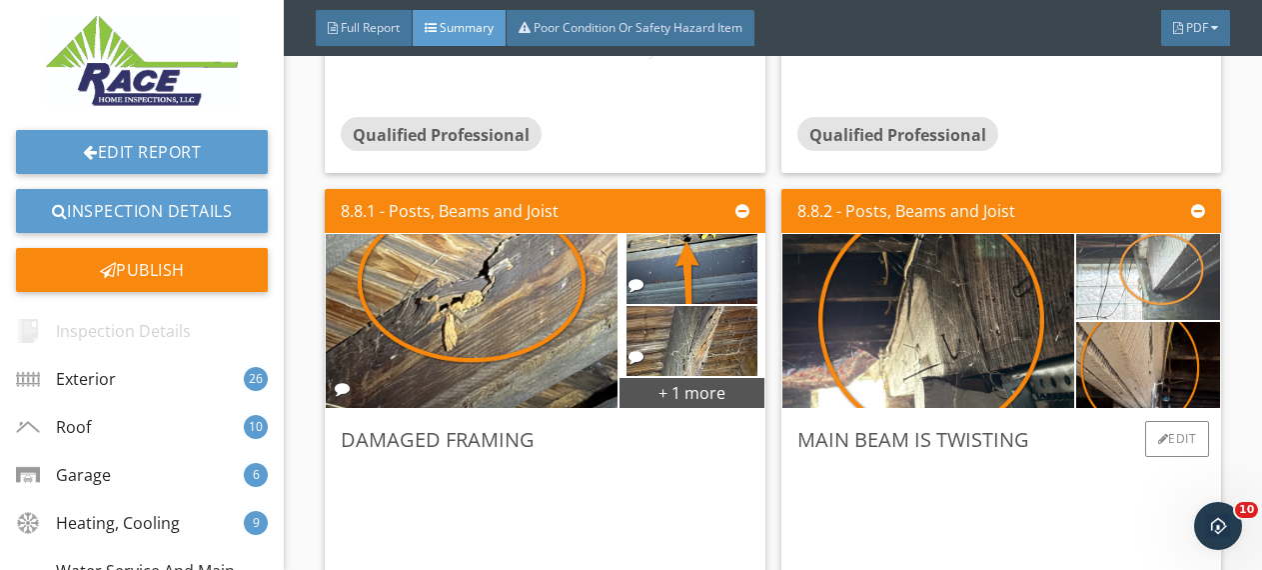
click at [1153, 296] on img at bounding box center [1148, 277] width 161 height 215
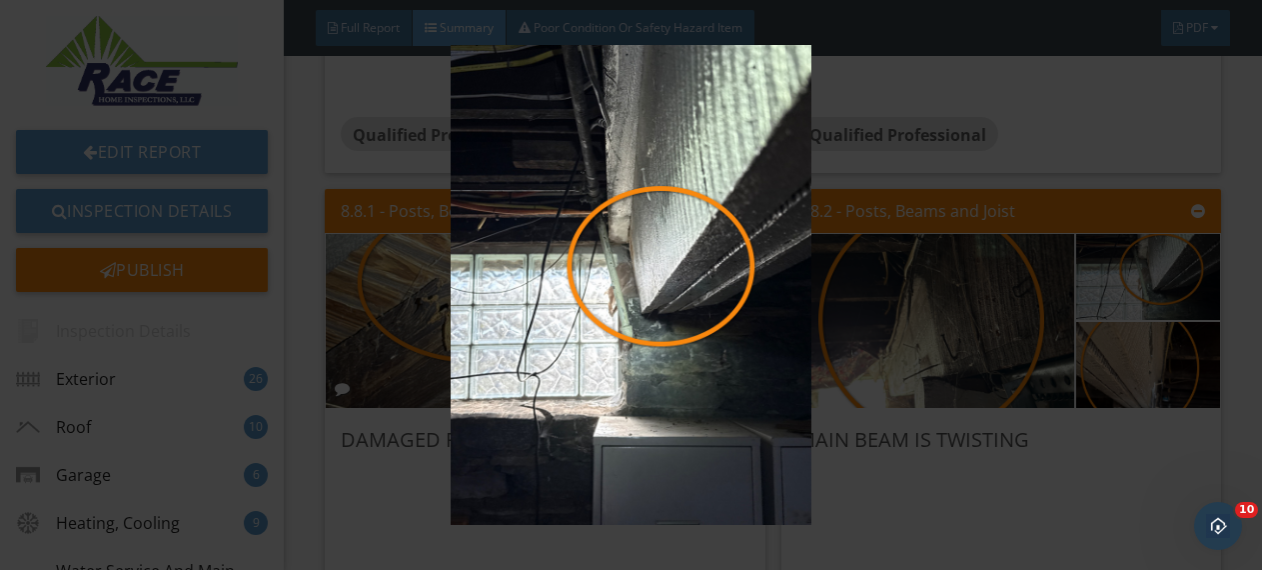
click at [1240, 297] on div at bounding box center [631, 285] width 1262 height 570
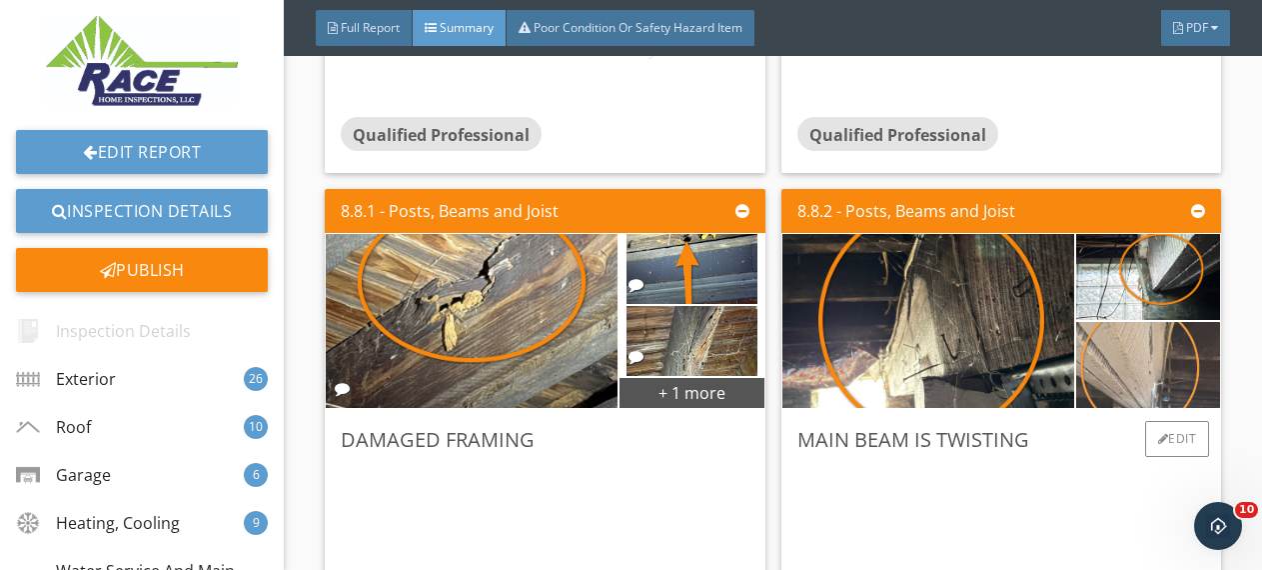
click at [1136, 364] on img at bounding box center [1148, 365] width 161 height 215
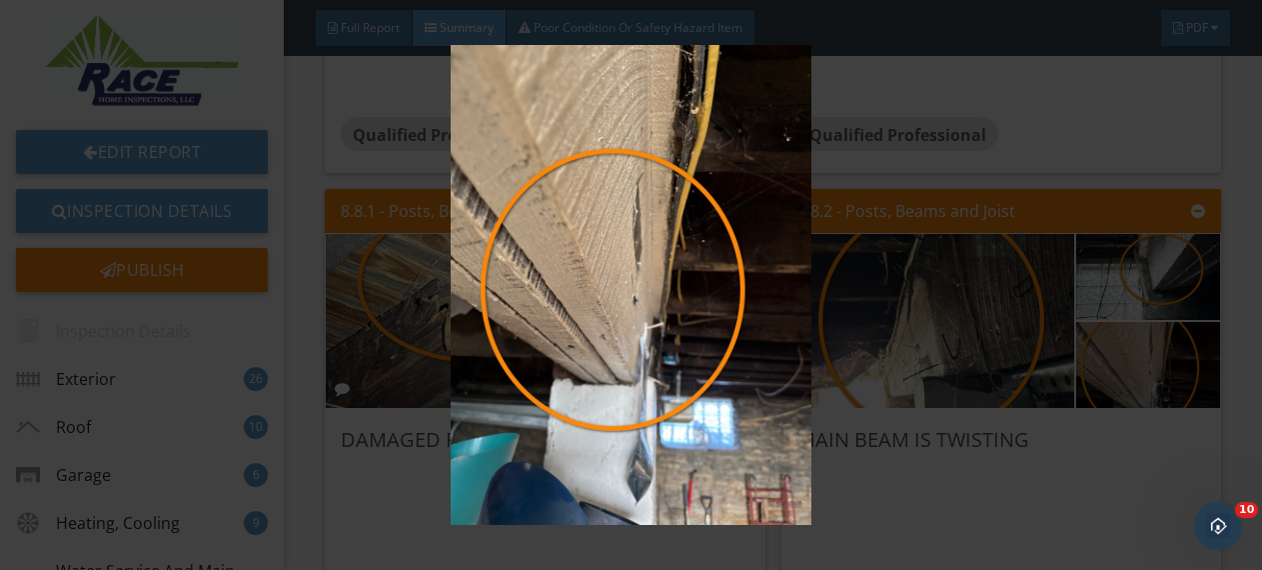
click at [1231, 314] on div at bounding box center [631, 285] width 1262 height 570
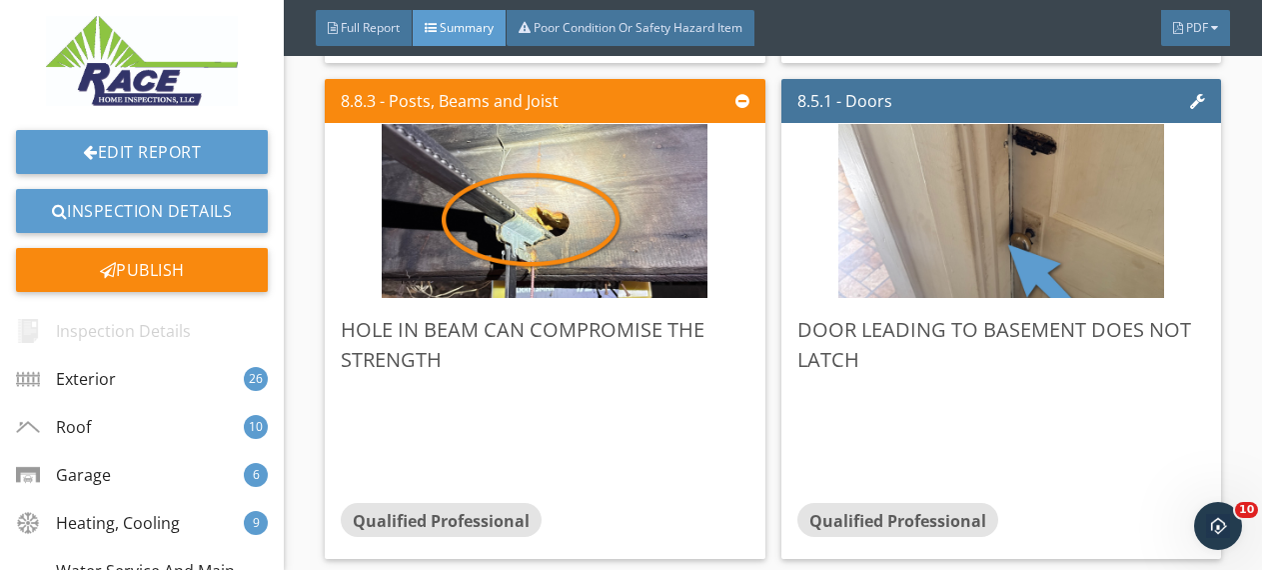
scroll to position [17342, 0]
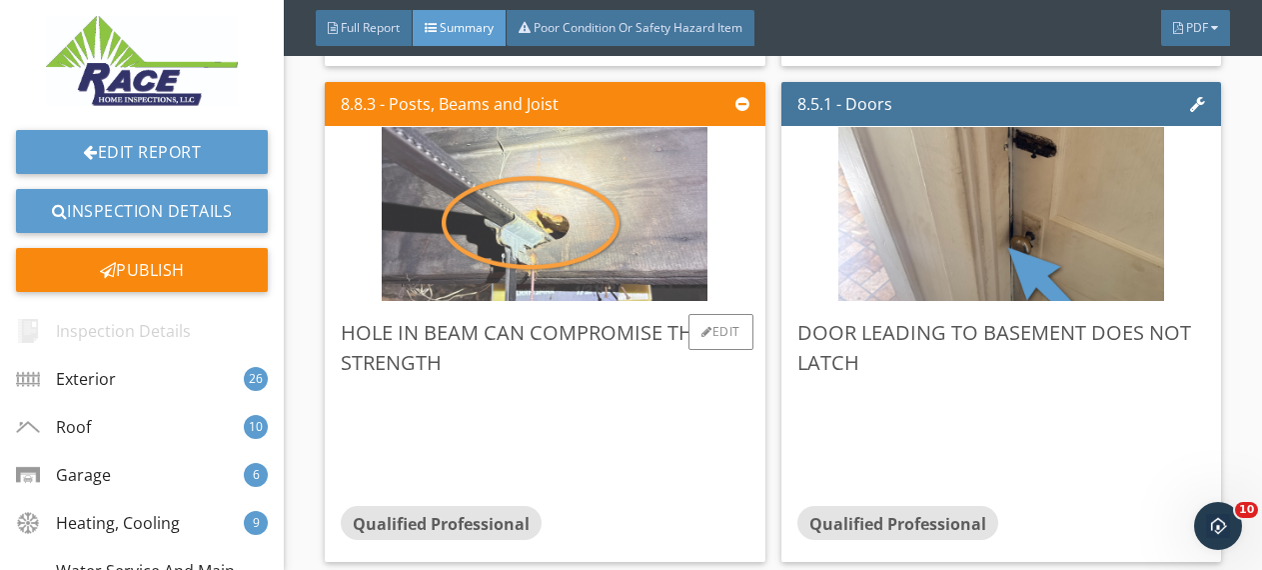
click at [604, 233] on img at bounding box center [545, 214] width 326 height 435
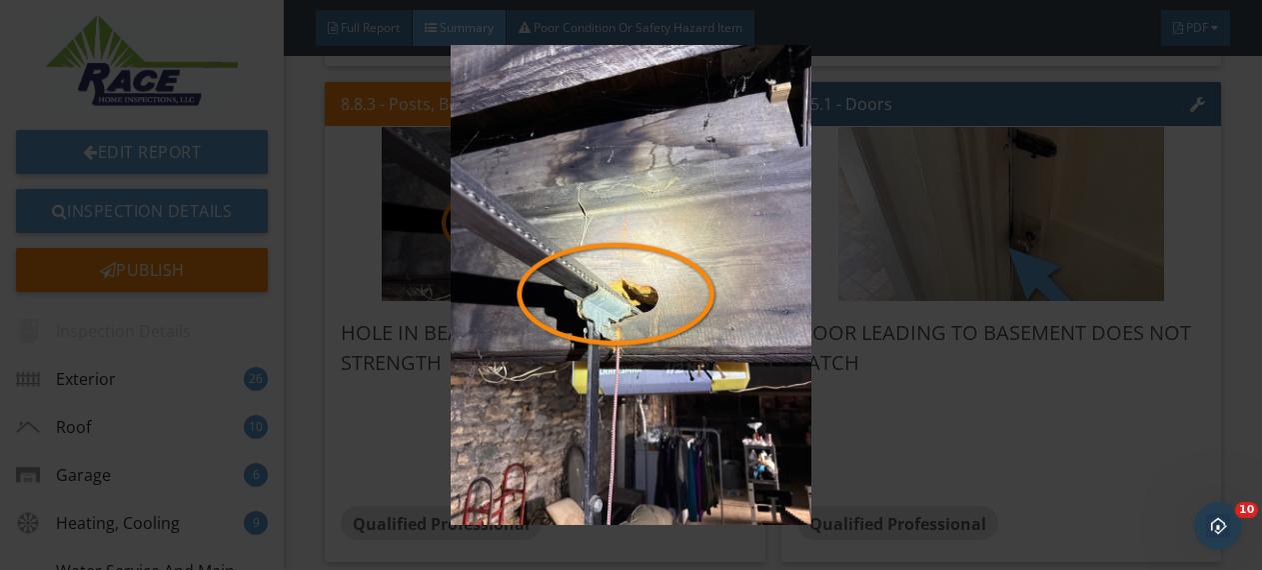
click at [1236, 234] on div at bounding box center [631, 285] width 1262 height 570
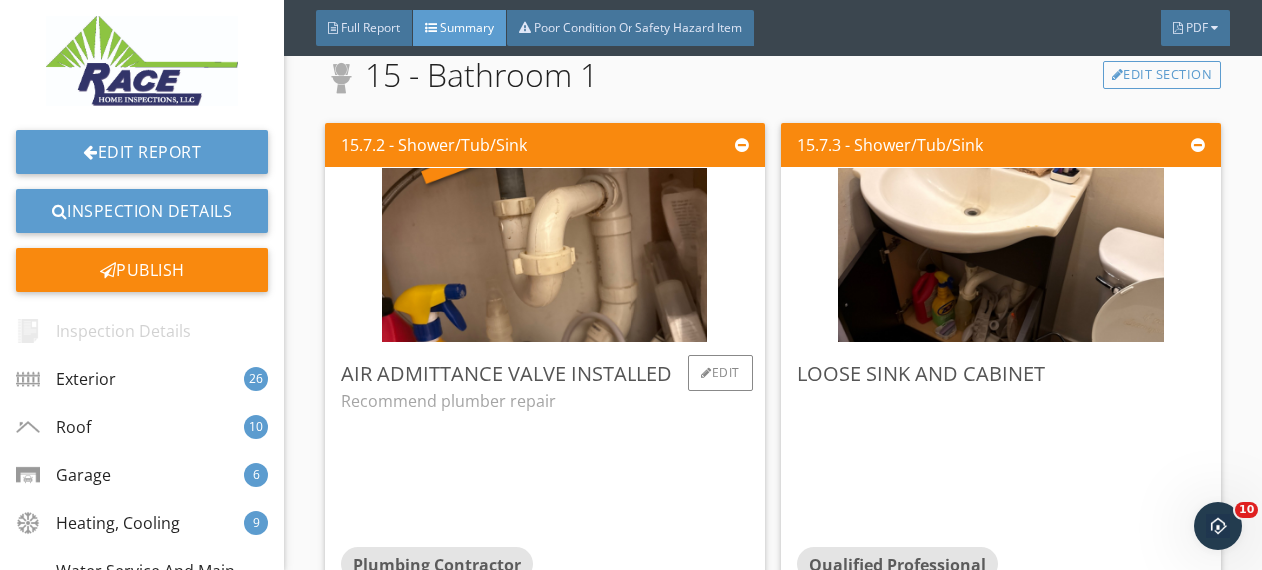
scroll to position [22873, 0]
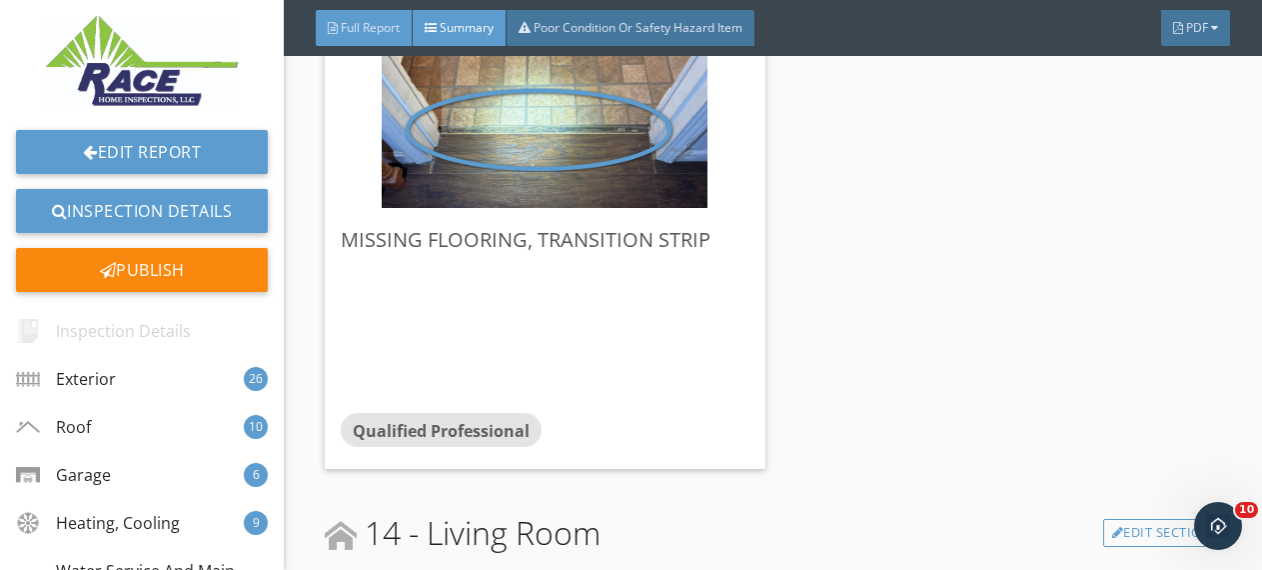
click at [368, 21] on span "Full Report" at bounding box center [370, 27] width 59 height 17
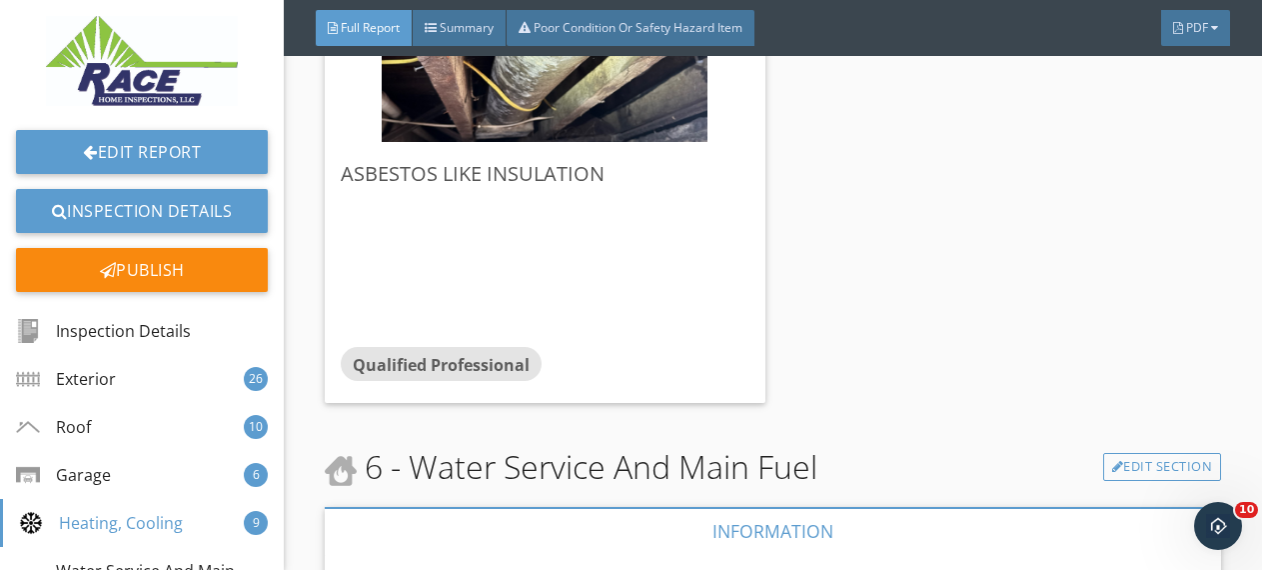
scroll to position [22211, 0]
